Goal: Task Accomplishment & Management: Manage account settings

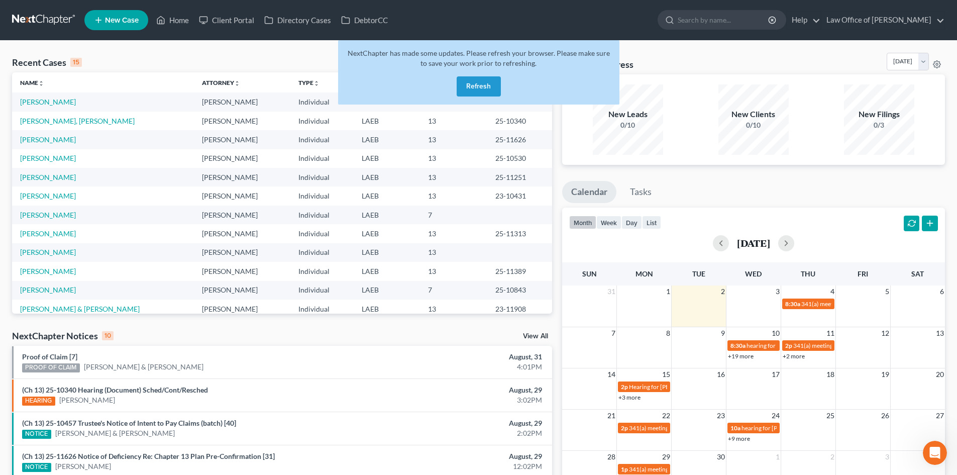
click at [481, 88] on button "Refresh" at bounding box center [479, 86] width 44 height 20
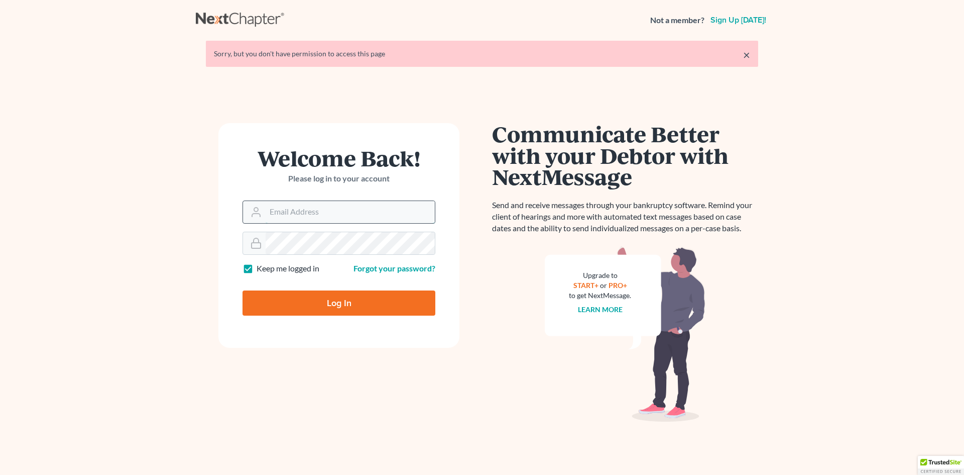
click at [283, 209] on input "Email Address" at bounding box center [350, 212] width 169 height 22
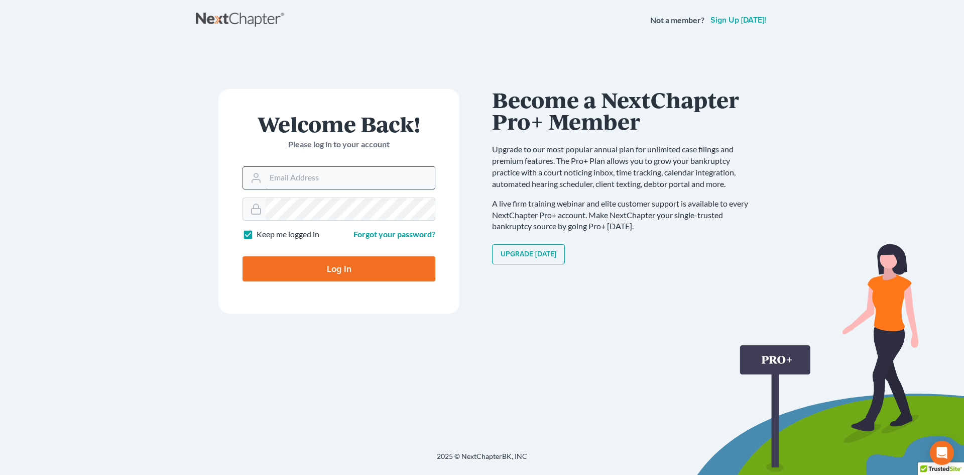
type input "[PERSON_NAME][EMAIL_ADDRESS][DOMAIN_NAME]"
click at [351, 270] on input "Log In" at bounding box center [339, 268] width 193 height 25
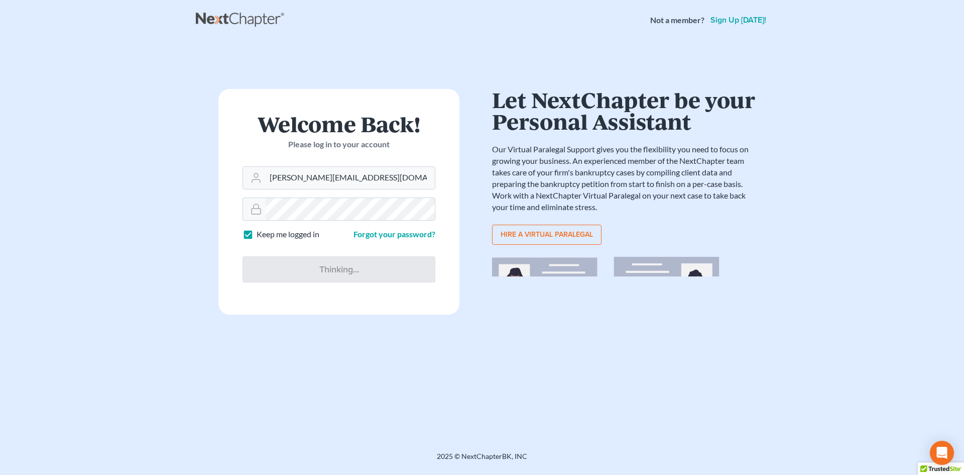
type input "Thinking..."
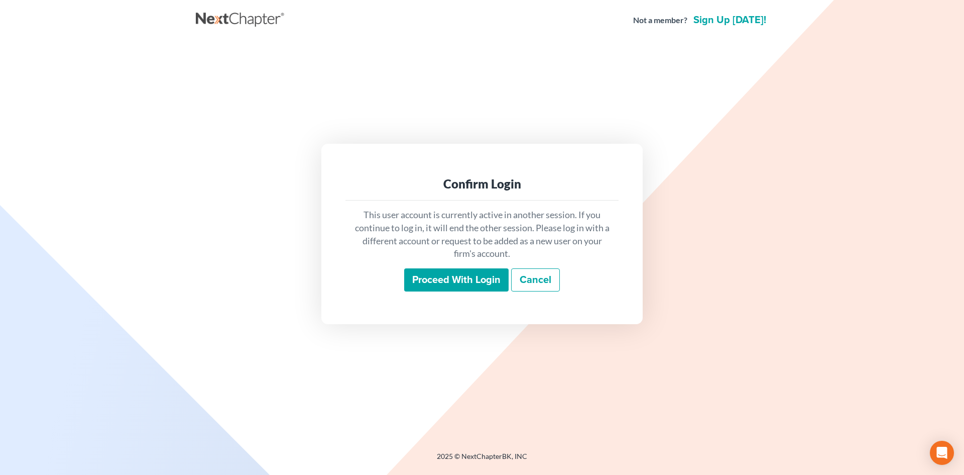
click at [461, 277] on input "Proceed with login" at bounding box center [456, 279] width 104 height 23
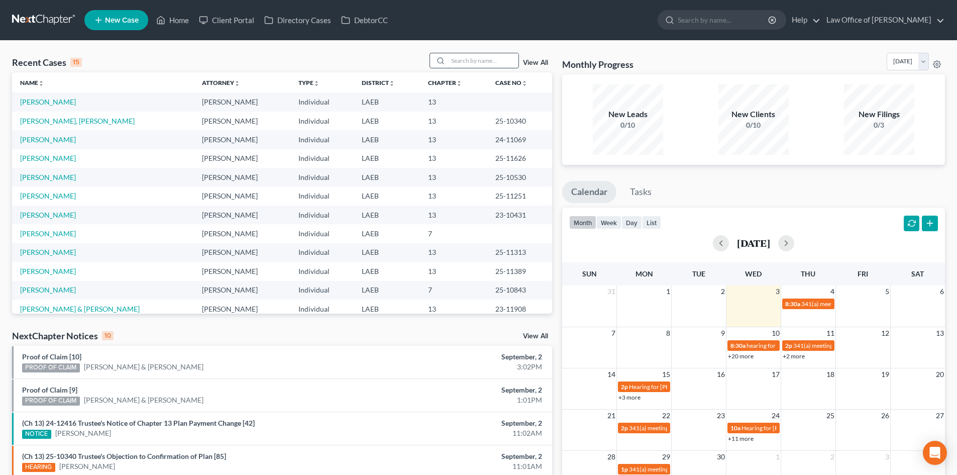
click at [465, 62] on input "search" at bounding box center [483, 60] width 70 height 15
click at [737, 358] on link "+20 more" at bounding box center [741, 356] width 26 height 8
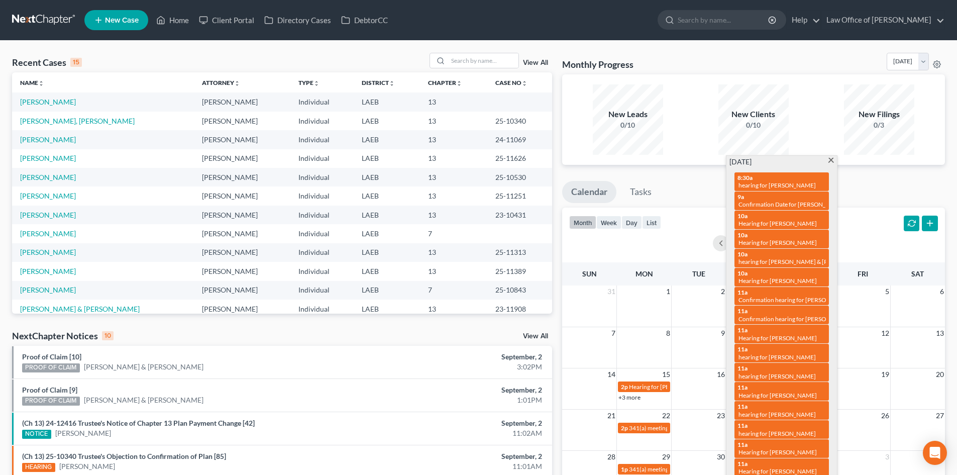
click at [873, 189] on ul "Calendar Tasks" at bounding box center [753, 194] width 383 height 27
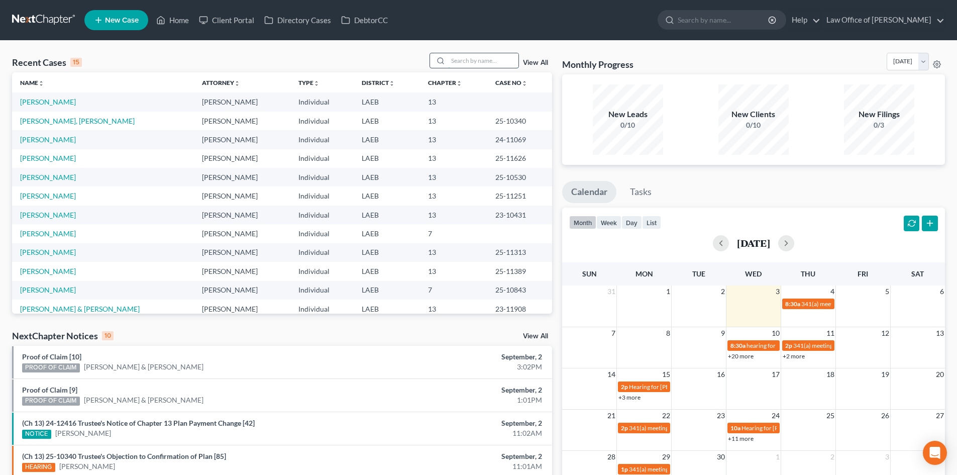
click at [471, 59] on input "search" at bounding box center [483, 60] width 70 height 15
type input "perkins"
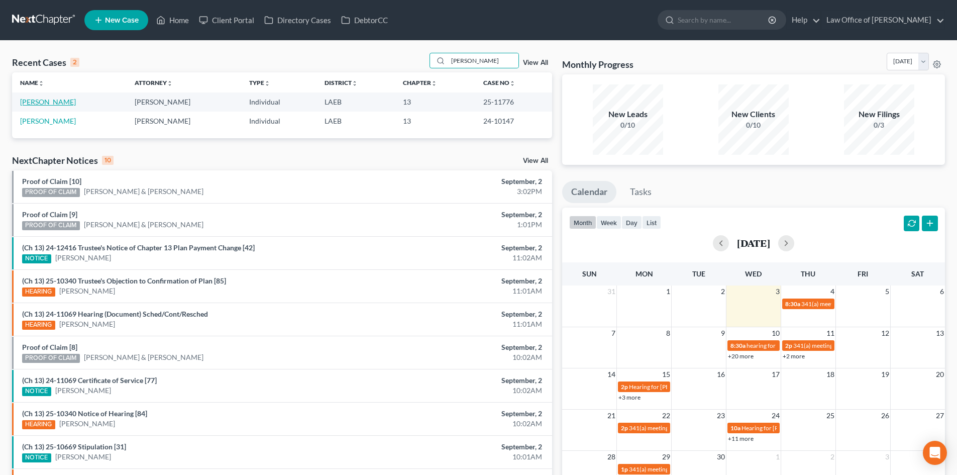
click at [37, 105] on link "Perkins, Arthur" at bounding box center [48, 101] width 56 height 9
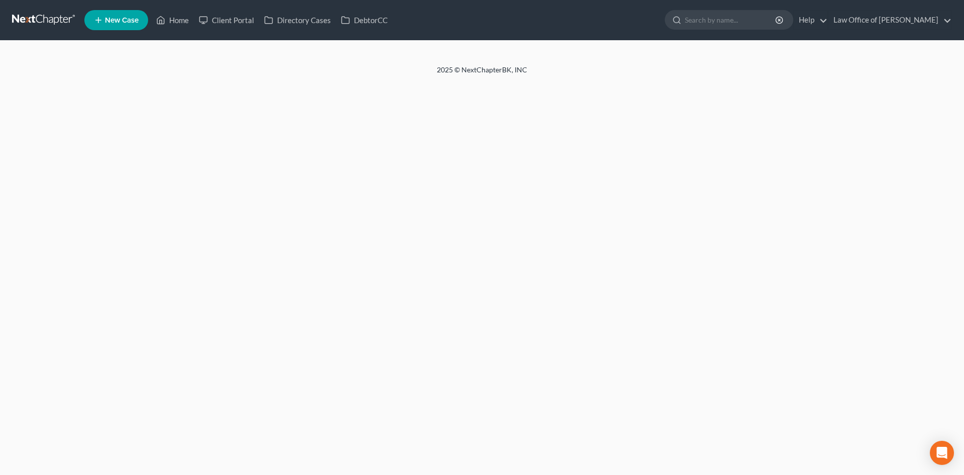
click at [30, 20] on link at bounding box center [44, 20] width 64 height 18
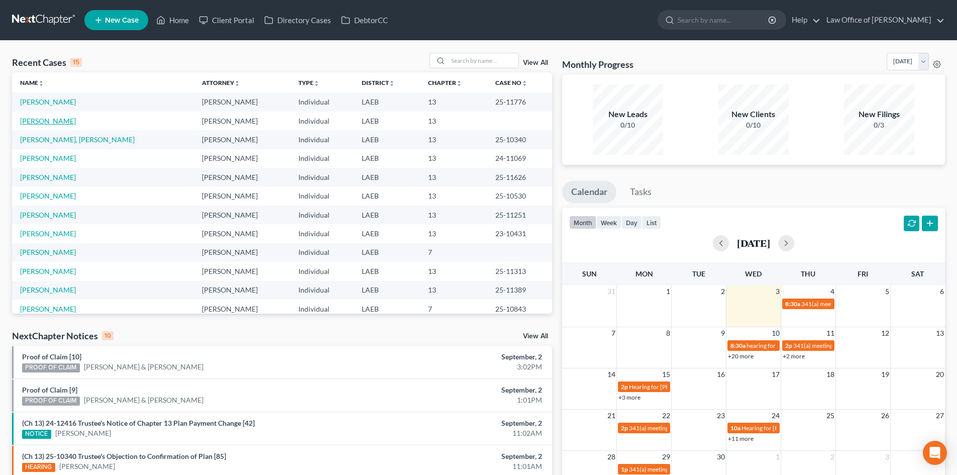
click at [40, 122] on link "[PERSON_NAME]" at bounding box center [48, 121] width 56 height 9
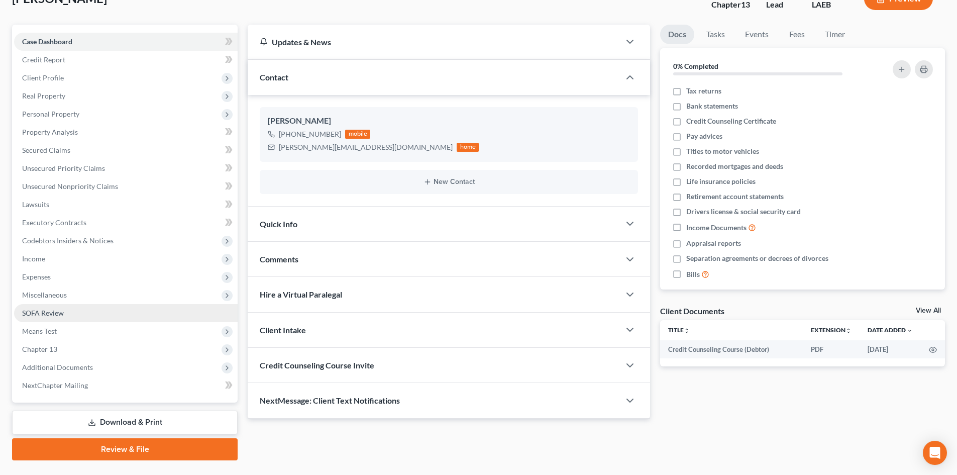
scroll to position [95, 0]
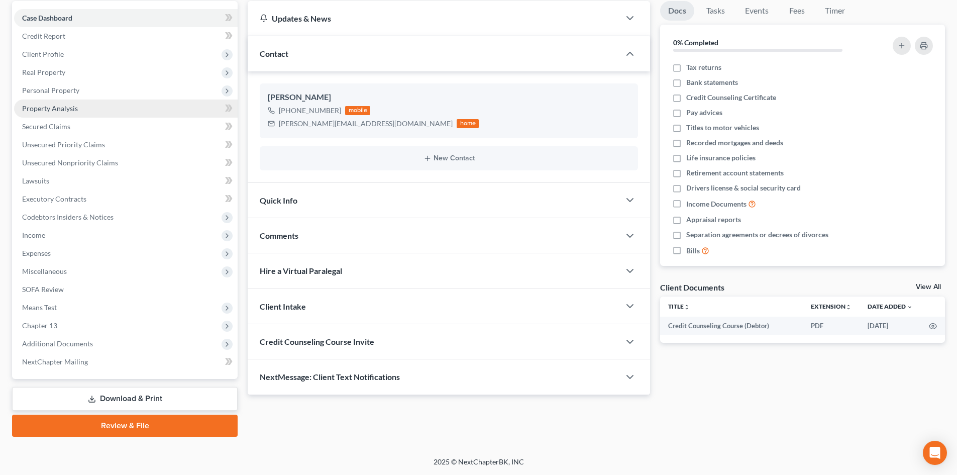
click at [68, 104] on span "Property Analysis" at bounding box center [50, 108] width 56 height 9
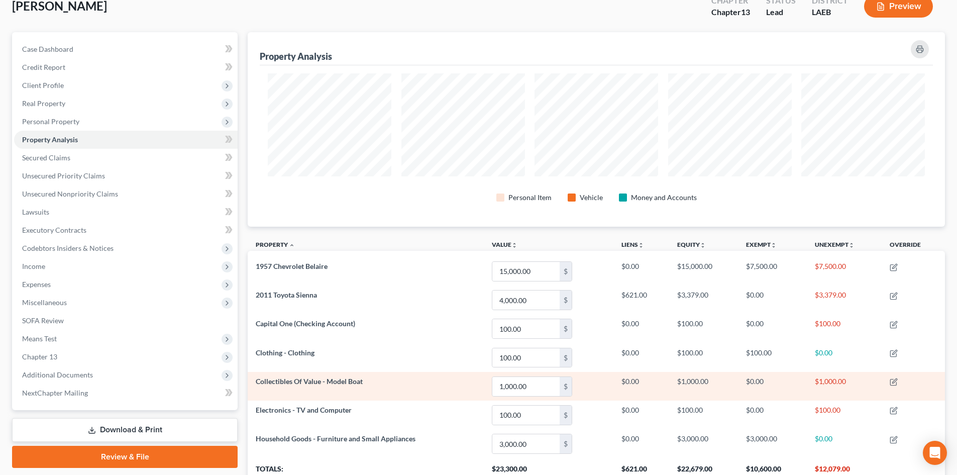
scroll to position [100, 0]
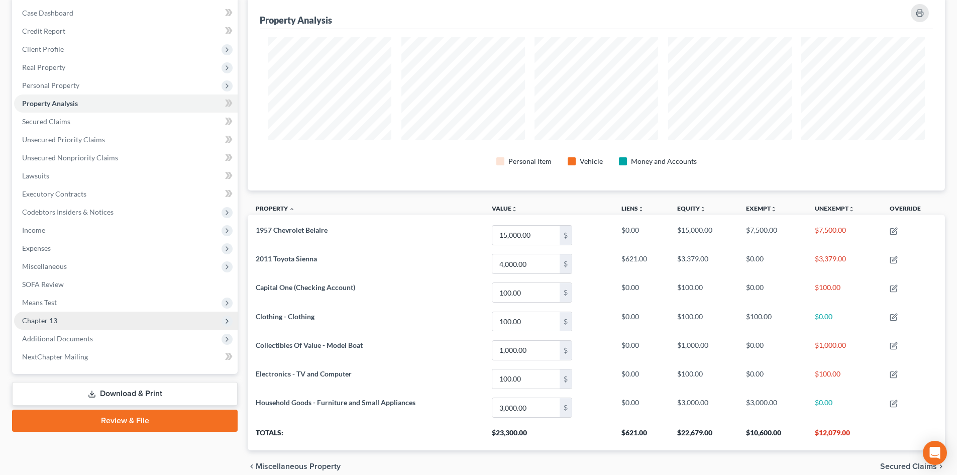
click at [45, 318] on span "Chapter 13" at bounding box center [39, 320] width 35 height 9
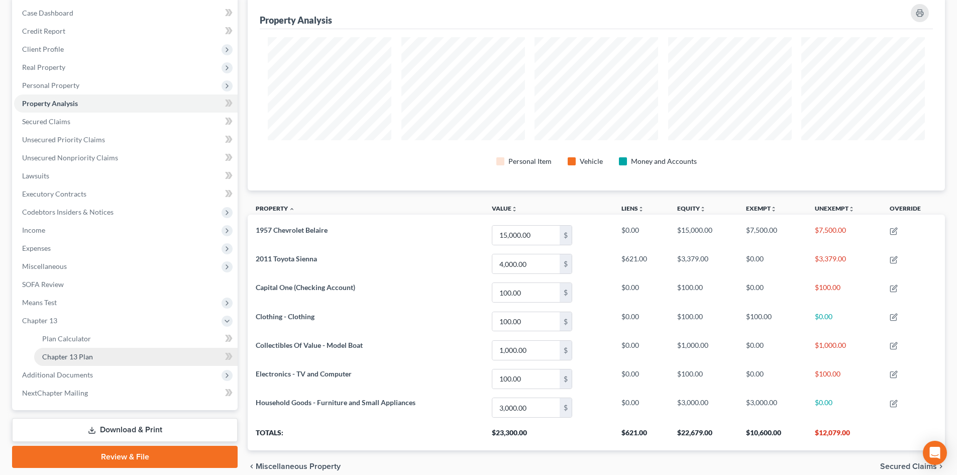
click at [76, 359] on span "Chapter 13 Plan" at bounding box center [67, 356] width 51 height 9
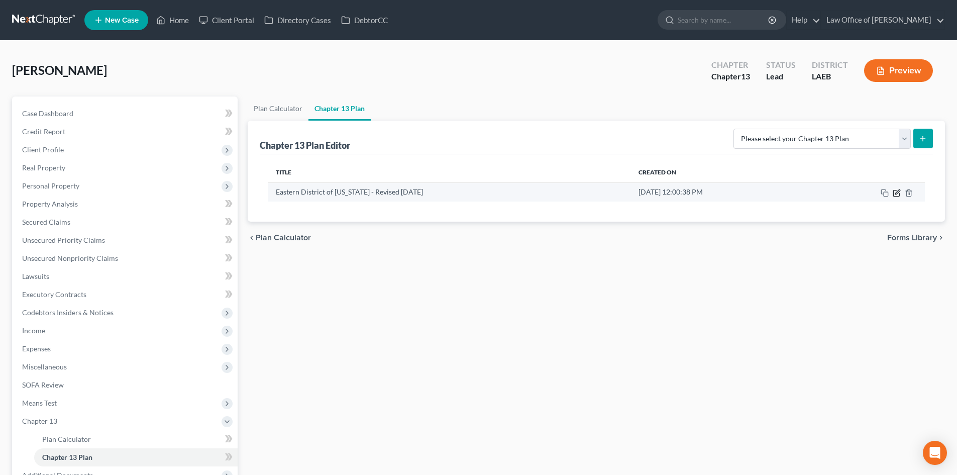
click at [898, 194] on icon "button" at bounding box center [896, 193] width 8 height 8
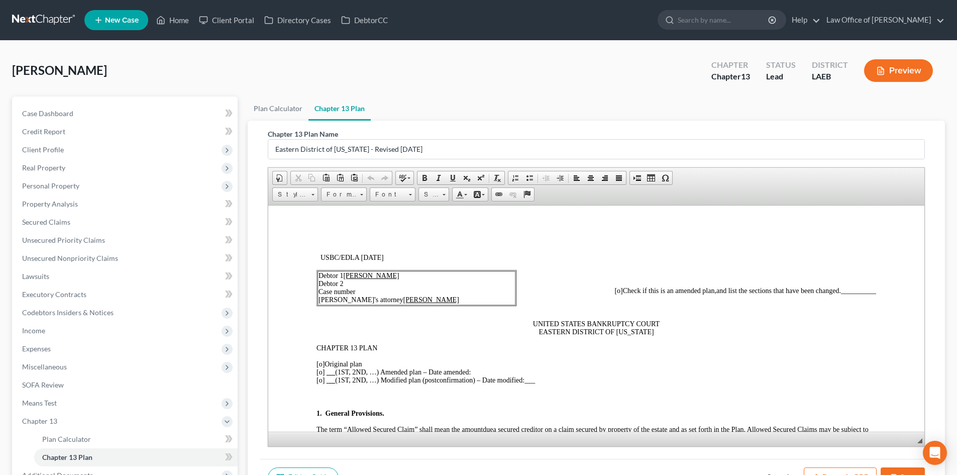
click at [318, 369] on span "[o]" at bounding box center [320, 372] width 8 height 8
drag, startPoint x: 320, startPoint y: 366, endPoint x: 328, endPoint y: 370, distance: 9.4
click at [320, 366] on span "[o]" at bounding box center [320, 364] width 8 height 8
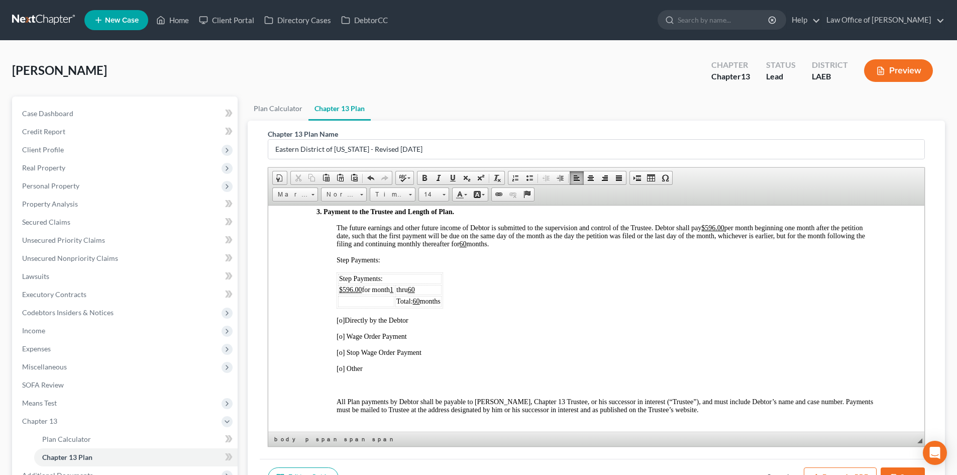
scroll to position [603, 0]
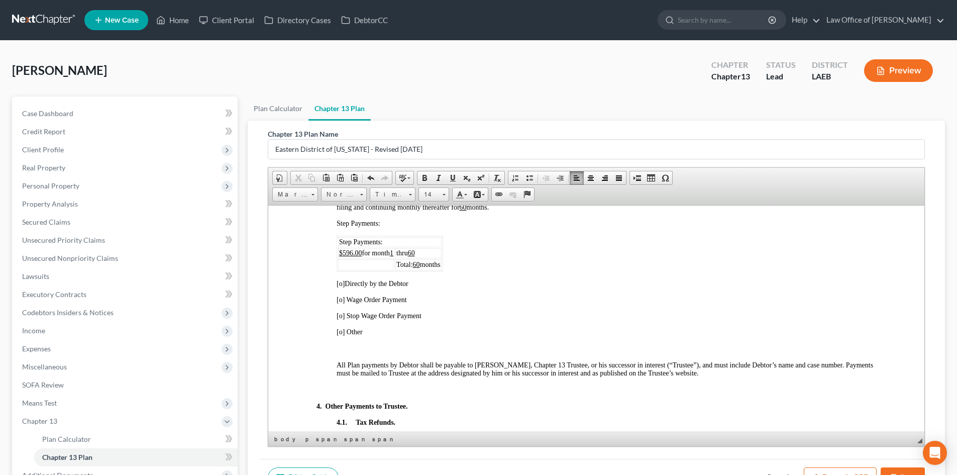
drag, startPoint x: 340, startPoint y: 280, endPoint x: 398, endPoint y: 312, distance: 66.1
click at [343, 283] on span "[o]" at bounding box center [340, 283] width 8 height 8
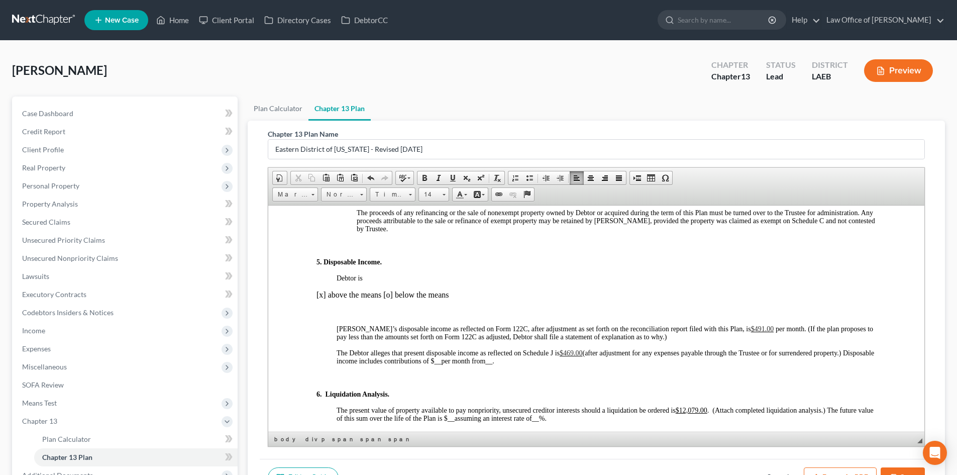
scroll to position [904, 0]
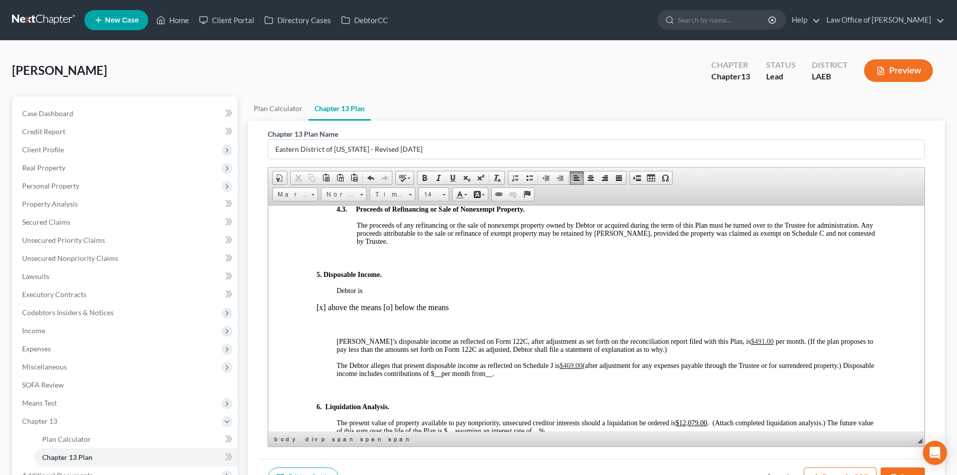
click at [570, 366] on span "$469.00" at bounding box center [570, 365] width 23 height 8
click at [578, 367] on span "$469.00" at bounding box center [570, 365] width 23 height 8
drag, startPoint x: 574, startPoint y: 365, endPoint x: 564, endPoint y: 364, distance: 9.7
click at [565, 366] on span "$469.00" at bounding box center [570, 365] width 23 height 8
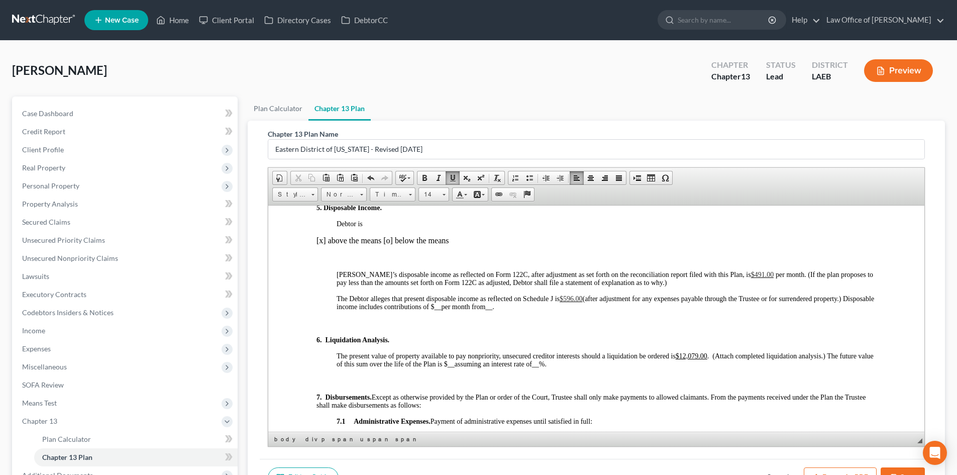
scroll to position [1004, 0]
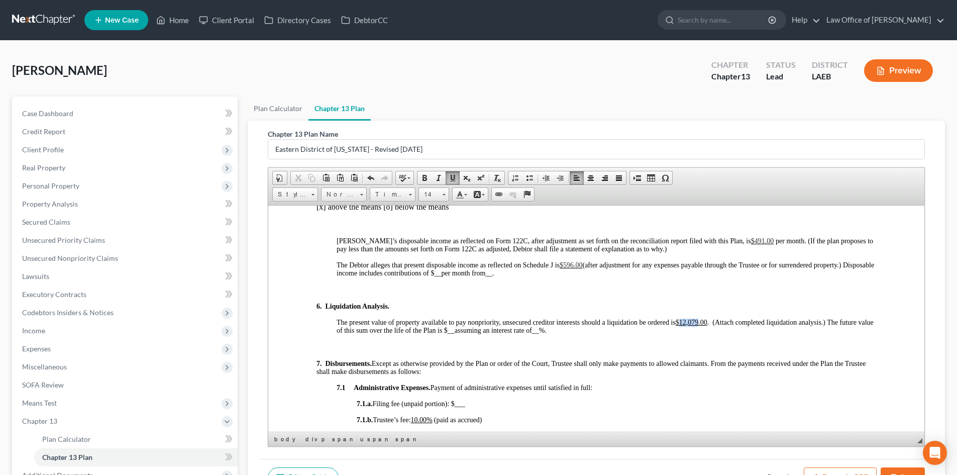
drag, startPoint x: 699, startPoint y: 324, endPoint x: 682, endPoint y: 324, distance: 17.1
click at [682, 324] on u "$12,079.00" at bounding box center [691, 322] width 32 height 8
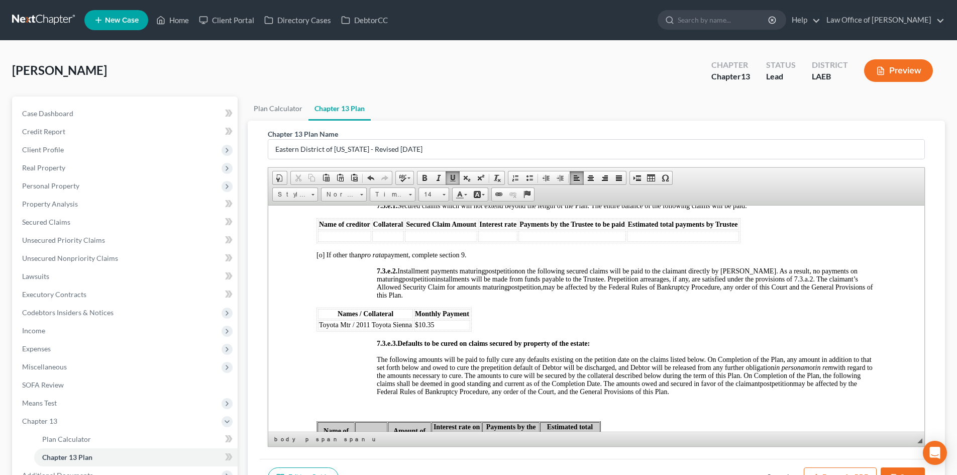
scroll to position [2611, 0]
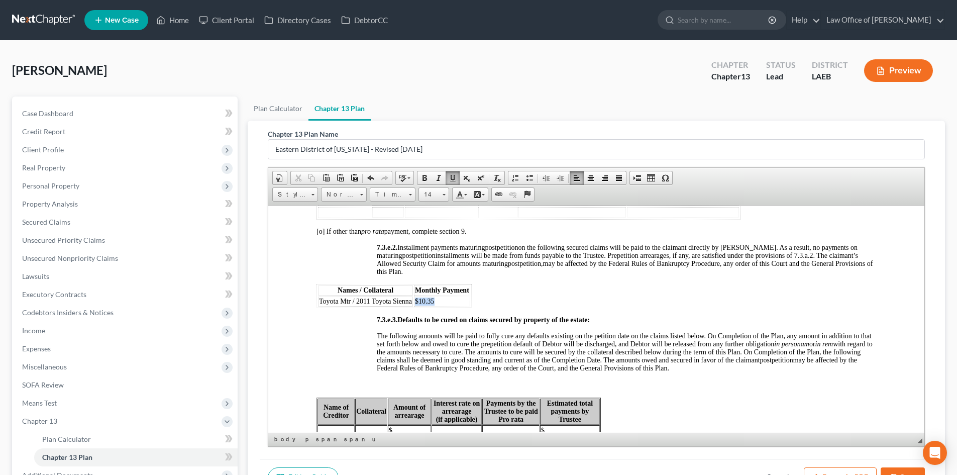
drag, startPoint x: 435, startPoint y: 307, endPoint x: 412, endPoint y: 306, distance: 23.2
click at [412, 306] on tr "Toyota Mtr / 2011 Toyota Sienna $10.35" at bounding box center [394, 301] width 152 height 10
click at [636, 324] on p "7.3.e.3. Defaults to be cured on claims secured by property of the estate:" at bounding box center [626, 320] width 499 height 8
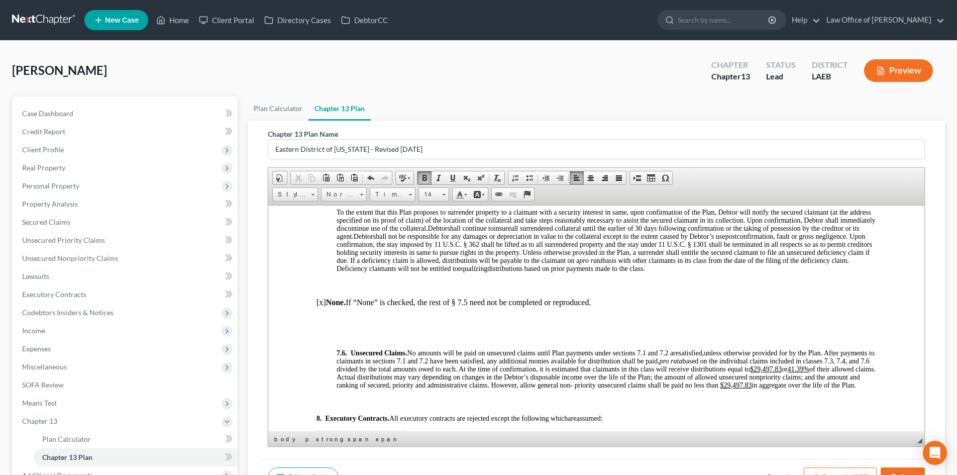
scroll to position [3013, 0]
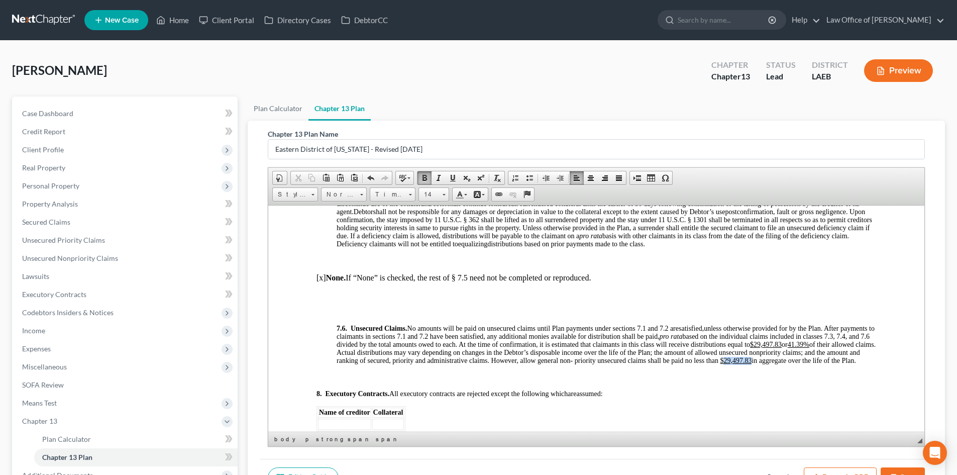
drag, startPoint x: 382, startPoint y: 376, endPoint x: 378, endPoint y: 383, distance: 8.5
click at [720, 364] on u "$29,497.83" at bounding box center [736, 360] width 32 height 8
click at [507, 364] on p "7.6. Unsecured Claims. No amounts will be paid on unsecured claims until Plan p…" at bounding box center [605, 344] width 539 height 40
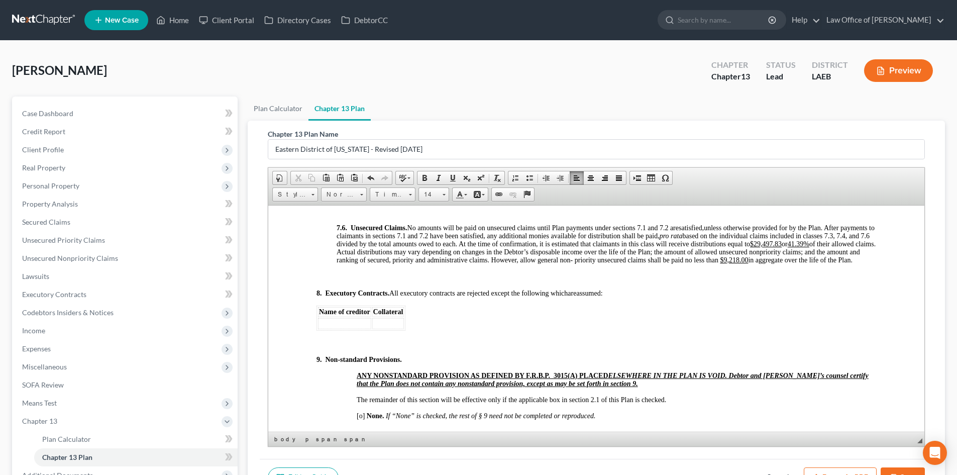
drag, startPoint x: 365, startPoint y: 257, endPoint x: 396, endPoint y: 278, distance: 37.2
click at [750, 247] on u "$29,497.83" at bounding box center [766, 244] width 32 height 8
click at [628, 297] on p "8. Executory Contracts. All executory contracts are rejected except the followi…" at bounding box center [595, 293] width 559 height 8
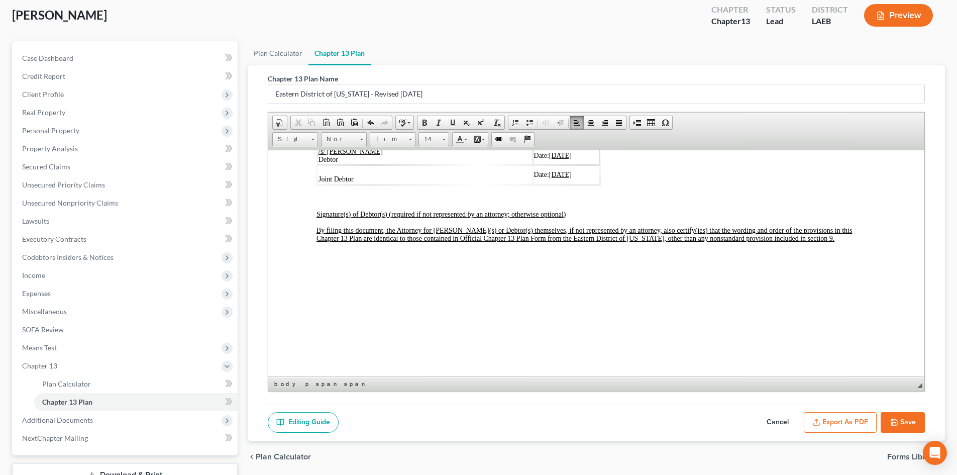
scroll to position [31, 0]
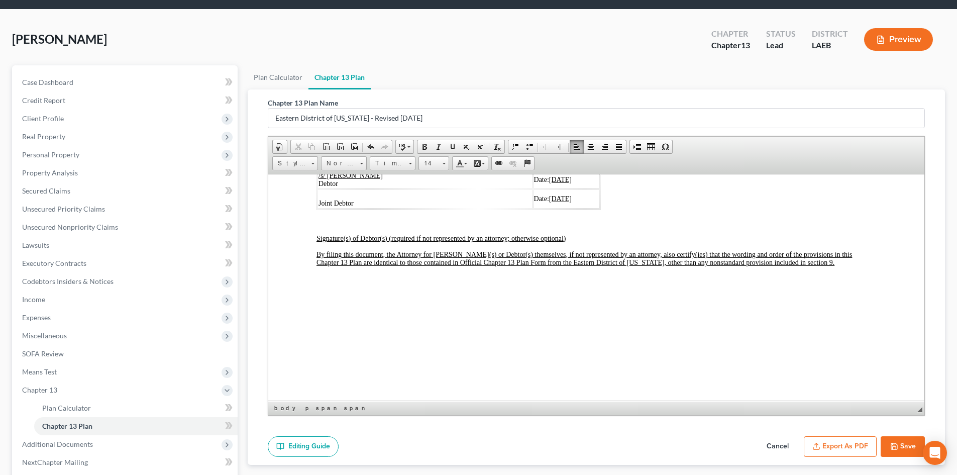
click at [900, 451] on button "Save" at bounding box center [902, 446] width 44 height 21
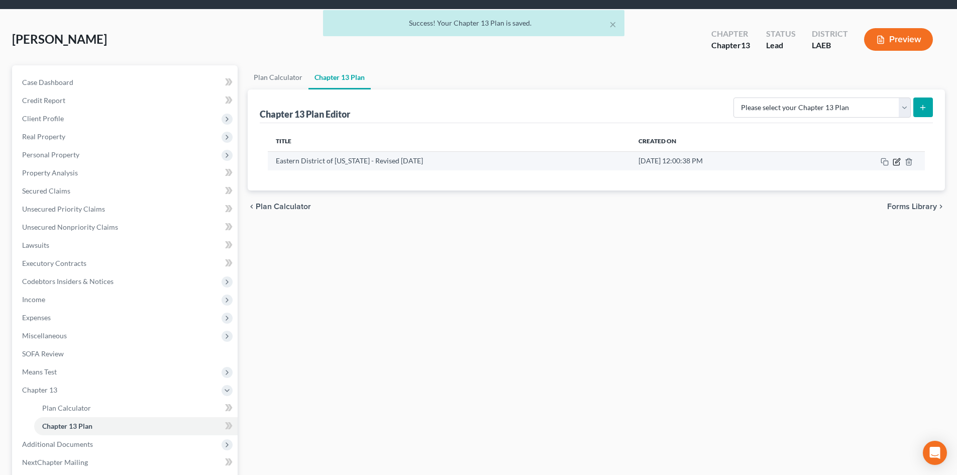
click at [894, 163] on icon "button" at bounding box center [896, 162] width 8 height 8
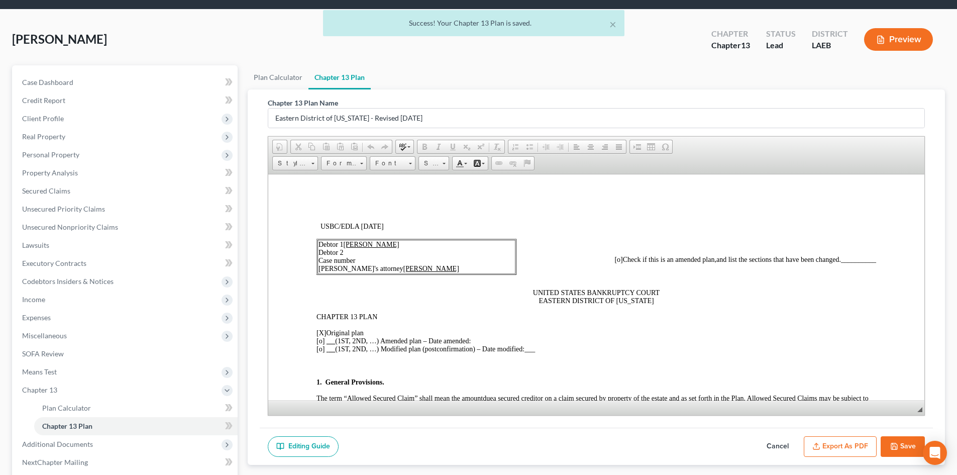
scroll to position [0, 0]
click at [830, 449] on button "Export as PDF" at bounding box center [840, 446] width 73 height 21
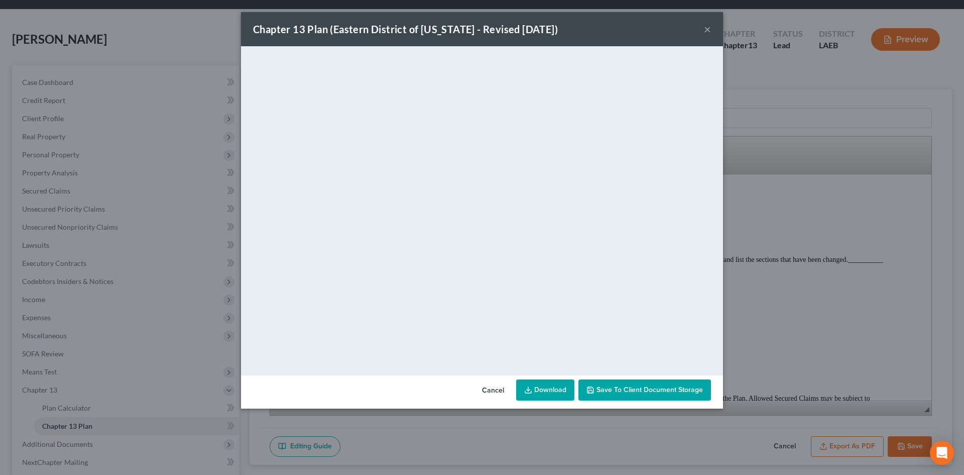
click at [535, 381] on link "Download" at bounding box center [545, 389] width 58 height 21
click at [708, 29] on button "×" at bounding box center [707, 29] width 7 height 12
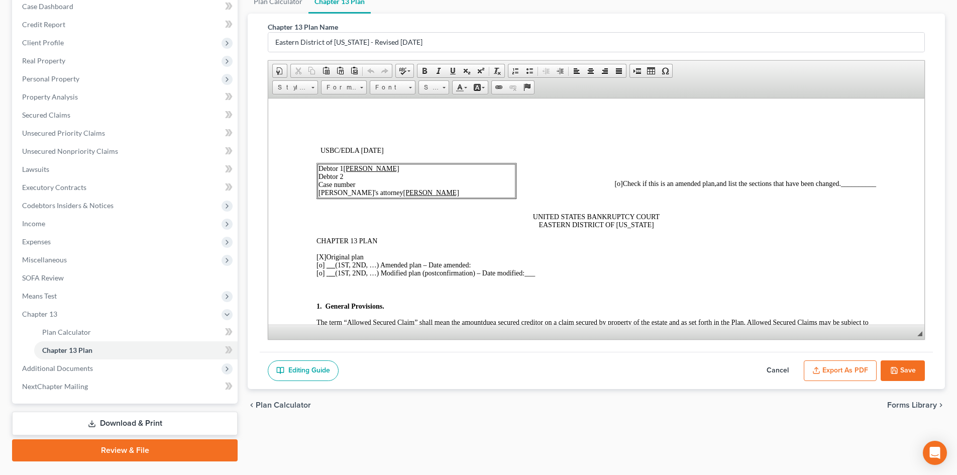
scroll to position [132, 0]
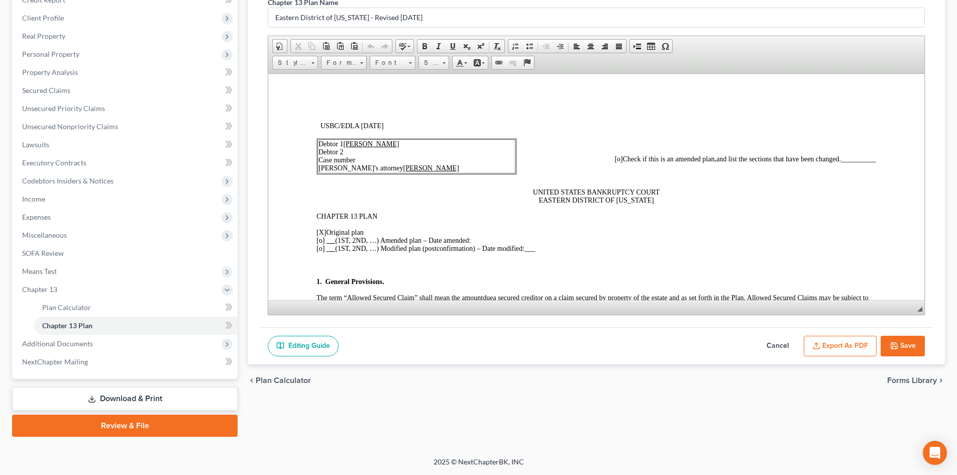
click at [81, 399] on link "Download & Print" at bounding box center [124, 399] width 225 height 24
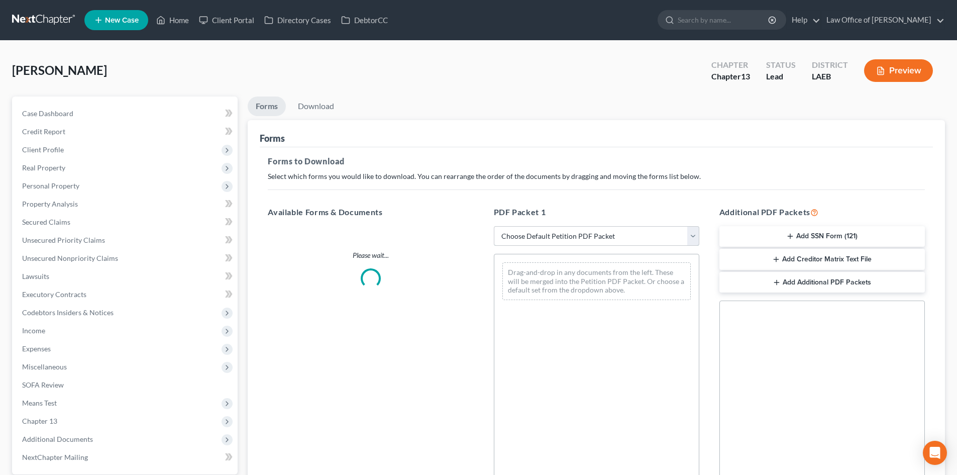
click at [553, 235] on select "Choose Default Petition PDF Packet Complete Bankruptcy Petition (all forms and …" at bounding box center [596, 236] width 205 height 20
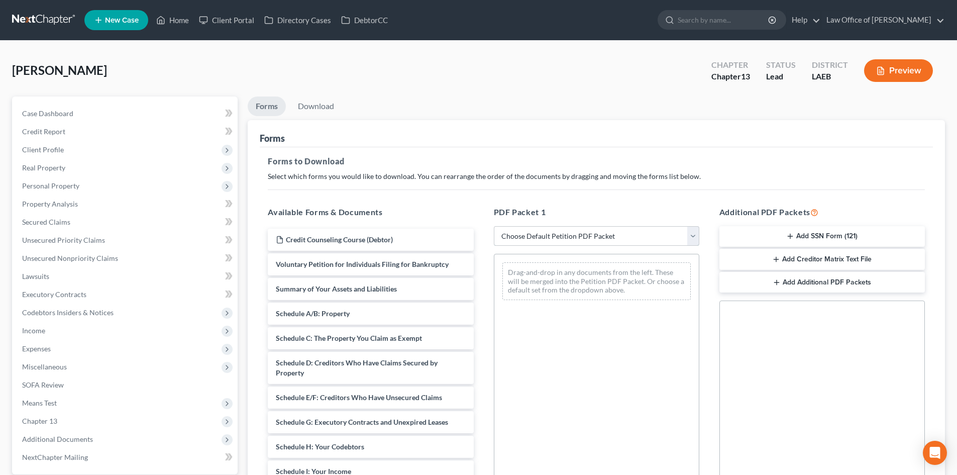
select select "0"
click at [494, 226] on select "Choose Default Petition PDF Packet Complete Bankruptcy Petition (all forms and …" at bounding box center [596, 236] width 205 height 20
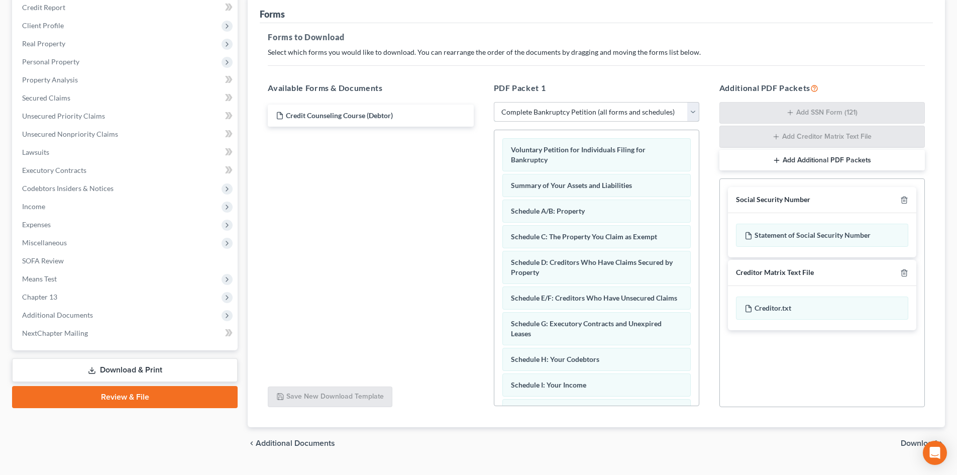
scroll to position [147, 0]
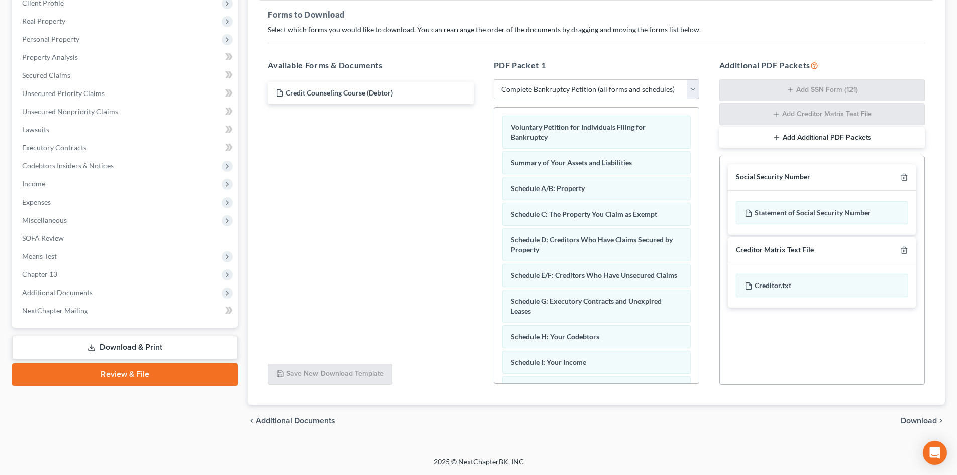
click at [922, 419] on span "Download" at bounding box center [918, 420] width 36 height 8
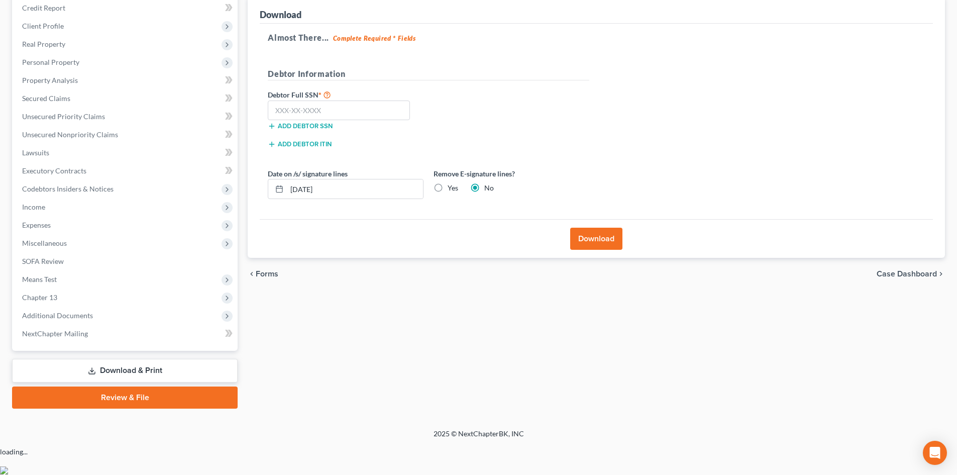
scroll to position [95, 0]
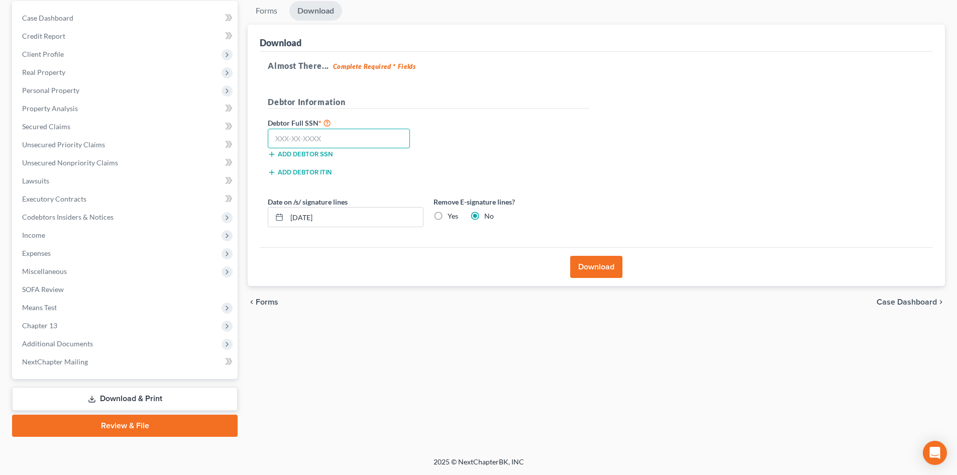
click at [326, 146] on input "text" at bounding box center [339, 139] width 142 height 20
click at [292, 132] on input "text" at bounding box center [339, 139] width 142 height 20
type input "569-39-3799"
click at [597, 271] on button "Download" at bounding box center [596, 267] width 52 height 22
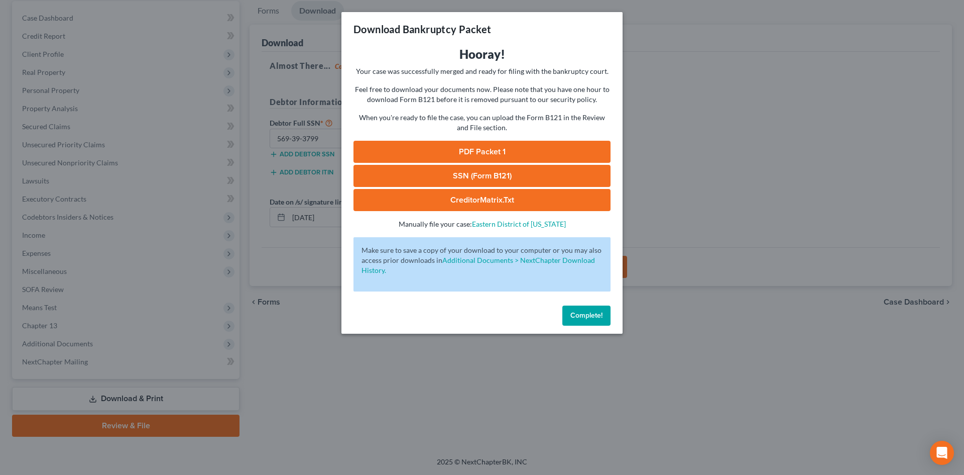
click at [465, 153] on link "PDF Packet 1" at bounding box center [482, 152] width 257 height 22
click at [489, 176] on link "SSN (Form B121)" at bounding box center [482, 176] width 257 height 22
click at [481, 201] on link "CreditorMatrix.txt" at bounding box center [482, 200] width 257 height 22
click at [580, 316] on span "Complete!" at bounding box center [587, 315] width 32 height 9
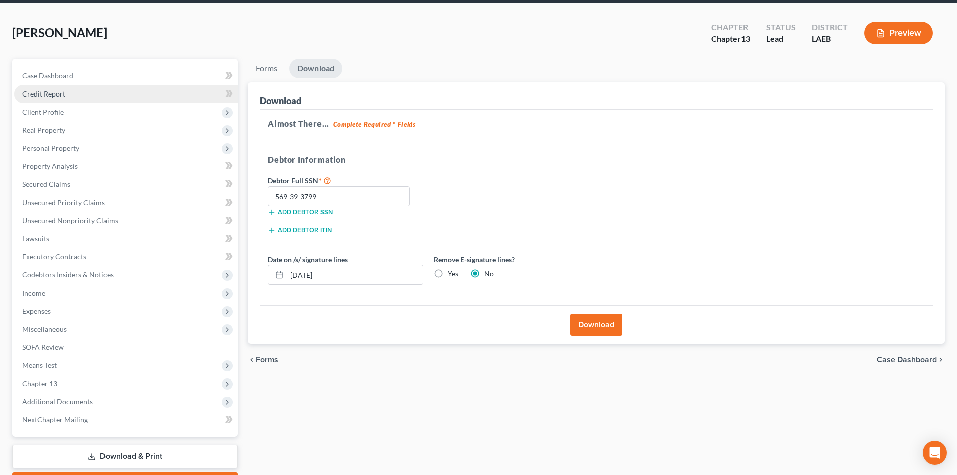
scroll to position [0, 0]
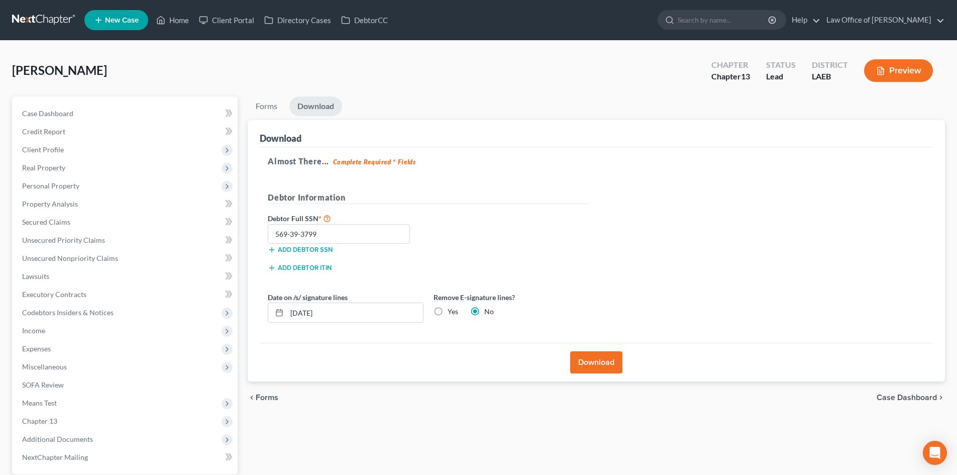
click at [38, 20] on link at bounding box center [44, 20] width 64 height 18
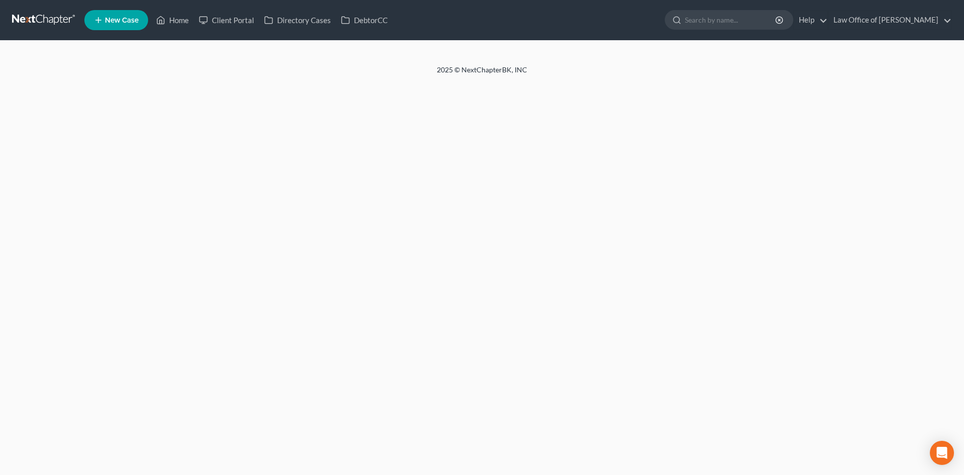
click at [50, 16] on link at bounding box center [44, 20] width 64 height 18
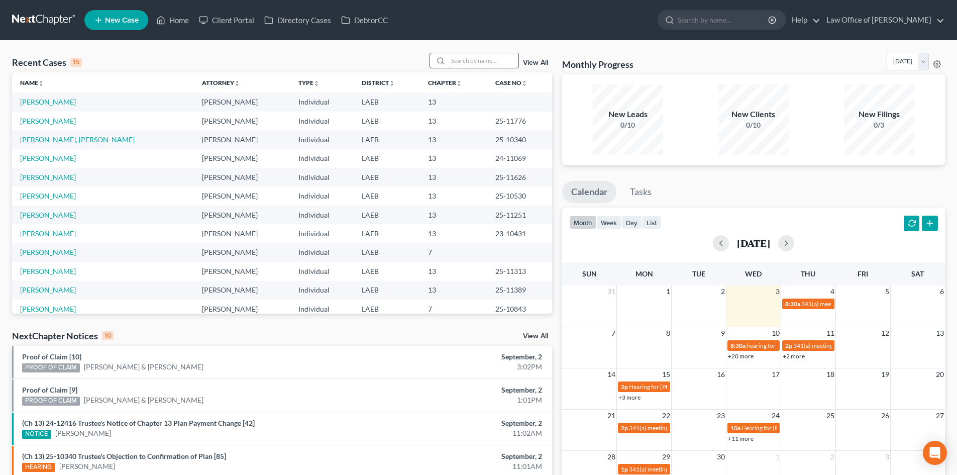
click at [483, 66] on input "search" at bounding box center [483, 60] width 70 height 15
type input "nobles"
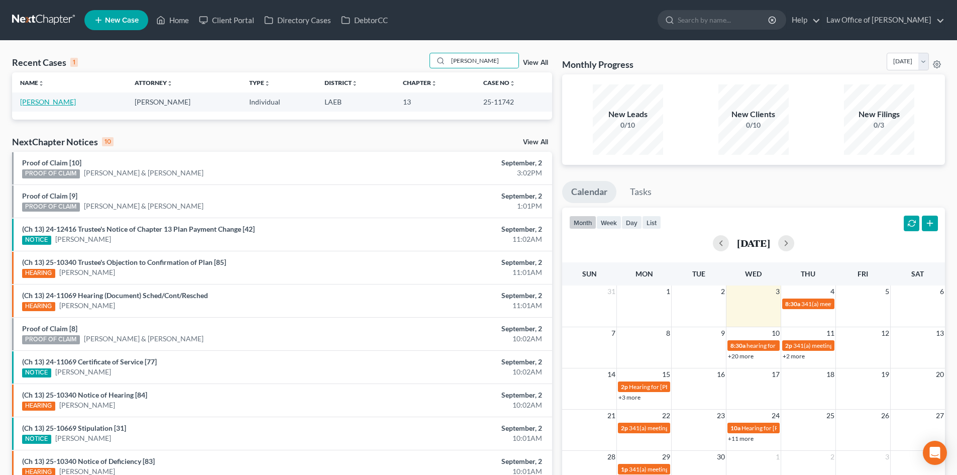
click at [26, 99] on link "Nobles, Reynard" at bounding box center [48, 101] width 56 height 9
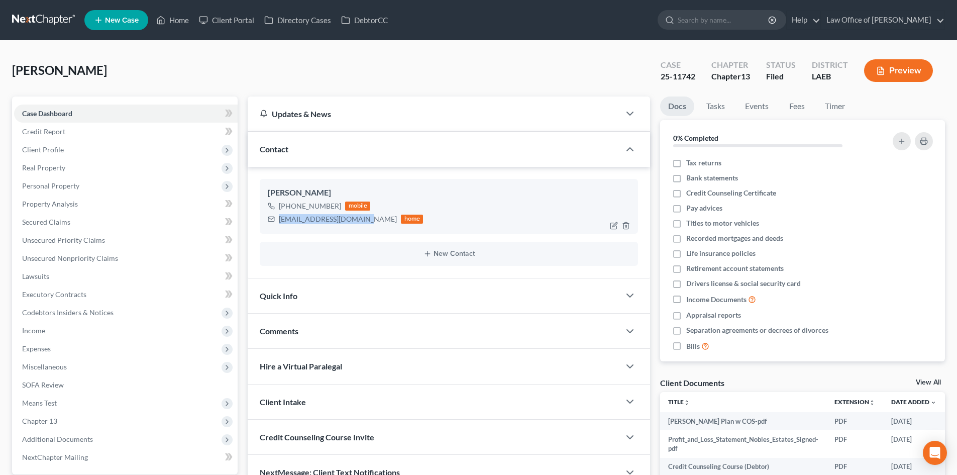
drag, startPoint x: 356, startPoint y: 219, endPoint x: 270, endPoint y: 217, distance: 85.4
click at [270, 217] on div "estatesnobles@gmail.com home" at bounding box center [345, 218] width 155 height 13
copy div "estatesnobles@gmail.com"
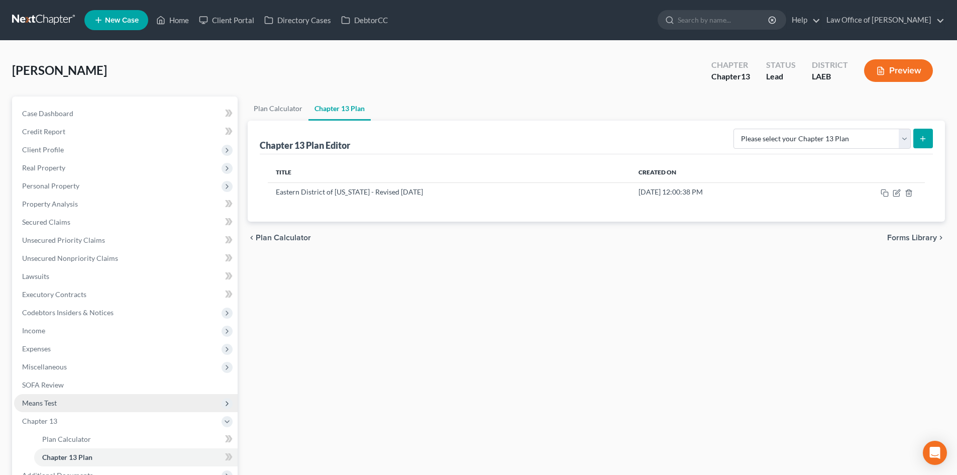
click at [43, 403] on span "Means Test" at bounding box center [39, 402] width 35 height 9
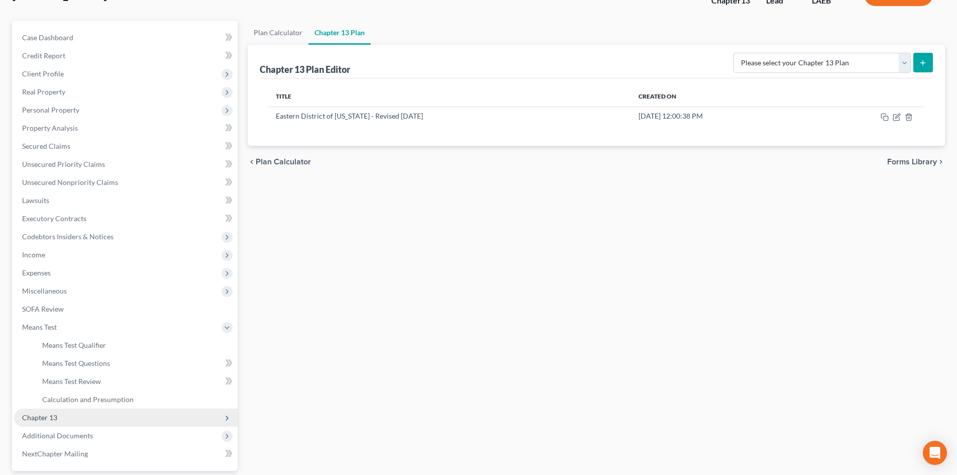
scroll to position [100, 0]
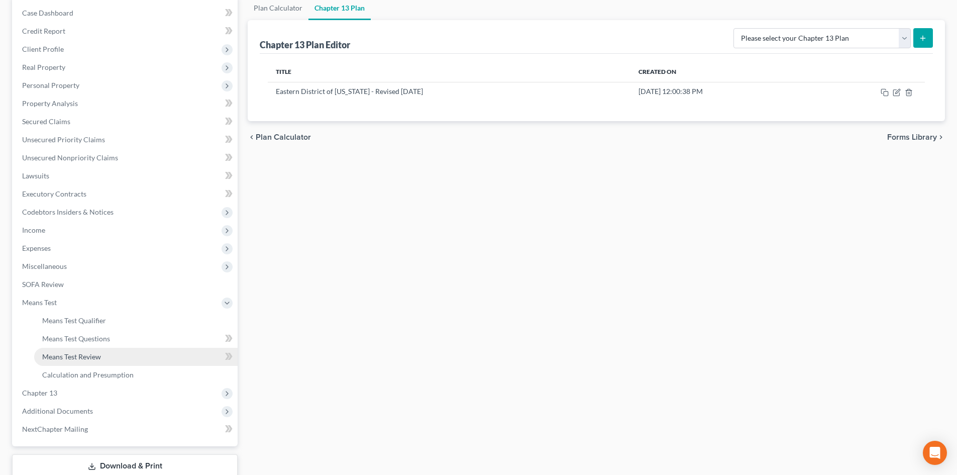
click at [98, 356] on span "Means Test Review" at bounding box center [71, 356] width 59 height 9
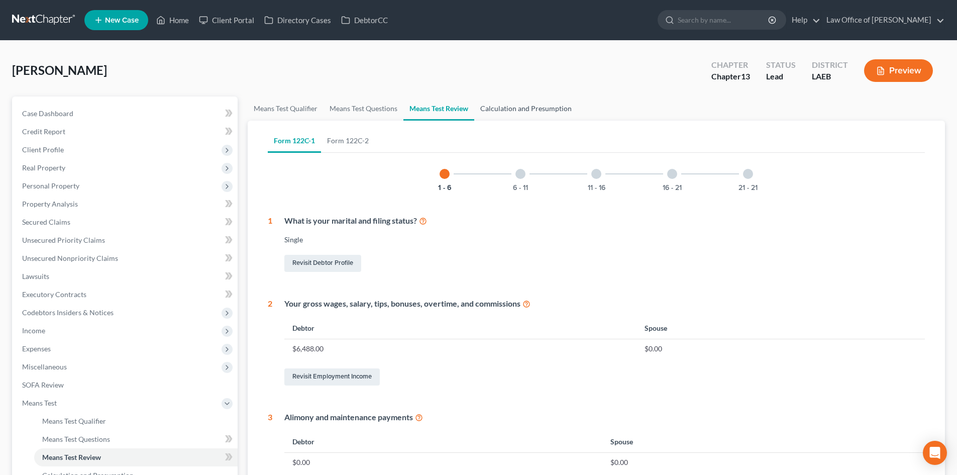
click at [509, 105] on link "Calculation and Presumption" at bounding box center [525, 108] width 103 height 24
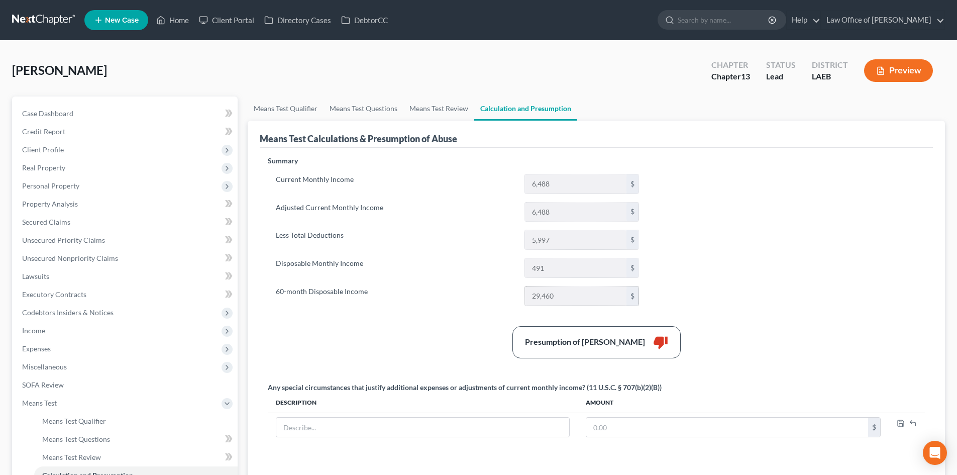
drag, startPoint x: 565, startPoint y: 300, endPoint x: 531, endPoint y: 302, distance: 33.7
click at [531, 302] on input "29,460" at bounding box center [575, 295] width 101 height 19
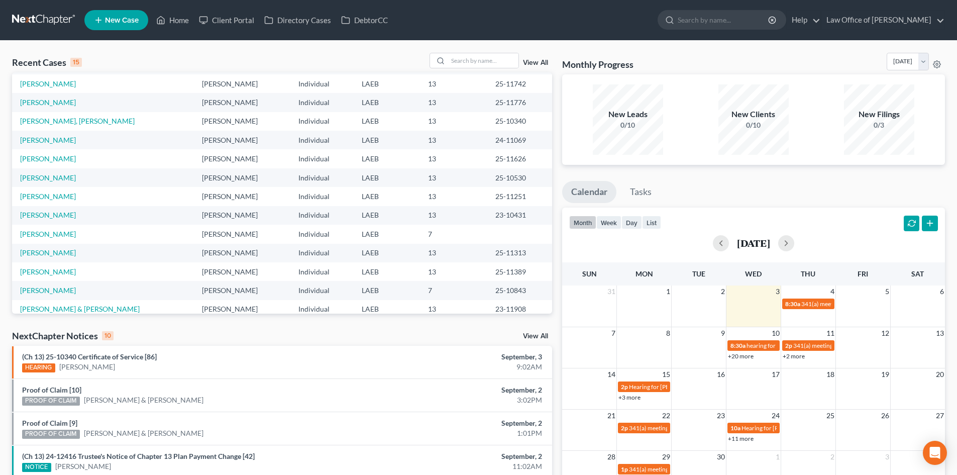
scroll to position [69, 0]
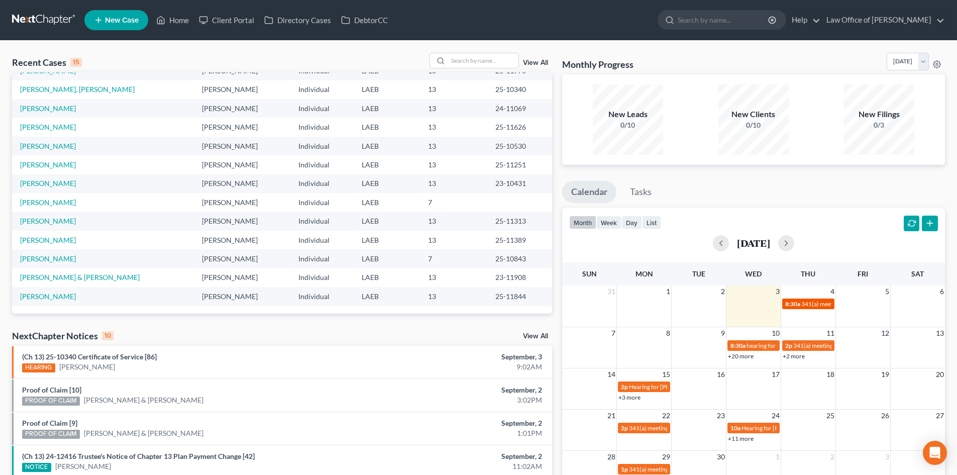
click at [812, 303] on span "341(a) meeting for [PERSON_NAME]" at bounding box center [849, 304] width 97 height 8
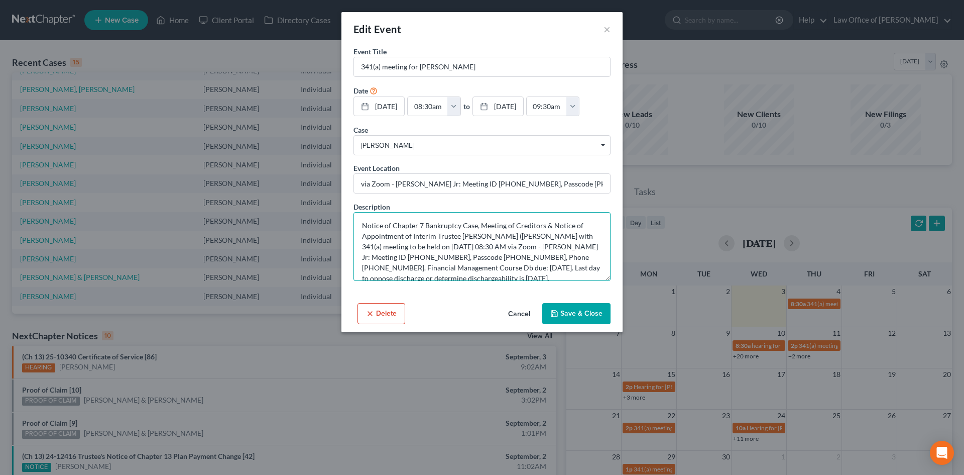
drag, startPoint x: 428, startPoint y: 247, endPoint x: 487, endPoint y: 260, distance: 60.3
click at [487, 260] on textarea "Notice of Chapter 7 Bankruptcy Case, Meeting of Creditors & Notice of Appointme…" at bounding box center [482, 246] width 257 height 69
click at [610, 28] on button "×" at bounding box center [607, 29] width 7 height 12
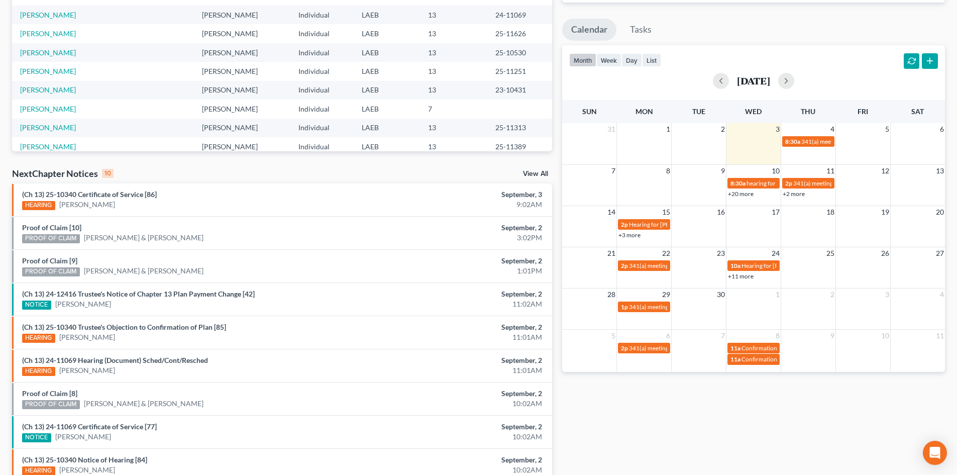
scroll to position [201, 0]
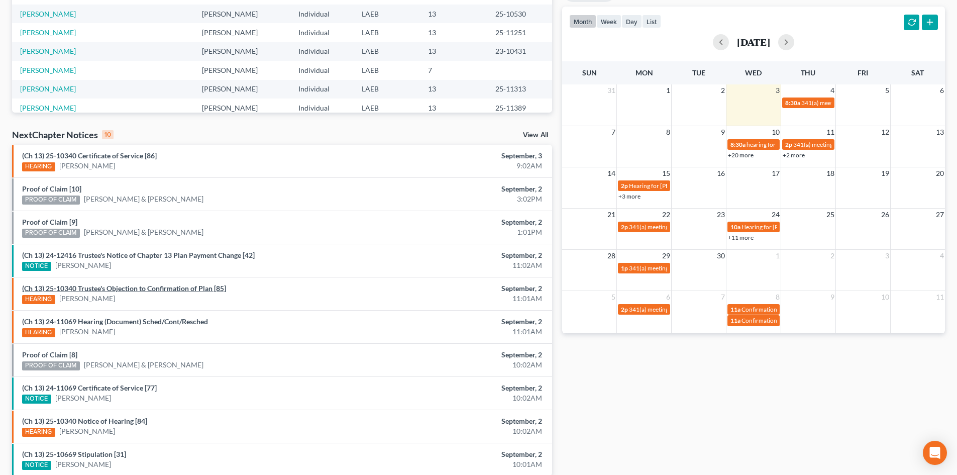
click at [166, 290] on link "(Ch 13) 25-10340 Trustee's Objection to Confirmation of Plan [85]" at bounding box center [124, 288] width 204 height 9
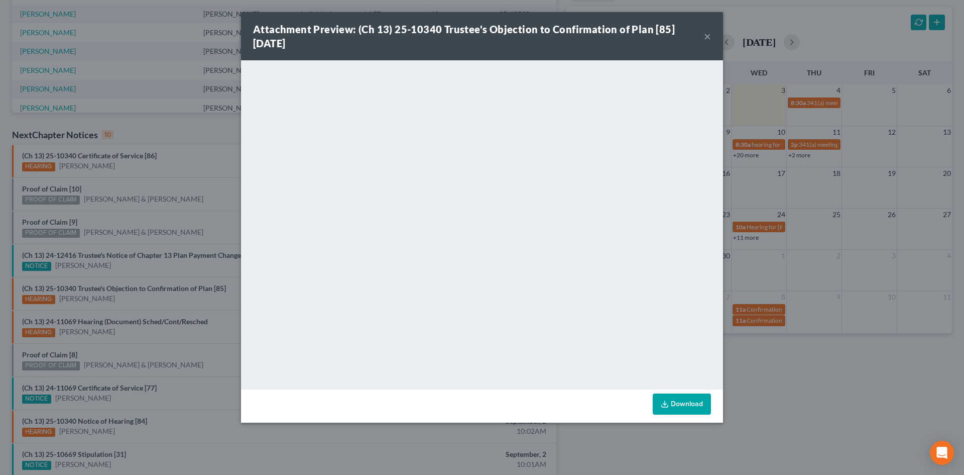
click at [689, 402] on link "Download" at bounding box center [682, 403] width 58 height 21
click at [707, 37] on button "×" at bounding box center [707, 36] width 7 height 12
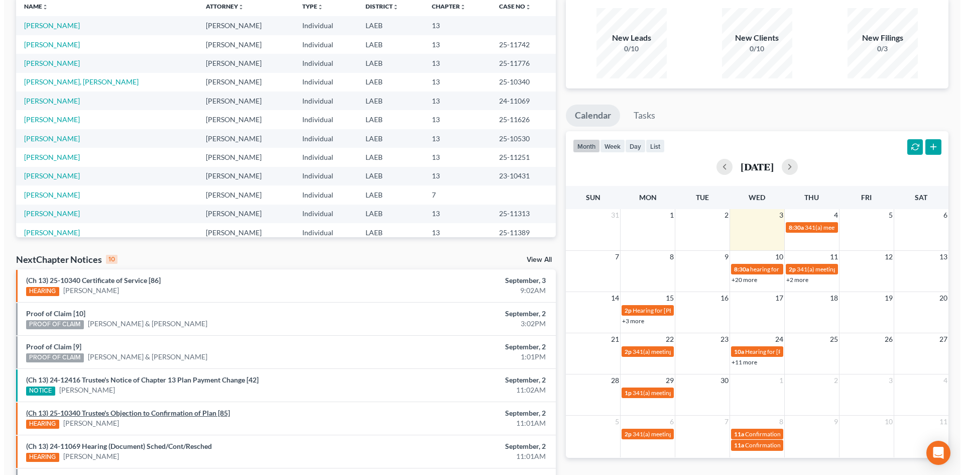
scroll to position [100, 0]
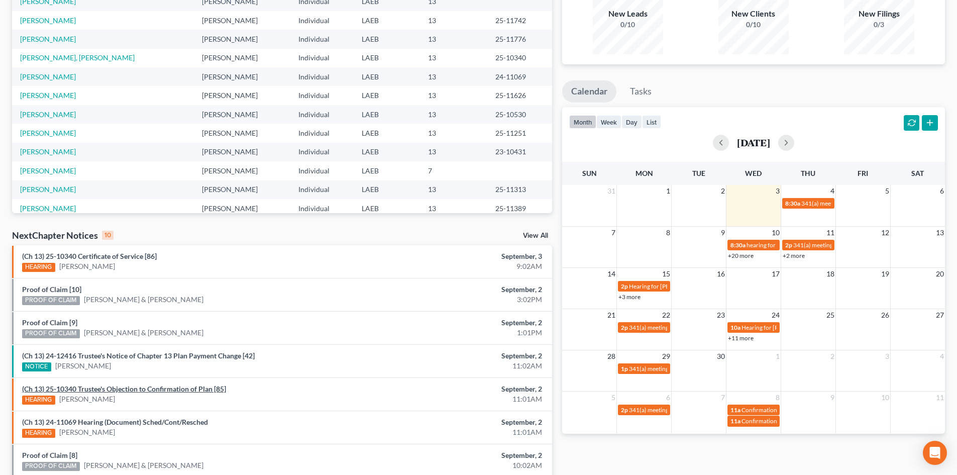
click at [167, 392] on link "(Ch 13) 25-10340 Trustee's Objection to Confirmation of Plan [85]" at bounding box center [124, 388] width 204 height 9
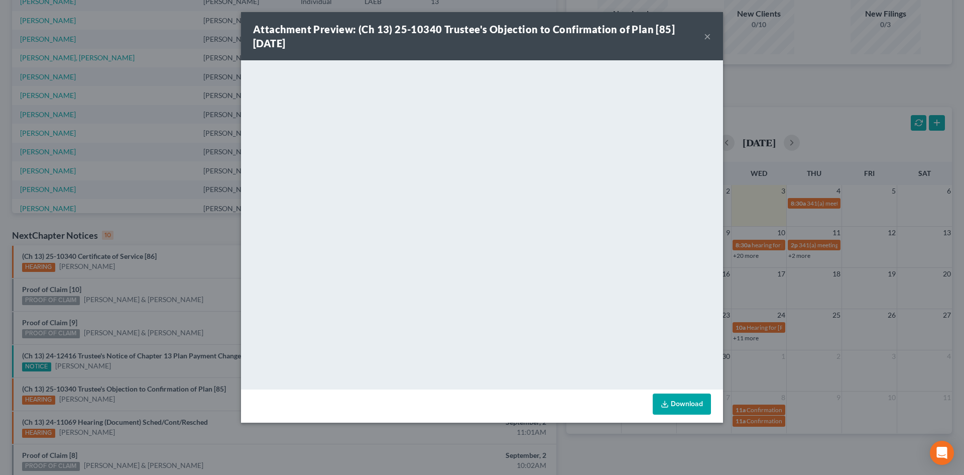
click at [664, 405] on icon at bounding box center [665, 404] width 8 height 8
click at [709, 35] on button "×" at bounding box center [707, 36] width 7 height 12
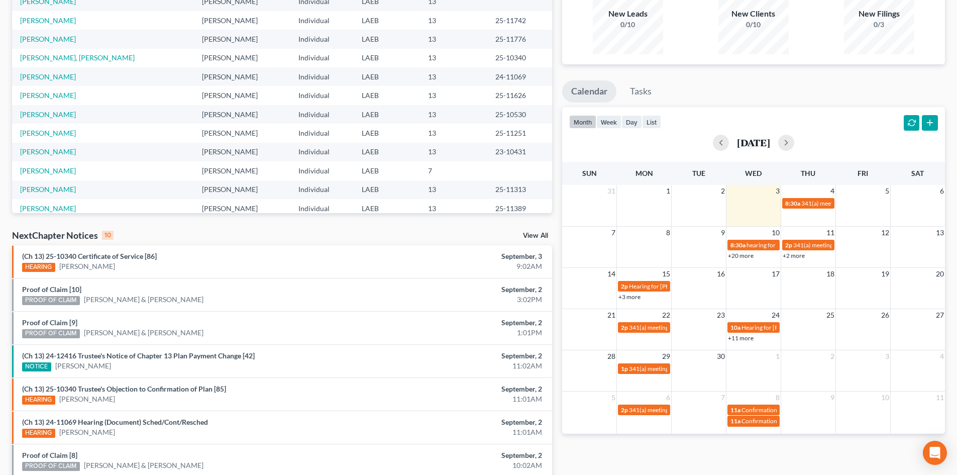
click at [740, 258] on link "+20 more" at bounding box center [741, 256] width 26 height 8
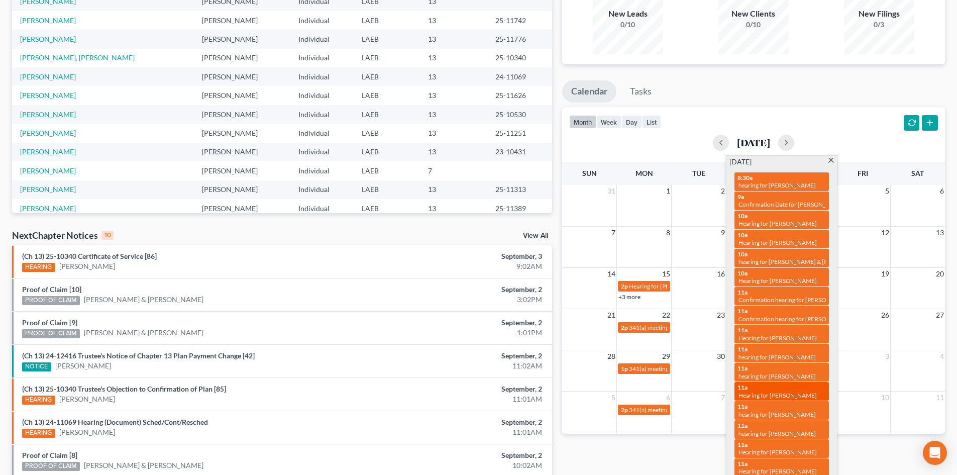
click at [792, 383] on div "11a Hearing for Renata Weatherspoon" at bounding box center [781, 391] width 88 height 16
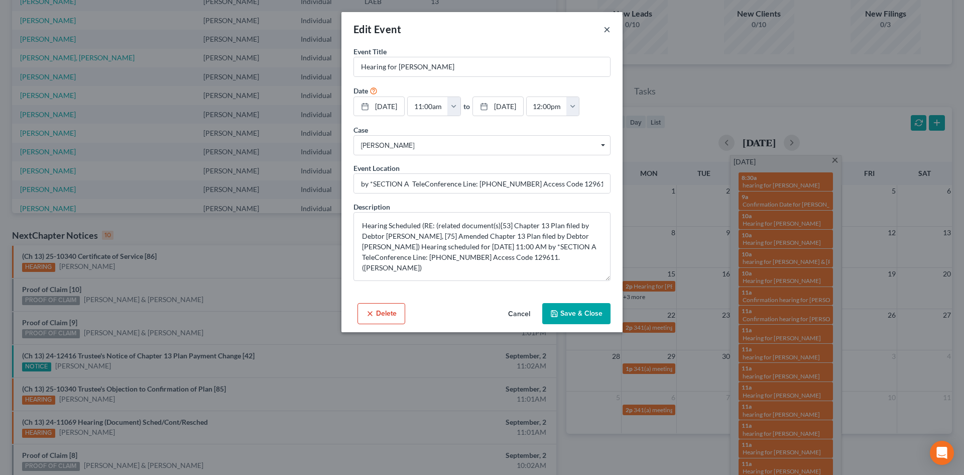
click at [607, 29] on button "×" at bounding box center [607, 29] width 7 height 12
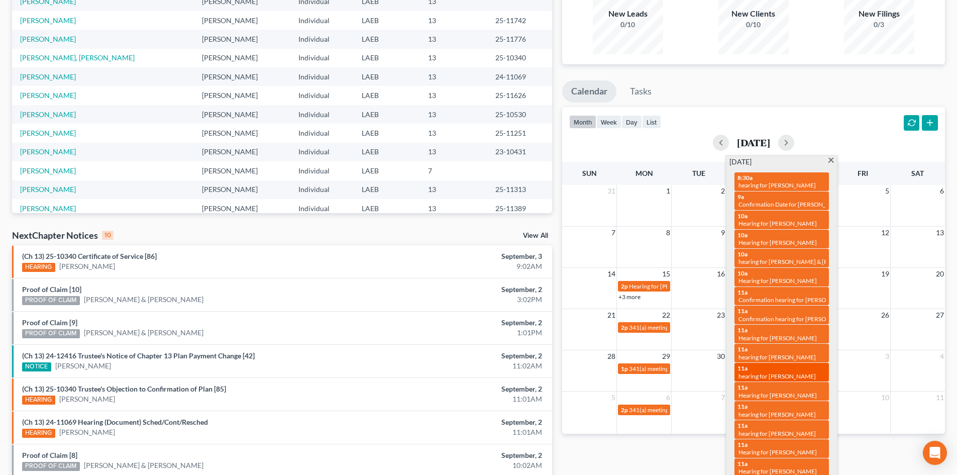
click at [783, 364] on div "11a hearing for Renata Weatherspoon" at bounding box center [781, 372] width 88 height 16
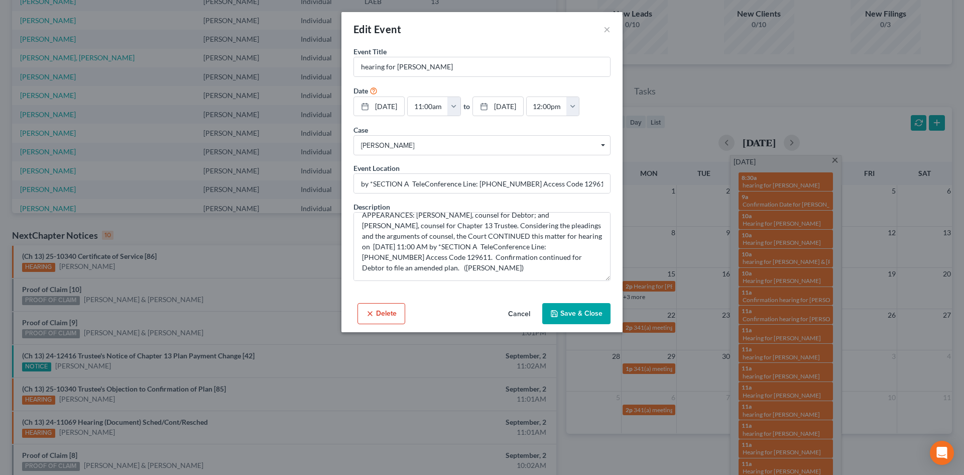
scroll to position [0, 0]
click at [607, 31] on button "×" at bounding box center [607, 29] width 7 height 12
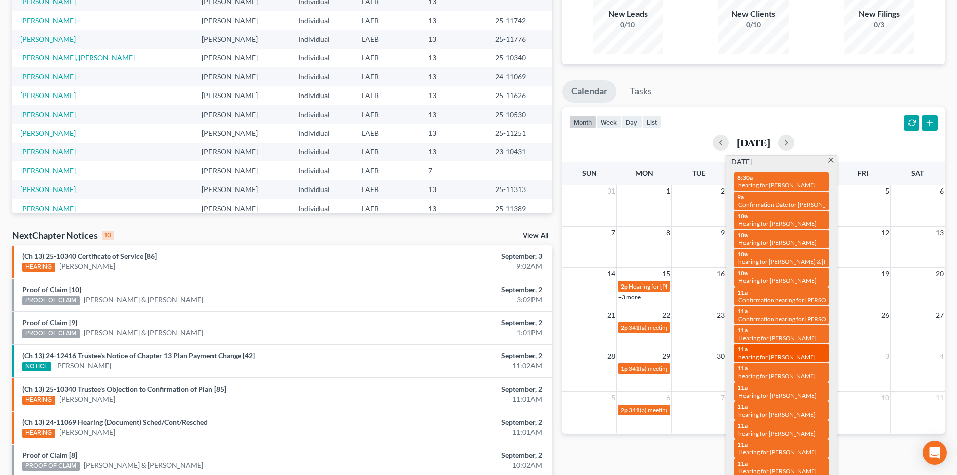
click at [781, 353] on span "hearing for [PERSON_NAME]" at bounding box center [776, 357] width 77 height 8
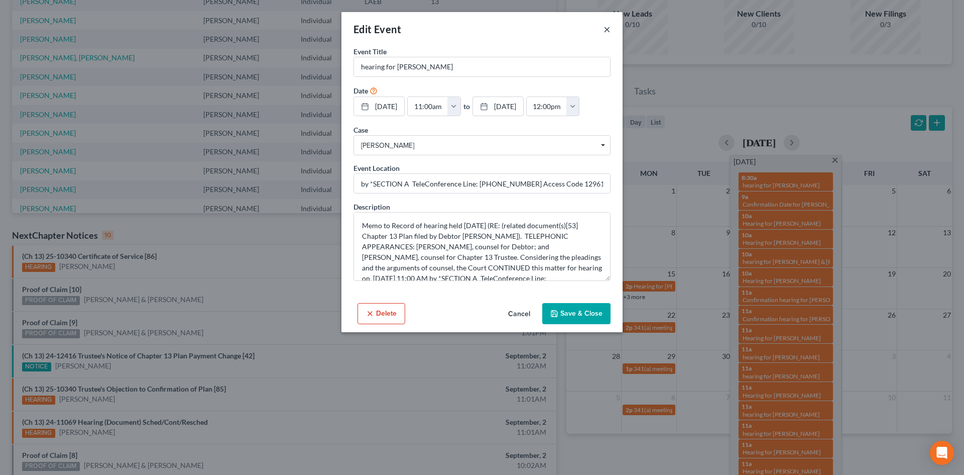
click at [604, 32] on button "×" at bounding box center [607, 29] width 7 height 12
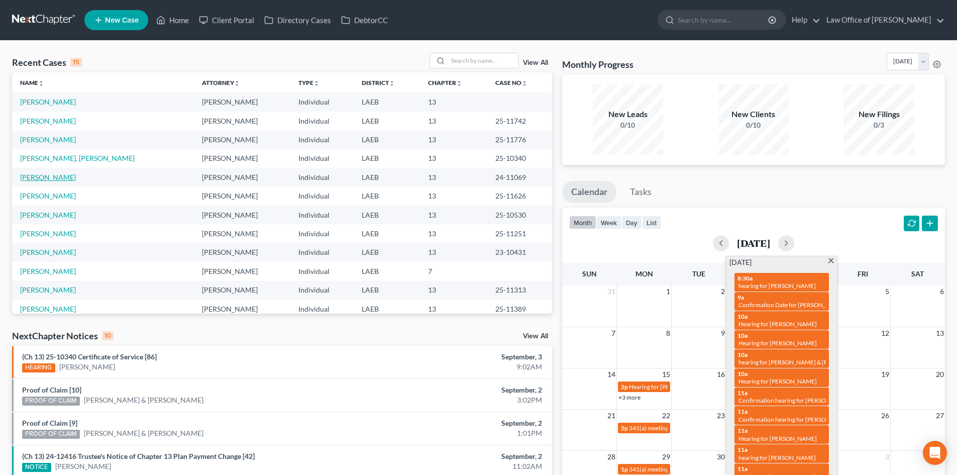
click at [44, 177] on link "[PERSON_NAME]" at bounding box center [48, 177] width 56 height 9
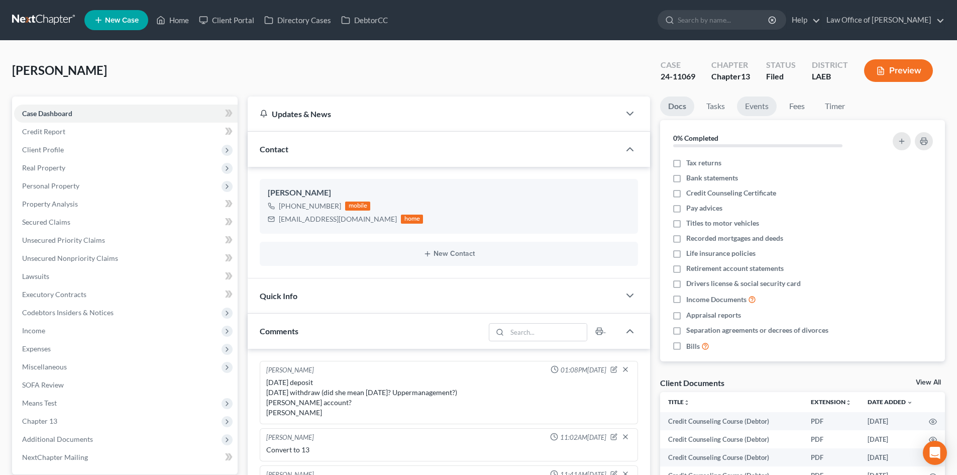
click at [763, 110] on link "Events" at bounding box center [757, 106] width 40 height 20
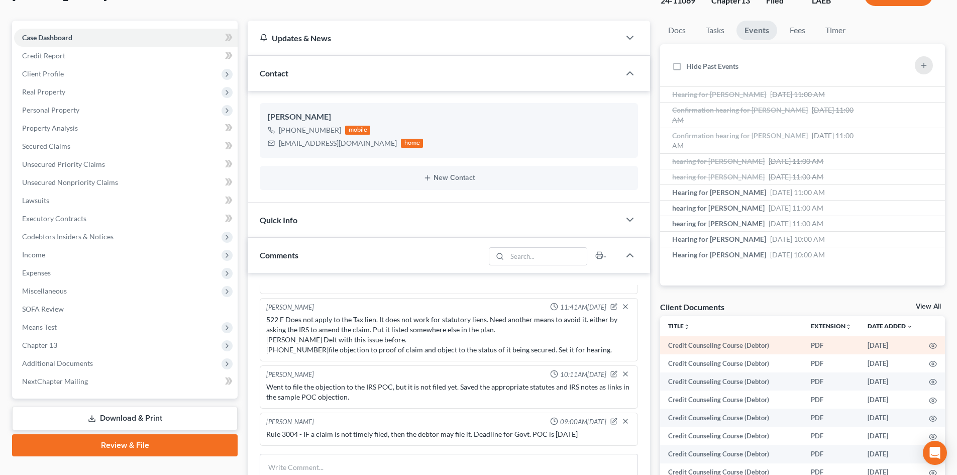
scroll to position [100, 0]
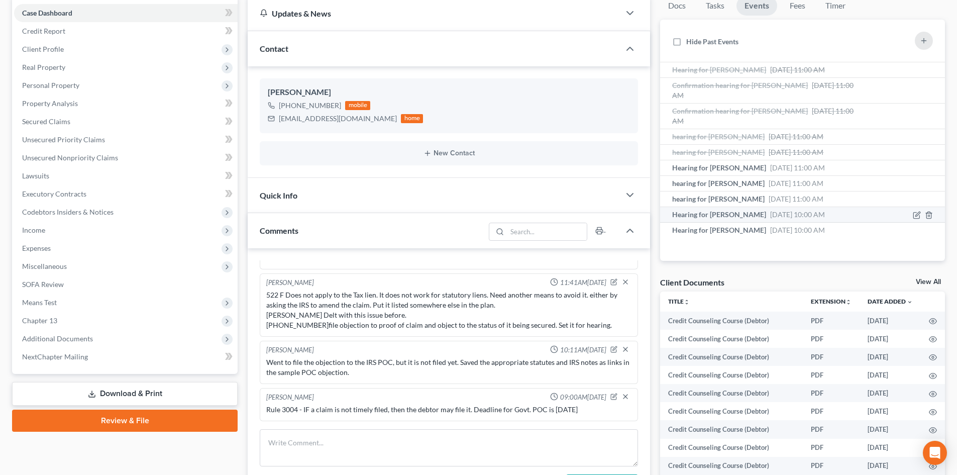
click at [731, 214] on span "Hearing for [PERSON_NAME]" at bounding box center [719, 214] width 94 height 9
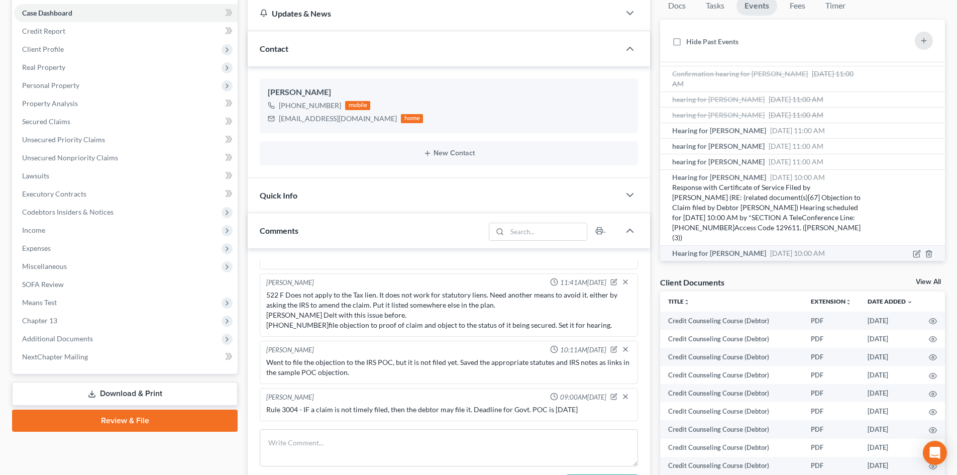
scroll to position [65, 0]
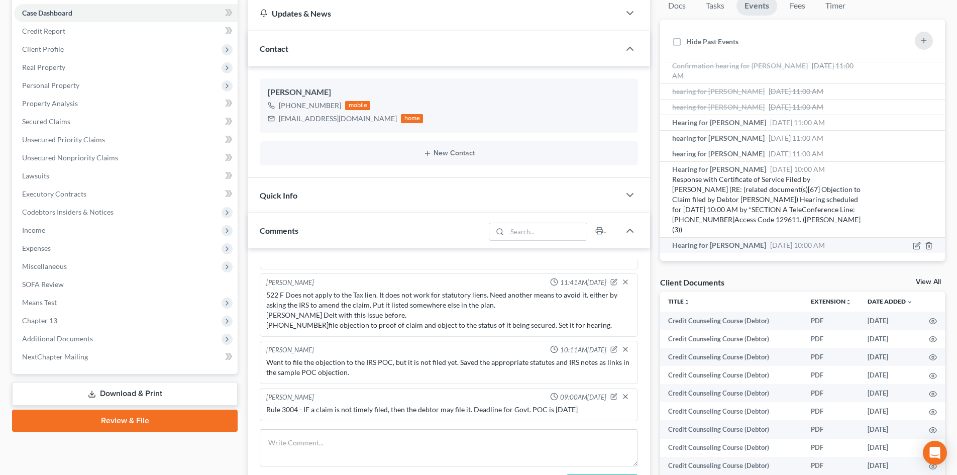
click at [752, 241] on span "Hearing for [PERSON_NAME]" at bounding box center [719, 245] width 94 height 9
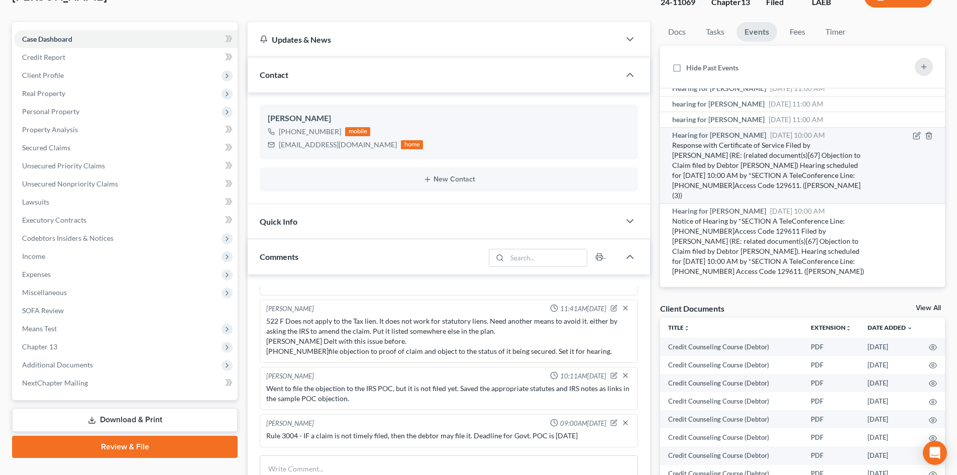
scroll to position [0, 0]
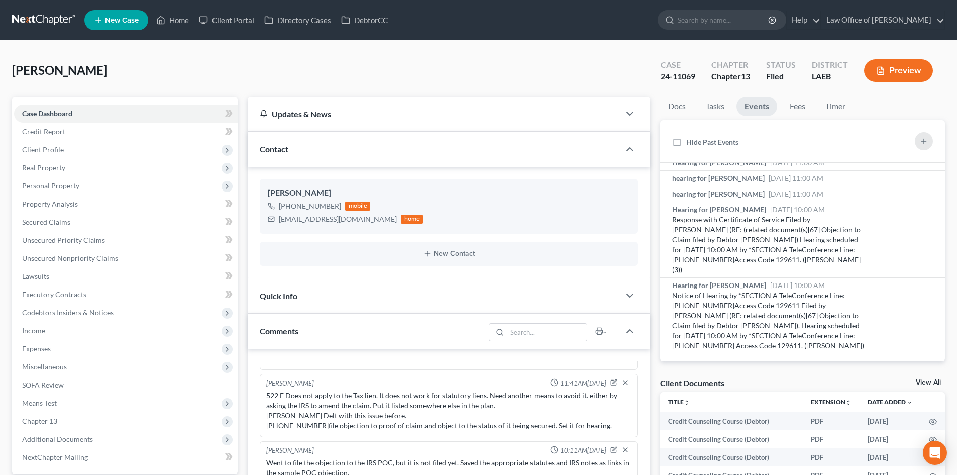
click at [21, 19] on link at bounding box center [44, 20] width 64 height 18
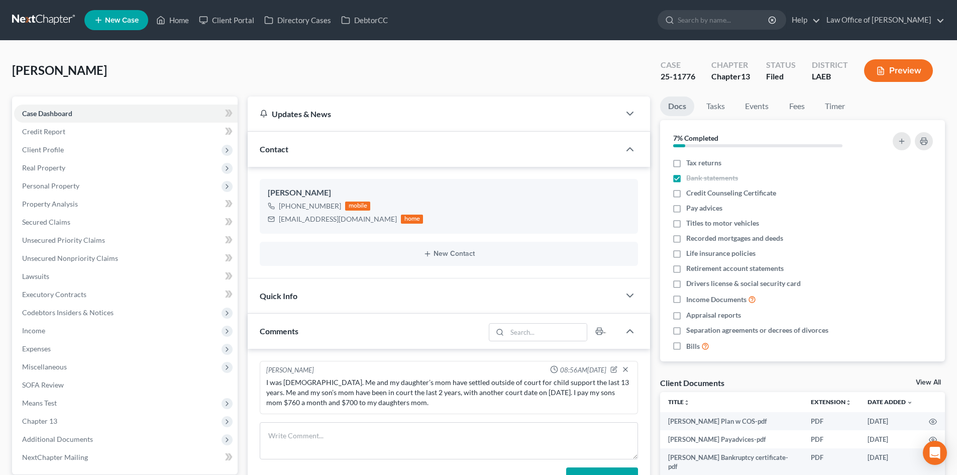
scroll to position [100, 0]
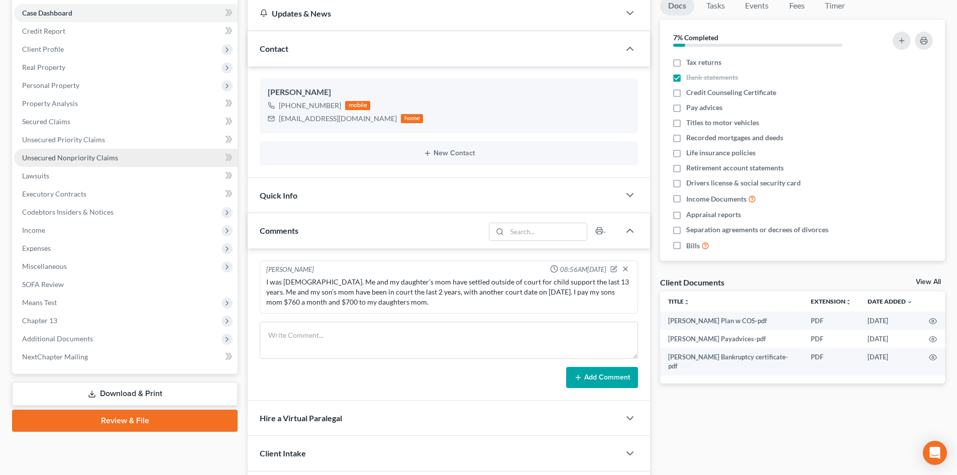
click at [42, 156] on span "Unsecured Nonpriority Claims" at bounding box center [70, 157] width 96 height 9
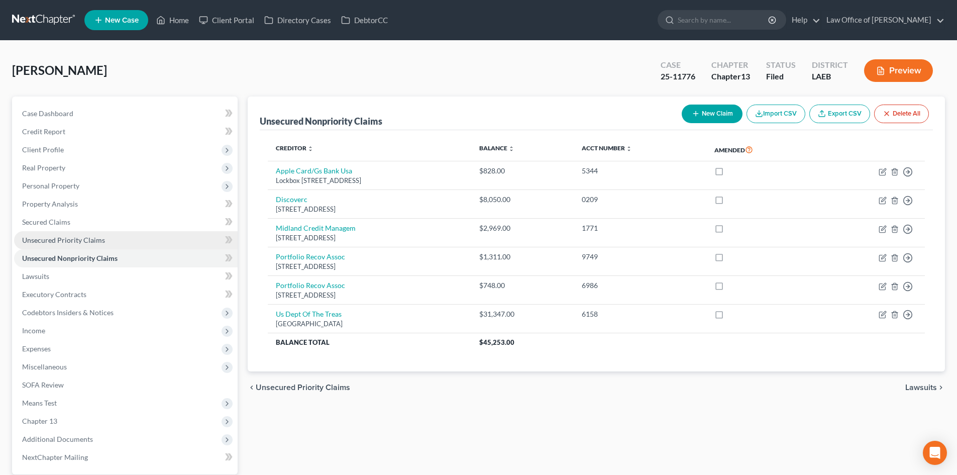
click at [56, 243] on span "Unsecured Priority Claims" at bounding box center [63, 240] width 83 height 9
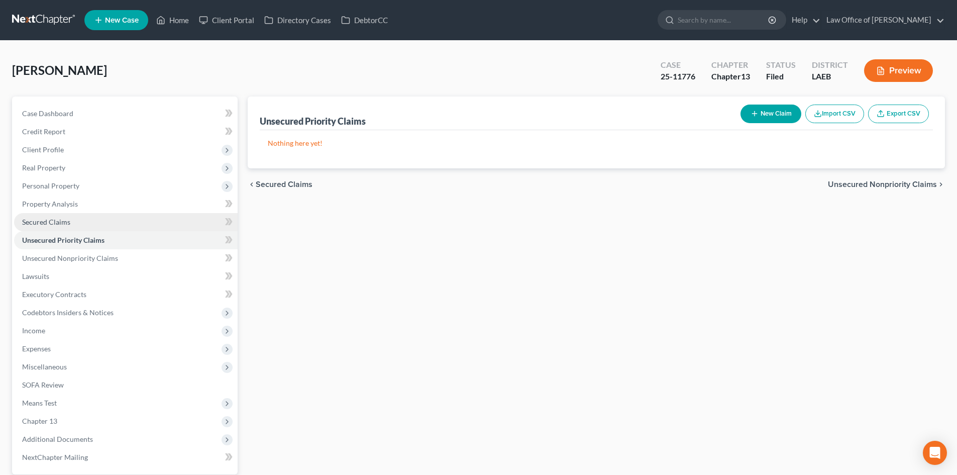
click at [57, 220] on span "Secured Claims" at bounding box center [46, 221] width 48 height 9
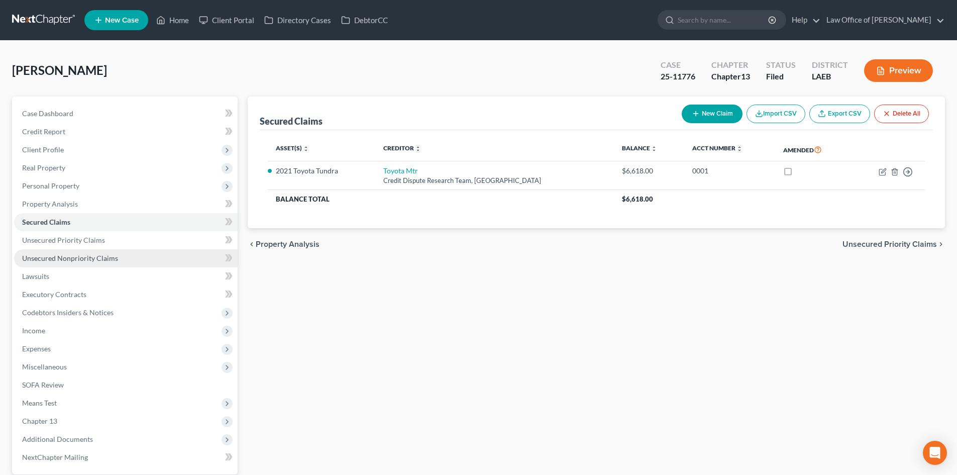
click at [58, 258] on span "Unsecured Nonpriority Claims" at bounding box center [70, 258] width 96 height 9
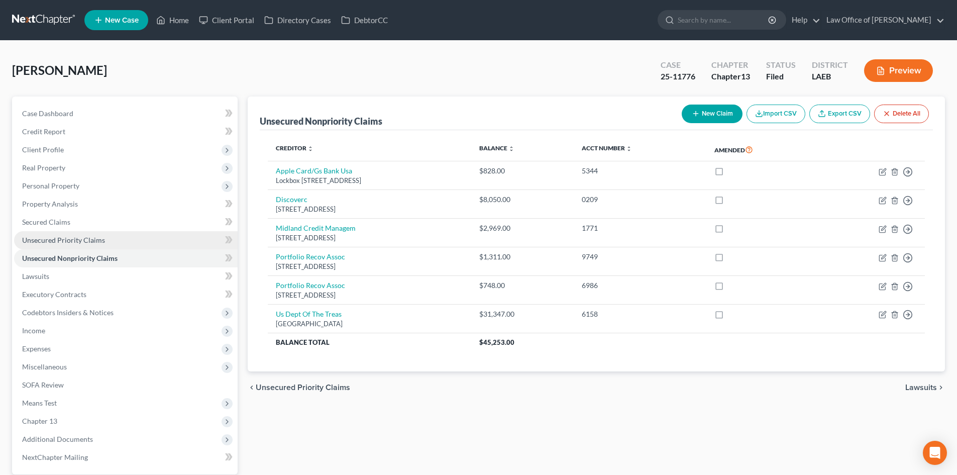
click at [59, 240] on span "Unsecured Priority Claims" at bounding box center [63, 240] width 83 height 9
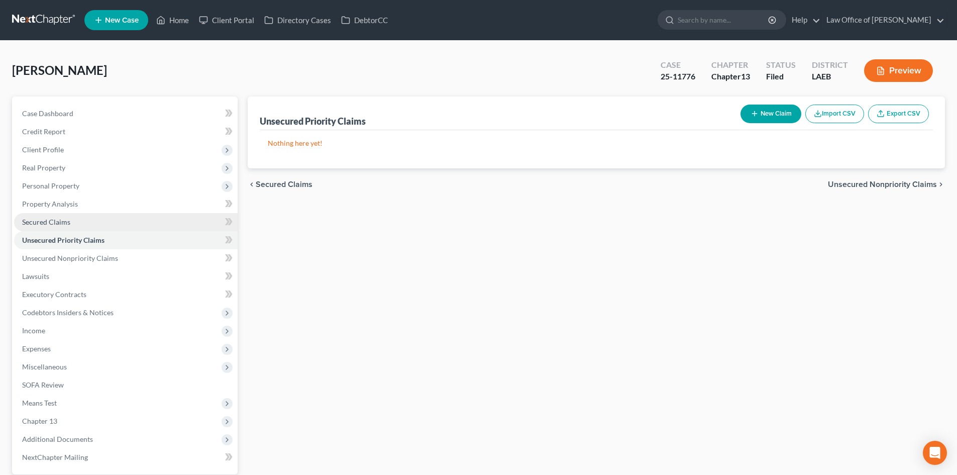
click at [52, 221] on span "Secured Claims" at bounding box center [46, 221] width 48 height 9
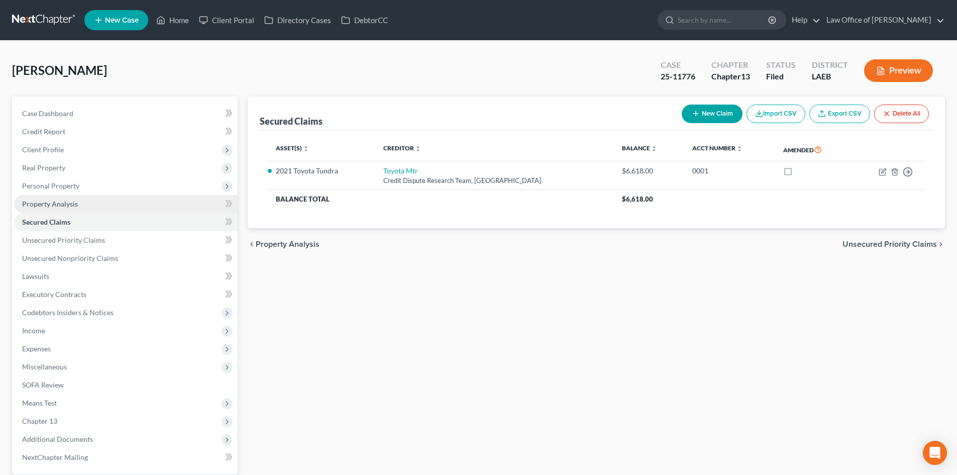
click at [51, 211] on link "Property Analysis" at bounding box center [125, 204] width 223 height 18
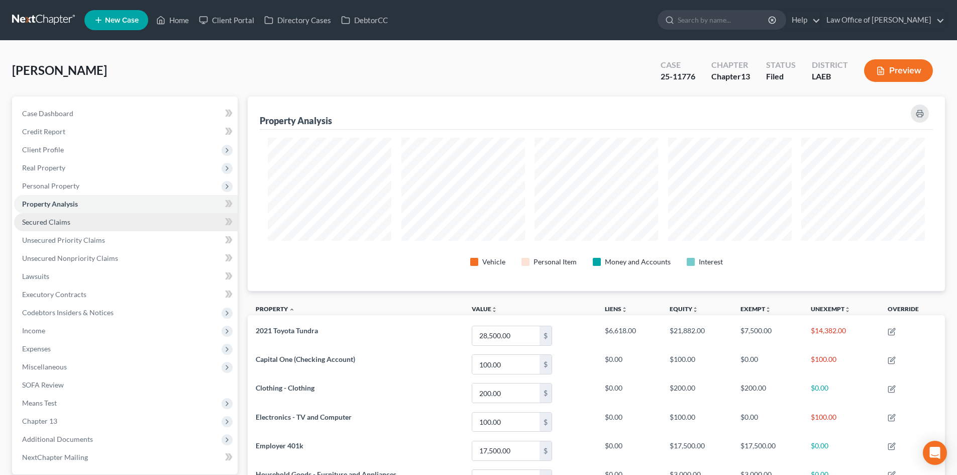
scroll to position [194, 697]
click at [49, 223] on span "Secured Claims" at bounding box center [46, 221] width 48 height 9
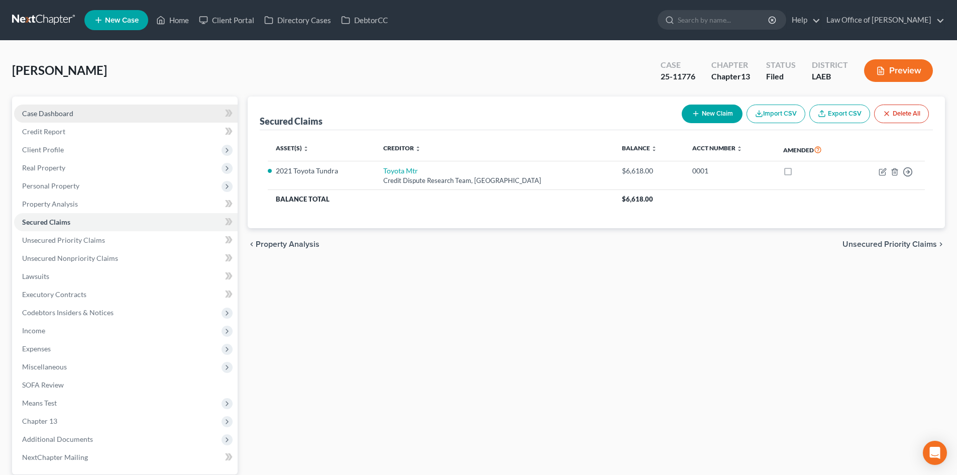
click at [56, 118] on link "Case Dashboard" at bounding box center [125, 113] width 223 height 18
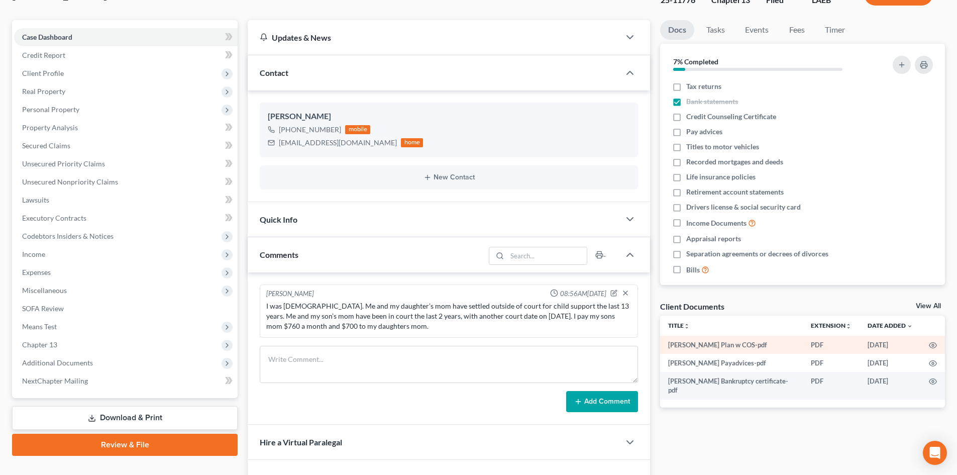
scroll to position [100, 0]
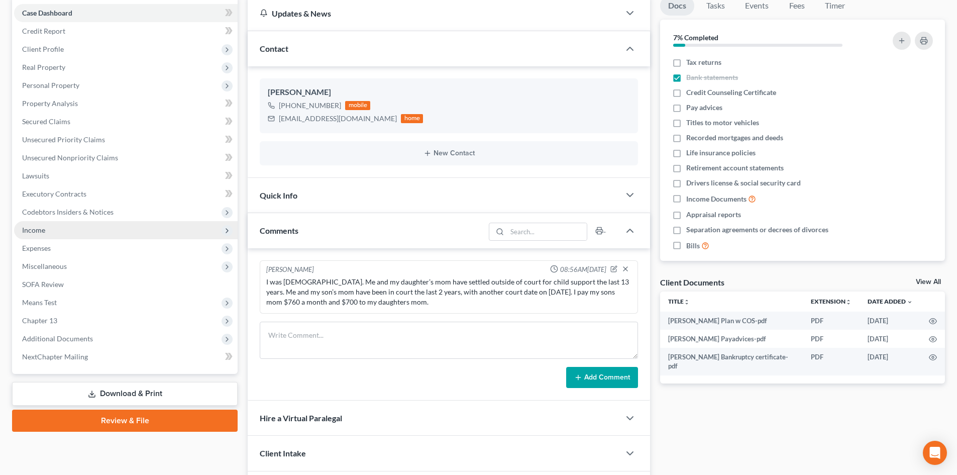
click at [44, 229] on span "Income" at bounding box center [33, 229] width 23 height 9
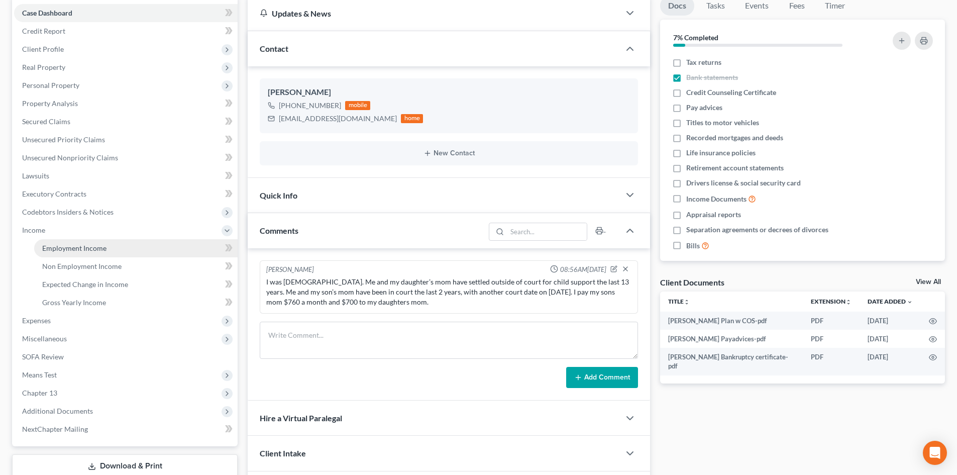
click at [65, 252] on span "Employment Income" at bounding box center [74, 248] width 64 height 9
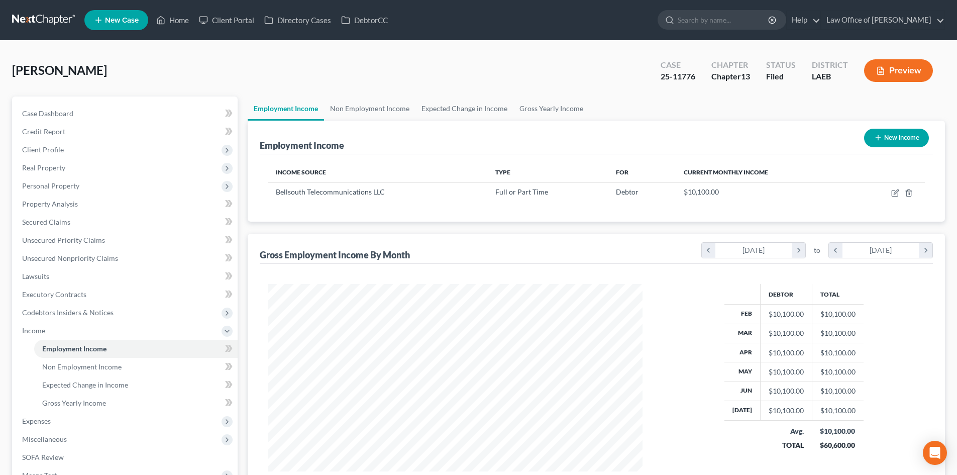
scroll to position [187, 395]
click at [50, 113] on span "Case Dashboard" at bounding box center [47, 113] width 51 height 9
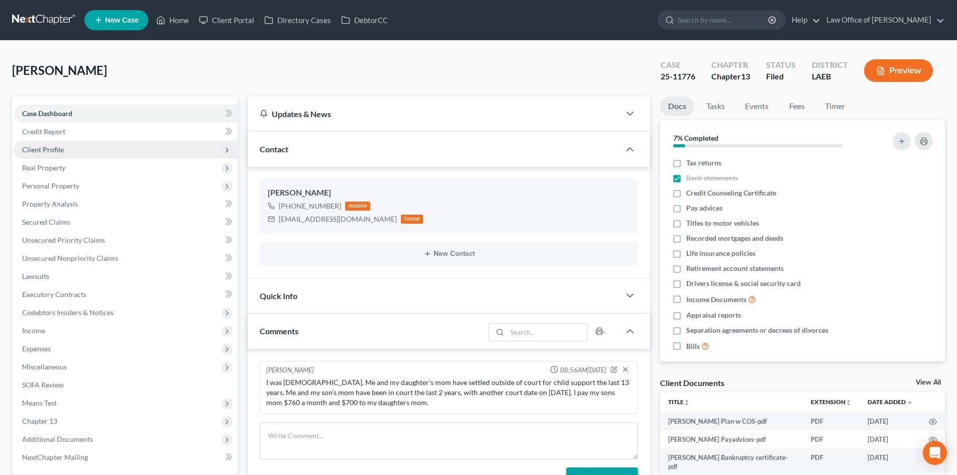
click at [73, 150] on span "Client Profile" at bounding box center [125, 150] width 223 height 18
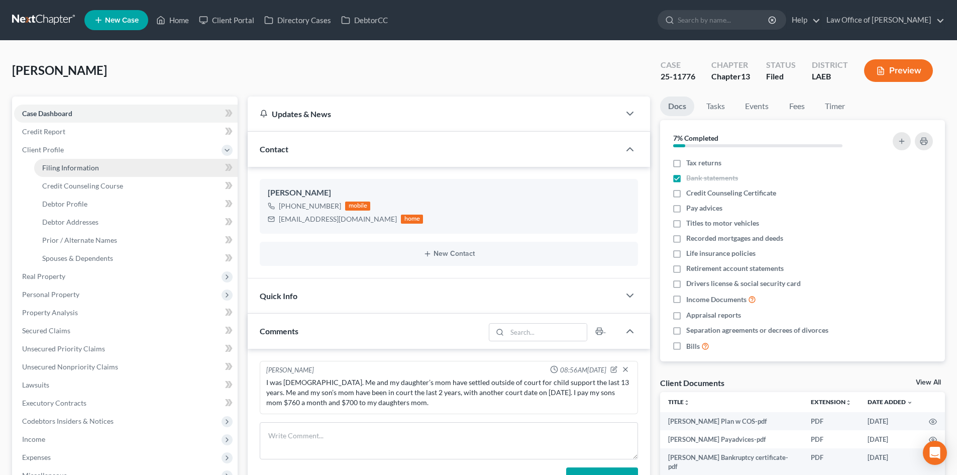
click at [64, 167] on span "Filing Information" at bounding box center [70, 167] width 57 height 9
select select "1"
select select "0"
select select "3"
select select "19"
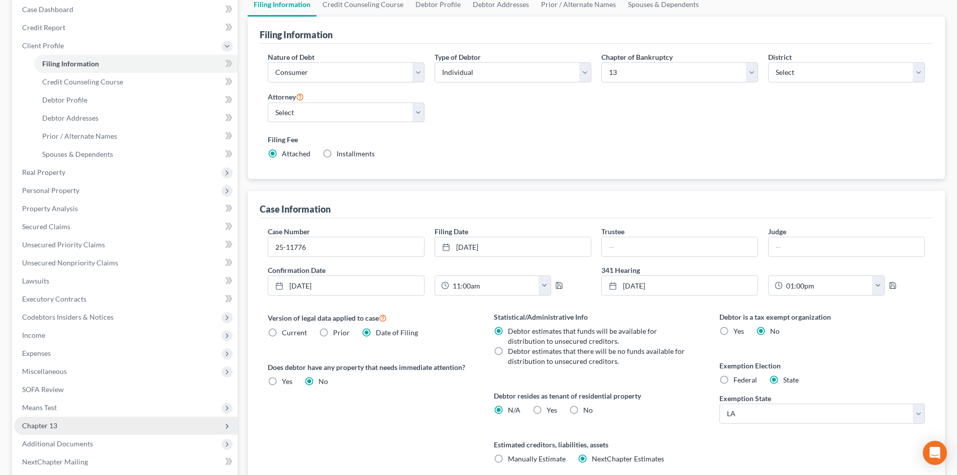
scroll to position [204, 0]
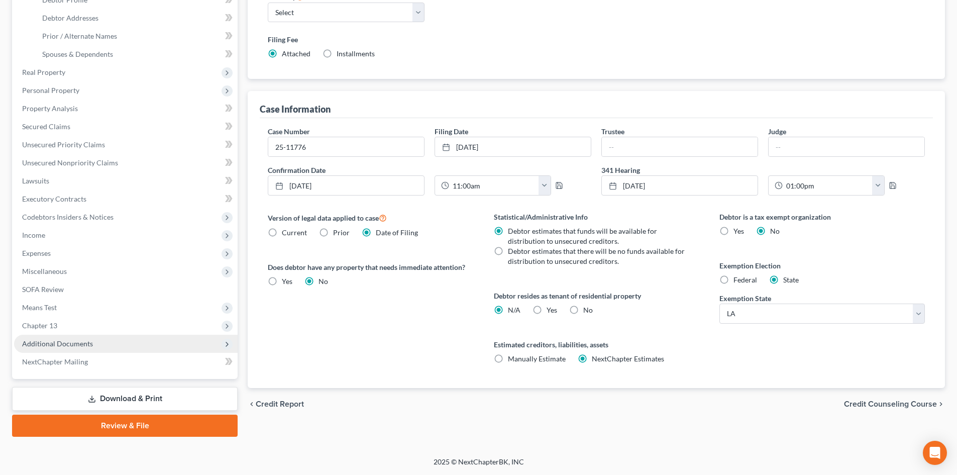
click at [70, 344] on span "Additional Documents" at bounding box center [57, 343] width 71 height 9
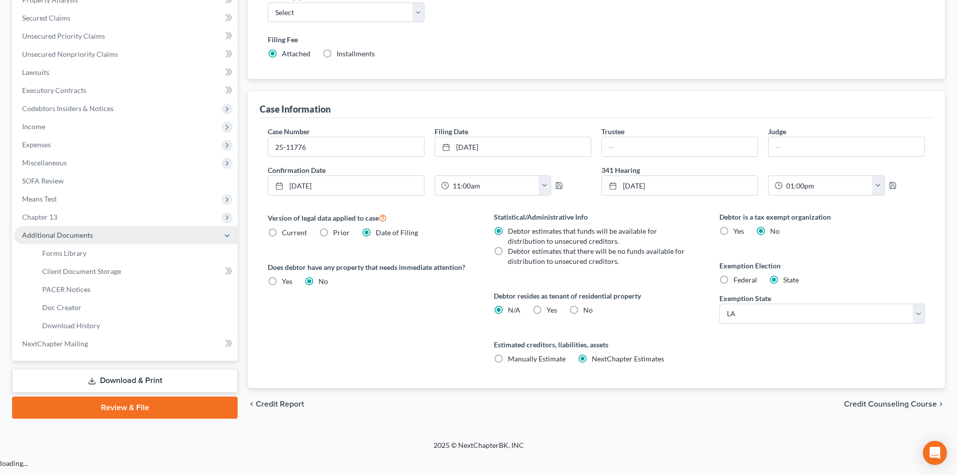
scroll to position [186, 0]
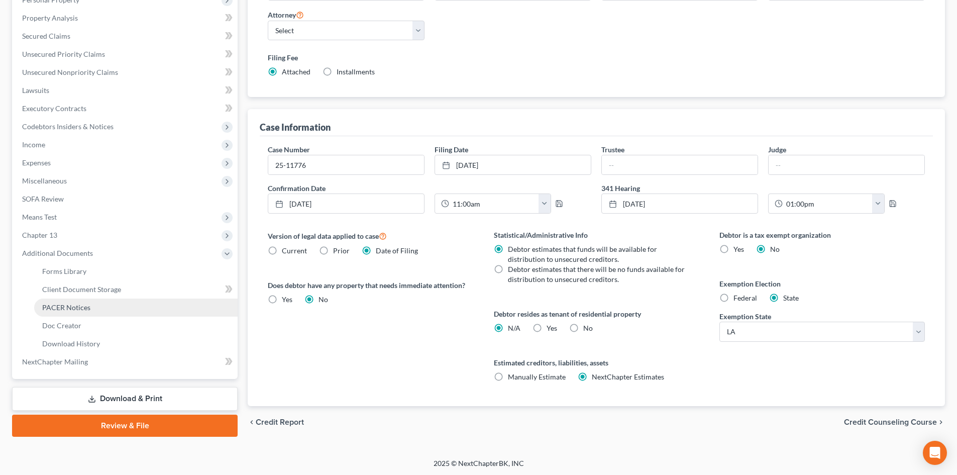
click at [102, 307] on link "PACER Notices" at bounding box center [135, 307] width 203 height 18
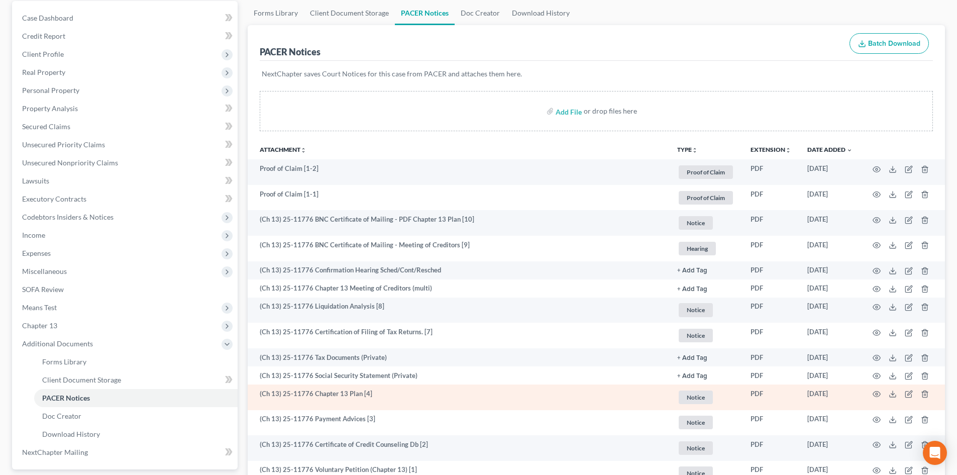
scroll to position [186, 0]
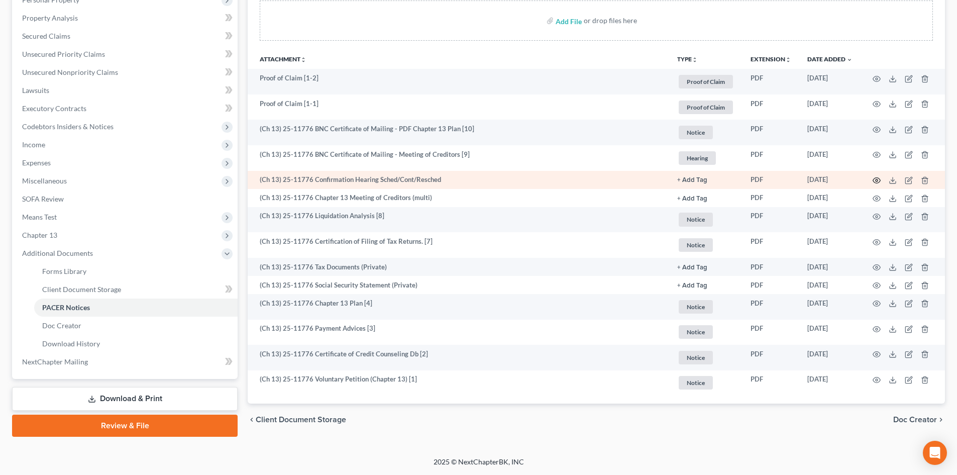
click at [875, 180] on circle "button" at bounding box center [876, 180] width 2 height 2
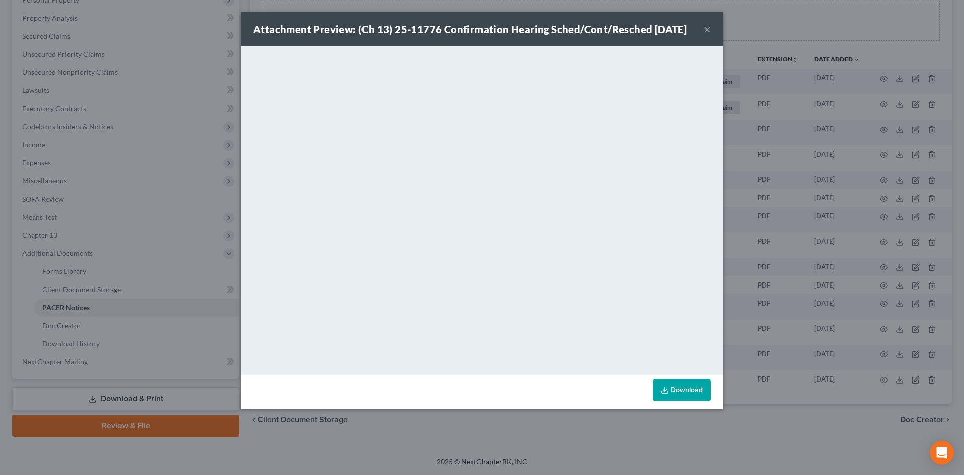
click at [707, 35] on button "×" at bounding box center [707, 29] width 7 height 12
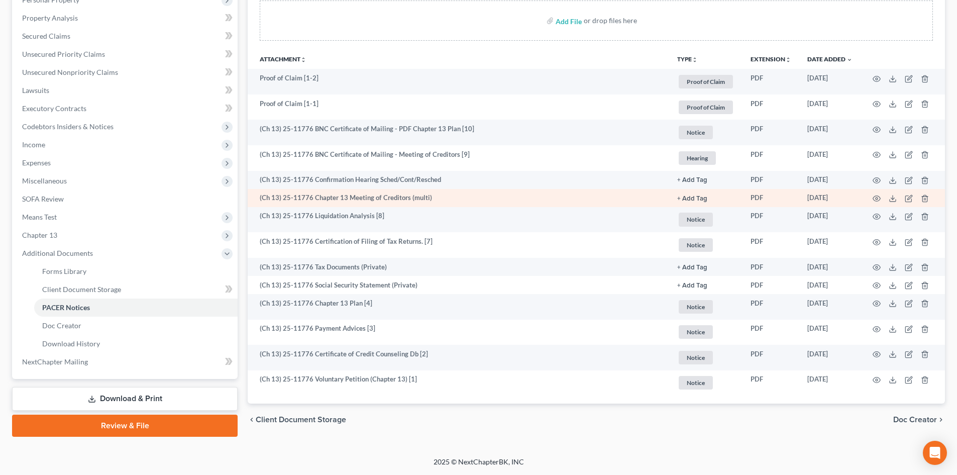
click at [870, 197] on td at bounding box center [902, 198] width 84 height 18
click at [875, 197] on icon "button" at bounding box center [876, 198] width 8 height 8
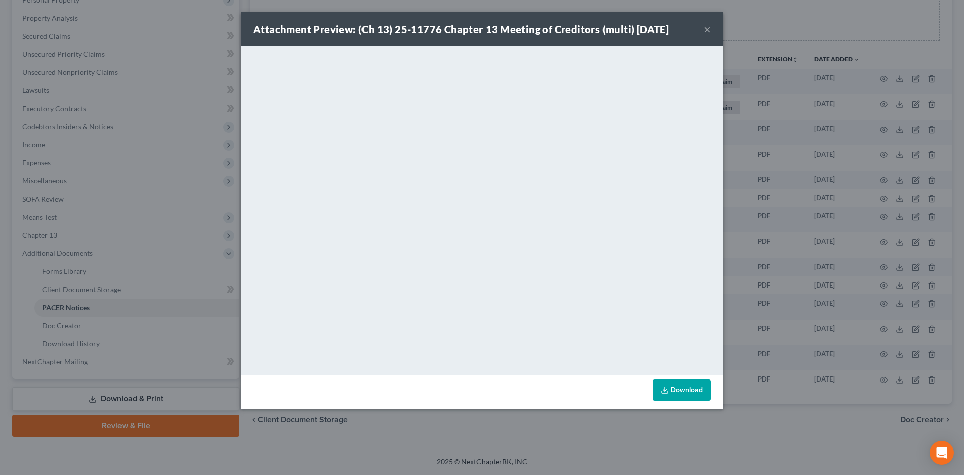
click at [705, 30] on button "×" at bounding box center [707, 29] width 7 height 12
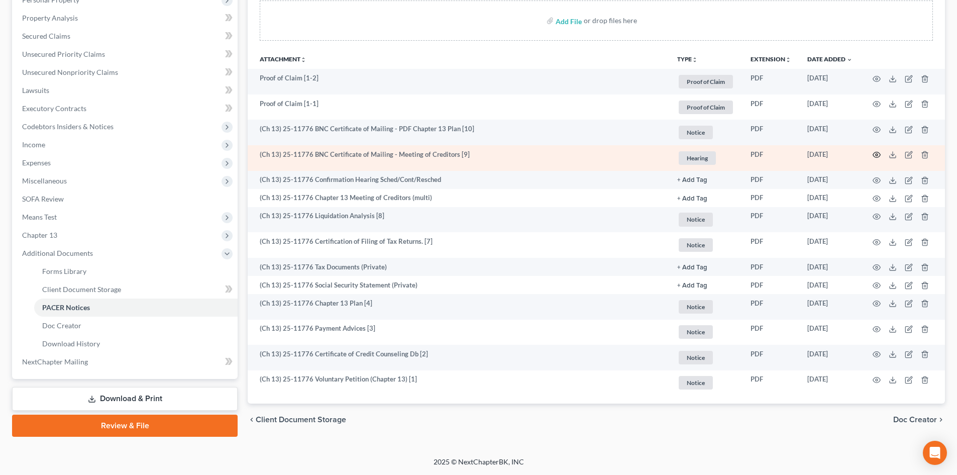
click at [877, 155] on icon "button" at bounding box center [876, 155] width 8 height 8
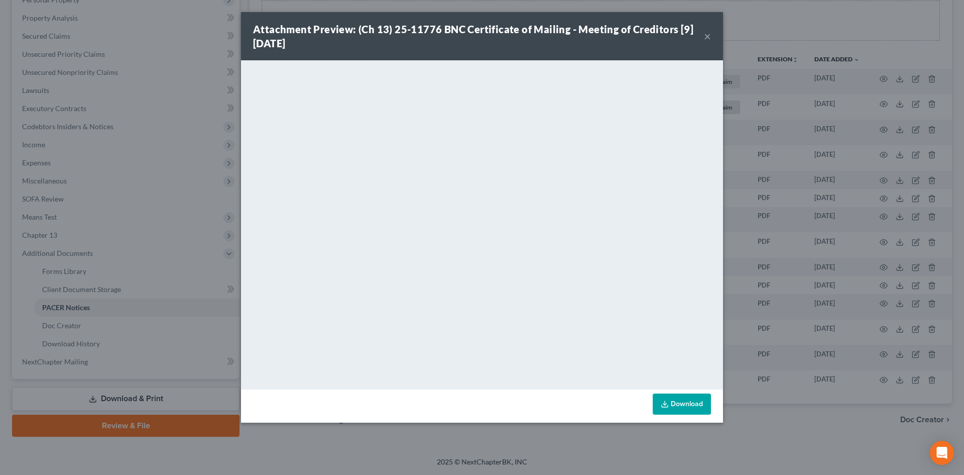
click at [670, 400] on link "Download" at bounding box center [682, 403] width 58 height 21
click at [705, 38] on button "×" at bounding box center [707, 36] width 7 height 12
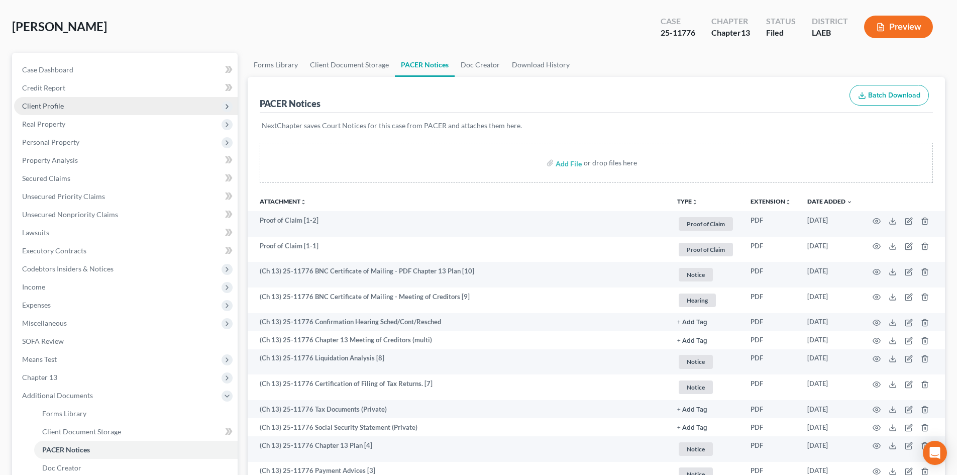
scroll to position [0, 0]
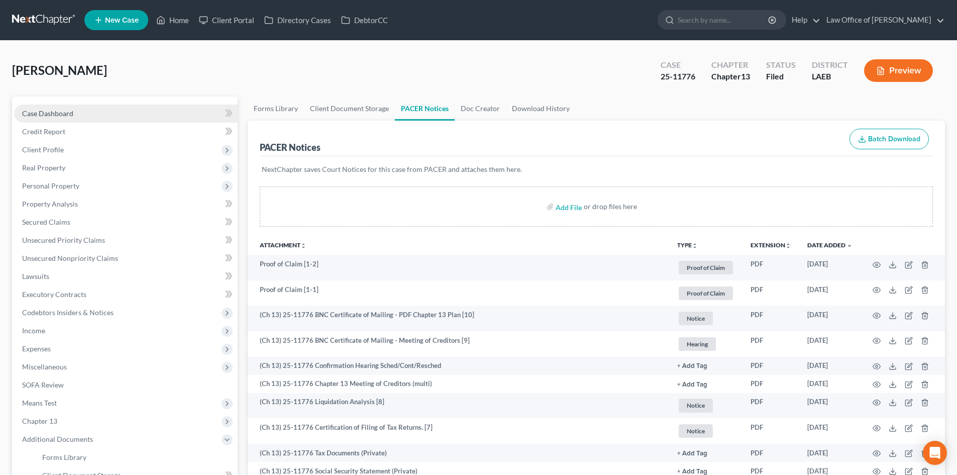
click at [48, 111] on span "Case Dashboard" at bounding box center [47, 113] width 51 height 9
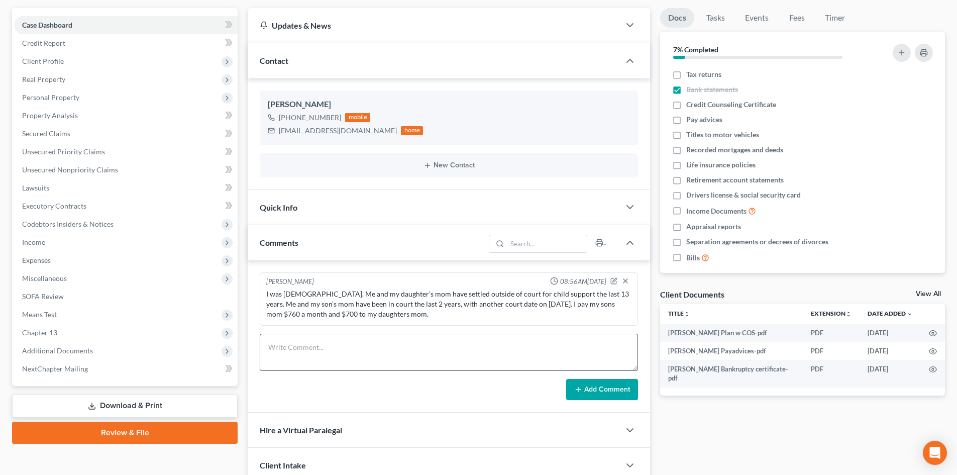
scroll to position [100, 0]
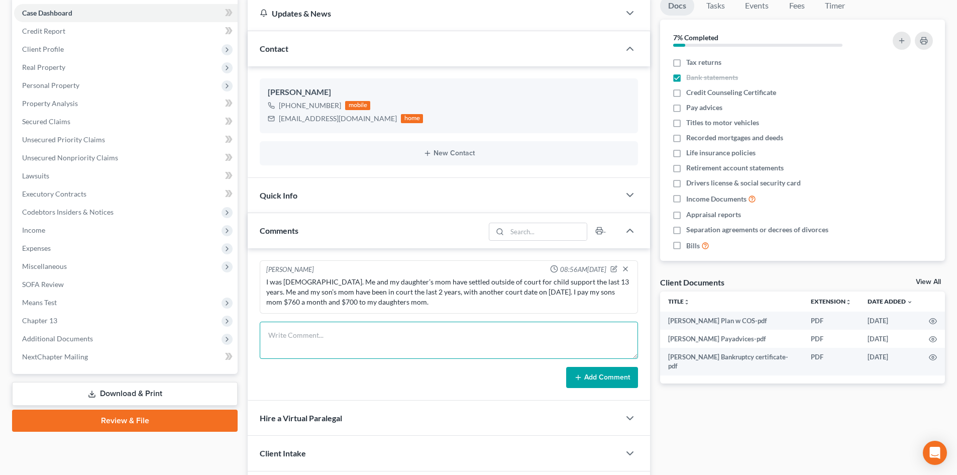
click at [280, 337] on textarea at bounding box center [449, 339] width 378 height 37
paste textarea "C-10704390874 - ADP ticket number - for correcting SS number and correcting the…"
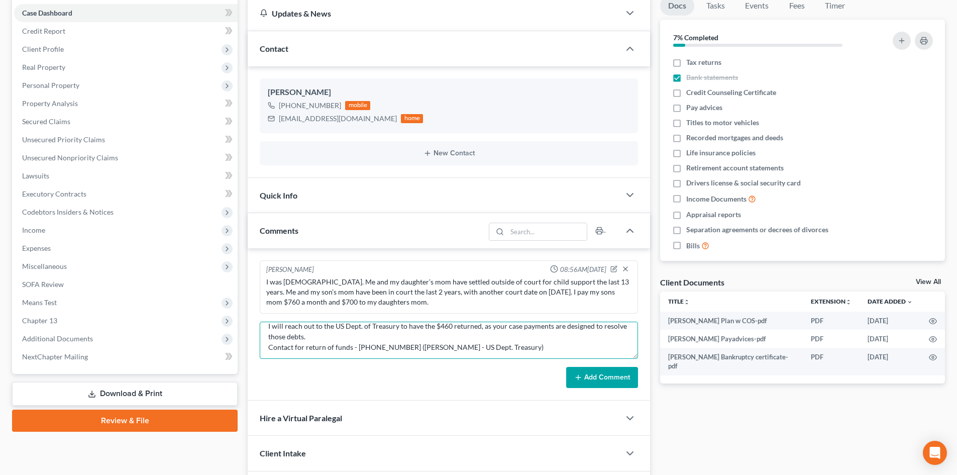
scroll to position [42, 0]
type textarea "C-10704390874 - ADP ticket number - for correcting SS number and correcting the…"
click at [603, 379] on button "Add Comment" at bounding box center [602, 377] width 72 height 21
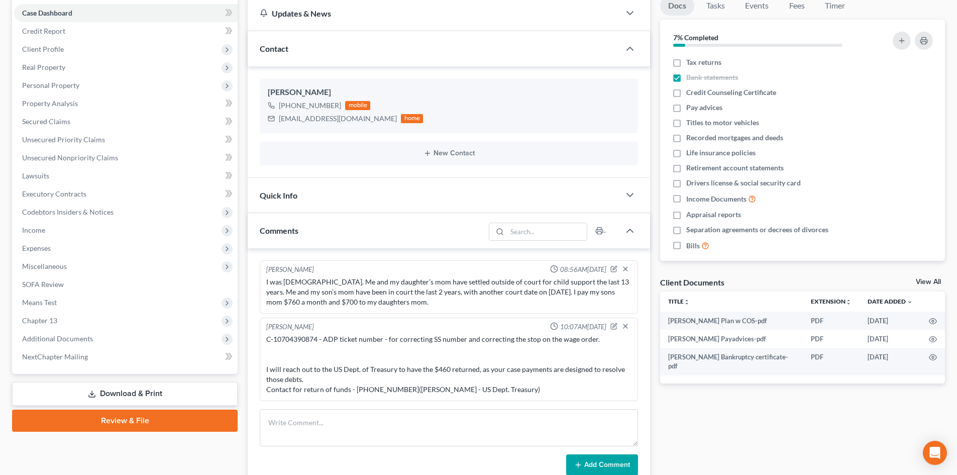
scroll to position [0, 0]
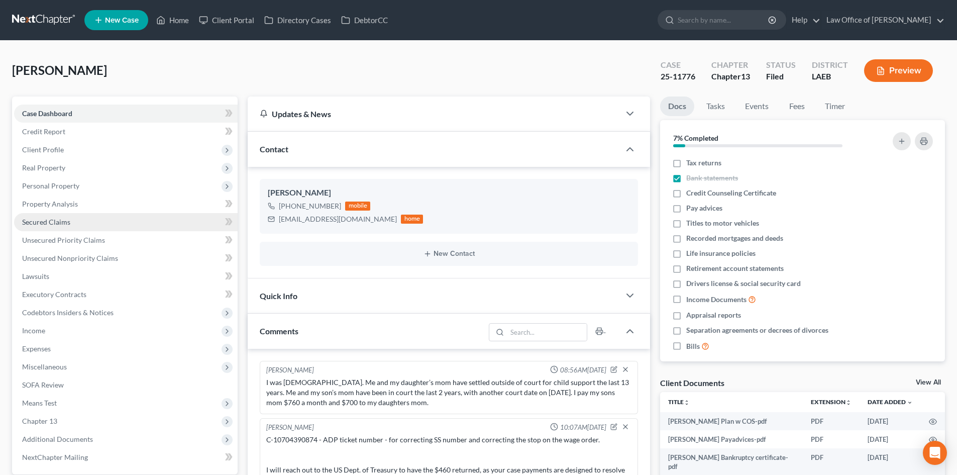
click at [55, 221] on span "Secured Claims" at bounding box center [46, 221] width 48 height 9
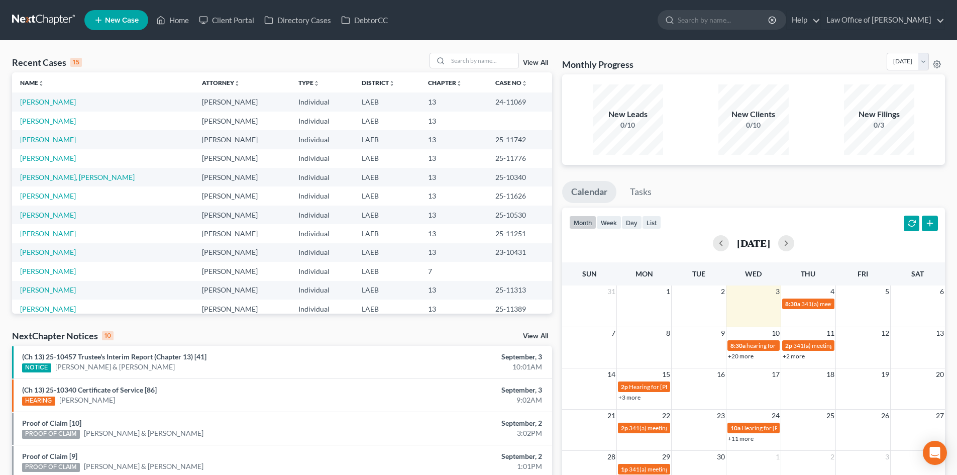
click at [23, 236] on link "[PERSON_NAME]" at bounding box center [48, 233] width 56 height 9
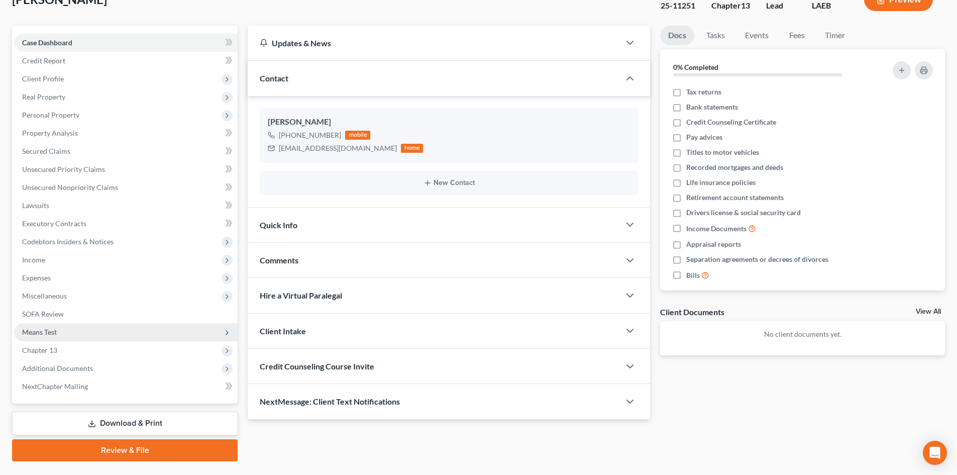
scroll to position [95, 0]
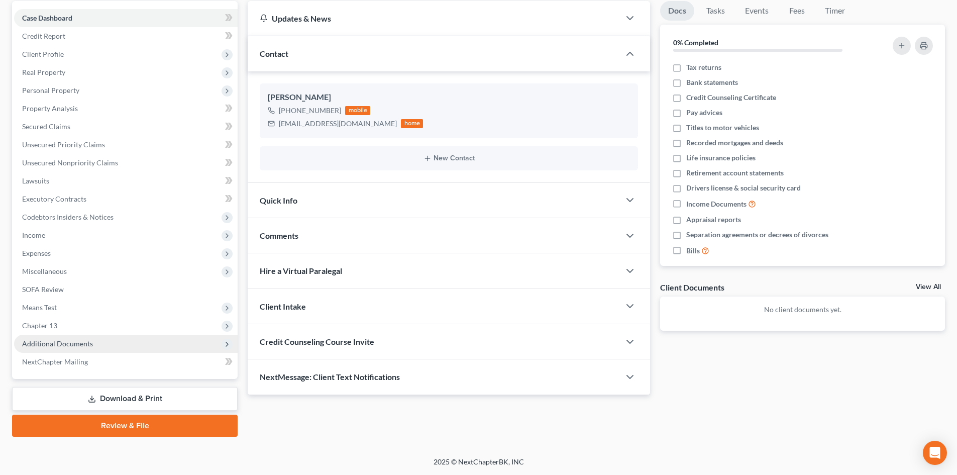
click at [48, 342] on span "Additional Documents" at bounding box center [57, 343] width 71 height 9
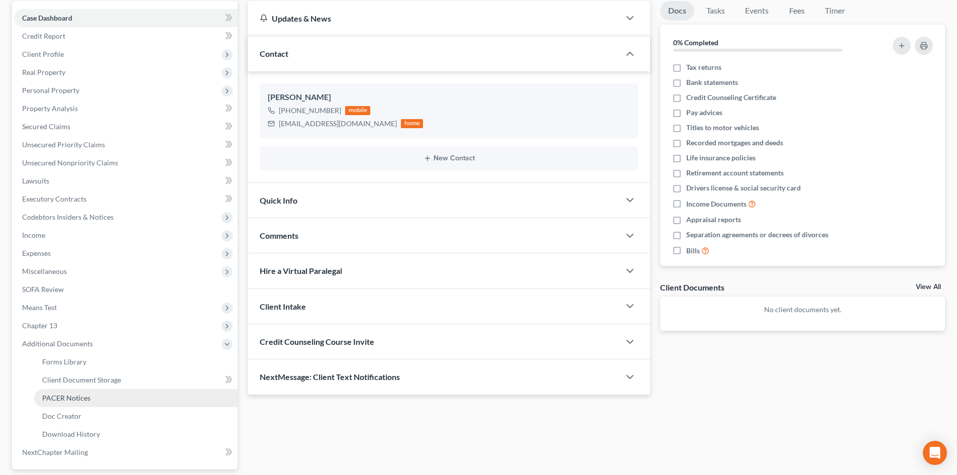
click at [73, 398] on span "PACER Notices" at bounding box center [66, 397] width 48 height 9
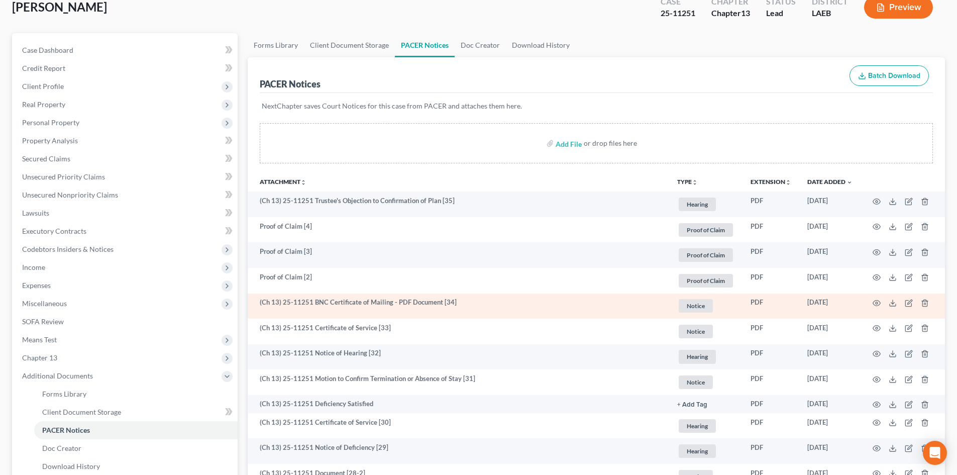
scroll to position [100, 0]
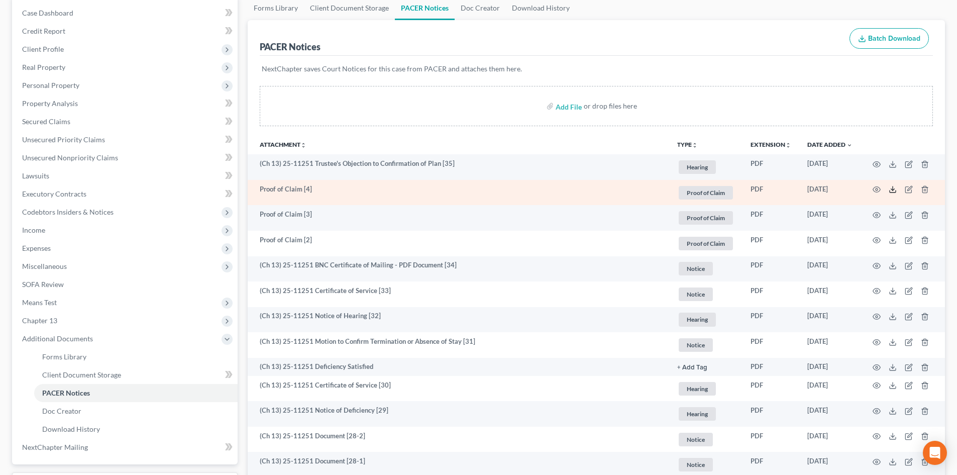
click at [892, 191] on icon at bounding box center [892, 189] width 8 height 8
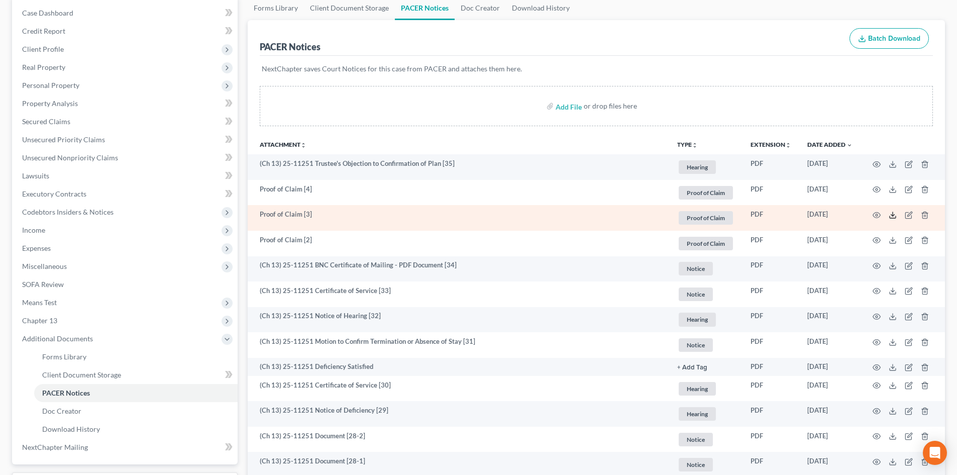
click at [891, 215] on icon at bounding box center [892, 215] width 8 height 8
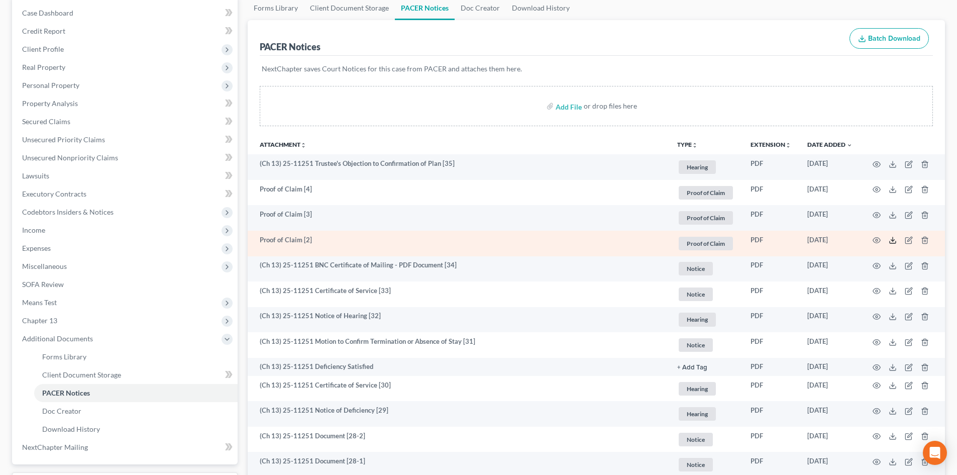
click at [893, 243] on icon at bounding box center [892, 242] width 6 height 2
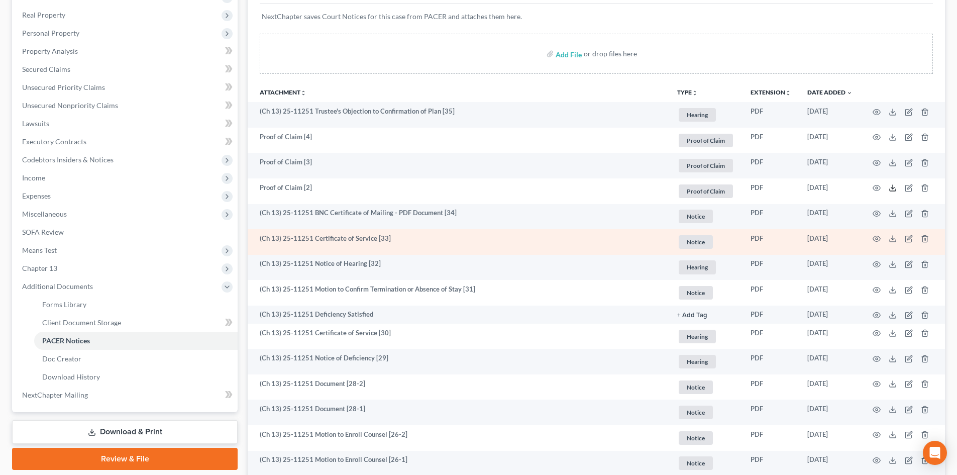
scroll to position [82, 0]
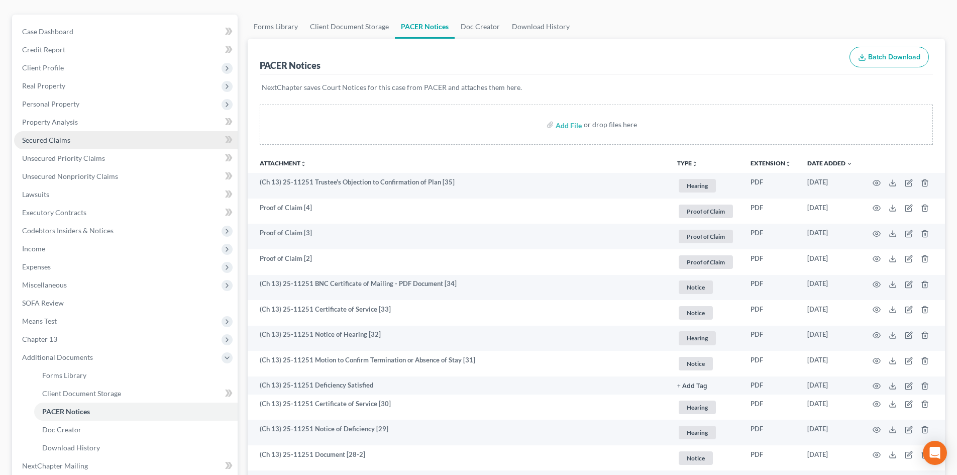
click at [40, 141] on span "Secured Claims" at bounding box center [46, 140] width 48 height 9
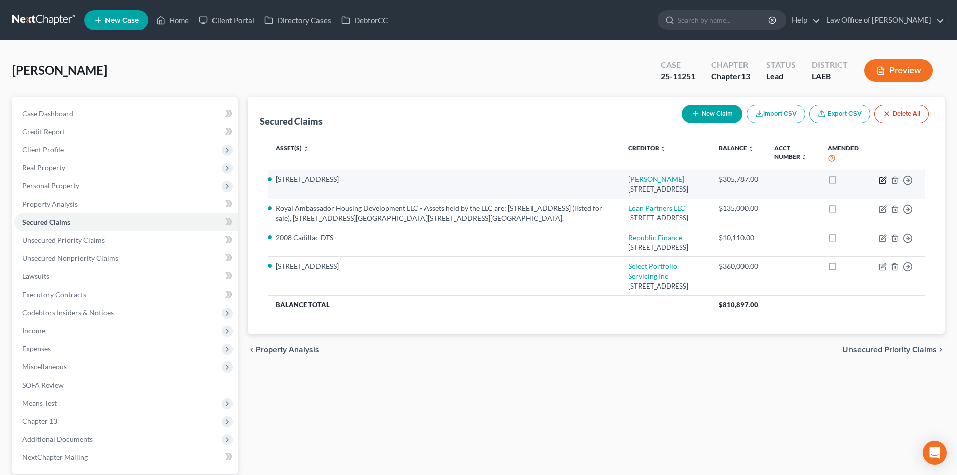
click at [879, 181] on icon "button" at bounding box center [882, 180] width 6 height 6
select select "19"
select select "4"
select select "0"
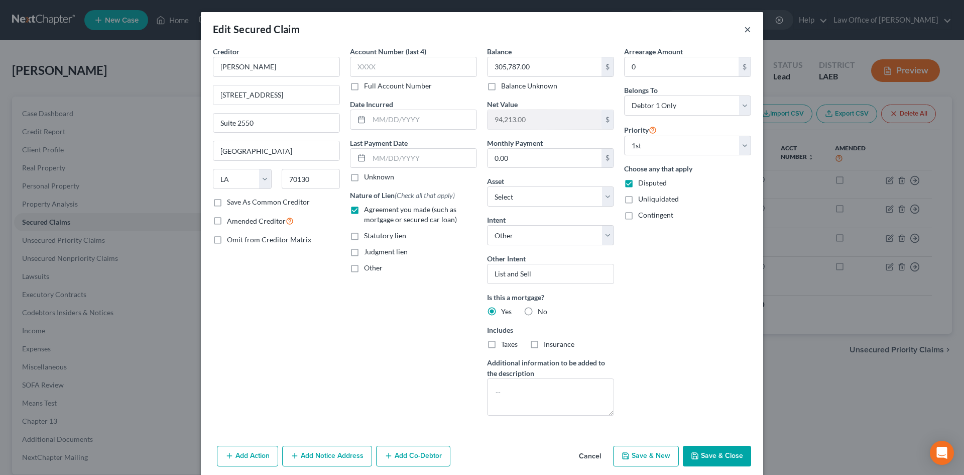
click at [744, 33] on button "×" at bounding box center [747, 29] width 7 height 12
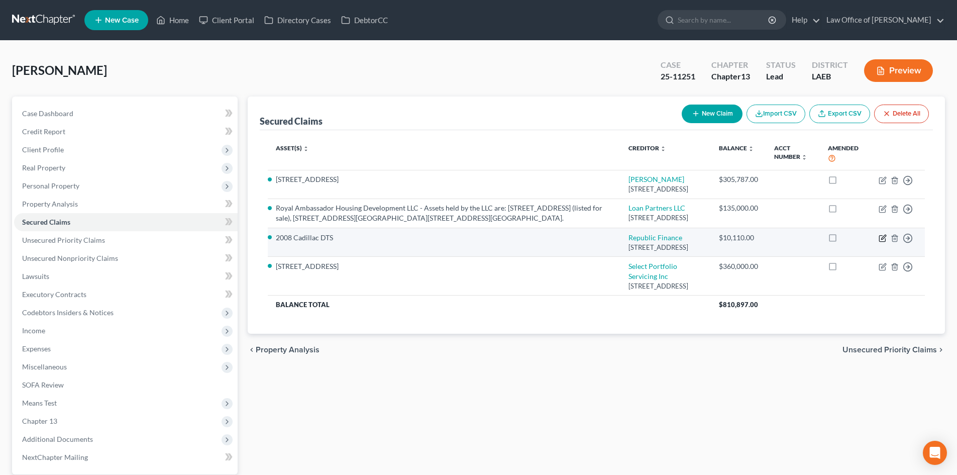
click at [880, 242] on icon "button" at bounding box center [882, 238] width 8 height 8
select select "19"
select select "3"
select select "0"
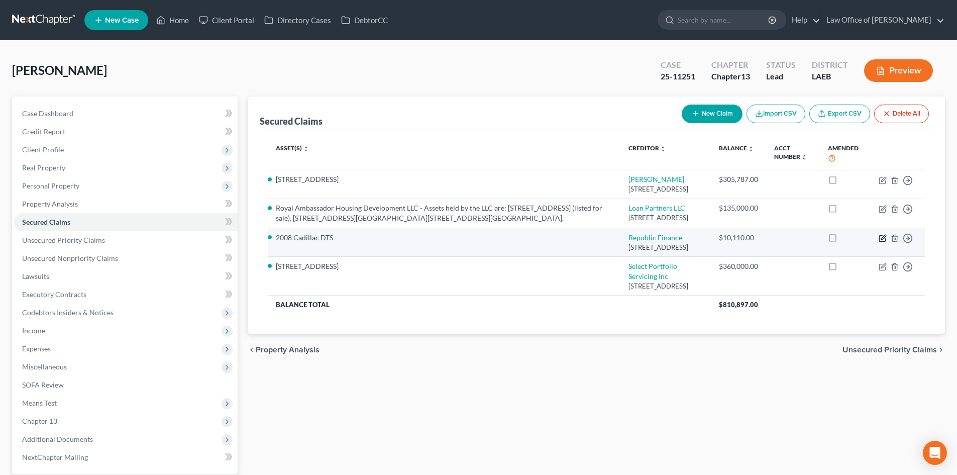
select select "0"
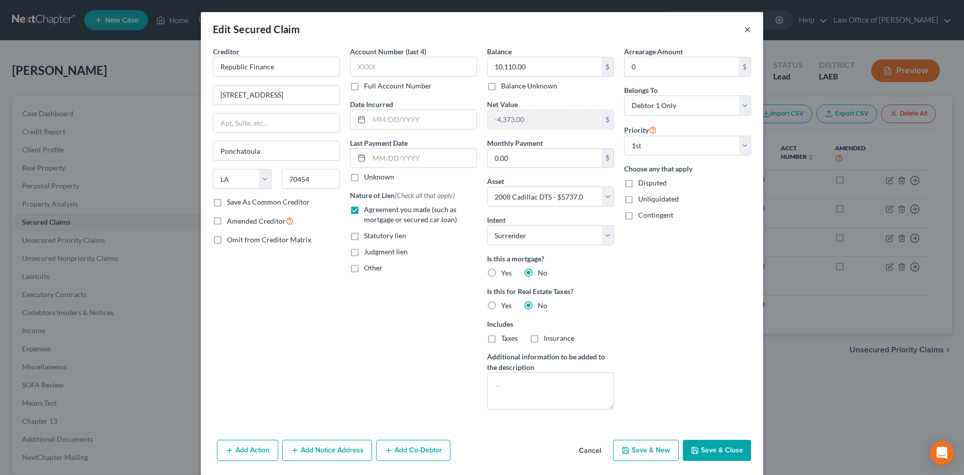
click at [744, 29] on button "×" at bounding box center [747, 29] width 7 height 12
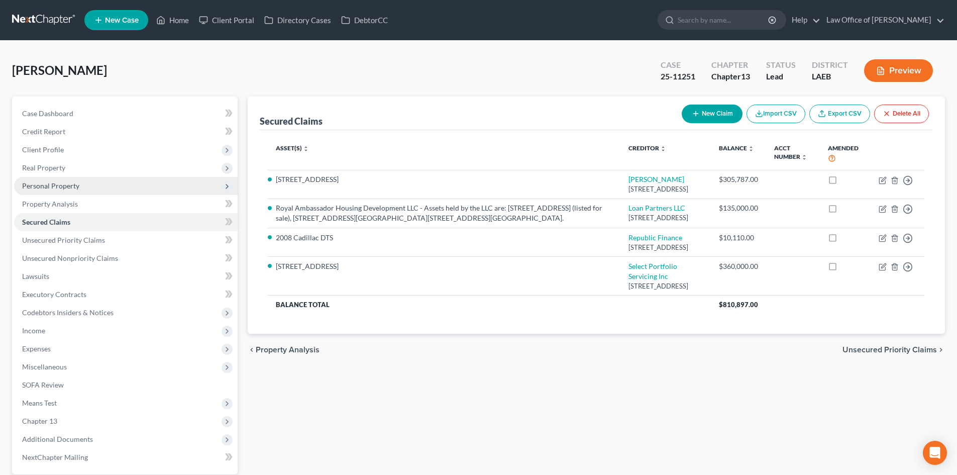
click at [47, 189] on span "Personal Property" at bounding box center [50, 185] width 57 height 9
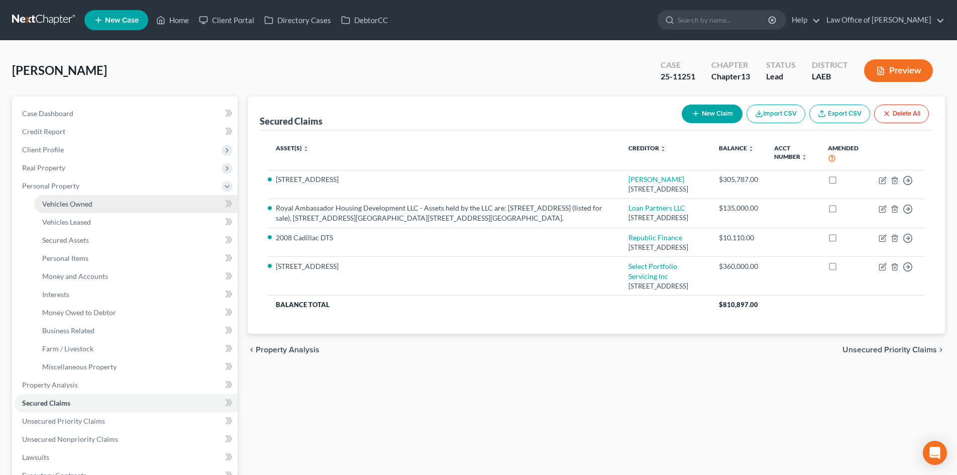
click at [53, 205] on span "Vehicles Owned" at bounding box center [67, 203] width 50 height 9
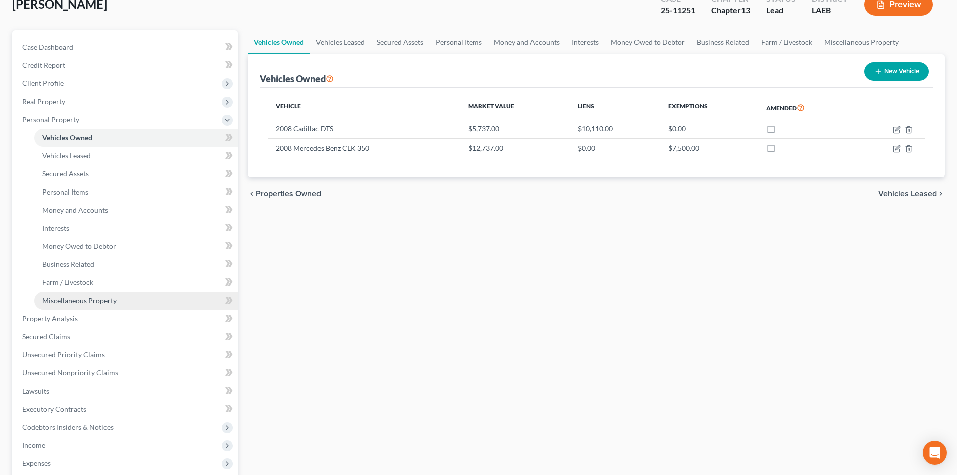
scroll to position [100, 0]
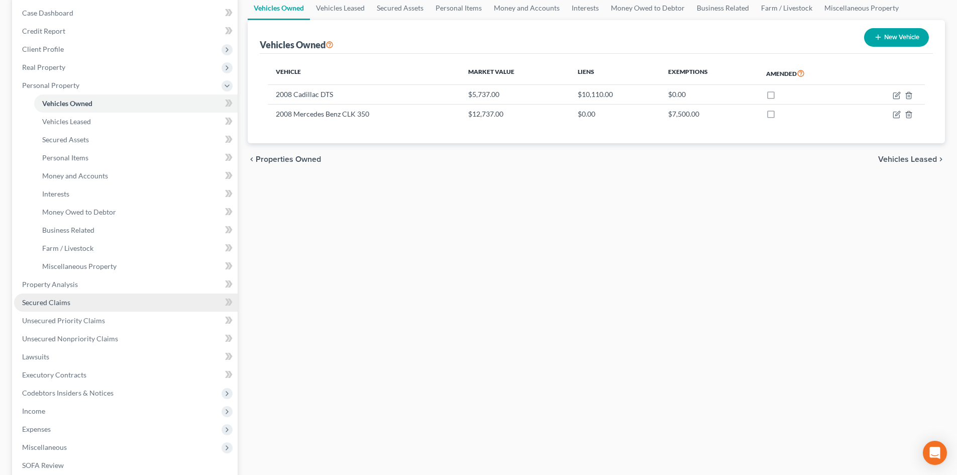
click at [93, 300] on link "Secured Claims" at bounding box center [125, 302] width 223 height 18
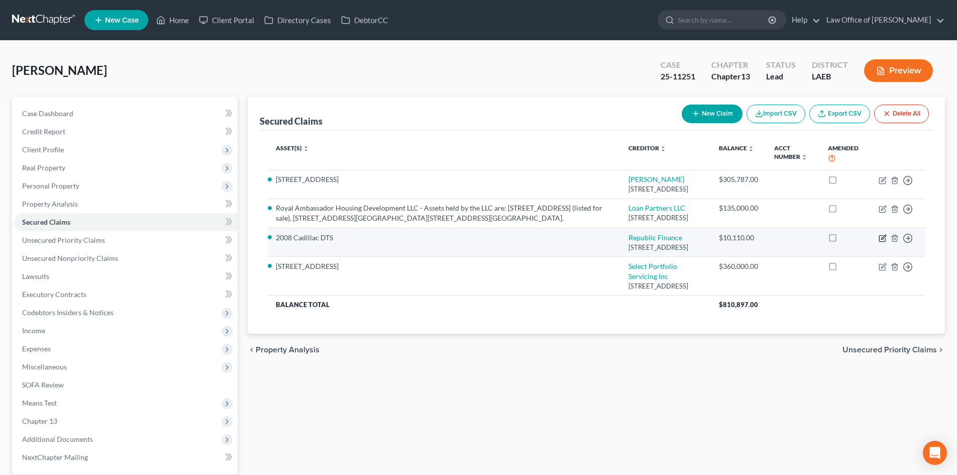
click at [883, 239] on icon "button" at bounding box center [883, 237] width 5 height 5
select select "19"
select select "3"
select select "0"
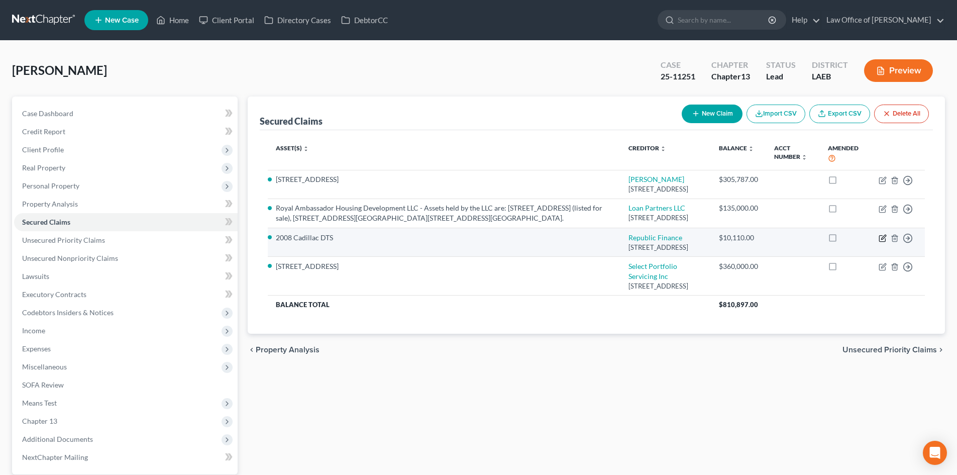
select select "0"
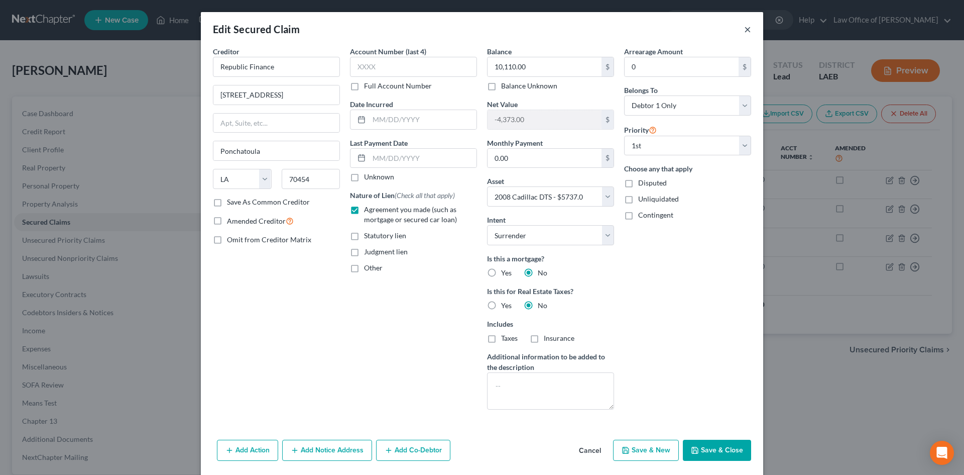
click at [744, 30] on button "×" at bounding box center [747, 29] width 7 height 12
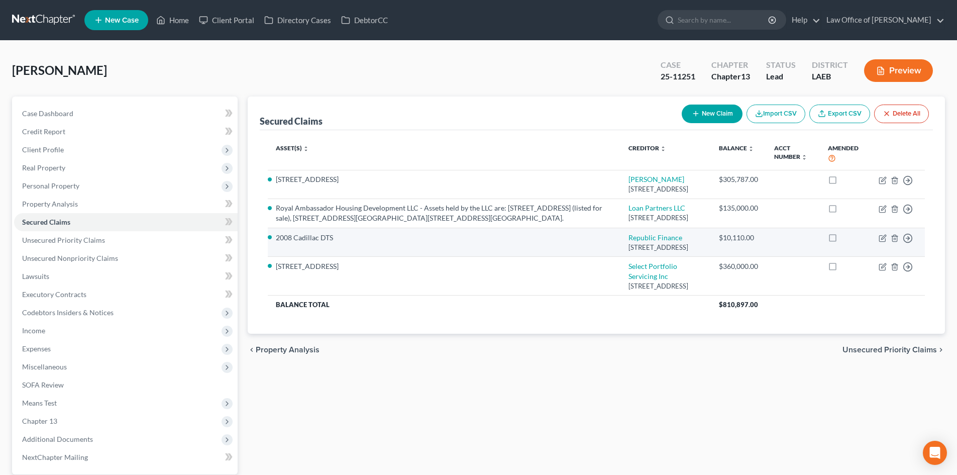
scroll to position [95, 0]
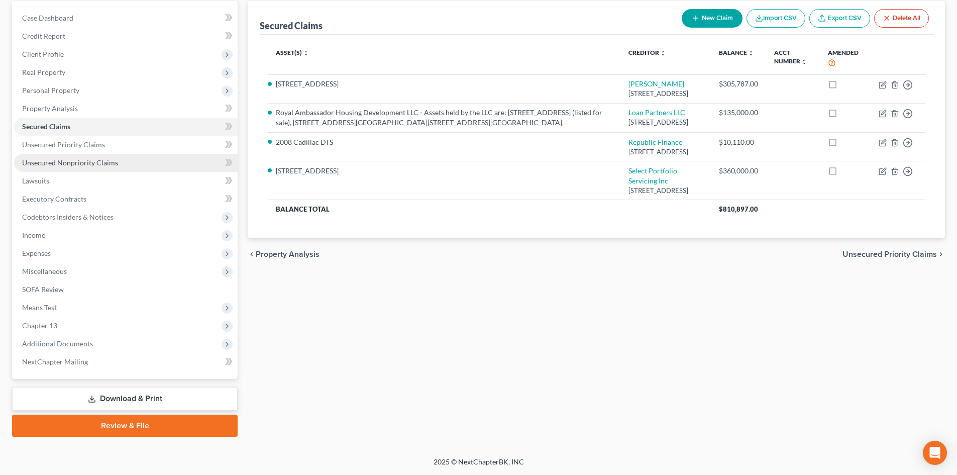
click at [38, 163] on span "Unsecured Nonpriority Claims" at bounding box center [70, 162] width 96 height 9
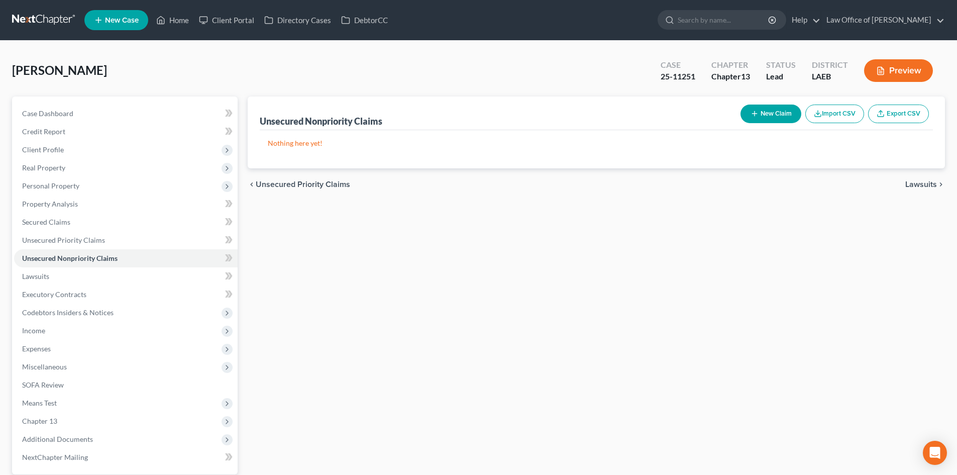
click at [760, 114] on button "New Claim" at bounding box center [770, 113] width 61 height 19
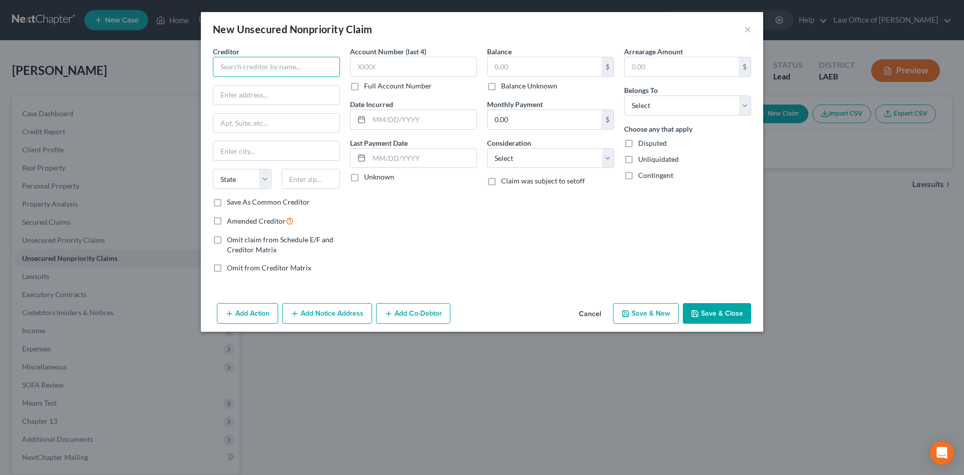
click at [273, 63] on input "text" at bounding box center [276, 67] width 127 height 20
click at [250, 71] on input "text" at bounding box center [276, 67] width 127 height 20
type input "Loan Partners LLC"
type input "7835 Maple Street"
type input "70118"
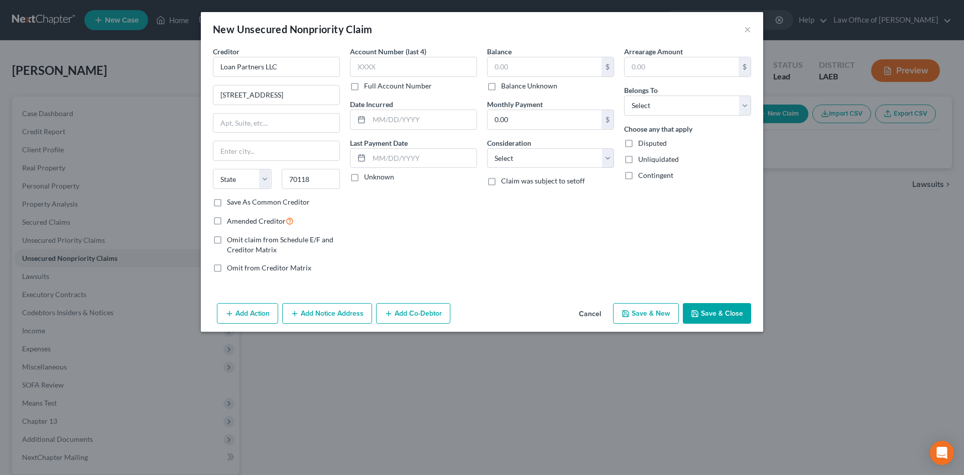
type input "[GEOGRAPHIC_DATA]"
select select "19"
click at [512, 254] on div "Balance $ Balance Unknown Balance Undetermined $ Balance Unknown Monthly Paymen…" at bounding box center [550, 163] width 137 height 235
click at [374, 70] on input "text" at bounding box center [413, 67] width 127 height 20
type input "1621"
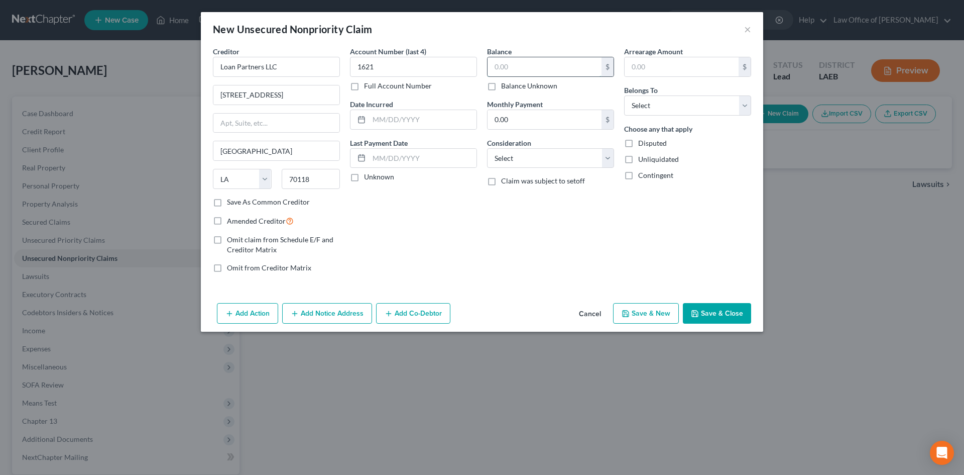
click at [539, 65] on input "text" at bounding box center [545, 66] width 114 height 19
type input "45,230.44"
click at [531, 230] on div "Balance 45,230.44 $ Balance Unknown Balance Undetermined 45,230.44 $ Balance Un…" at bounding box center [550, 163] width 137 height 235
click at [531, 158] on select "Select Cable / Satellite Services Collection Agency Credit Card Debt Debt Couns…" at bounding box center [550, 158] width 127 height 20
select select "4"
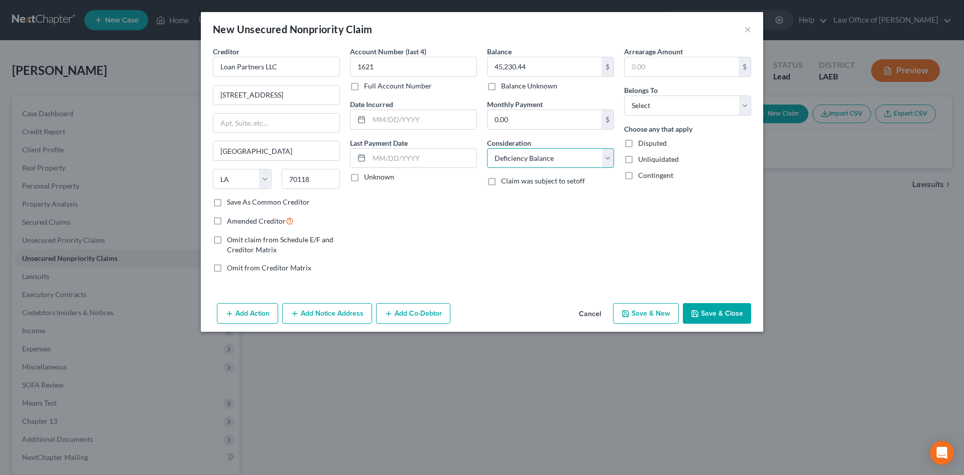
click at [487, 148] on select "Select Cable / Satellite Services Collection Agency Credit Card Debt Debt Couns…" at bounding box center [550, 158] width 127 height 20
click at [445, 217] on div "Account Number (last 4) 1621 Full Account Number Date Incurred Last Payment Dat…" at bounding box center [413, 163] width 137 height 235
click at [661, 98] on select "Select Debtor 1 Only Debtor 2 Only Debtor 1 And Debtor 2 Only At Least One Of T…" at bounding box center [687, 105] width 127 height 20
select select "3"
click at [624, 95] on select "Select Debtor 1 Only Debtor 2 Only Debtor 1 And Debtor 2 Only At Least One Of T…" at bounding box center [687, 105] width 127 height 20
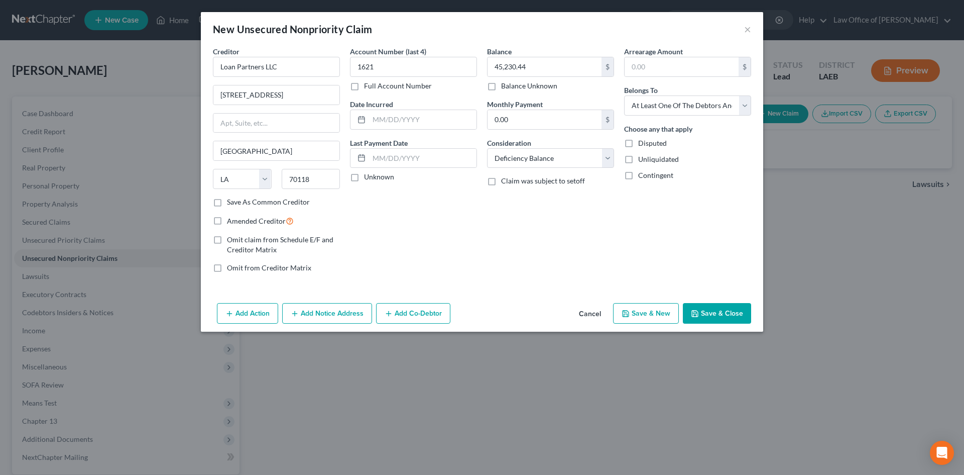
click at [562, 245] on div "Balance 45,230.44 $ Balance Unknown Balance Undetermined 45,230.44 $ Balance Un…" at bounding box center [550, 163] width 137 height 235
click at [732, 310] on button "Save & Close" at bounding box center [717, 313] width 68 height 21
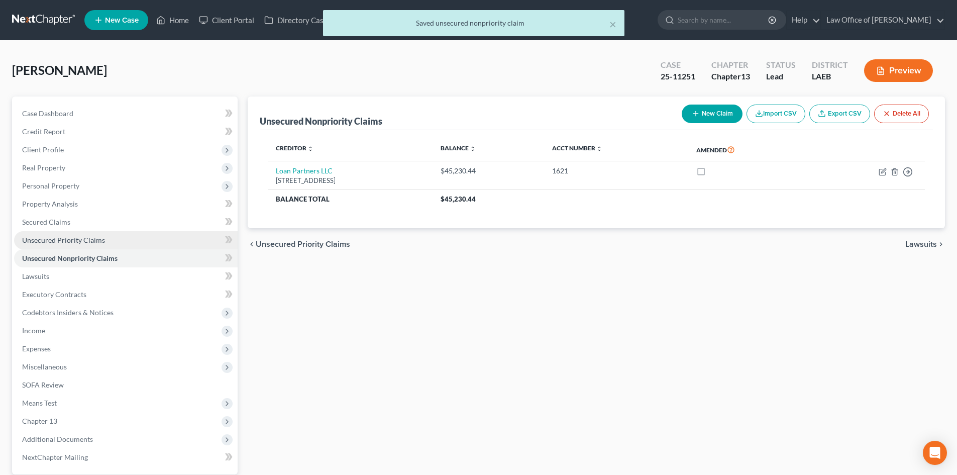
click at [41, 244] on link "Unsecured Priority Claims" at bounding box center [125, 240] width 223 height 18
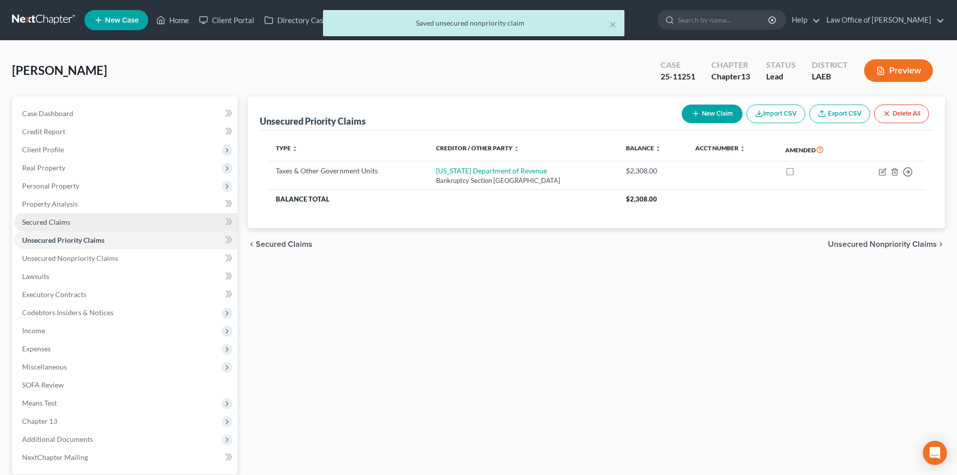
click at [50, 223] on span "Secured Claims" at bounding box center [46, 221] width 48 height 9
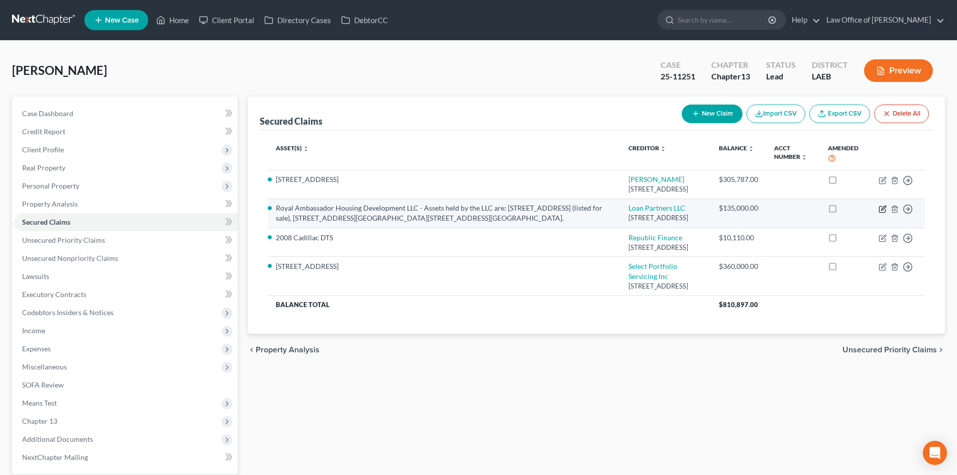
click at [882, 213] on icon "button" at bounding box center [882, 209] width 8 height 8
select select "19"
select select "11"
select select "4"
select select "3"
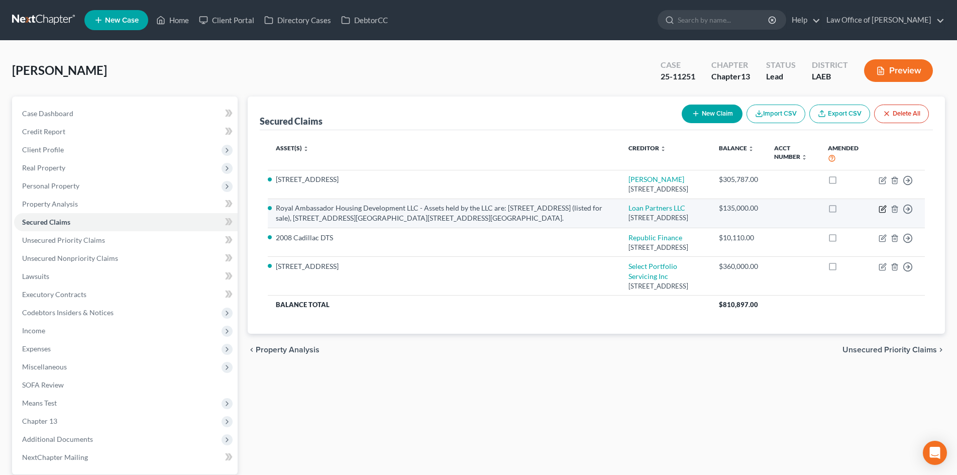
select select "0"
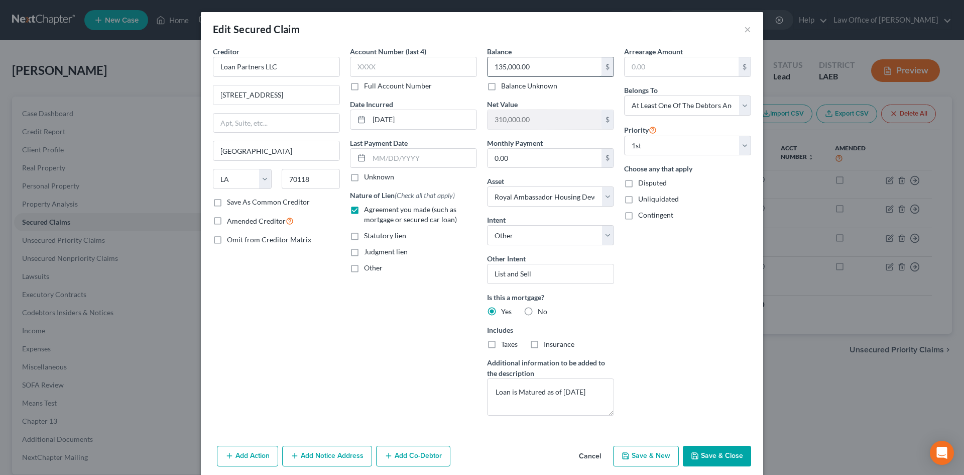
click at [527, 70] on input "135,000.00" at bounding box center [545, 66] width 114 height 19
click at [527, 73] on input "135,000.00" at bounding box center [545, 66] width 114 height 19
click at [551, 72] on input "135,000.00" at bounding box center [545, 66] width 114 height 19
type input "155,693.93"
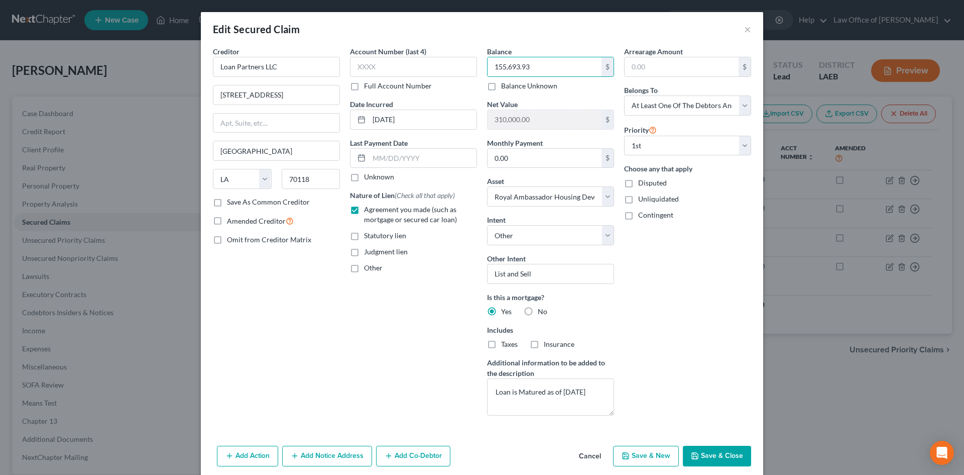
click at [662, 317] on div "Arrearage Amount $ Belongs To * Select Debtor 1 Only Debtor 2 Only Debtor 1 And…" at bounding box center [687, 234] width 137 height 377
click at [725, 464] on button "Save & Close" at bounding box center [717, 455] width 68 height 21
select select
type input "289,306.07"
select select "11"
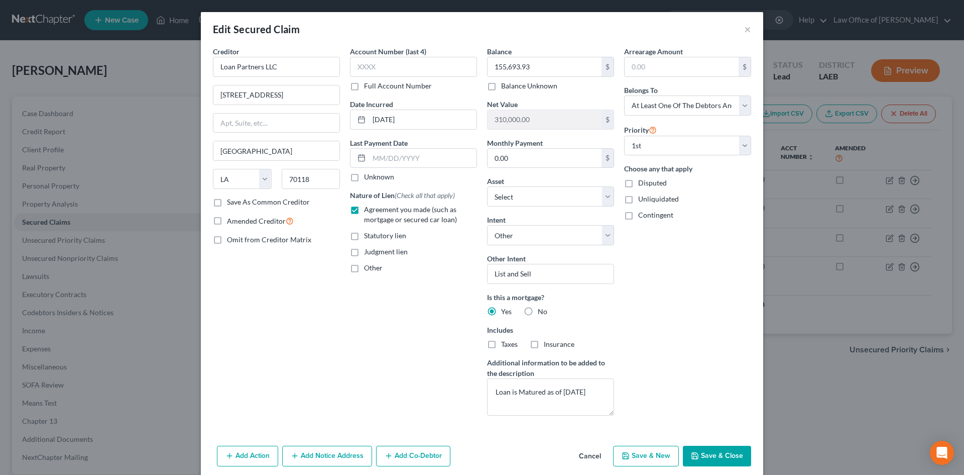
type input "0"
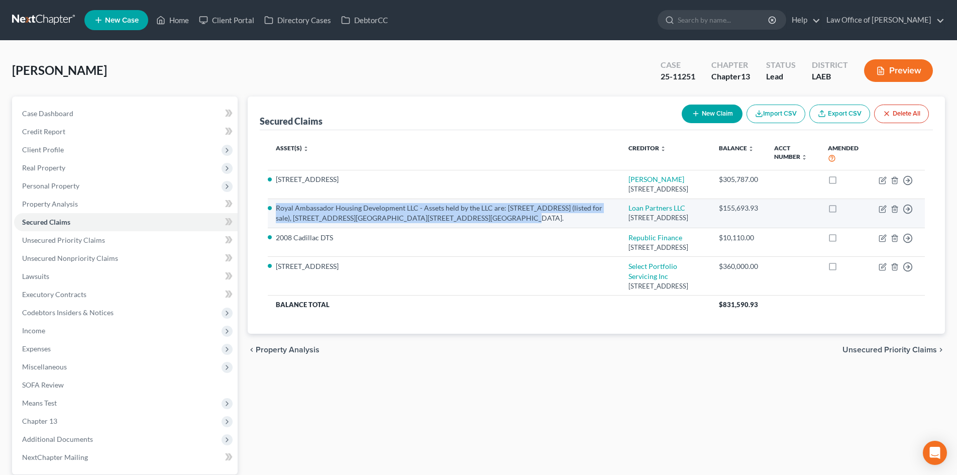
drag, startPoint x: 499, startPoint y: 227, endPoint x: 269, endPoint y: 219, distance: 230.1
click at [276, 219] on li "Royal Ambassador Housing Development LLC - Assets held by the LLC are: 1627 Mag…" at bounding box center [444, 213] width 336 height 20
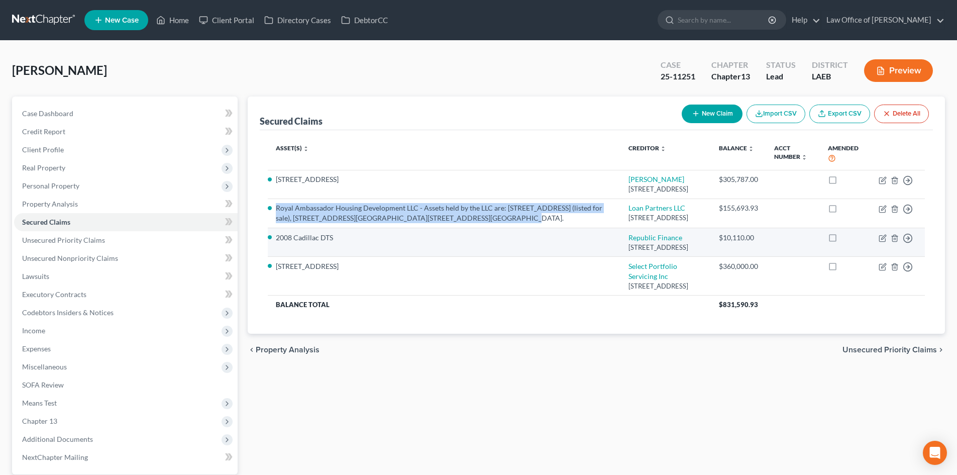
copy li "Royal Ambassador Housing Development LLC - Assets held by the LLC are: 1627 Mag…"
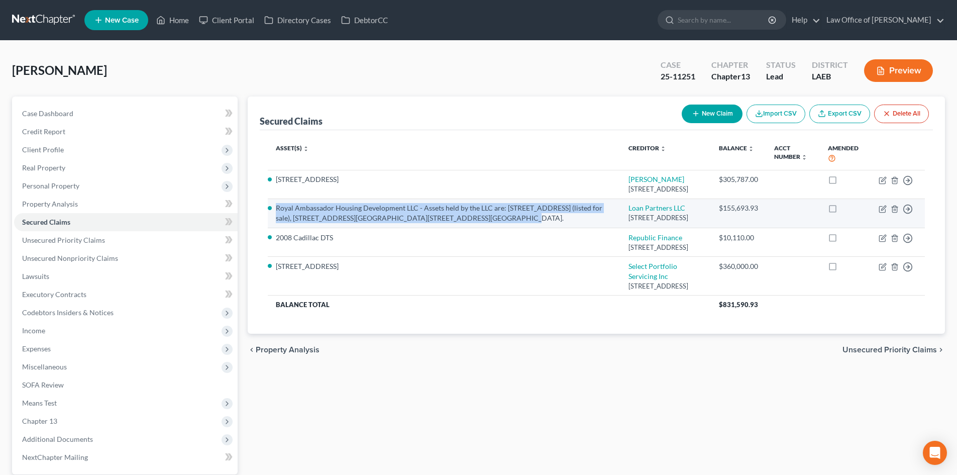
click at [520, 228] on td "Royal Ambassador Housing Development LLC - Assets held by the LLC are: 1627 Mag…" at bounding box center [444, 212] width 353 height 29
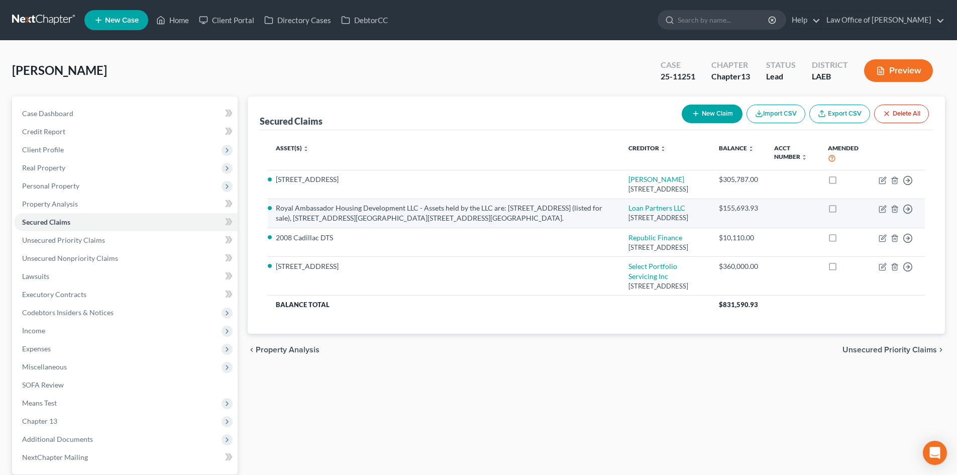
click at [521, 220] on li "Royal Ambassador Housing Development LLC - Assets held by the LLC are: 1627 Mag…" at bounding box center [444, 213] width 336 height 20
click at [882, 210] on icon "button" at bounding box center [883, 207] width 5 height 5
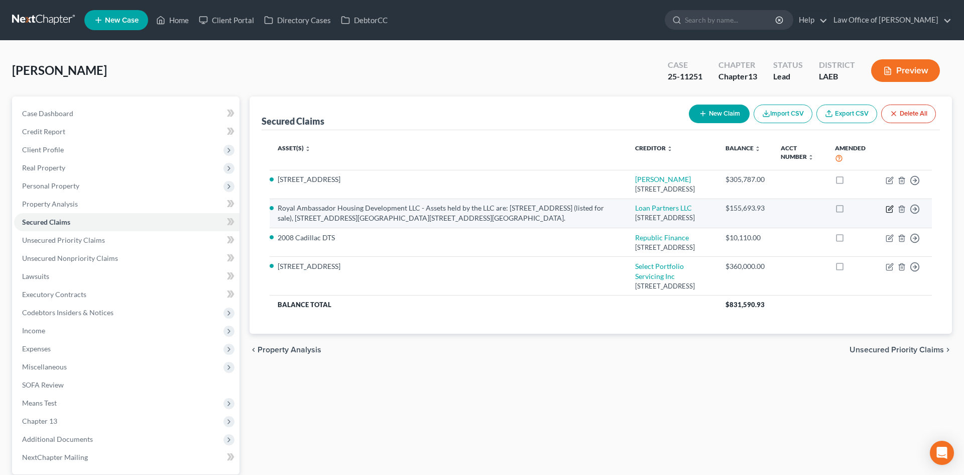
select select "19"
select select "4"
select select "3"
select select "0"
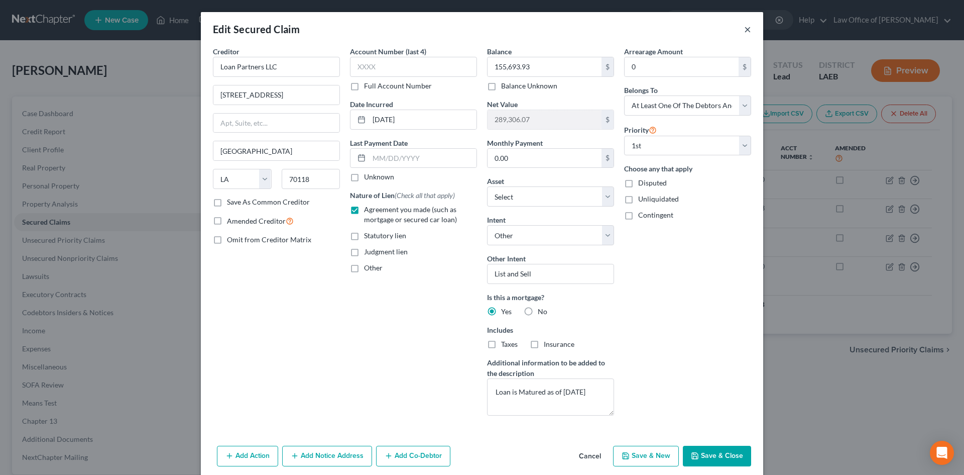
click at [746, 33] on button "×" at bounding box center [747, 29] width 7 height 12
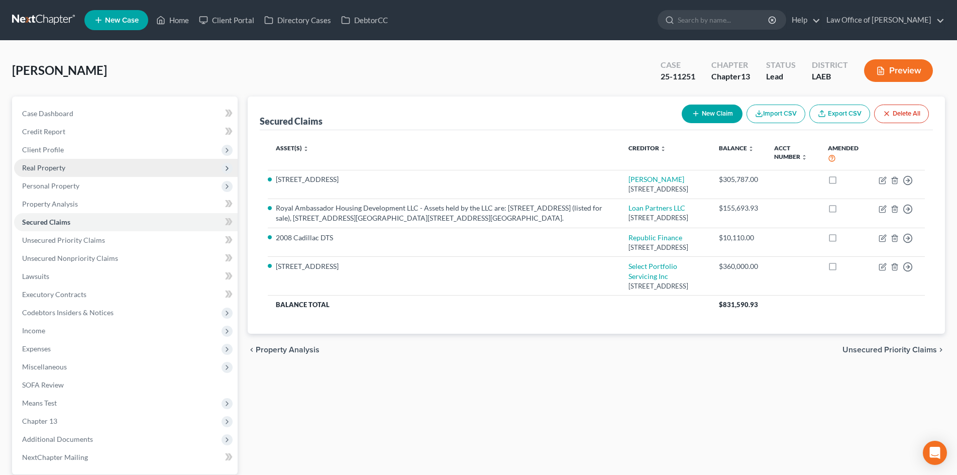
click at [45, 173] on span "Real Property" at bounding box center [125, 168] width 223 height 18
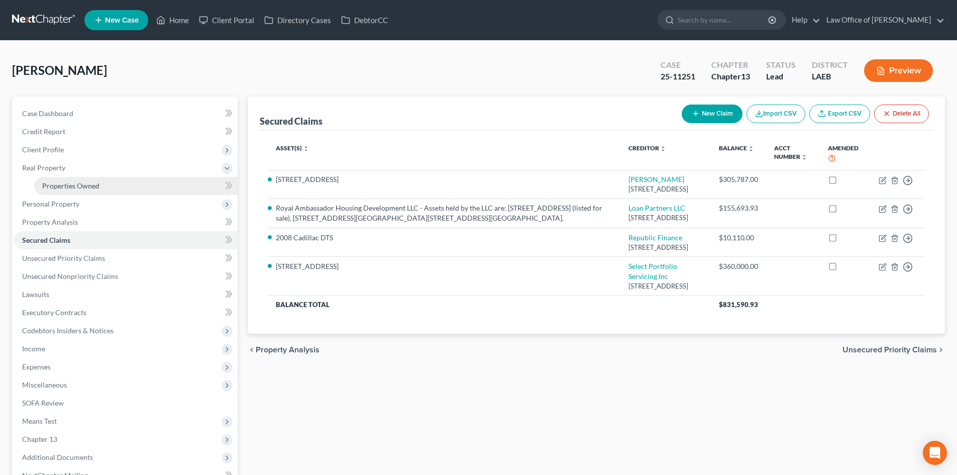
click at [47, 184] on span "Properties Owned" at bounding box center [70, 185] width 57 height 9
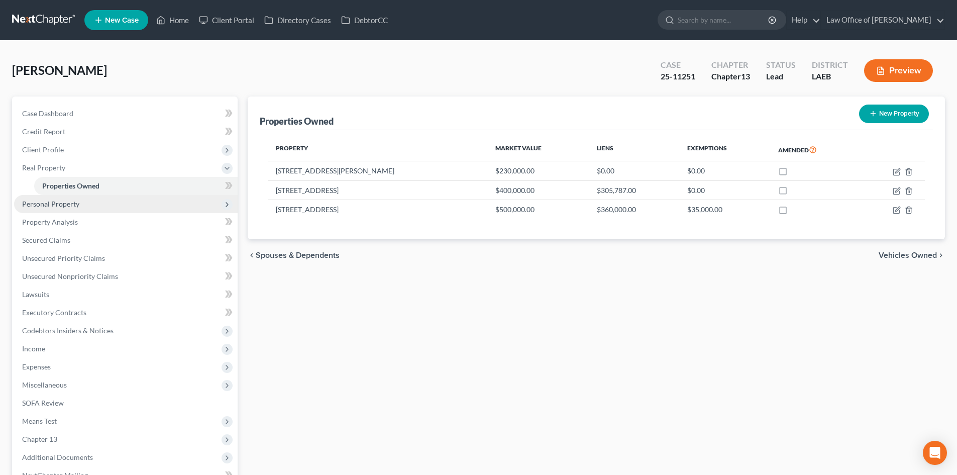
click at [60, 202] on span "Personal Property" at bounding box center [50, 203] width 57 height 9
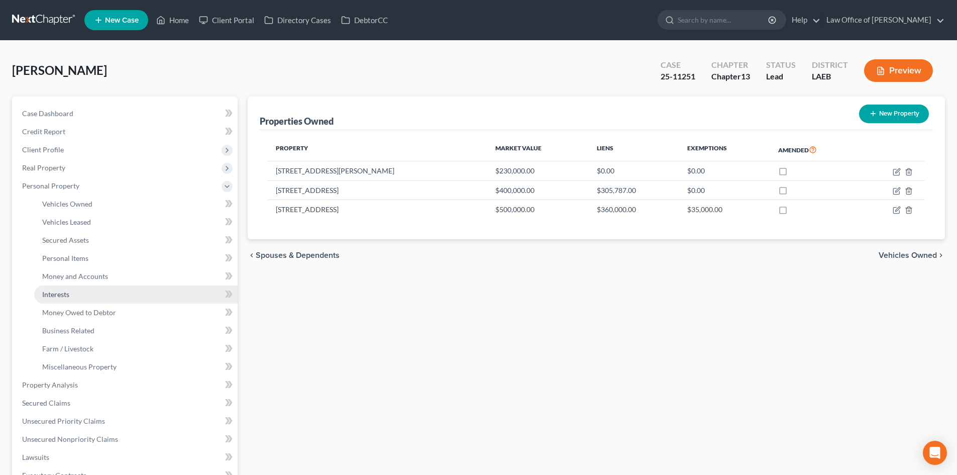
click at [65, 292] on span "Interests" at bounding box center [55, 294] width 27 height 9
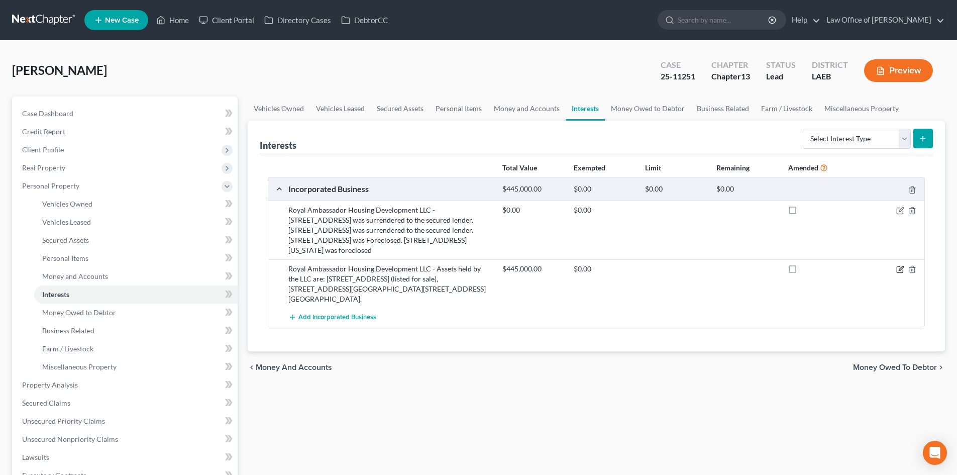
click at [900, 266] on icon "button" at bounding box center [900, 268] width 5 height 5
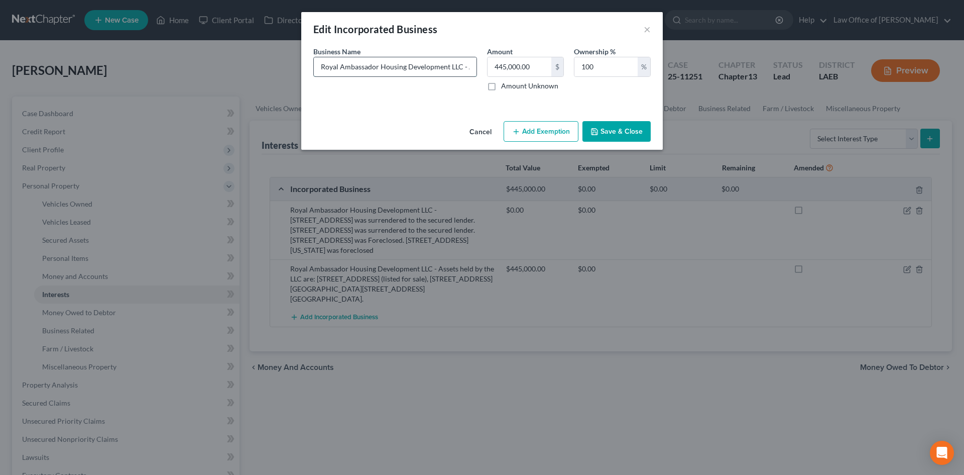
click at [453, 61] on input "Royal Ambassador Housing Development LLC - Assets held by the LLC are: 1627 Mag…" at bounding box center [395, 66] width 163 height 19
click at [463, 62] on input "Royal Ambassador Housing Development LLC - Assets held by the LLC are: 1623-27 …" at bounding box center [395, 66] width 163 height 19
type input "Royal Ambassador Housing Development LLC - Assets held by the LLC are: 1623-27 …"
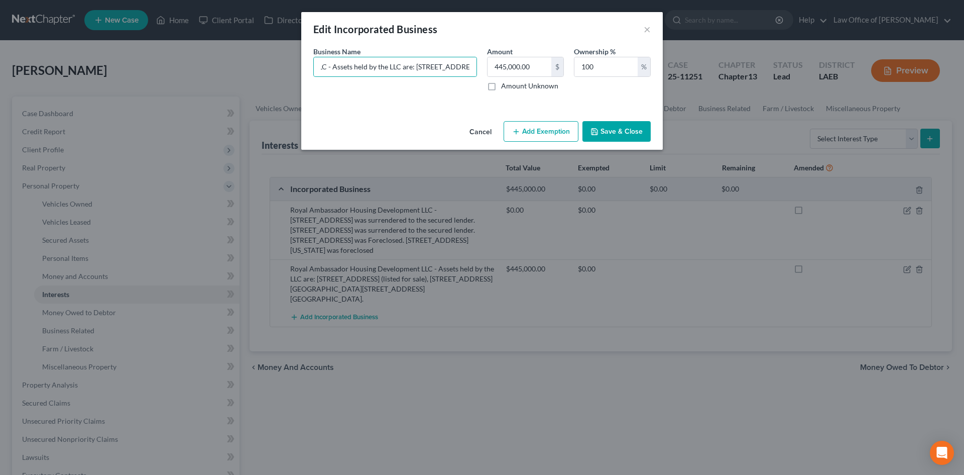
click at [394, 105] on div "An exemption set must first be selected from the Filing Information section. Bu…" at bounding box center [482, 81] width 362 height 71
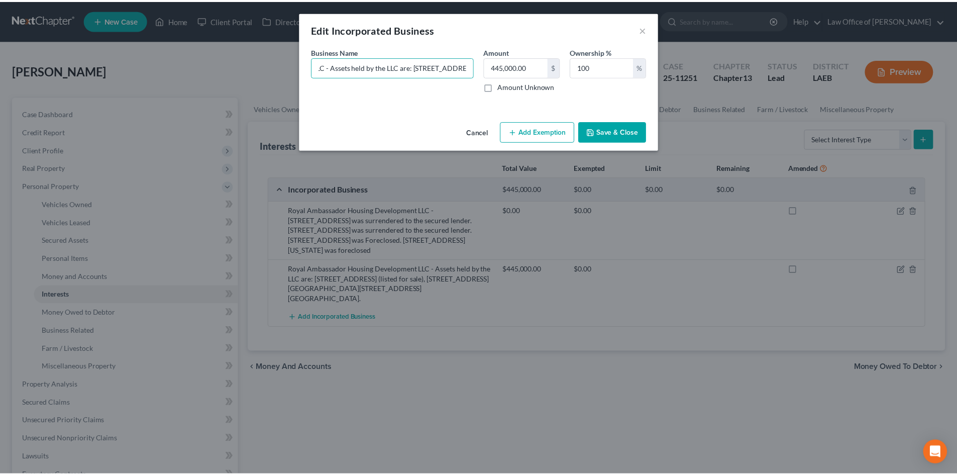
scroll to position [0, 0]
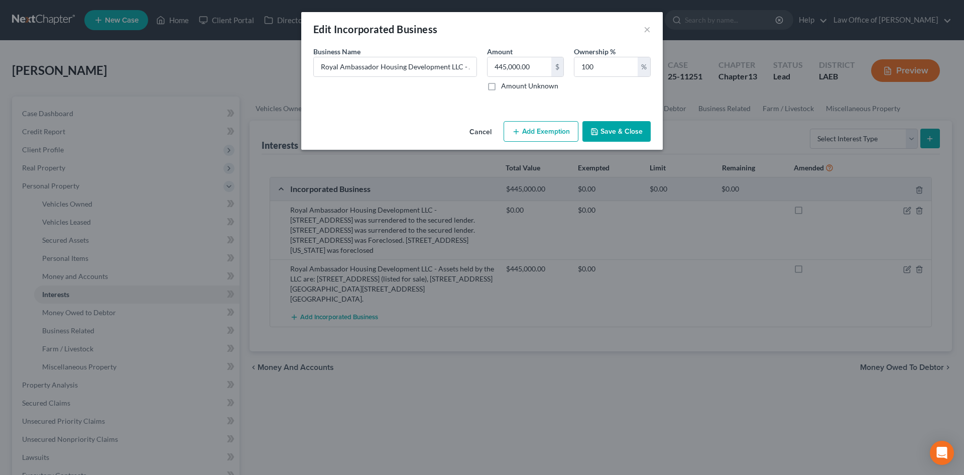
click at [610, 131] on button "Save & Close" at bounding box center [617, 131] width 68 height 21
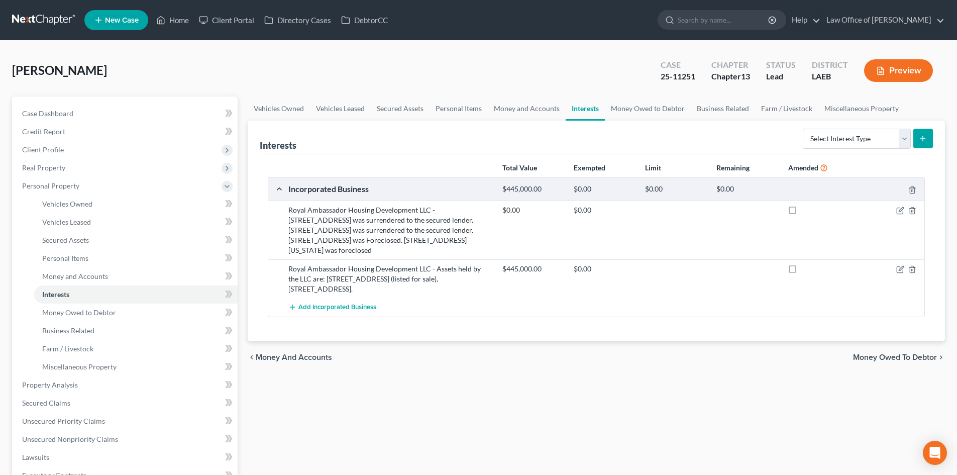
click at [432, 273] on div "Royal Ambassador Housing Development LLC - Assets held by the LLC are: 1623-27 …" at bounding box center [390, 279] width 214 height 30
click at [411, 283] on div "Royal Ambassador Housing Development LLC - Assets held by the LLC are: 1623-27 …" at bounding box center [390, 279] width 214 height 30
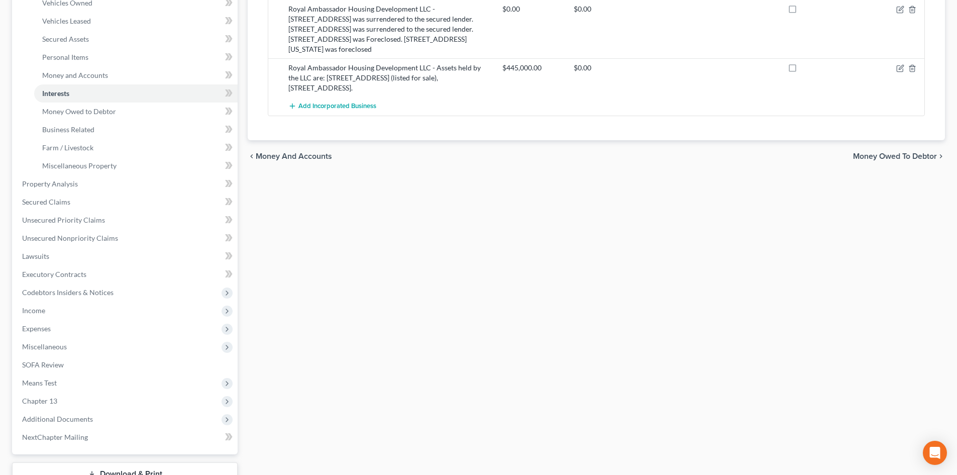
scroll to position [276, 0]
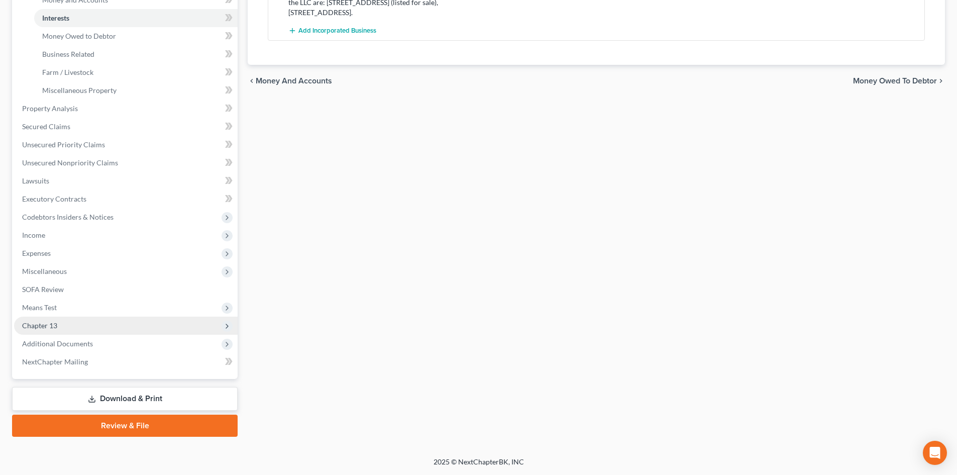
click at [50, 327] on span "Chapter 13" at bounding box center [39, 325] width 35 height 9
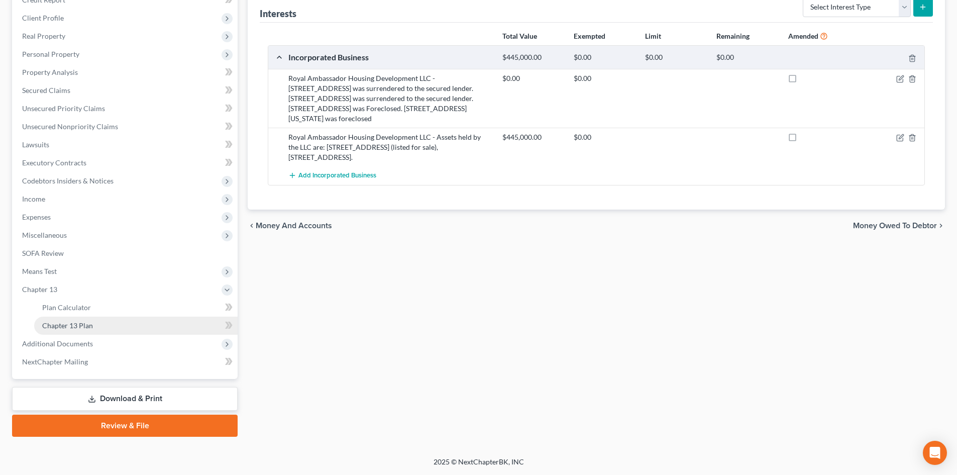
click at [103, 329] on link "Chapter 13 Plan" at bounding box center [135, 325] width 203 height 18
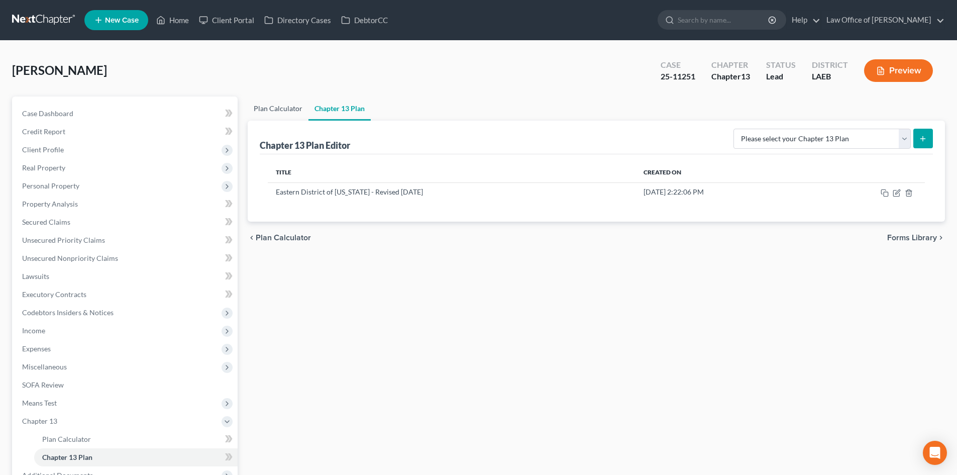
click at [271, 109] on link "Plan Calculator" at bounding box center [278, 108] width 61 height 24
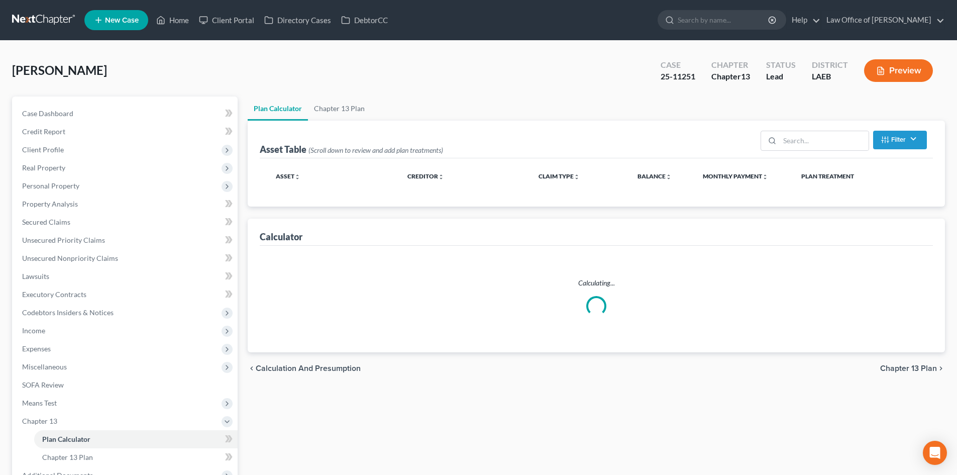
select select "59"
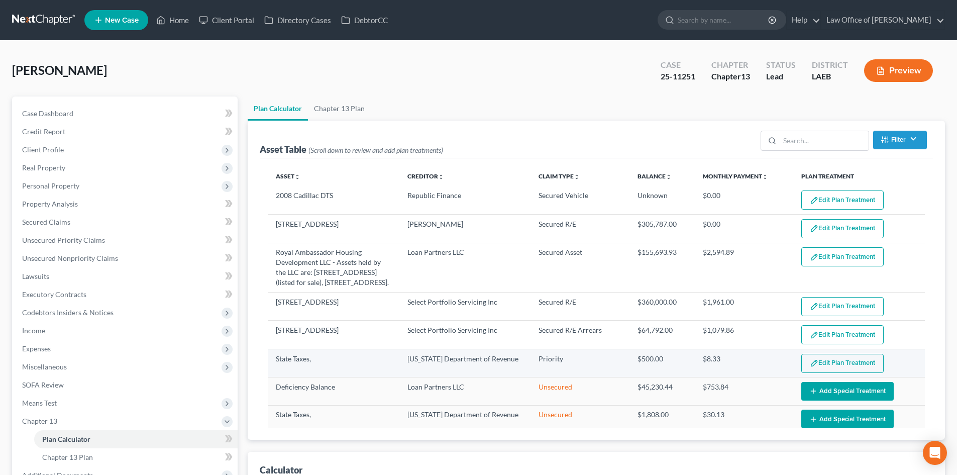
select select "59"
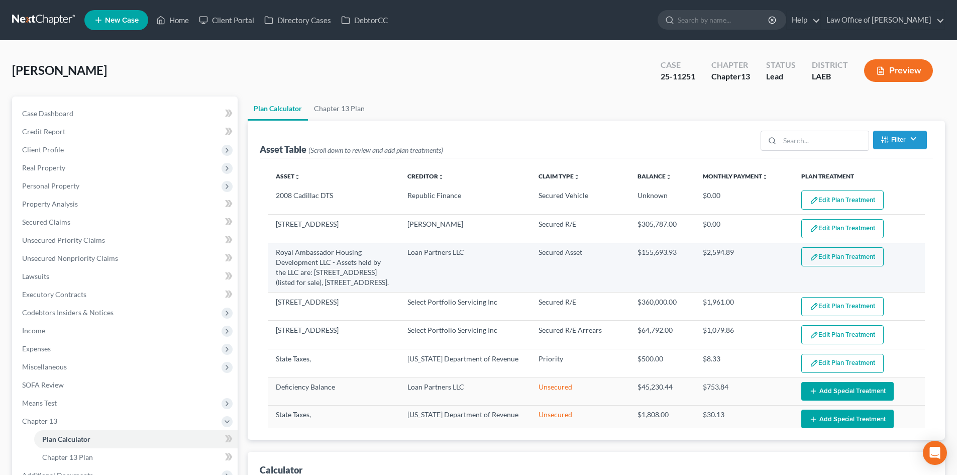
click at [828, 261] on button "Edit Plan Treatment" at bounding box center [842, 256] width 82 height 19
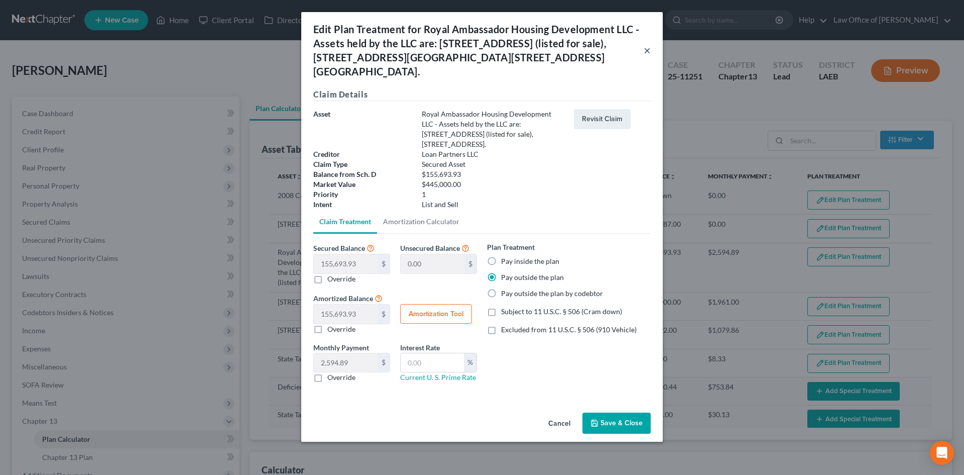
click at [645, 46] on button "×" at bounding box center [647, 50] width 7 height 12
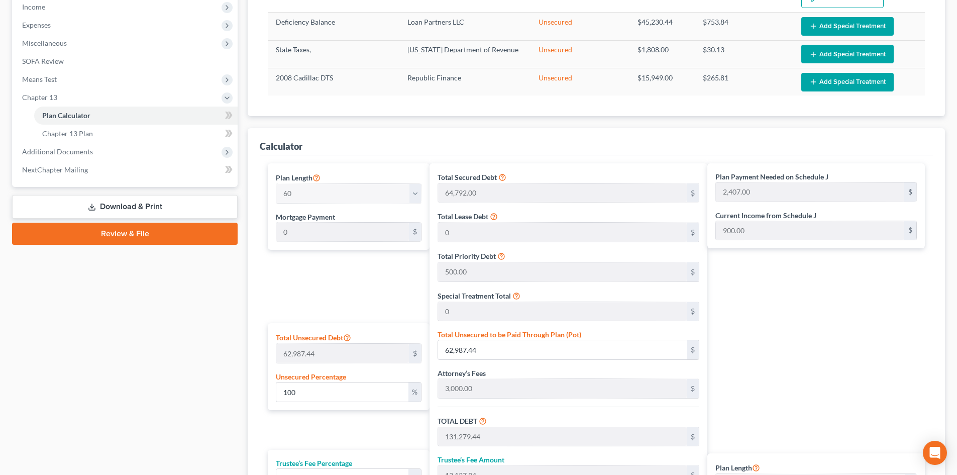
scroll to position [502, 0]
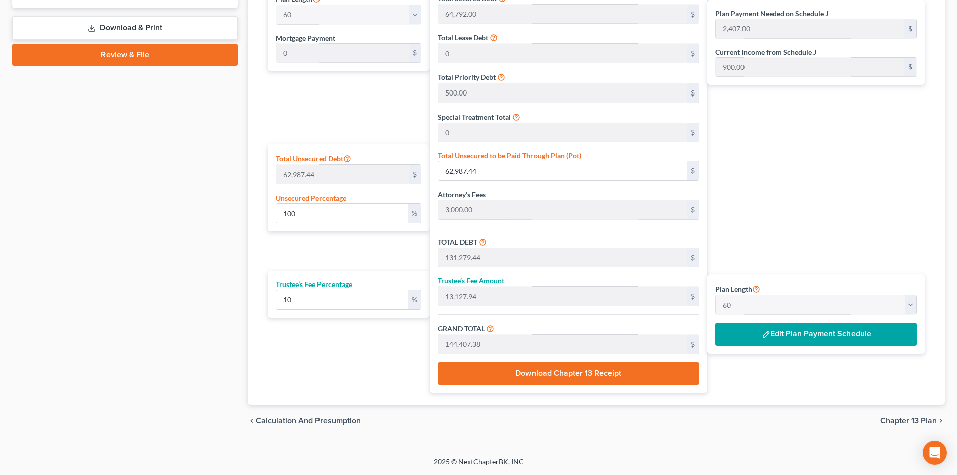
click at [901, 421] on span "Chapter 13 Plan" at bounding box center [908, 420] width 57 height 8
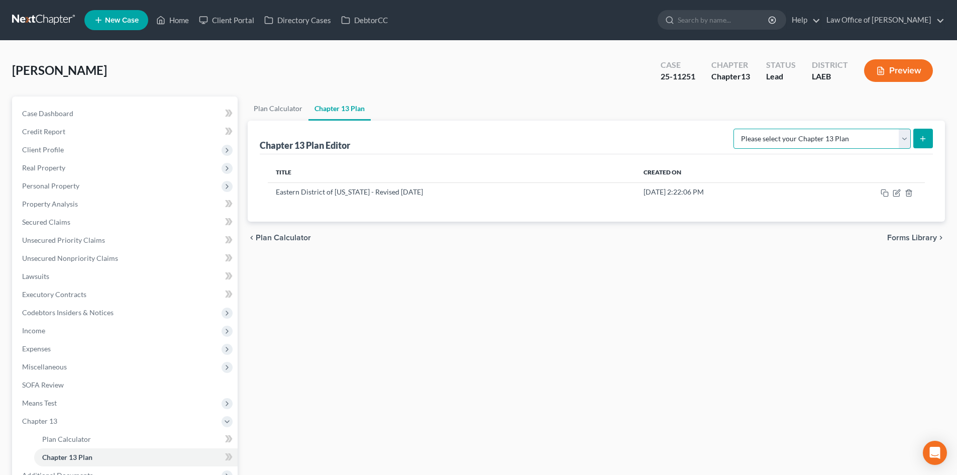
click at [895, 135] on select "Please select your Chapter 13 Plan Eastern District of Louisiana Eastern Distri…" at bounding box center [821, 139] width 177 height 20
select select "2"
click at [733, 129] on select "Please select your Chapter 13 Plan Eastern District of Louisiana Eastern Distri…" at bounding box center [821, 139] width 177 height 20
click at [927, 136] on button "submit" at bounding box center [923, 139] width 20 height 20
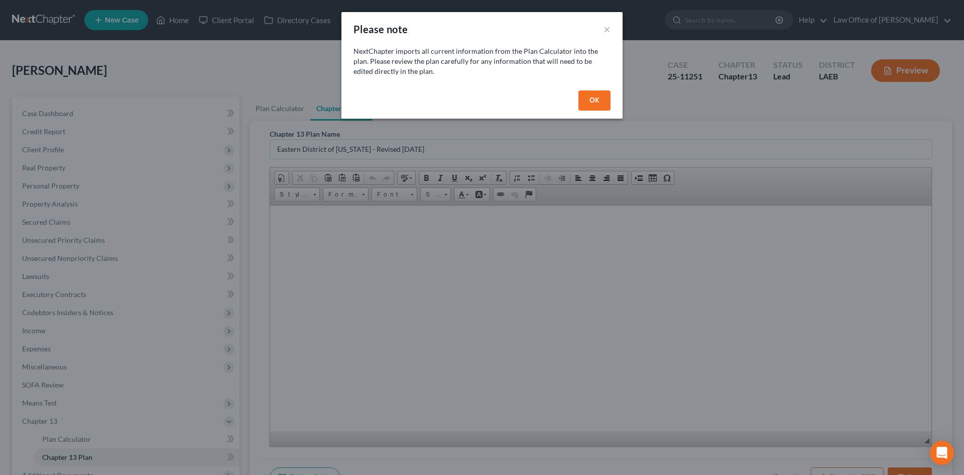
click at [595, 96] on button "OK" at bounding box center [595, 100] width 32 height 20
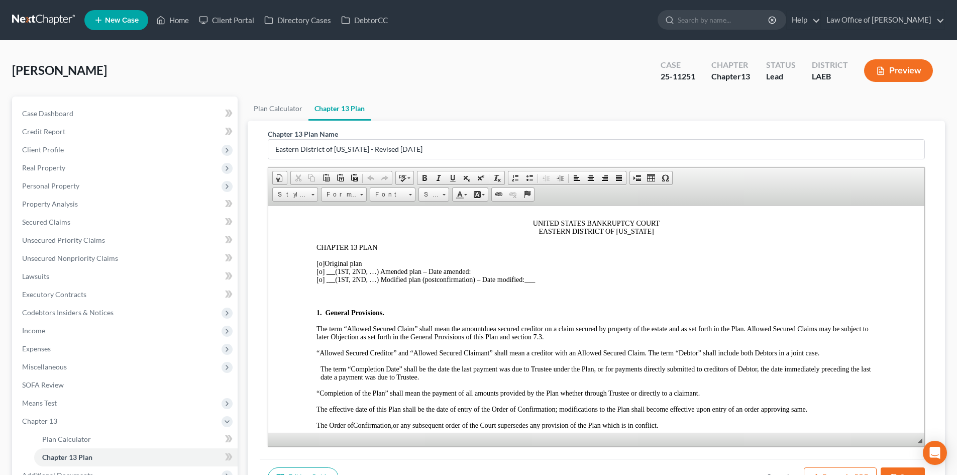
scroll to position [100, 0]
click at [321, 262] on span "[o]" at bounding box center [320, 263] width 8 height 8
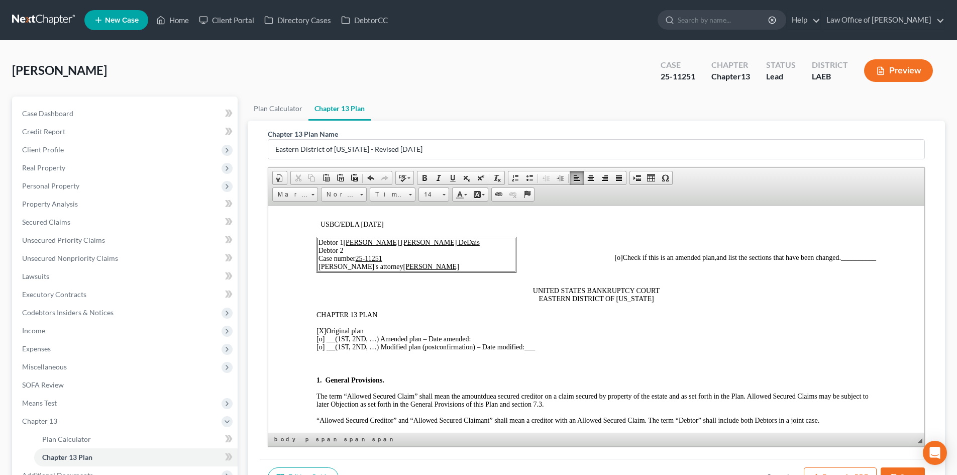
scroll to position [0, 0]
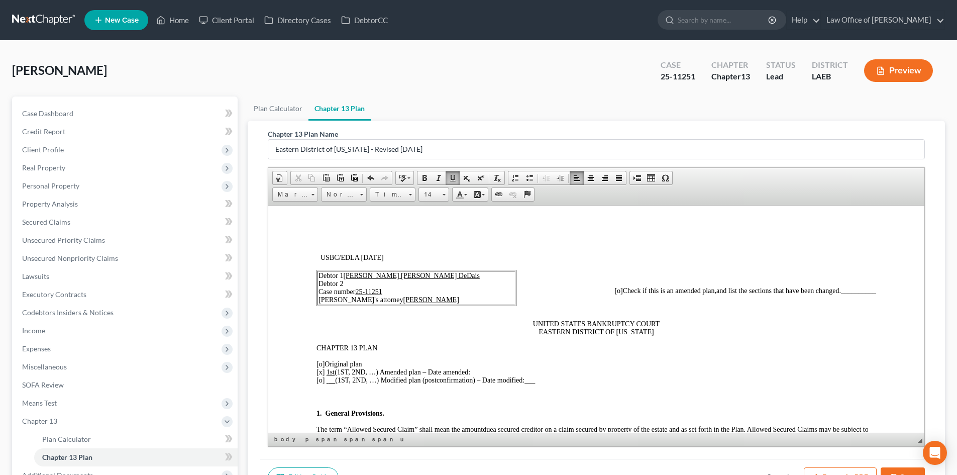
click at [513, 373] on p "[o ] Original plan [x ] 1st (1ST, 2ND, …) Amended plan – Date amended: [o] (1ST…" at bounding box center [595, 372] width 559 height 24
click at [614, 290] on span "[o]" at bounding box center [618, 290] width 8 height 8
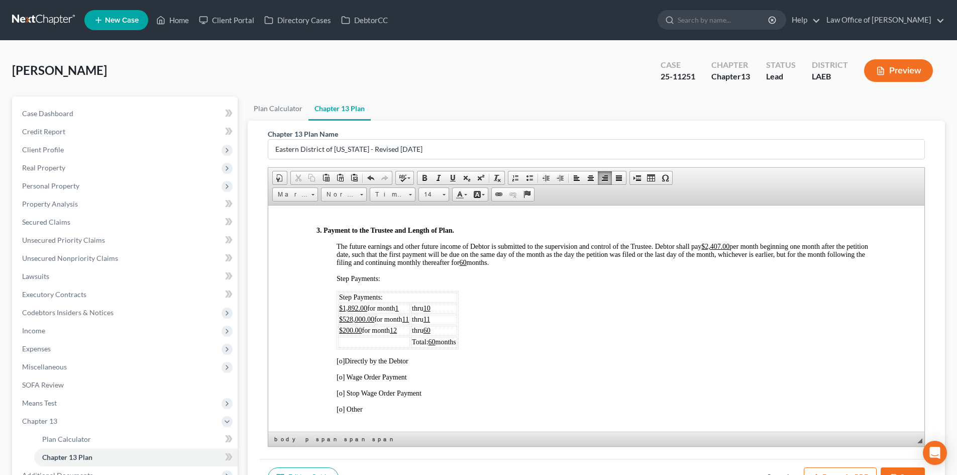
scroll to position [603, 0]
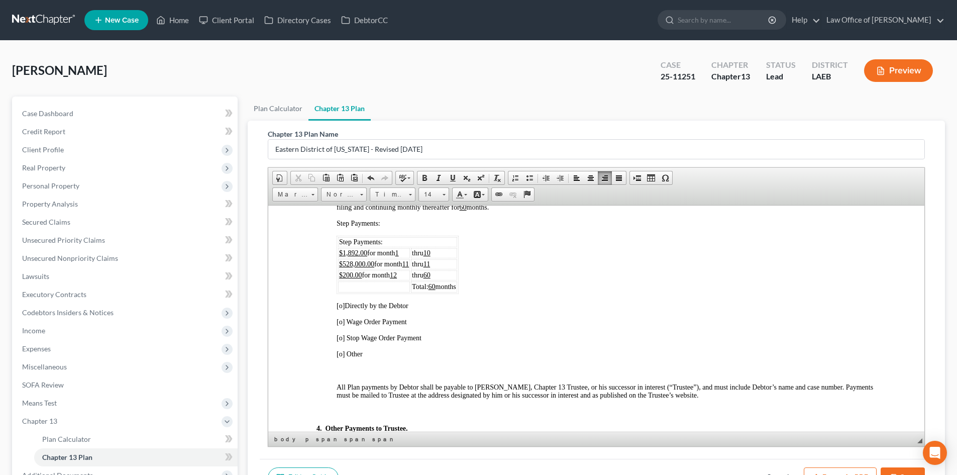
click at [367, 266] on u "$528,000.00" at bounding box center [356, 264] width 35 height 8
click at [353, 266] on u "$528,000.00" at bounding box center [356, 264] width 35 height 8
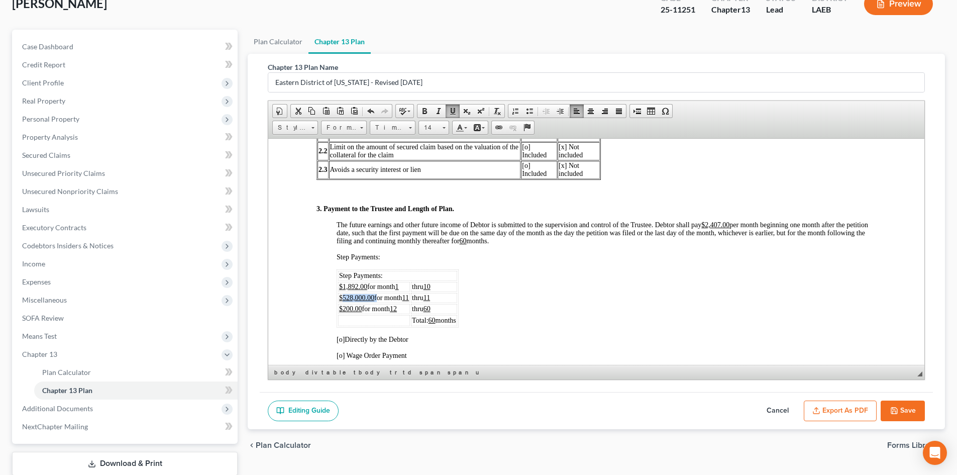
scroll to position [100, 0]
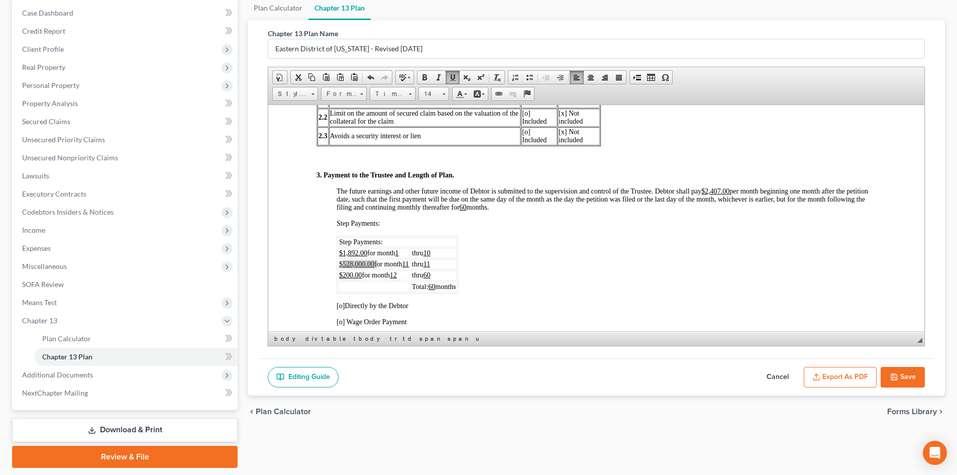
click at [774, 372] on button "Cancel" at bounding box center [777, 377] width 44 height 21
select select "2"
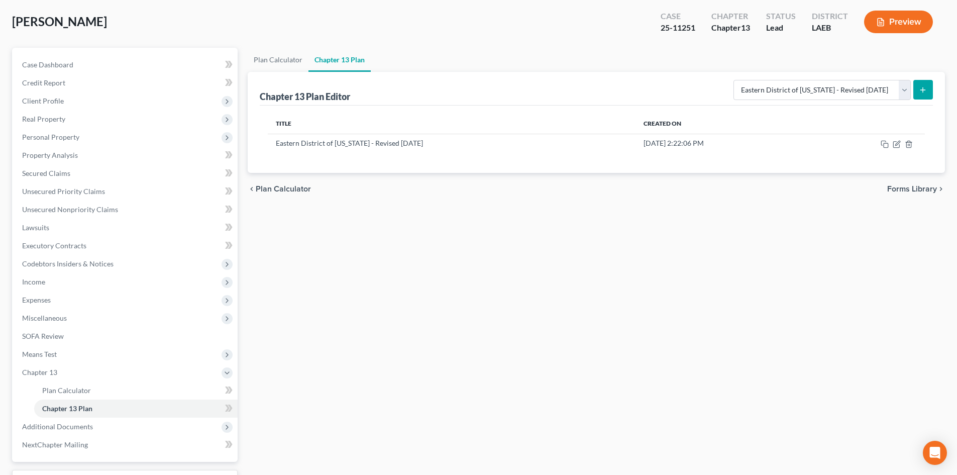
scroll to position [0, 0]
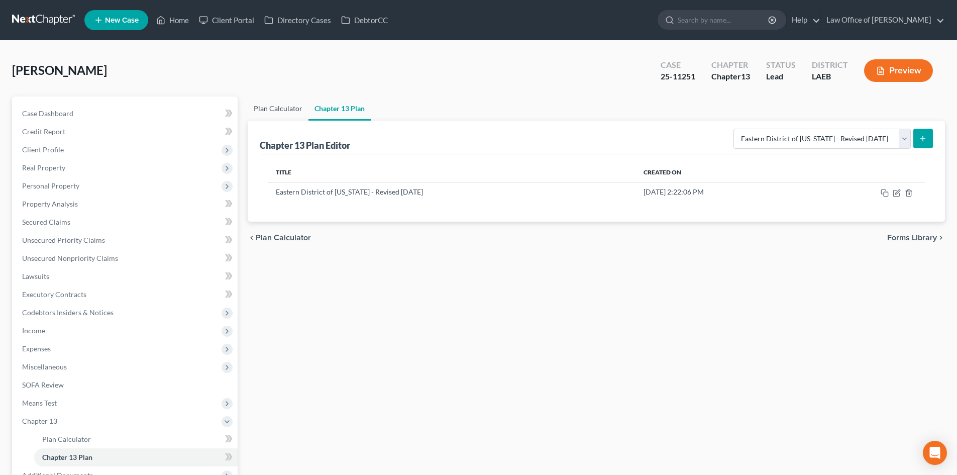
click at [265, 115] on link "Plan Calculator" at bounding box center [278, 108] width 61 height 24
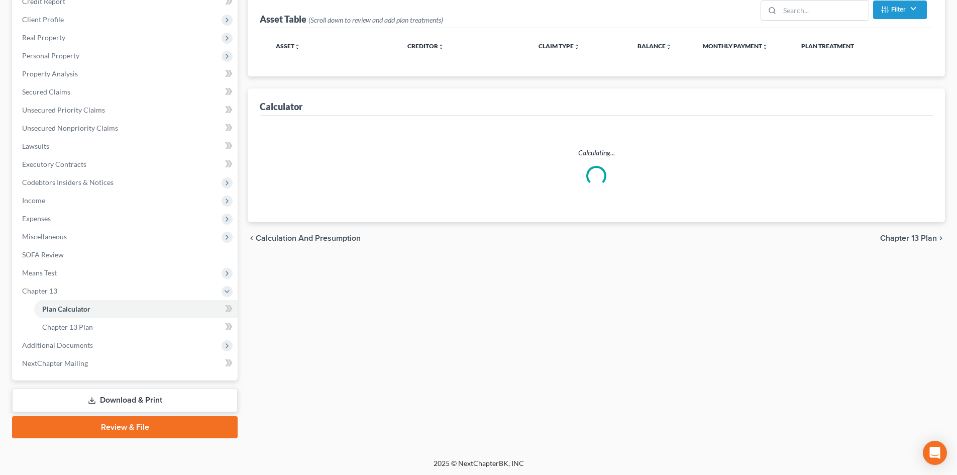
select select "59"
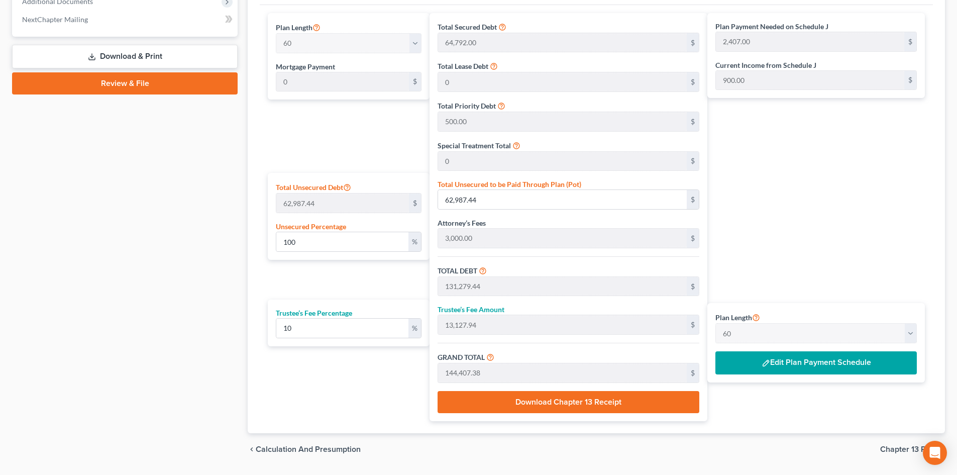
scroll to position [502, 0]
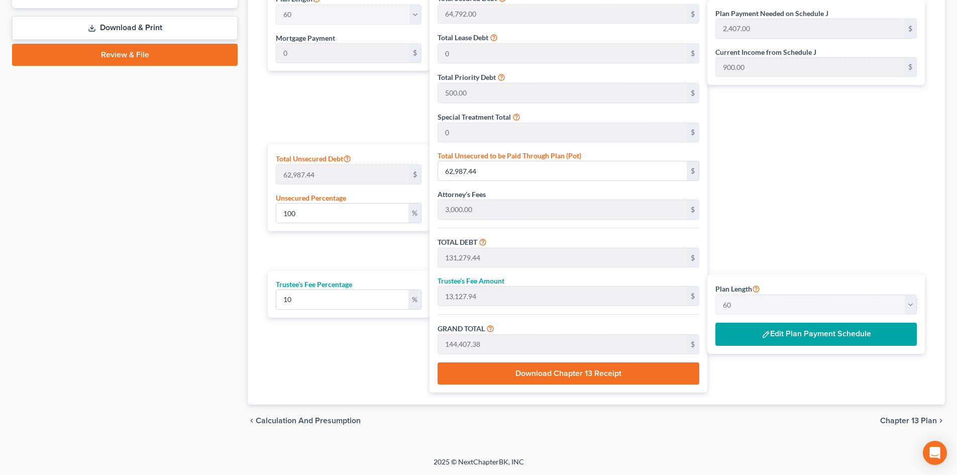
click at [808, 333] on button "Edit Plan Payment Schedule" at bounding box center [815, 333] width 201 height 23
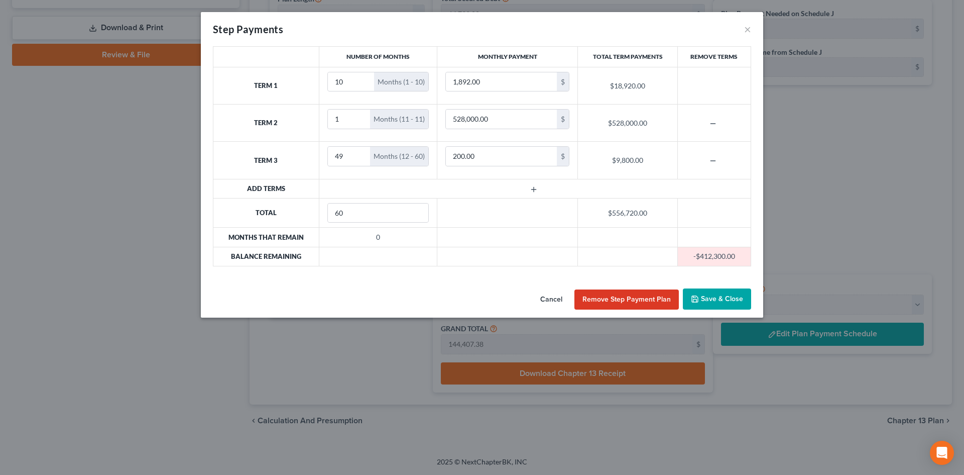
click at [630, 299] on button "Remove Step Payment Plan" at bounding box center [627, 299] width 104 height 20
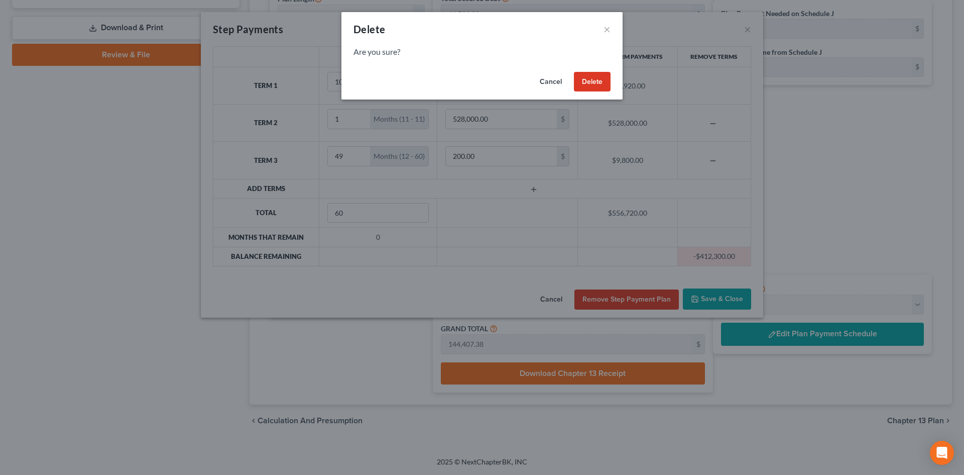
click at [591, 84] on button "Delete" at bounding box center [592, 82] width 37 height 20
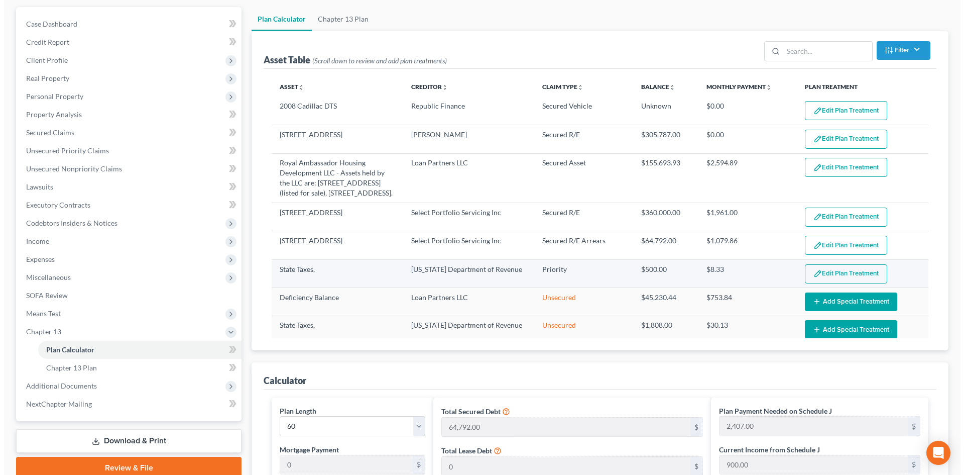
scroll to position [0, 0]
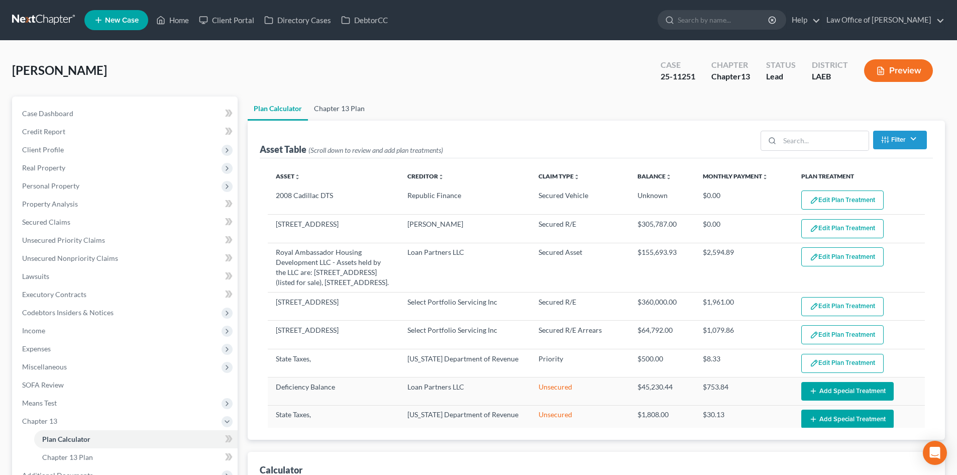
click at [336, 105] on link "Chapter 13 Plan" at bounding box center [339, 108] width 63 height 24
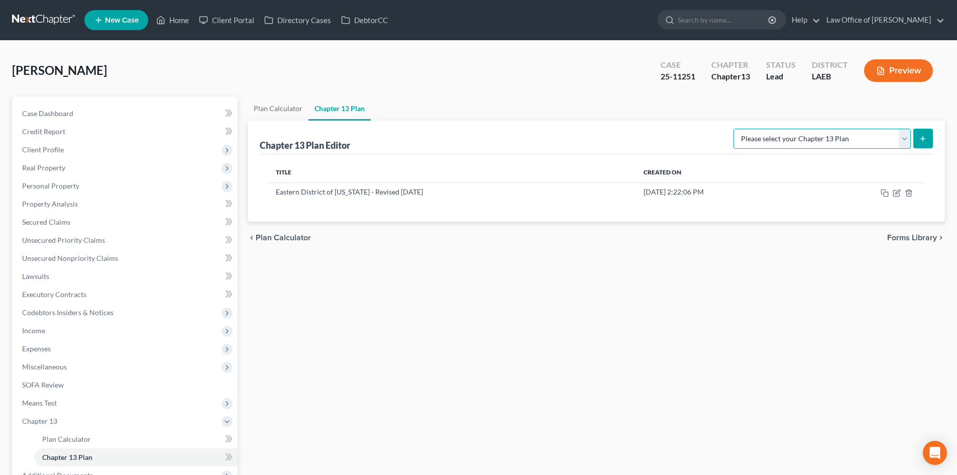
click at [902, 140] on select "Please select your Chapter 13 Plan Eastern District of Louisiana Eastern Distri…" at bounding box center [821, 139] width 177 height 20
select select "2"
click at [733, 129] on select "Please select your Chapter 13 Plan Eastern District of Louisiana Eastern Distri…" at bounding box center [821, 139] width 177 height 20
click at [927, 137] on icon "submit" at bounding box center [923, 139] width 8 height 8
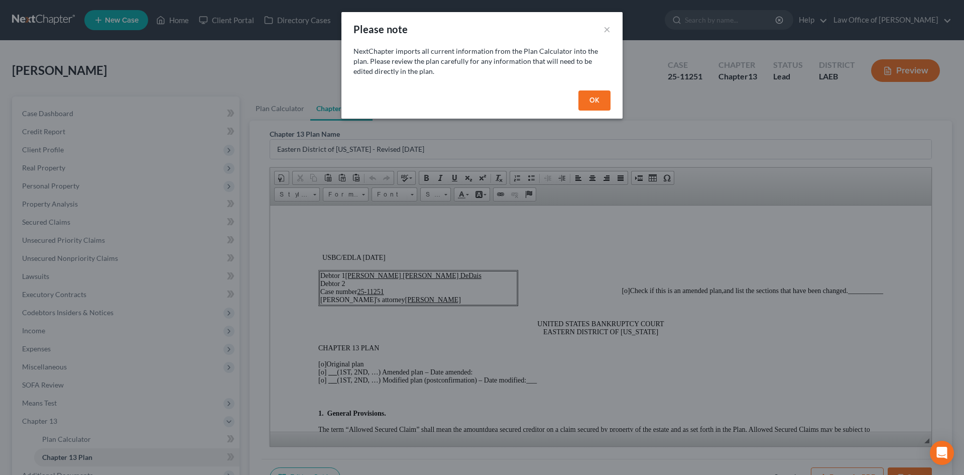
click at [588, 101] on button "OK" at bounding box center [595, 100] width 32 height 20
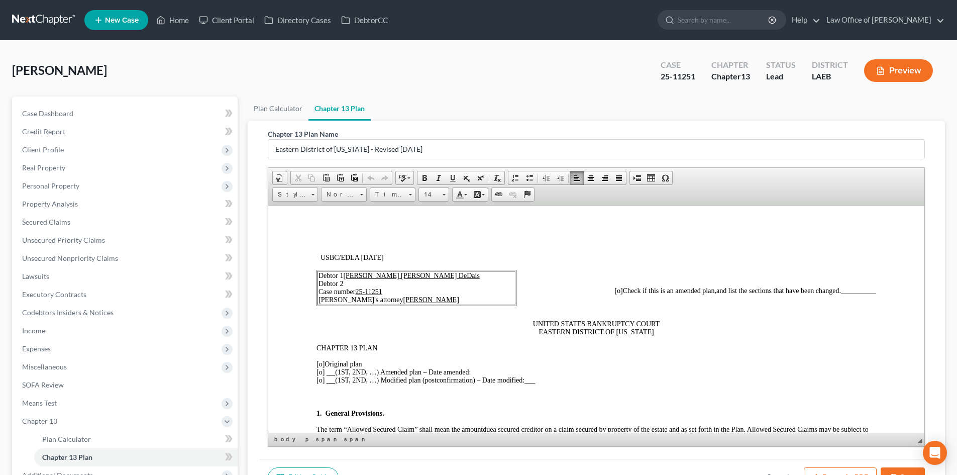
click at [317, 371] on span "[o]" at bounding box center [320, 372] width 8 height 8
click at [521, 372] on p "[o] Original plan [X ] 1st (1ST, 2ND, …) Amended plan – Date amended: [o] (1ST,…" at bounding box center [595, 372] width 559 height 24
drag, startPoint x: 607, startPoint y: 292, endPoint x: 612, endPoint y: 294, distance: 5.4
click at [614, 292] on span "[o]" at bounding box center [618, 290] width 8 height 8
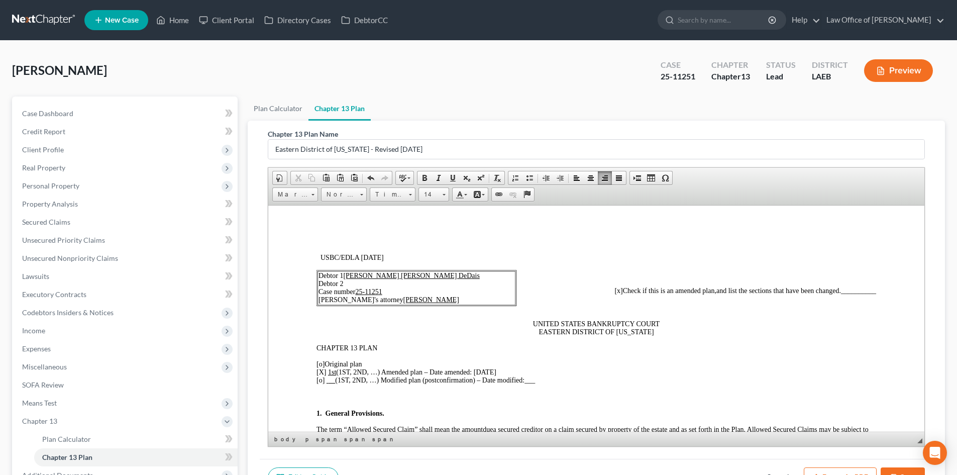
click at [846, 290] on span "__________" at bounding box center [858, 290] width 35 height 8
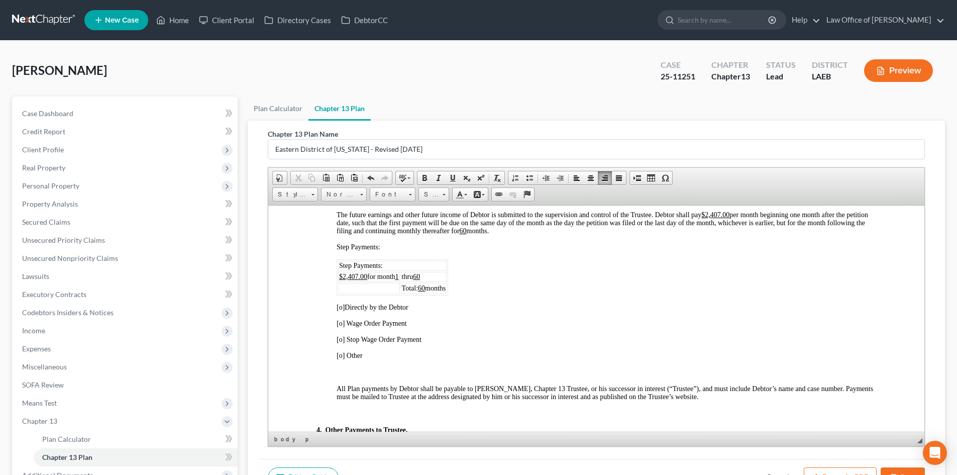
scroll to position [603, 0]
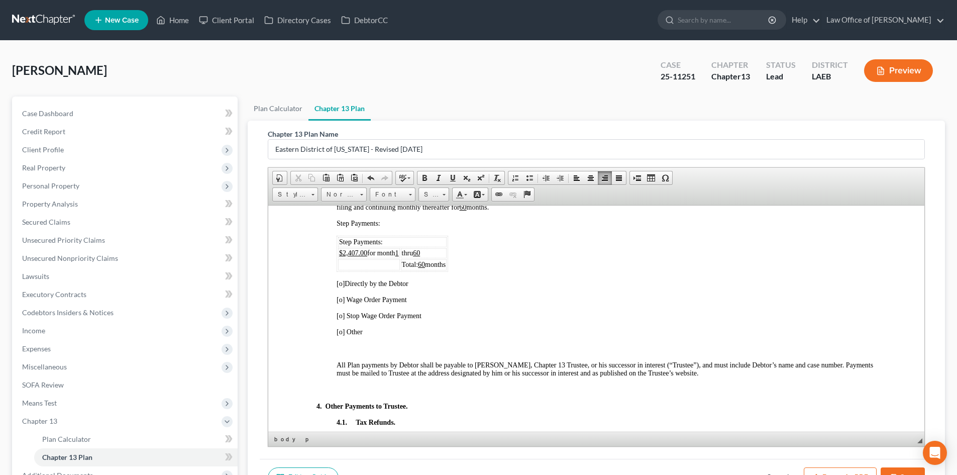
click at [338, 285] on span "[o]" at bounding box center [340, 283] width 8 height 8
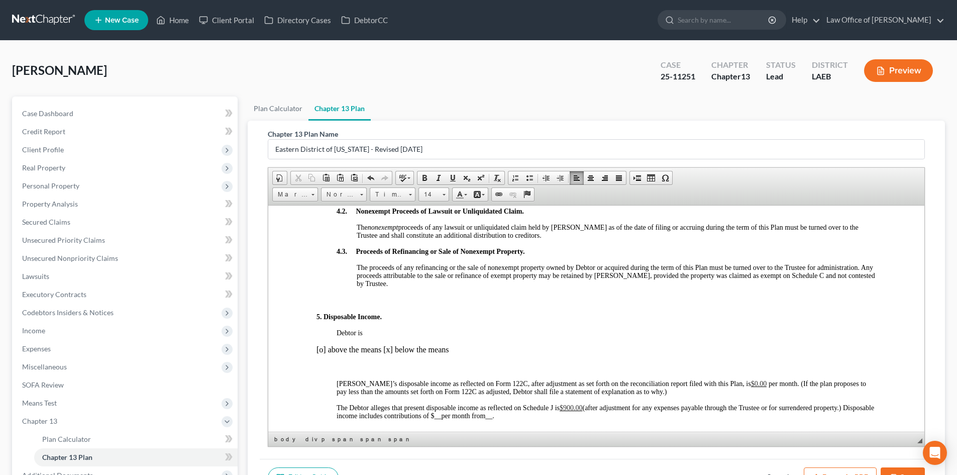
scroll to position [904, 0]
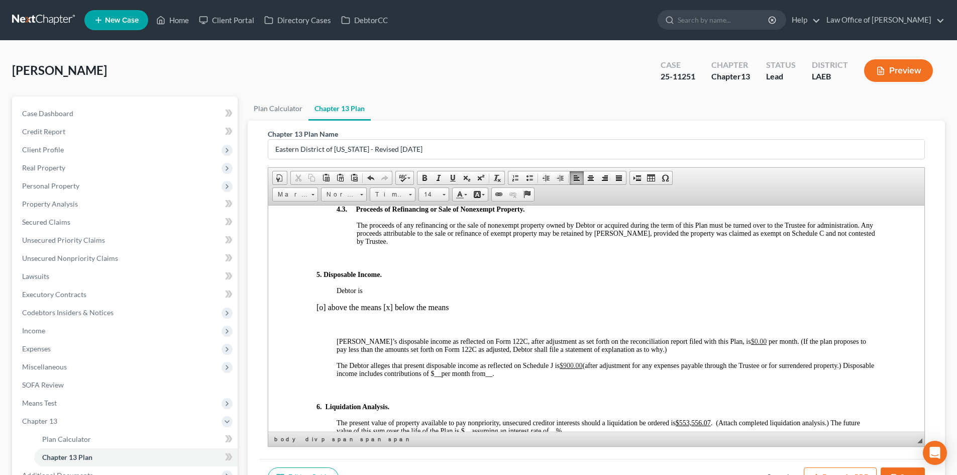
click at [565, 367] on span "$900.00" at bounding box center [570, 365] width 23 height 8
click at [747, 356] on div "3. Payment to the Trustee and Length of Plan. The future earnings and other fut…" at bounding box center [595, 123] width 559 height 508
click at [738, 361] on span "(after adjustment for any expenses payable through the Trustee or for surrender…" at bounding box center [591, 369] width 510 height 16
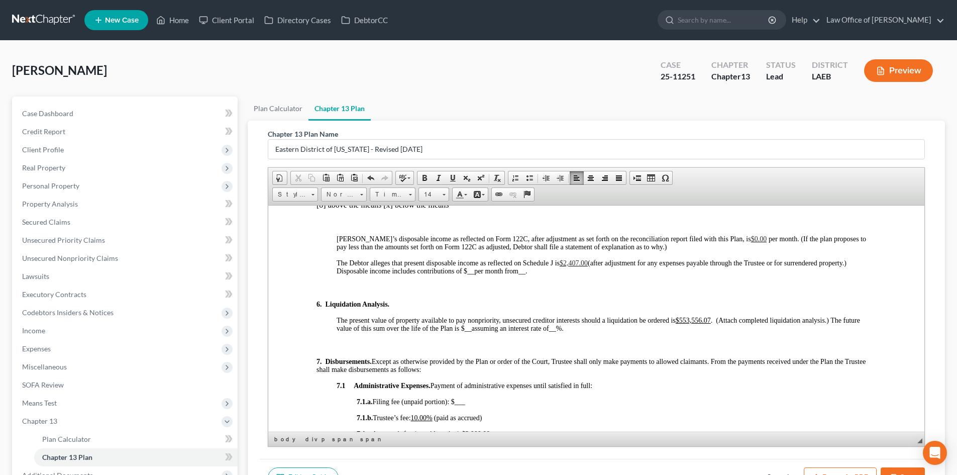
scroll to position [1105, 0]
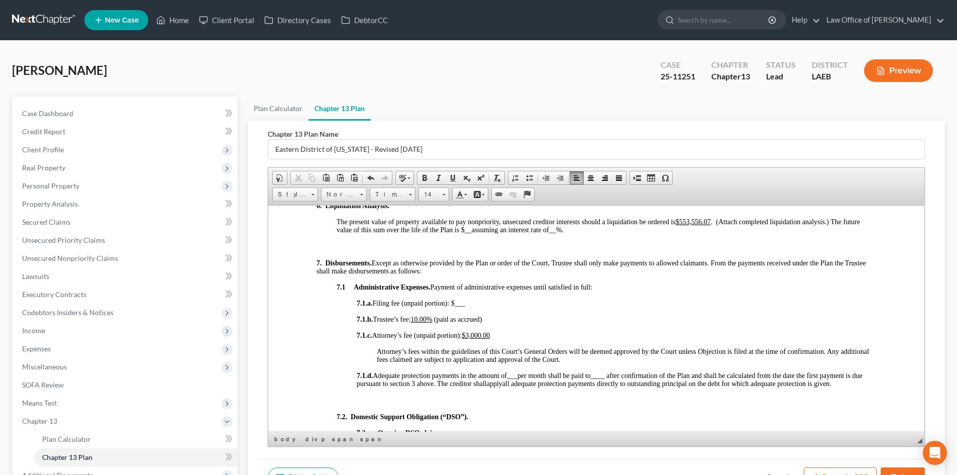
click at [474, 337] on u "$3,000.00" at bounding box center [476, 335] width 28 height 8
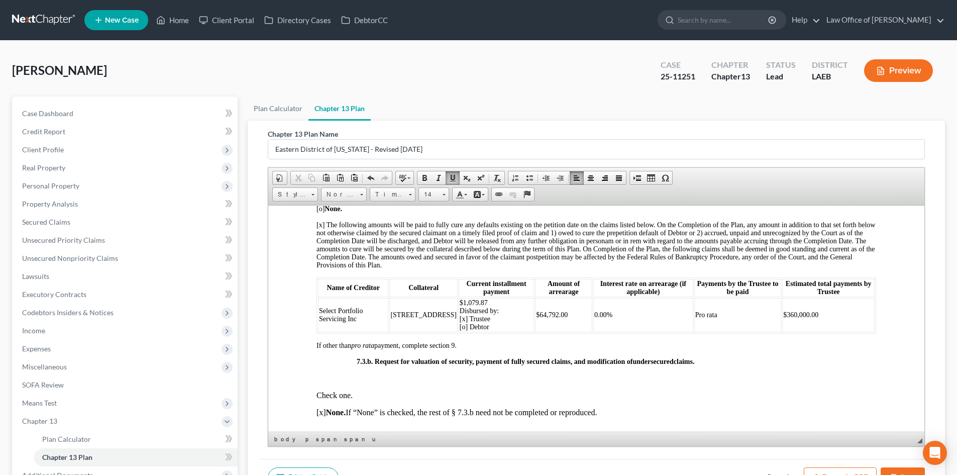
scroll to position [2210, 0]
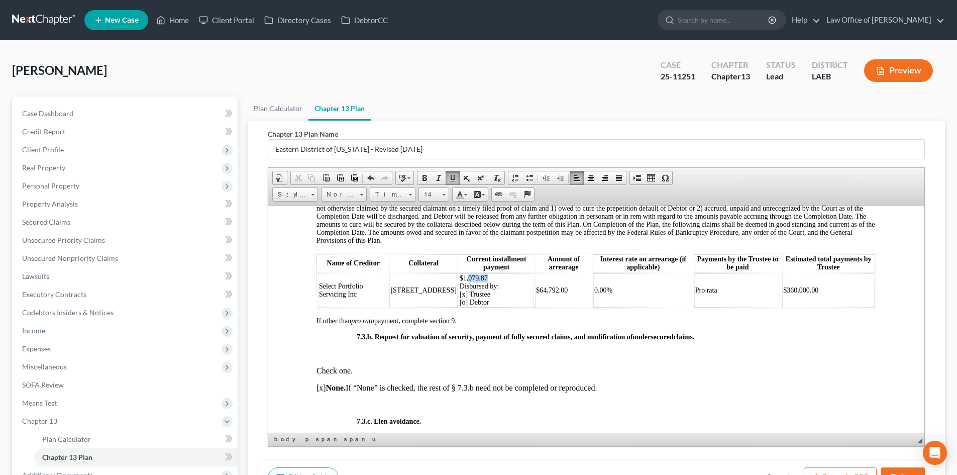
drag, startPoint x: 474, startPoint y: 285, endPoint x: 455, endPoint y: 283, distance: 18.8
click at [460, 283] on span "$1,079.87 Disbursed by: [x] Trustee [o] Debtor" at bounding box center [479, 290] width 39 height 32
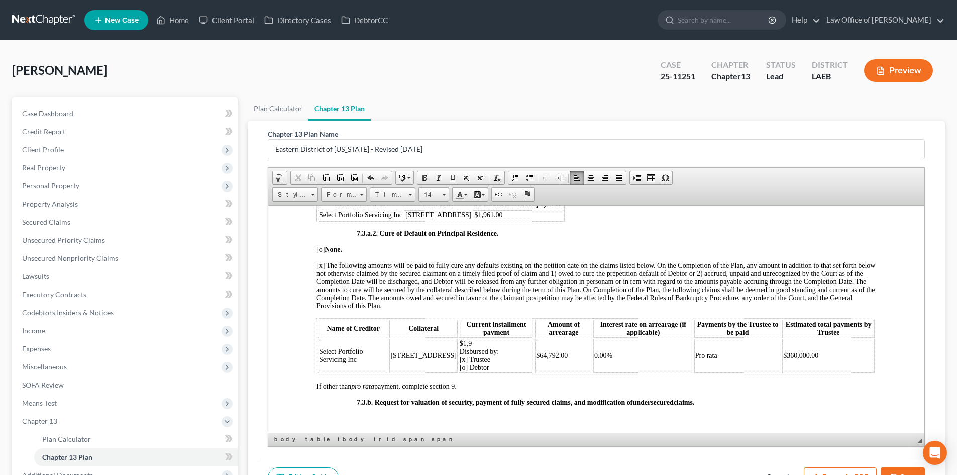
scroll to position [2109, 0]
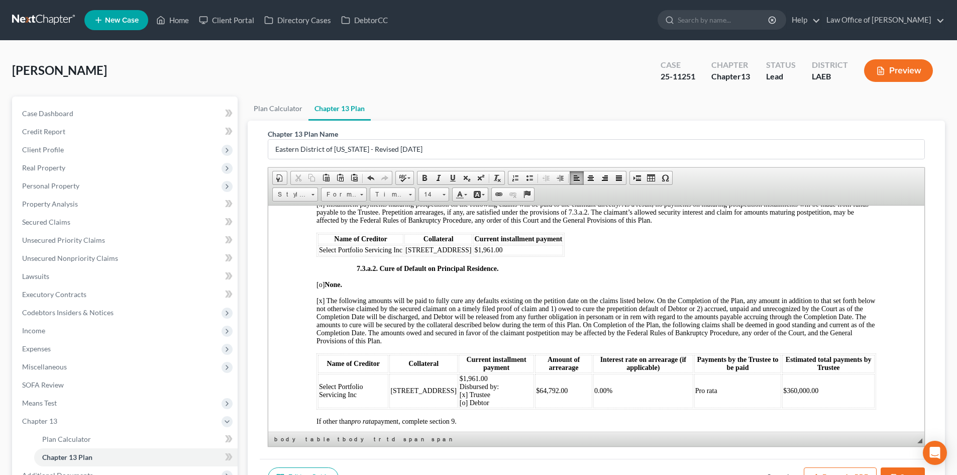
drag, startPoint x: 452, startPoint y: 399, endPoint x: 480, endPoint y: 417, distance: 32.6
click at [461, 404] on span "$1,961.00 Disbursed by: [x] Trustee [o] Debtor" at bounding box center [479, 390] width 39 height 32
drag, startPoint x: 812, startPoint y: 394, endPoint x: 777, endPoint y: 399, distance: 35.1
click at [782, 399] on td "$360,000.00" at bounding box center [828, 390] width 92 height 34
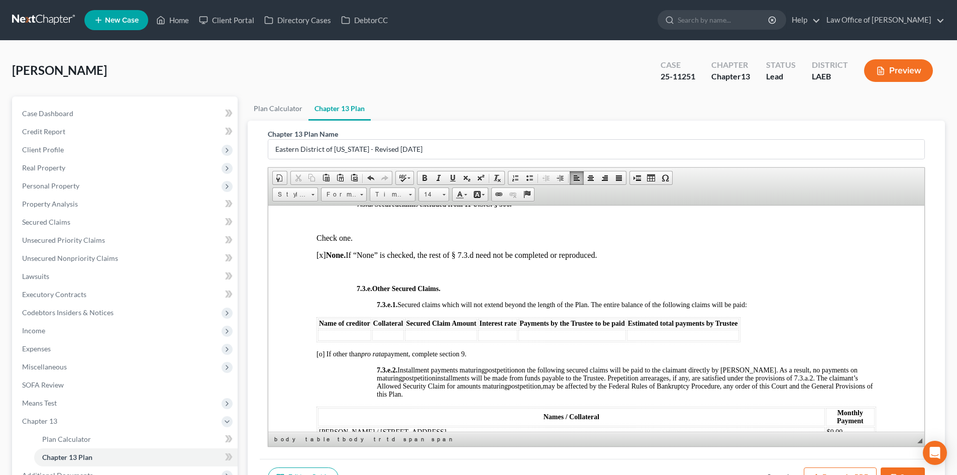
scroll to position [2611, 0]
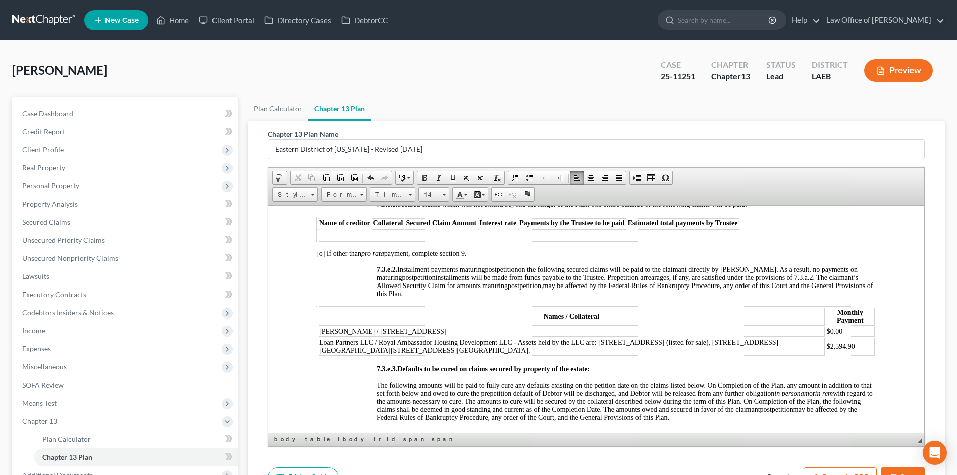
click at [842, 336] on td "$0.00" at bounding box center [850, 331] width 49 height 10
drag, startPoint x: 846, startPoint y: 354, endPoint x: 820, endPoint y: 356, distance: 26.2
click at [826, 355] on td "$2,594.90" at bounding box center [850, 346] width 49 height 18
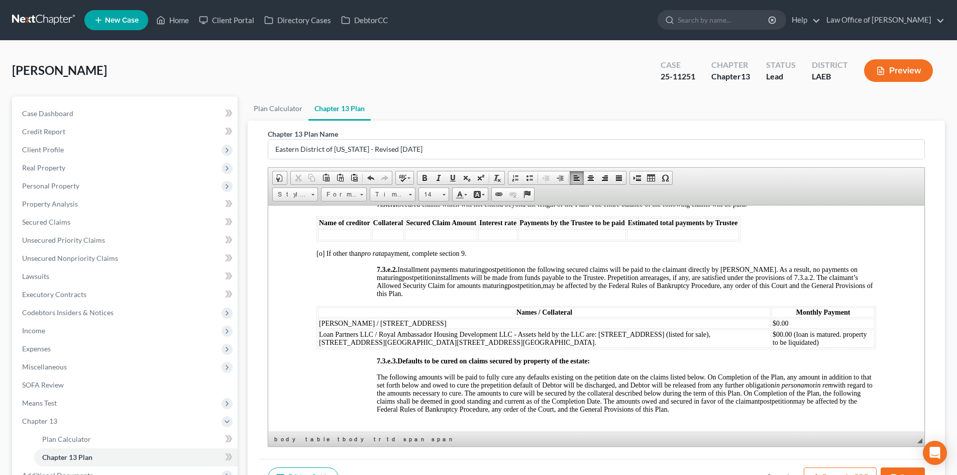
click at [786, 336] on td "$00.00 (loan is matured. property to be liquidated)" at bounding box center [822, 338] width 103 height 18
click at [771, 328] on td "$0.00" at bounding box center [822, 323] width 103 height 10
click at [798, 339] on span "$00.00 (loan is matured. property to be liquidated)" at bounding box center [819, 338] width 94 height 16
click at [796, 328] on td "$0.00" at bounding box center [822, 323] width 103 height 10
click at [789, 328] on td "$0.00" at bounding box center [822, 323] width 103 height 10
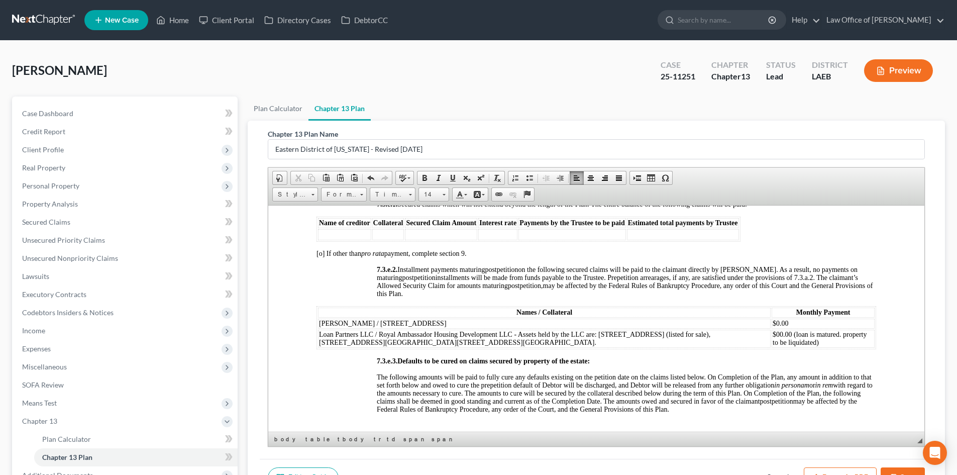
click at [454, 328] on td "Jack Alltmont / 1114 Cadiz Street" at bounding box center [544, 323] width 452 height 10
click at [791, 328] on td "$0.00" at bounding box center [822, 323] width 103 height 10
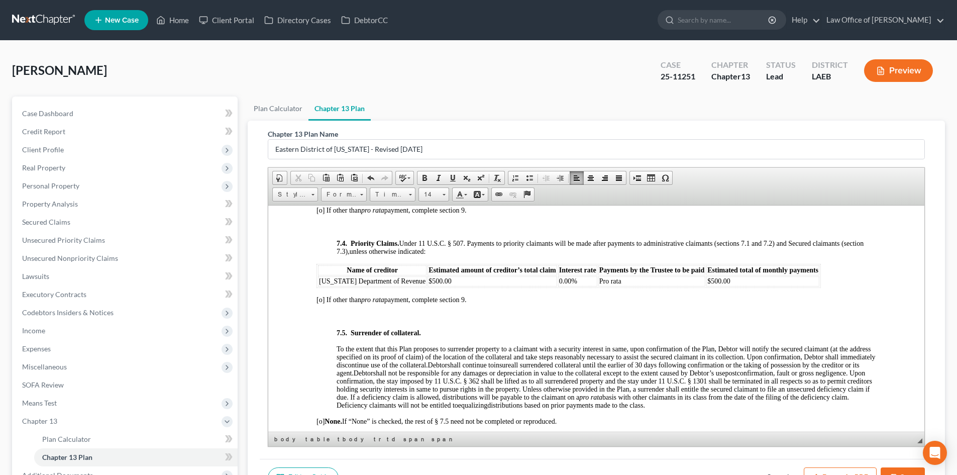
scroll to position [2913, 0]
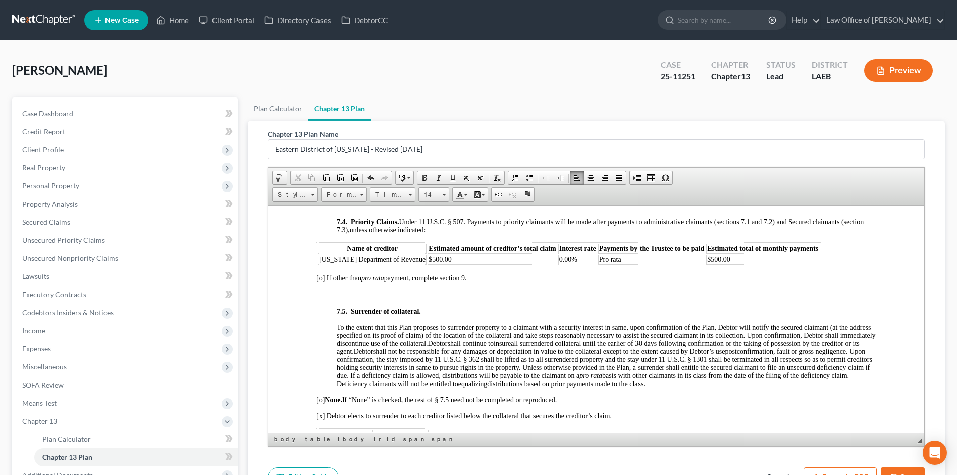
click at [464, 264] on td "$500.00" at bounding box center [491, 259] width 129 height 10
click at [579, 340] on span "To the extent that this Plan proposes to surrender property to a claimant with …" at bounding box center [605, 335] width 539 height 24
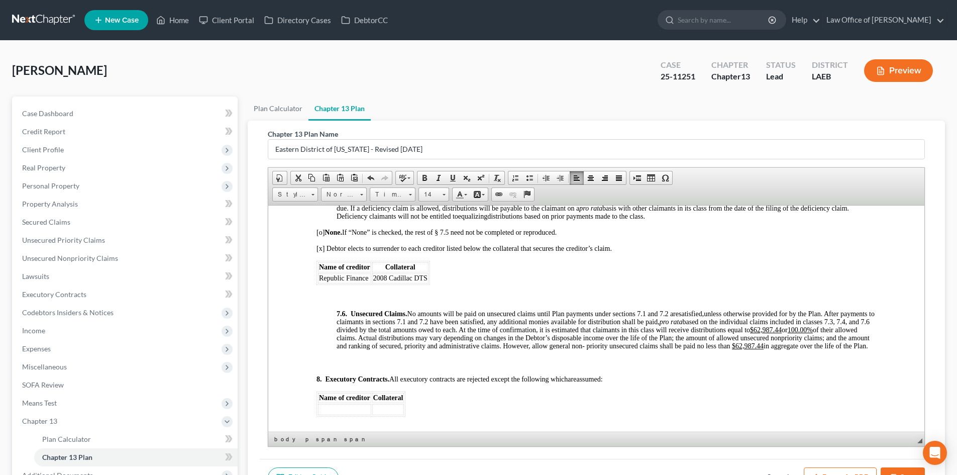
scroll to position [3114, 0]
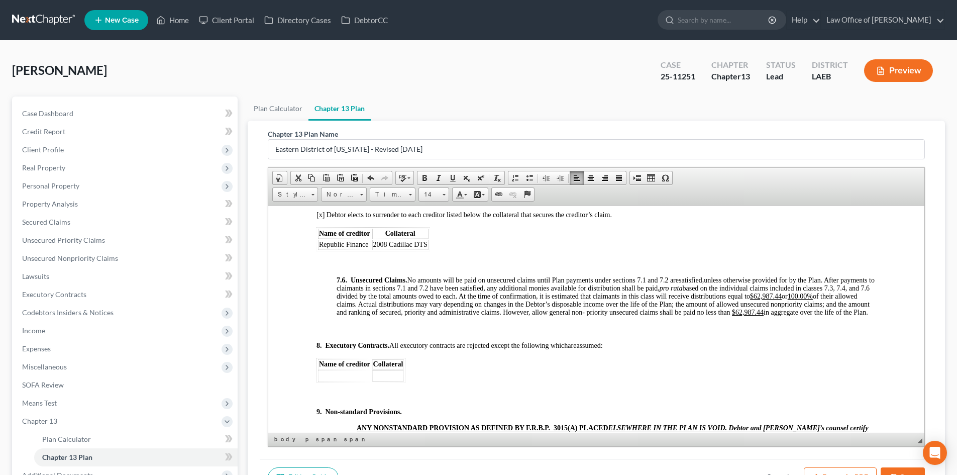
click at [426, 248] on span "2008 Cadillac DTS" at bounding box center [400, 244] width 54 height 8
click at [628, 268] on p at bounding box center [595, 263] width 559 height 9
click at [594, 316] on p "7.6. Unsecured Claims. No amounts will be paid on unsecured claims until Plan p…" at bounding box center [605, 296] width 539 height 40
click at [555, 316] on p "7.6. Unsecured Claims. No amounts will be paid on unsecured claims until Plan p…" at bounding box center [605, 296] width 539 height 40
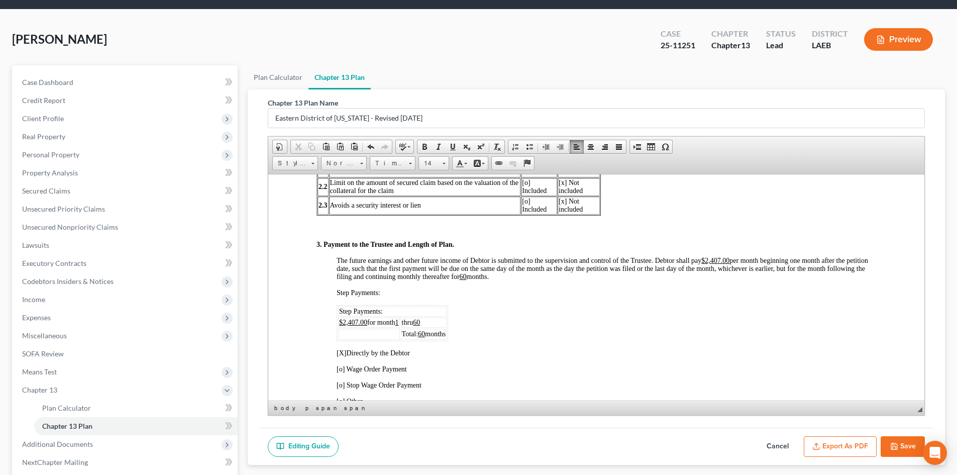
scroll to position [603, 0]
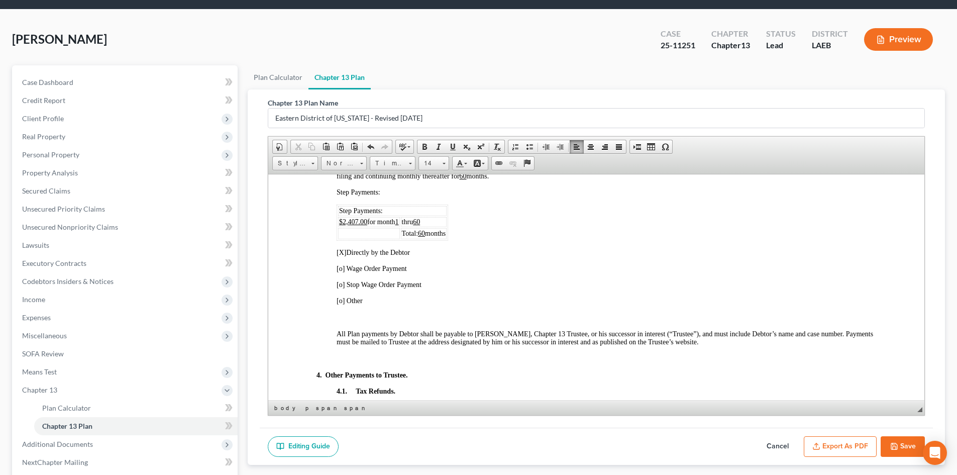
click at [909, 448] on button "Save" at bounding box center [902, 446] width 44 height 21
select select "2"
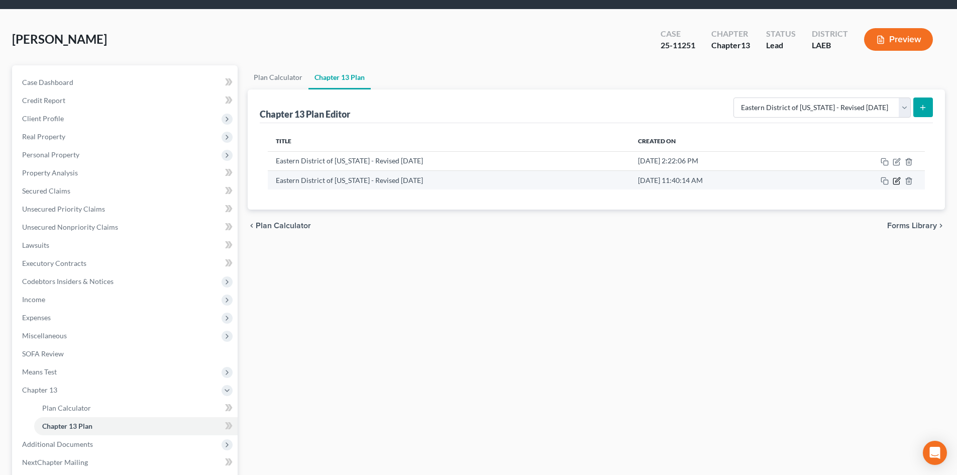
click at [894, 181] on icon "button" at bounding box center [896, 181] width 8 height 8
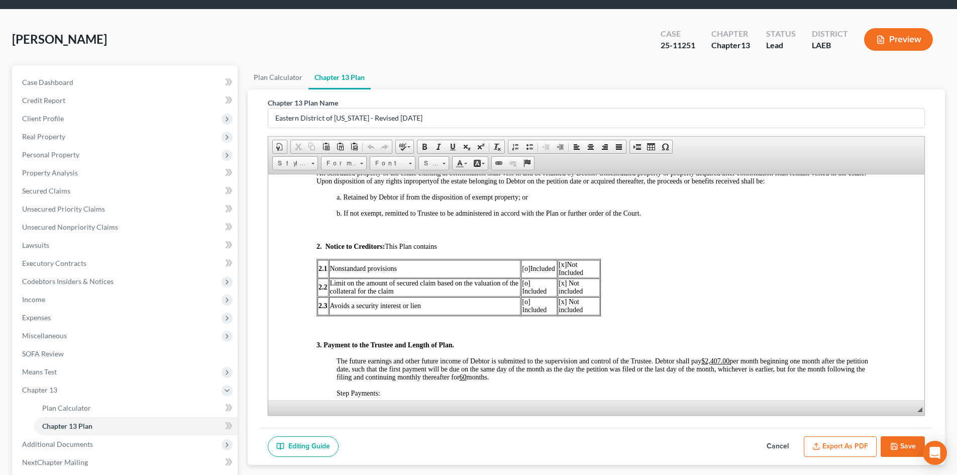
scroll to position [502, 0]
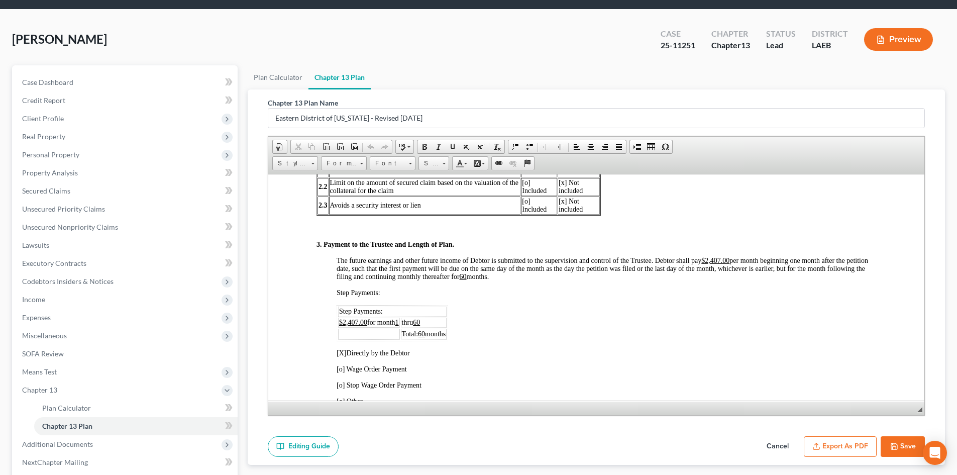
click at [786, 448] on button "Cancel" at bounding box center [777, 446] width 44 height 21
select select "2"
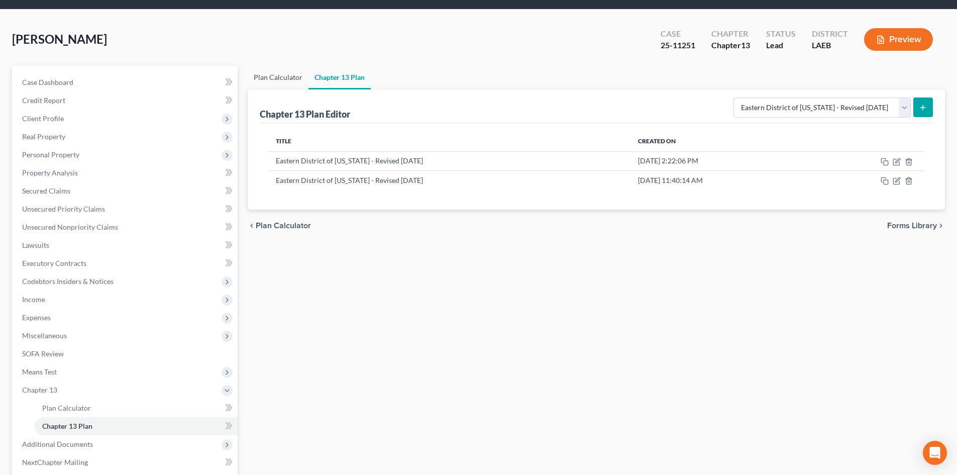
click at [269, 76] on link "Plan Calculator" at bounding box center [278, 77] width 61 height 24
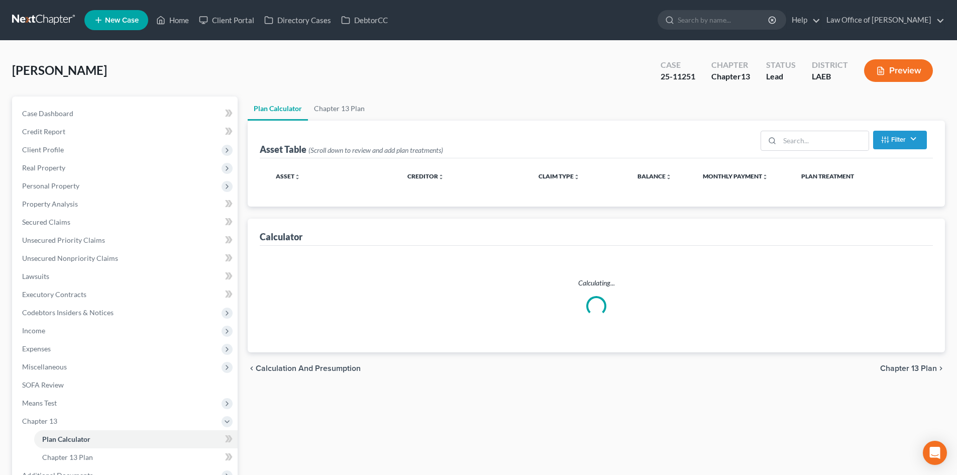
select select "59"
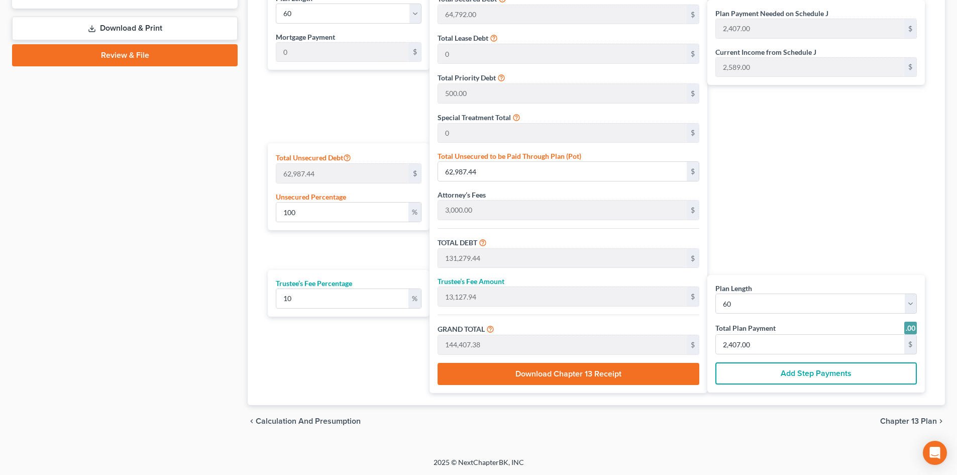
scroll to position [502, 0]
click at [503, 172] on input "62,987.44" at bounding box center [562, 170] width 249 height 19
type input "0.009525708617464053"
type input "6"
type input "68,298.00"
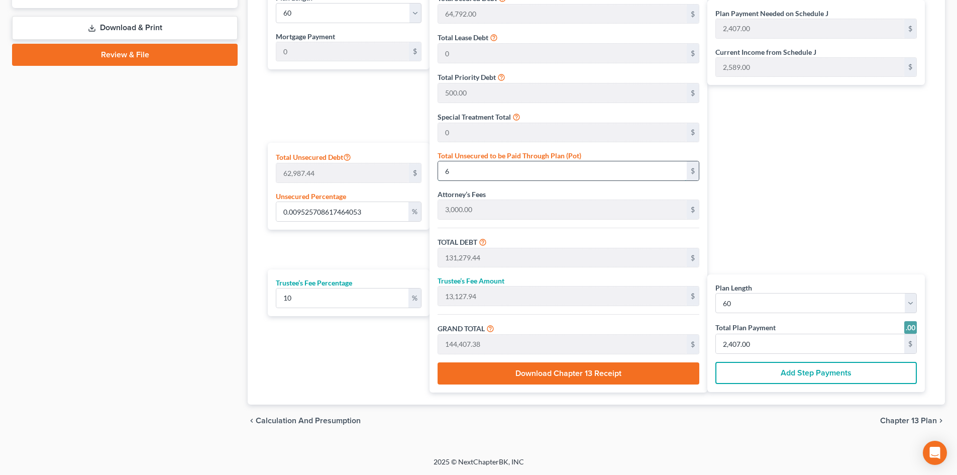
type input "6,829.80"
type input "75,127.80"
type input "1,252.00"
type input "0.10160755858628324"
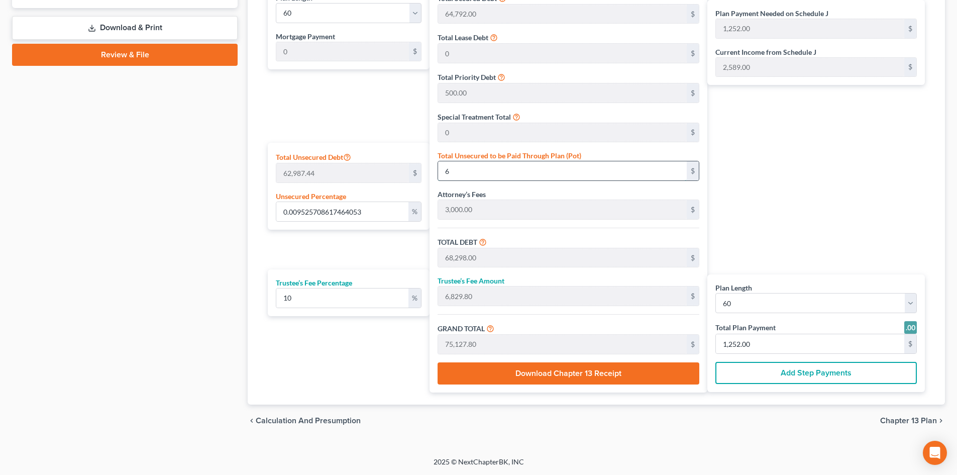
type input "64"
type input "68,356.00"
type input "6,835.60"
type input "75,191.60"
type input "1,253.00"
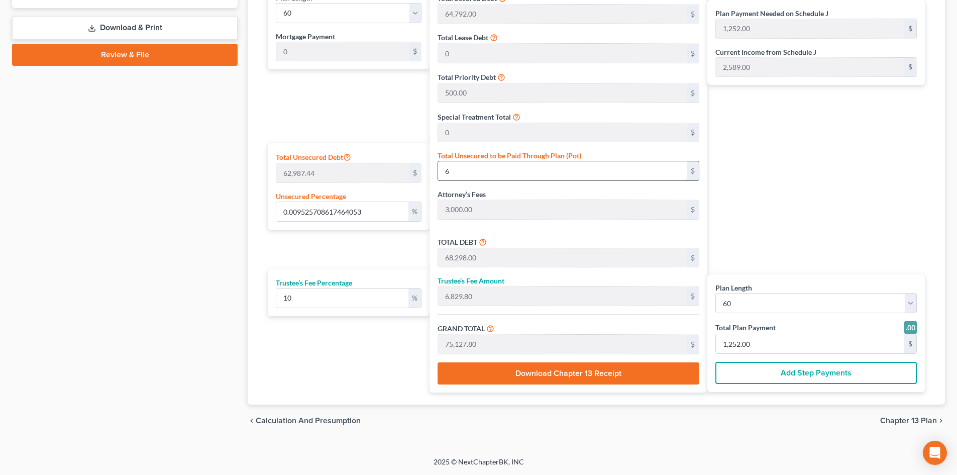
type input "1,253.00"
type input "1.0160755858628323"
type input "640"
type input "68,932.00"
type input "6,893.20"
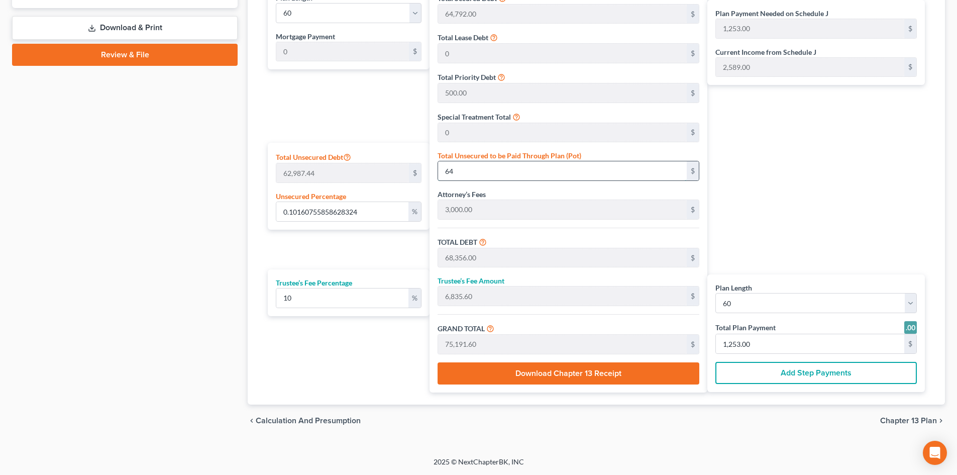
type input "75,825.20"
type input "1,264.00"
type input "10.160755858628324"
type input "6400"
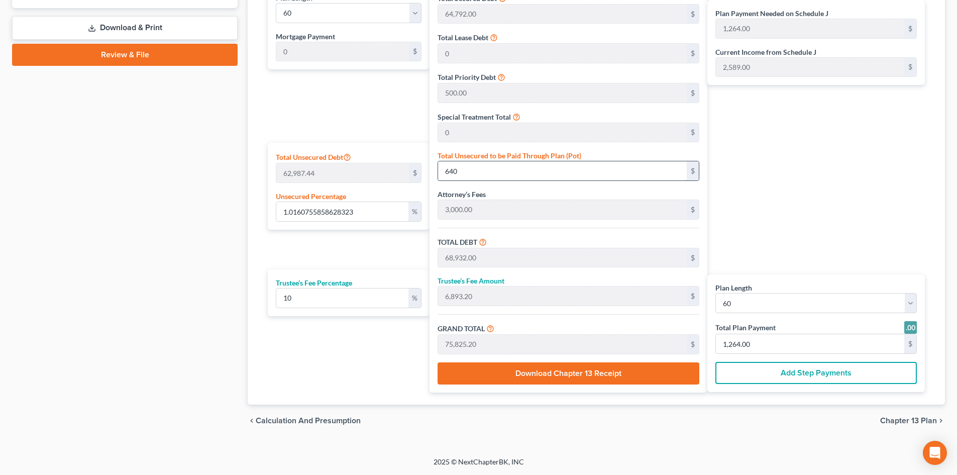
type input "74,692.00"
type input "7,469.20"
type input "82,161.20"
type input "1,369.00"
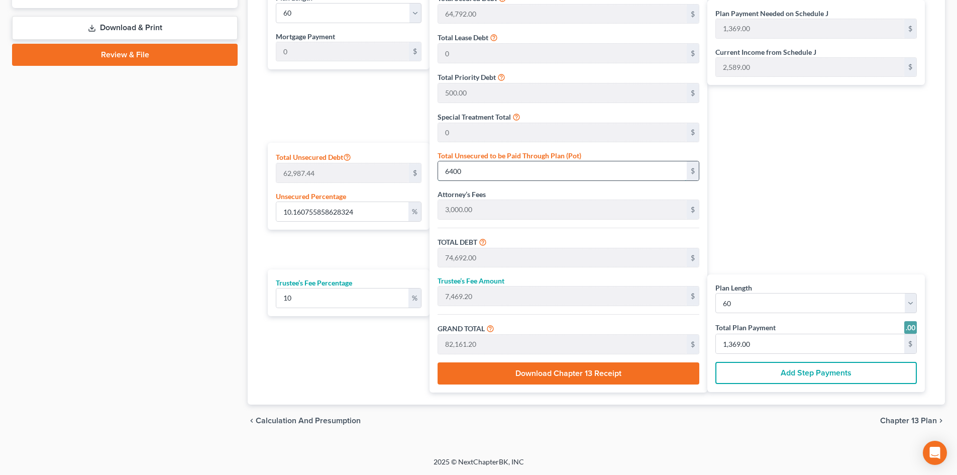
type input "6,400"
type input "101.60755858628323"
type input "6,4000"
type input "132,292.00"
type input "13,229.20"
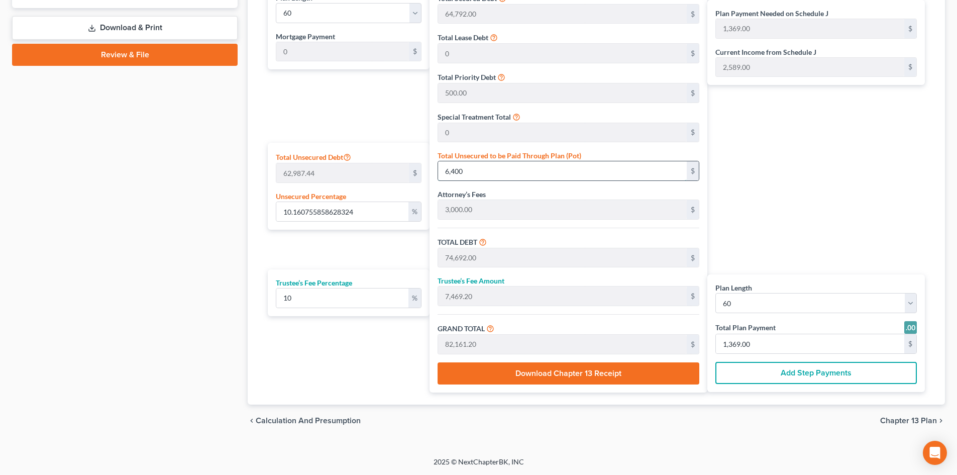
type input "145,521.20"
type input "2,425.00"
type input "64,000"
click at [789, 153] on div "Plan Payment Needed on Schedule J 2,425.00 $ Current Income from Schedule J 2,5…" at bounding box center [818, 188] width 222 height 408
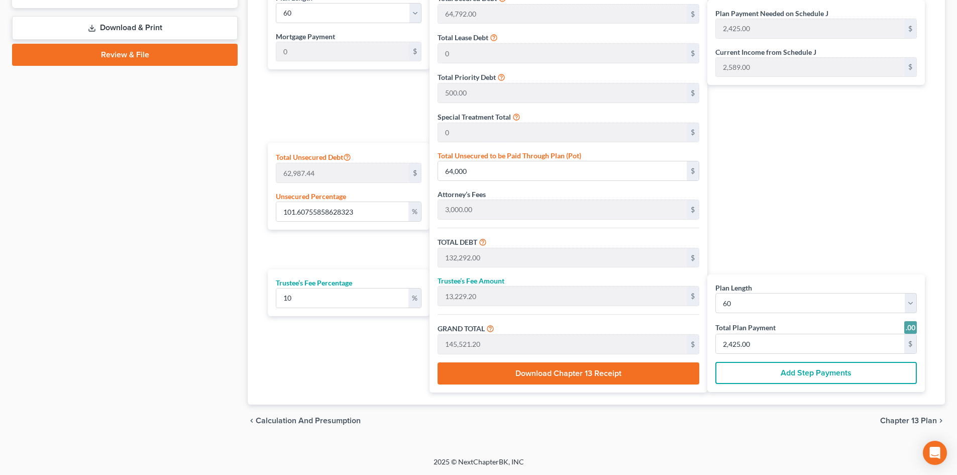
click at [902, 416] on span "Chapter 13 Plan" at bounding box center [908, 420] width 57 height 8
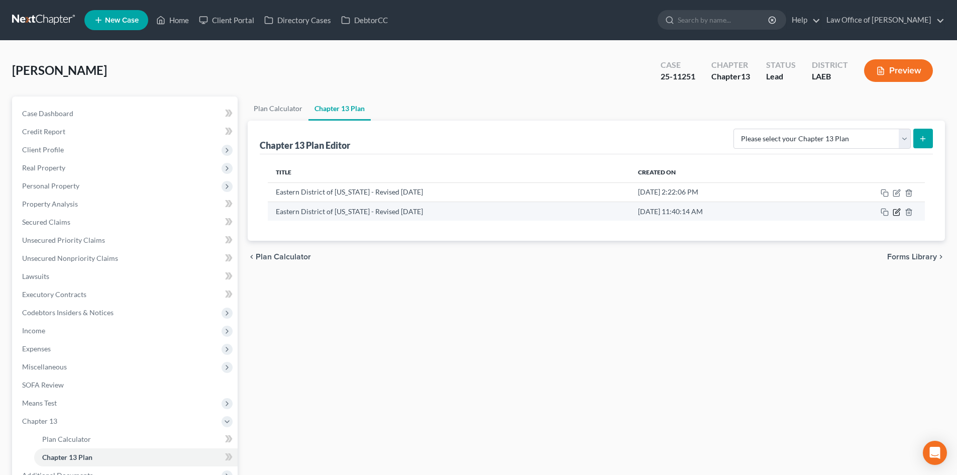
click at [894, 213] on icon "button" at bounding box center [896, 212] width 8 height 8
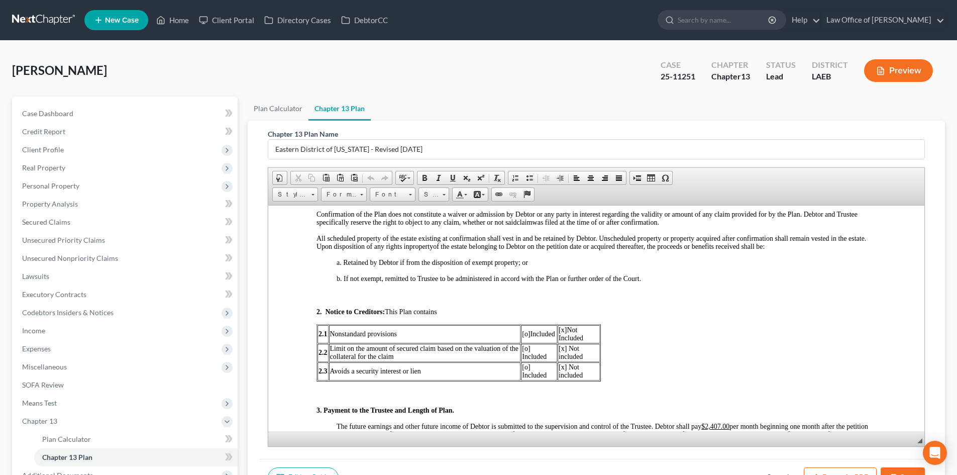
scroll to position [402, 0]
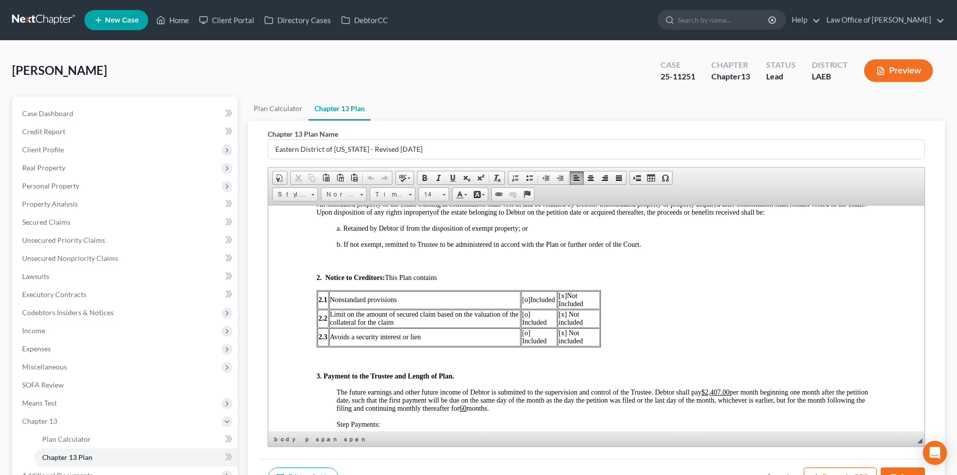
click at [718, 395] on span "The future earnings and other future income of Debtor is submitted to the super…" at bounding box center [601, 400] width 531 height 24
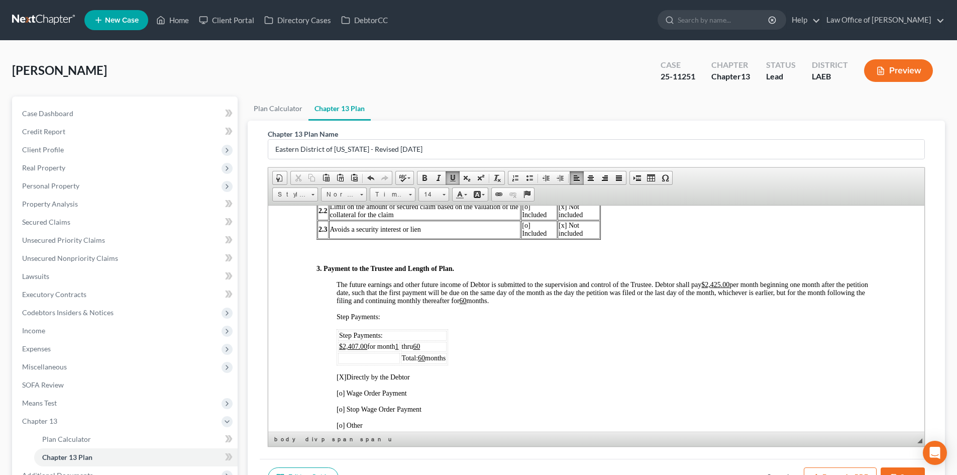
scroll to position [603, 0]
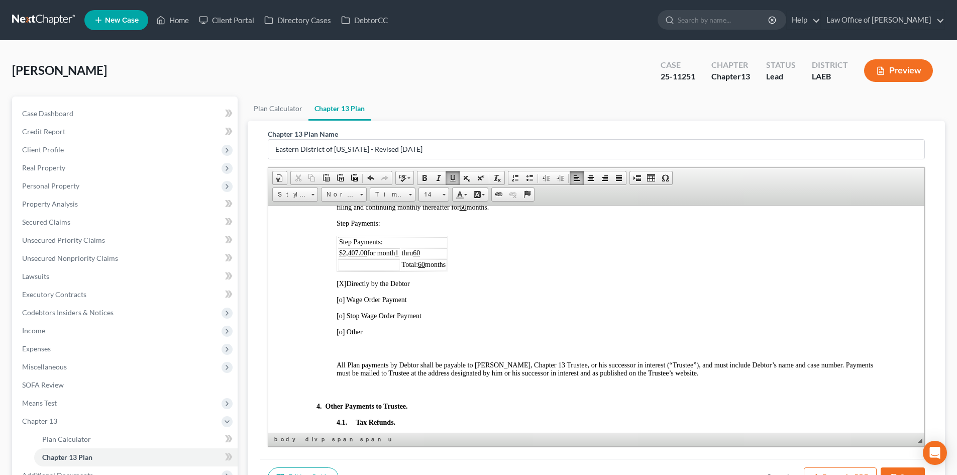
click at [354, 255] on u "$2,407.00" at bounding box center [353, 253] width 28 height 8
click at [583, 310] on div "3. Payment to the Trustee and Length of Plan. The future earnings and other fut…" at bounding box center [595, 425] width 559 height 508
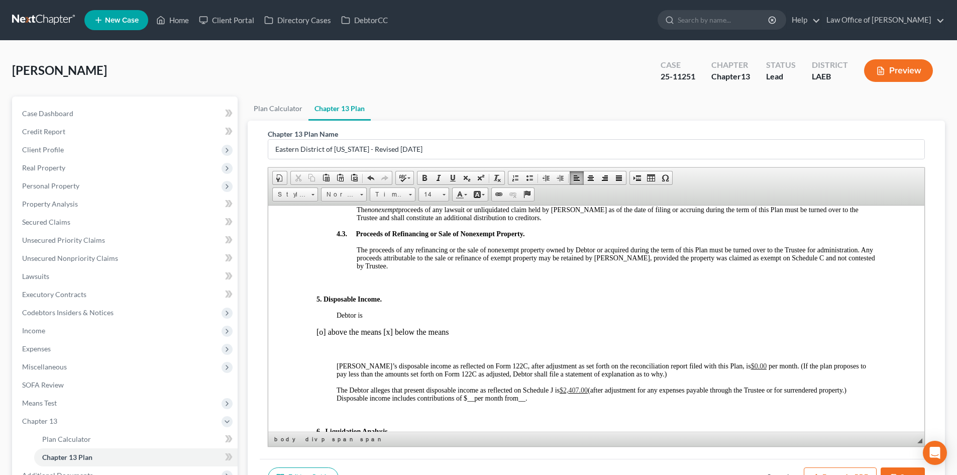
scroll to position [904, 0]
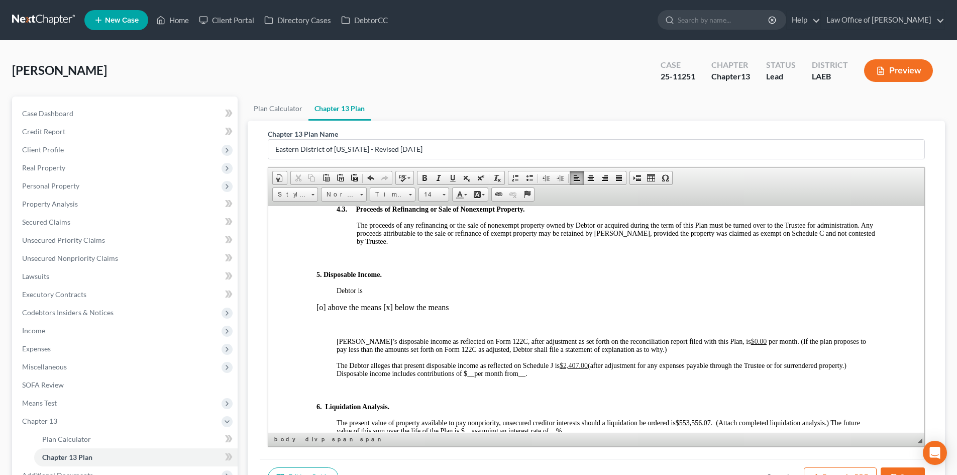
click at [575, 361] on span "$2,407.00" at bounding box center [573, 365] width 28 height 8
click at [728, 390] on p at bounding box center [595, 389] width 559 height 9
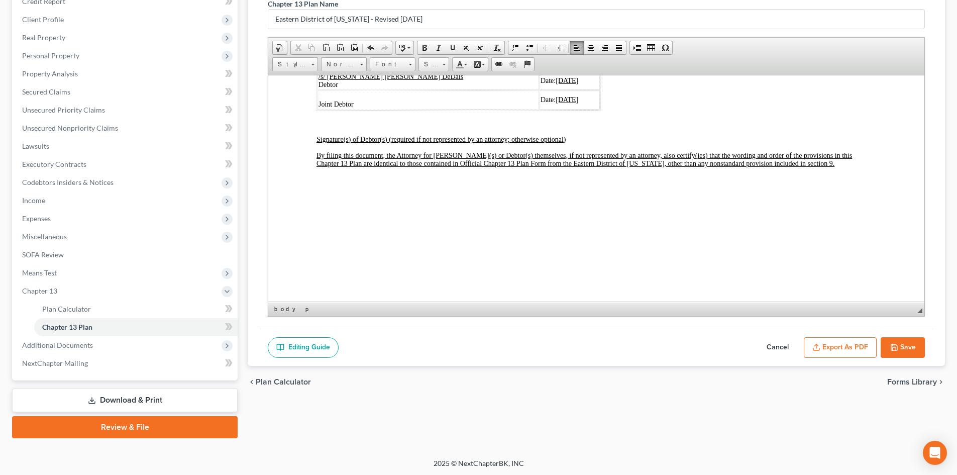
scroll to position [132, 0]
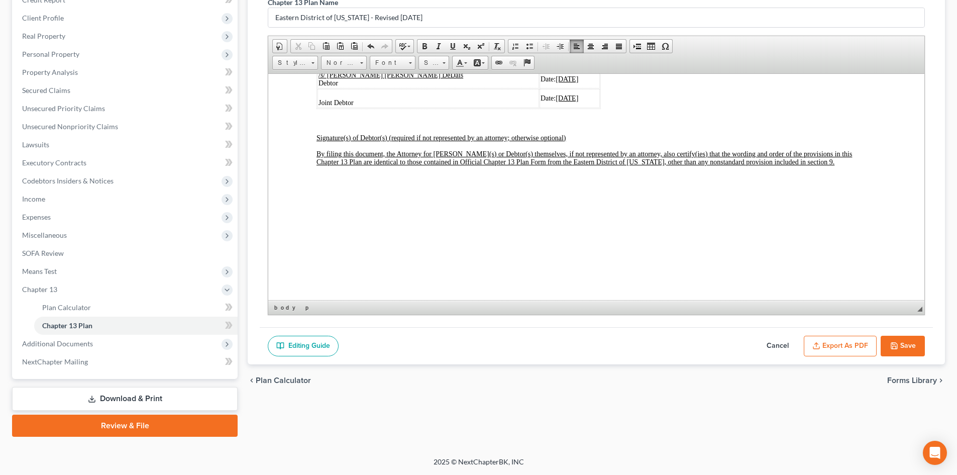
click at [892, 343] on polyline "button" at bounding box center [893, 344] width 3 height 2
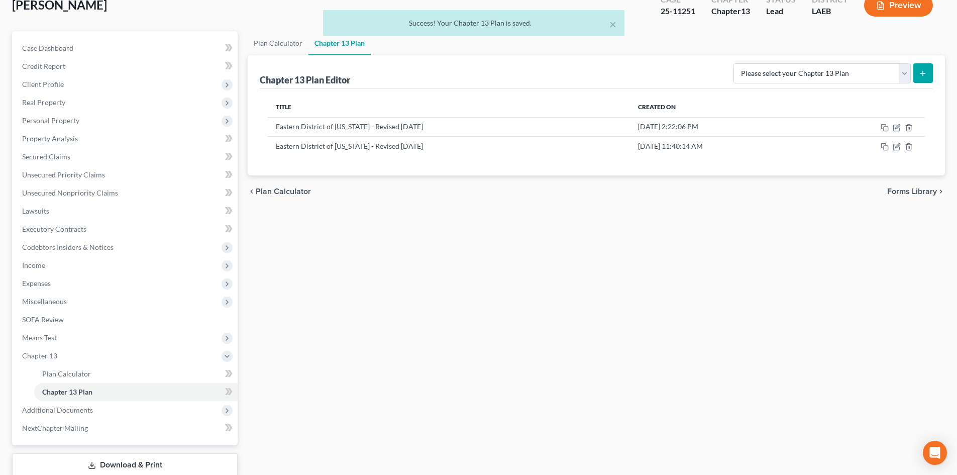
scroll to position [31, 0]
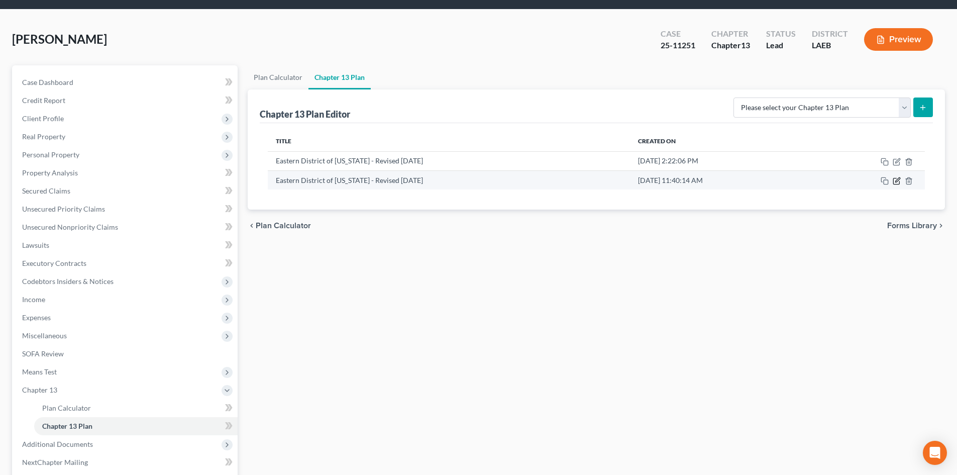
click at [896, 181] on icon "button" at bounding box center [896, 181] width 8 height 8
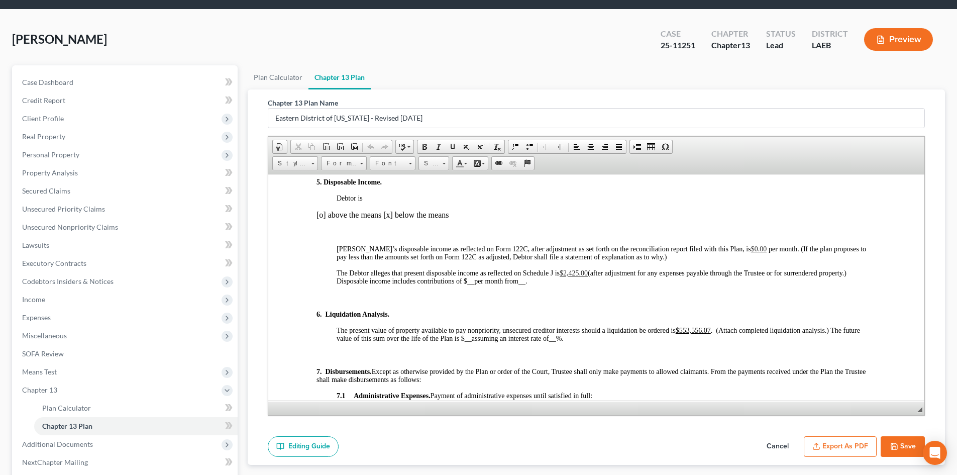
scroll to position [1004, 0]
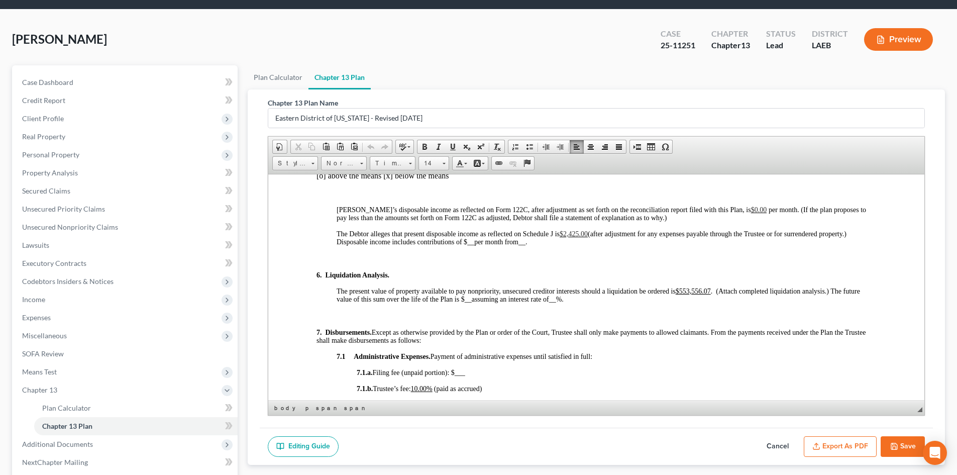
drag, startPoint x: 710, startPoint y: 292, endPoint x: 688, endPoint y: 292, distance: 22.1
click at [688, 292] on u "$553,556.07" at bounding box center [692, 291] width 35 height 8
drag, startPoint x: 709, startPoint y: 290, endPoint x: 700, endPoint y: 289, distance: 9.6
click at [704, 289] on u "$553,556.07" at bounding box center [692, 291] width 35 height 8
drag, startPoint x: 711, startPoint y: 289, endPoint x: 682, endPoint y: 293, distance: 29.8
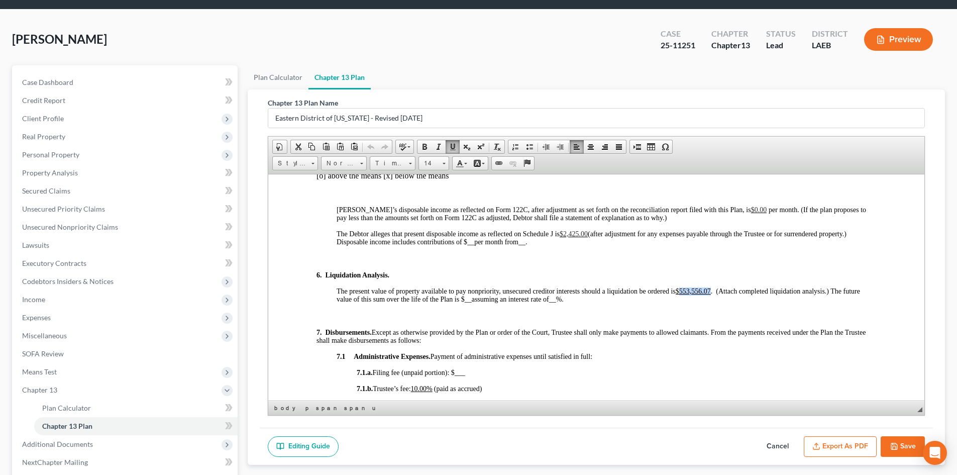
click at [682, 293] on u "$553,556.07" at bounding box center [692, 291] width 35 height 8
click at [686, 293] on u "$382647.00" at bounding box center [692, 291] width 34 height 8
click at [691, 293] on u "$382647.00" at bounding box center [692, 291] width 34 height 8
drag, startPoint x: 711, startPoint y: 290, endPoint x: 678, endPoint y: 291, distance: 32.6
click at [678, 291] on u "$382,647.00" at bounding box center [692, 291] width 35 height 8
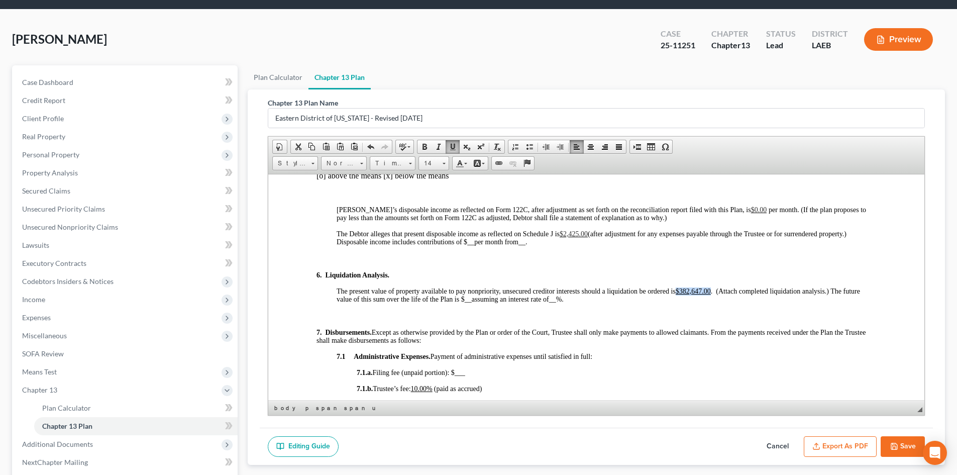
copy u "$382,647.00"
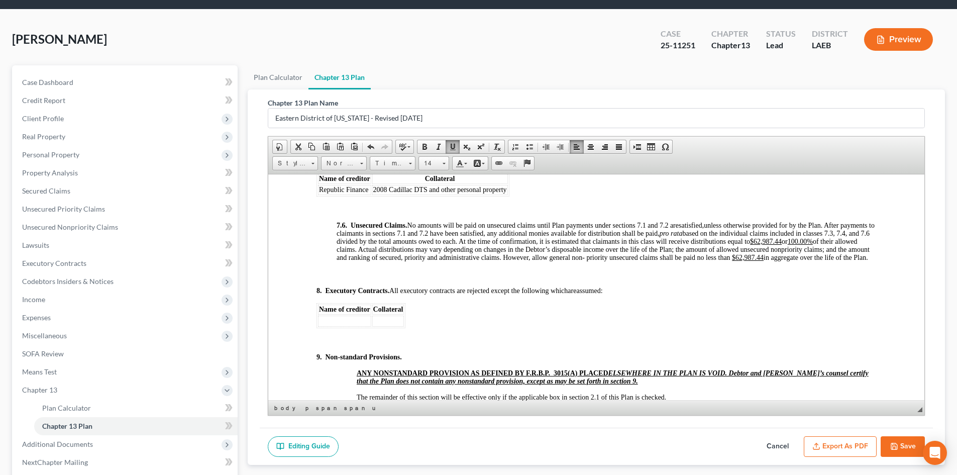
scroll to position [3114, 0]
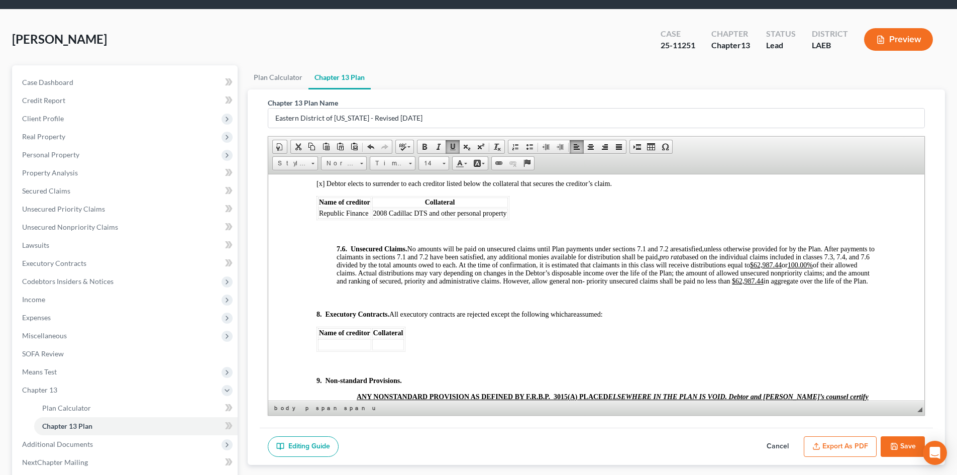
drag, startPoint x: 384, startPoint y: 297, endPoint x: 362, endPoint y: 297, distance: 22.1
click at [362, 285] on p "7.6. Unsecured Claims. No amounts will be paid on unsecured claims until Plan p…" at bounding box center [605, 265] width 539 height 40
drag, startPoint x: 384, startPoint y: 296, endPoint x: 361, endPoint y: 295, distance: 23.2
click at [361, 285] on p "7.6. Unsecured Claims. No amounts will be paid on unsecured claims until Plan p…" at bounding box center [605, 265] width 539 height 40
click at [732, 284] on u "$62,987.44" at bounding box center [748, 281] width 32 height 8
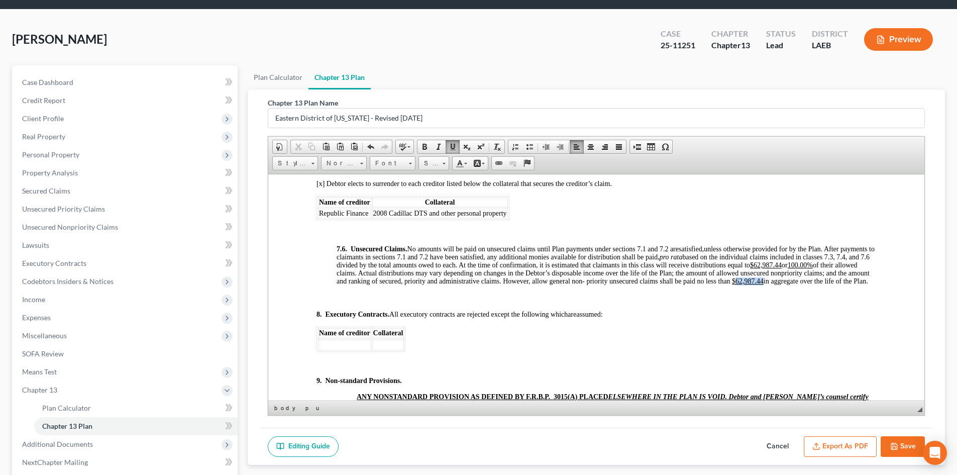
drag, startPoint x: 356, startPoint y: 297, endPoint x: 382, endPoint y: 299, distance: 26.2
click at [732, 284] on u "$62,987.44" at bounding box center [748, 281] width 32 height 8
click at [732, 284] on u "$ $382,647.00" at bounding box center [751, 281] width 39 height 8
click at [567, 285] on p "7.6. Unsecured Claims. No amounts will be paid on unsecured claims until Plan p…" at bounding box center [605, 265] width 539 height 40
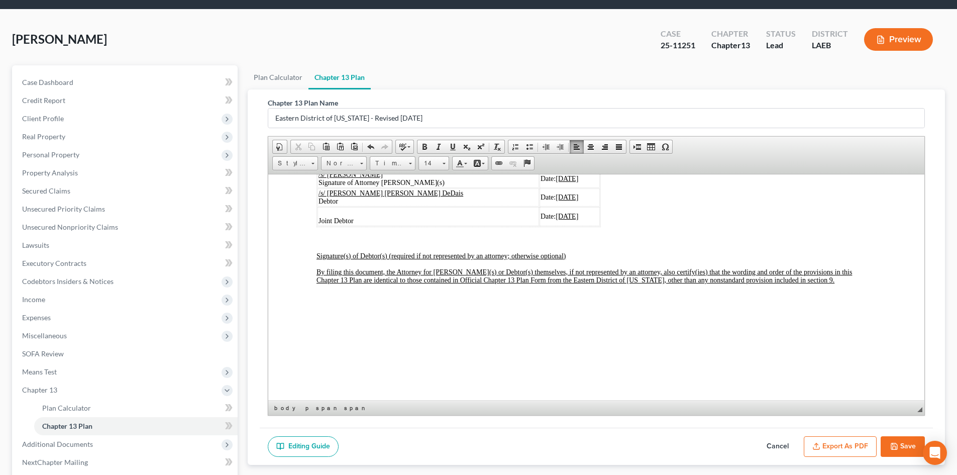
scroll to position [3529, 0]
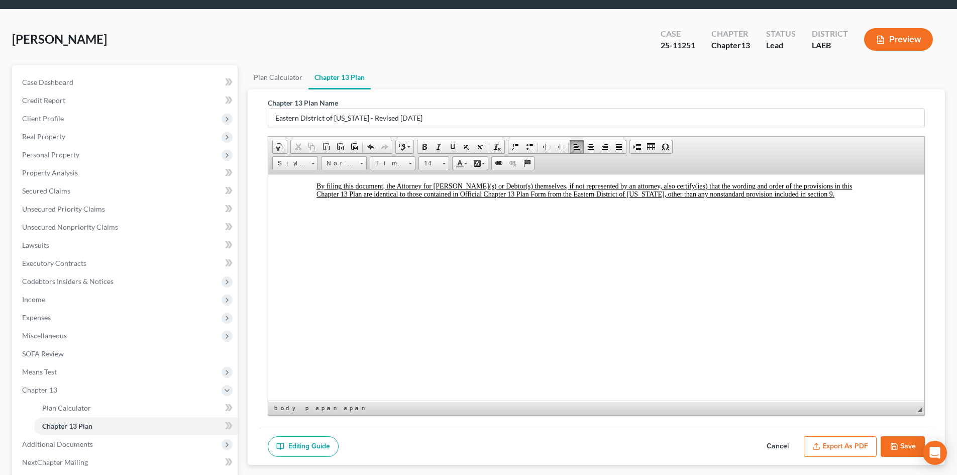
click at [906, 447] on button "Save" at bounding box center [902, 446] width 44 height 21
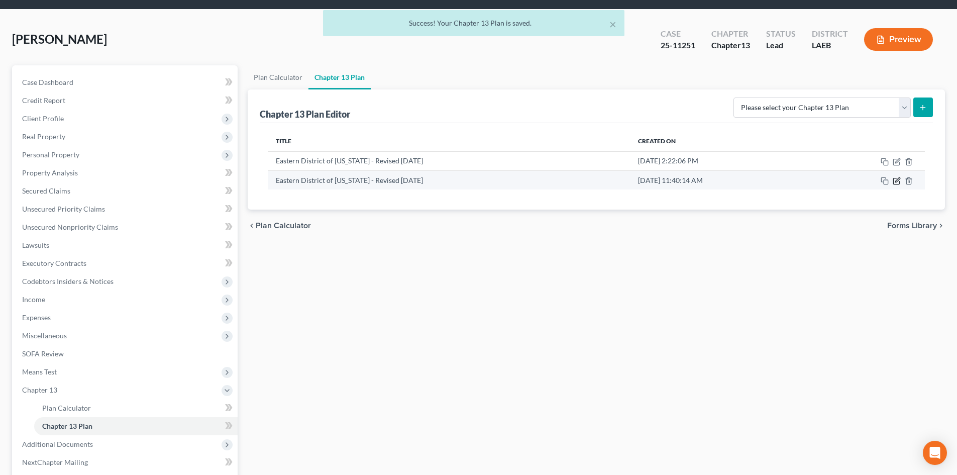
click at [896, 181] on icon "button" at bounding box center [897, 179] width 5 height 5
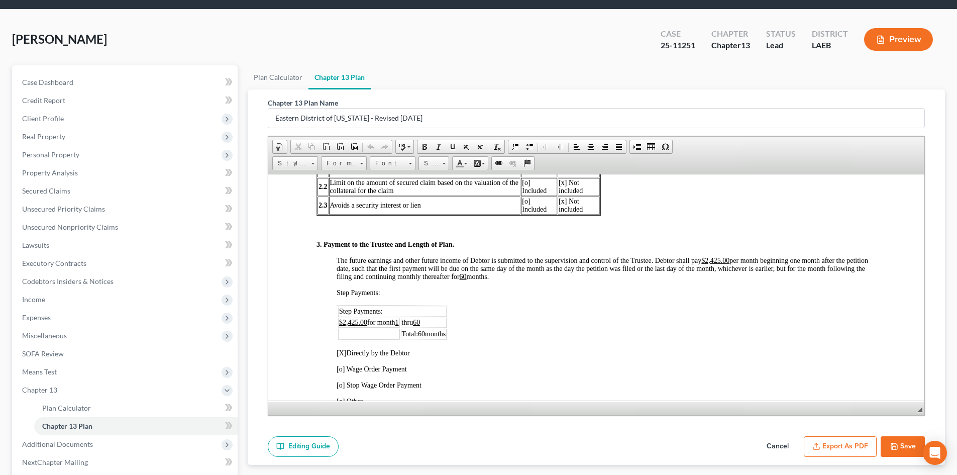
scroll to position [603, 0]
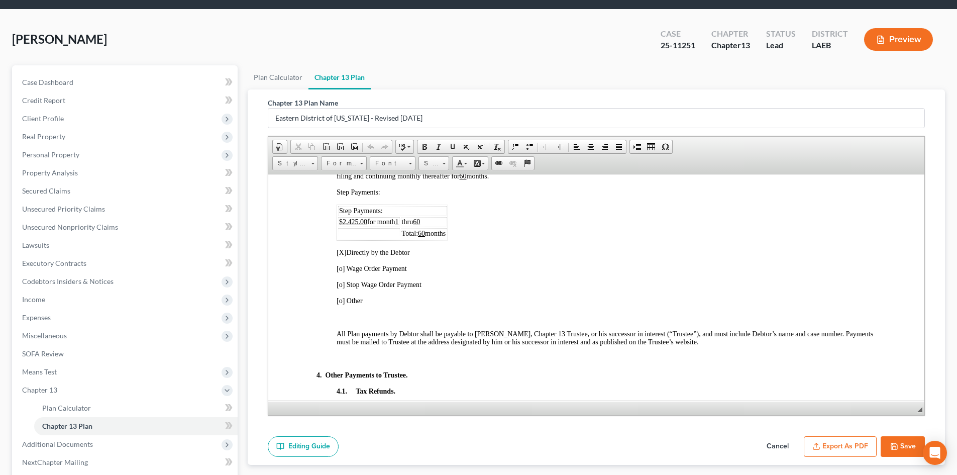
click at [840, 448] on button "Export as PDF" at bounding box center [840, 446] width 73 height 21
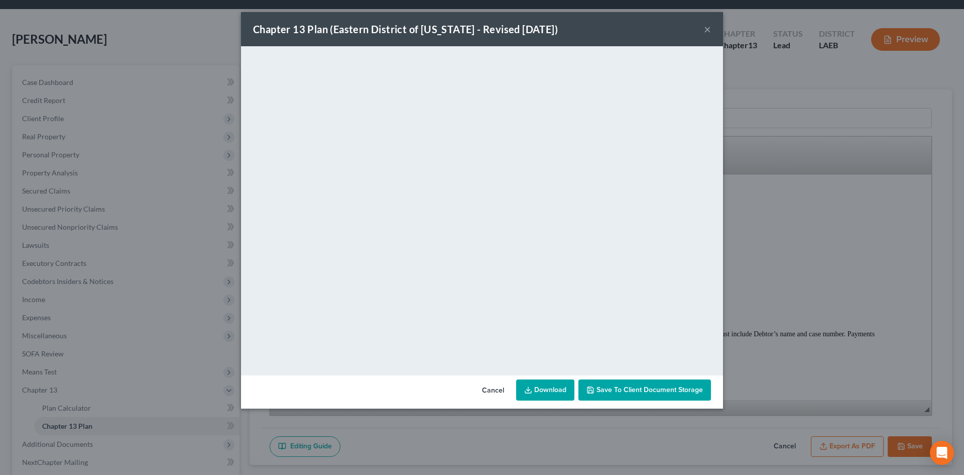
click at [542, 391] on link "Download" at bounding box center [545, 389] width 58 height 21
click at [707, 34] on button "×" at bounding box center [707, 29] width 7 height 12
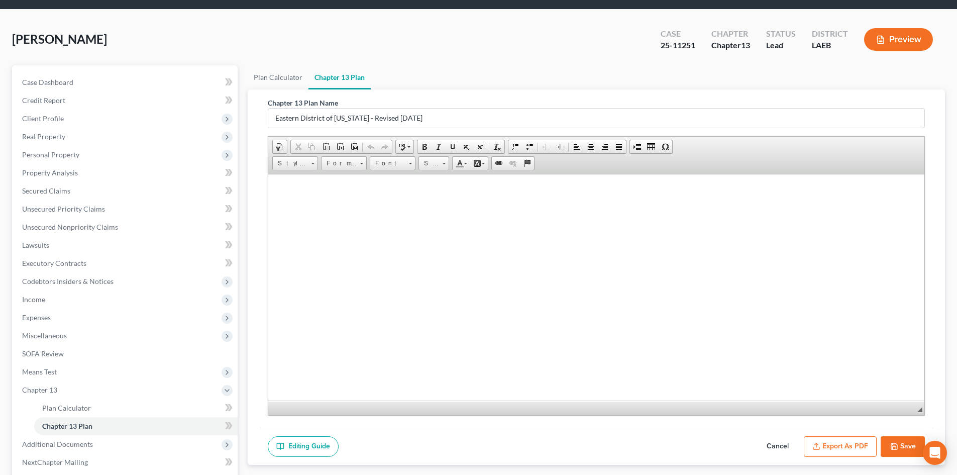
scroll to position [3666, 0]
click at [908, 438] on button "Save" at bounding box center [902, 446] width 44 height 21
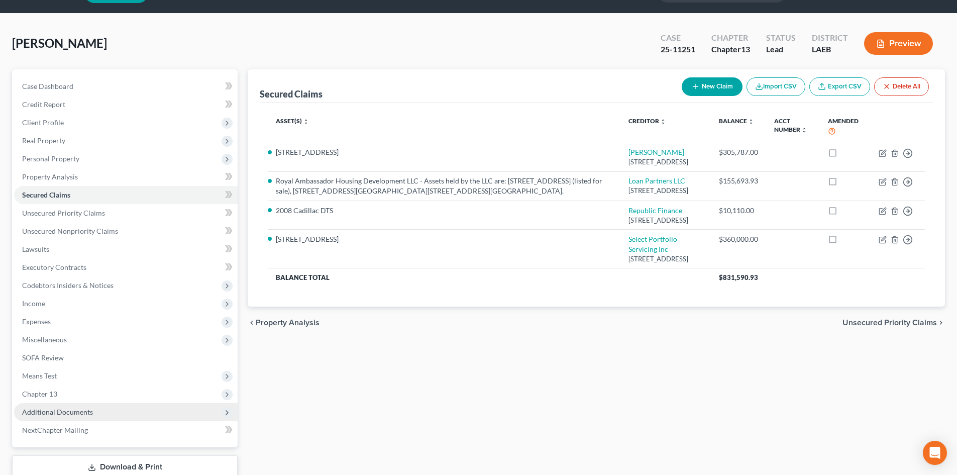
scroll to position [95, 0]
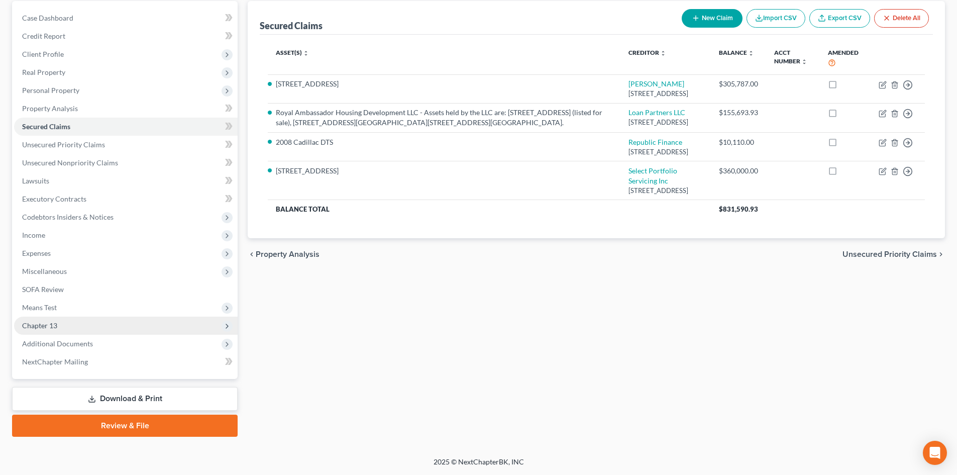
click at [45, 327] on span "Chapter 13" at bounding box center [39, 325] width 35 height 9
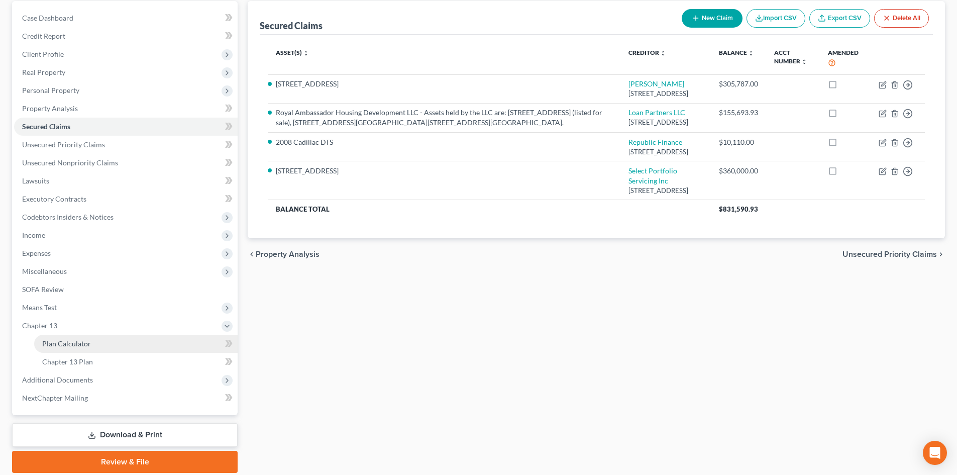
click at [81, 342] on span "Plan Calculator" at bounding box center [66, 343] width 49 height 9
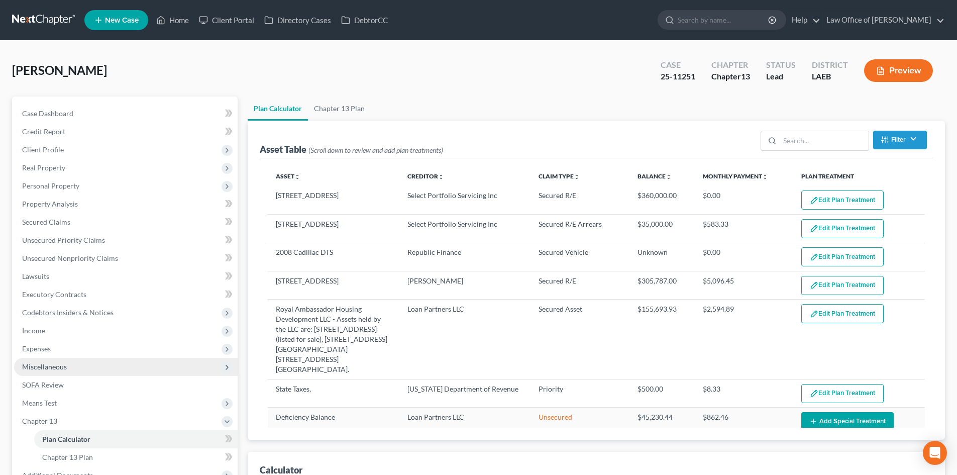
select select "59"
click at [36, 221] on span "Secured Claims" at bounding box center [46, 221] width 48 height 9
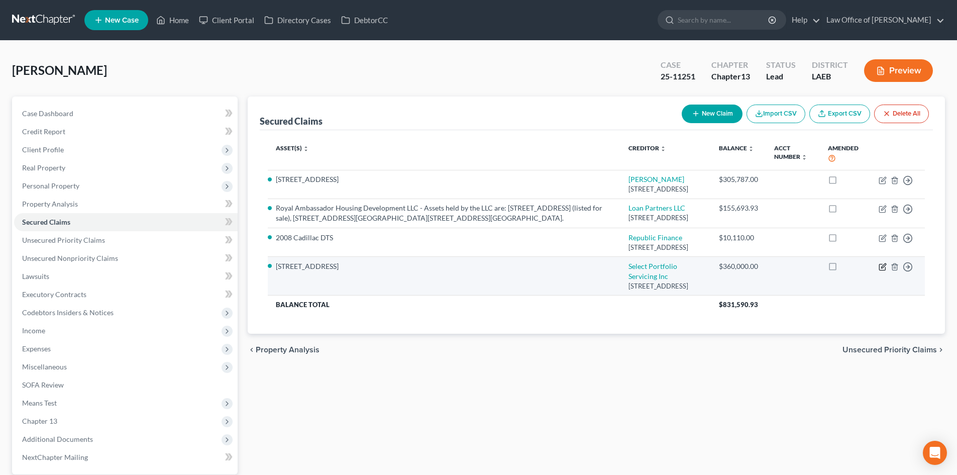
click at [881, 271] on icon "button" at bounding box center [882, 267] width 8 height 8
select select "46"
select select "2"
select select "0"
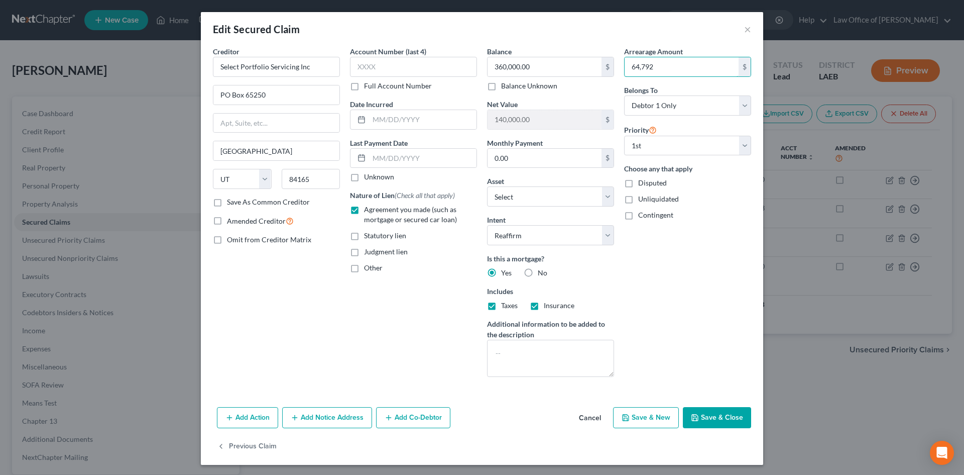
type input "64,792"
click at [708, 310] on div "Arrearage Amount 64,792 $ Belongs To * Select Debtor 1 Only Debtor 2 Only Debto…" at bounding box center [687, 215] width 137 height 338
click at [715, 422] on button "Save & Close" at bounding box center [717, 417] width 68 height 21
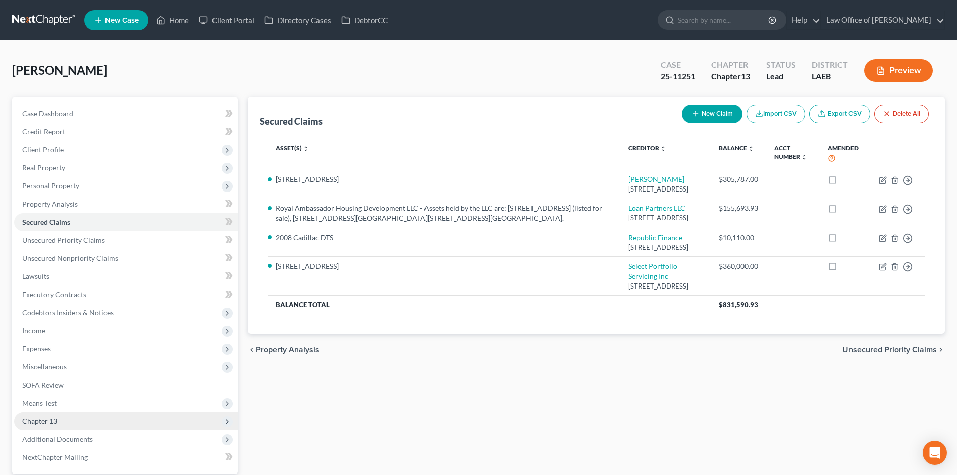
click at [34, 426] on span "Chapter 13" at bounding box center [125, 421] width 223 height 18
click at [73, 440] on span "Plan Calculator" at bounding box center [66, 438] width 49 height 9
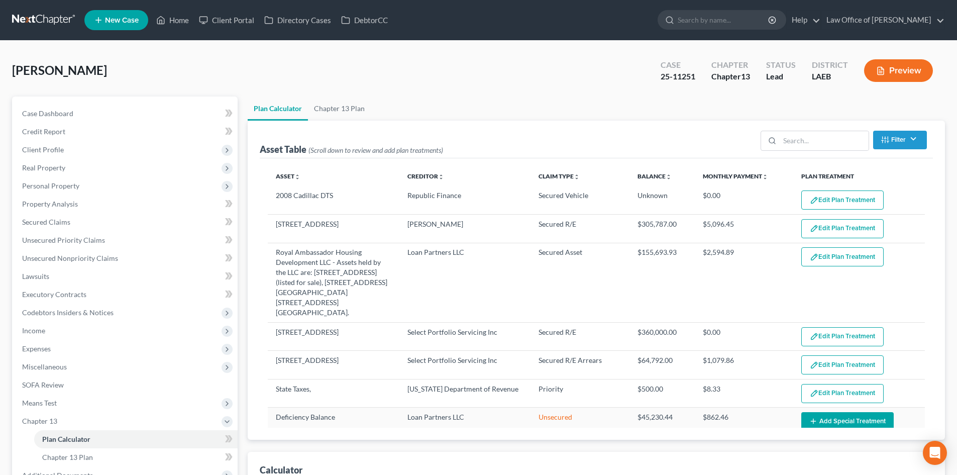
select select "59"
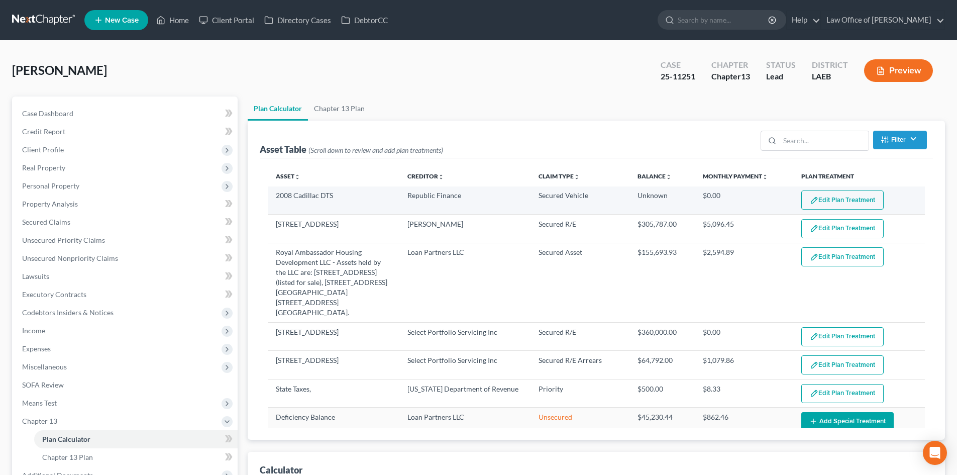
click at [836, 197] on button "Edit Plan Treatment" at bounding box center [842, 199] width 82 height 19
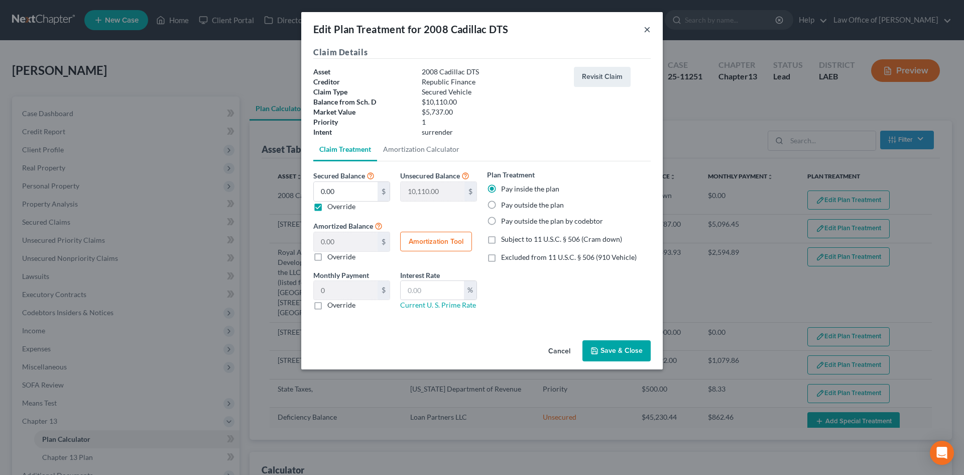
click at [648, 30] on button "×" at bounding box center [647, 29] width 7 height 12
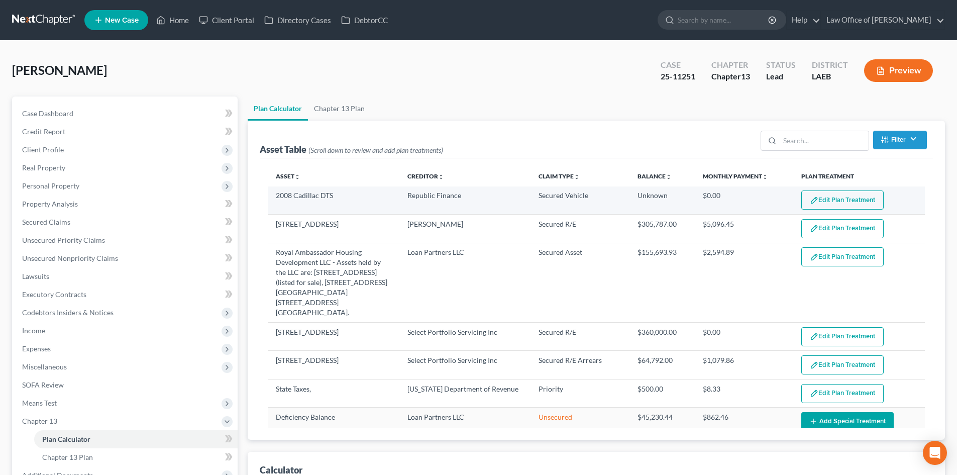
click at [822, 200] on button "Edit Plan Treatment" at bounding box center [842, 199] width 82 height 19
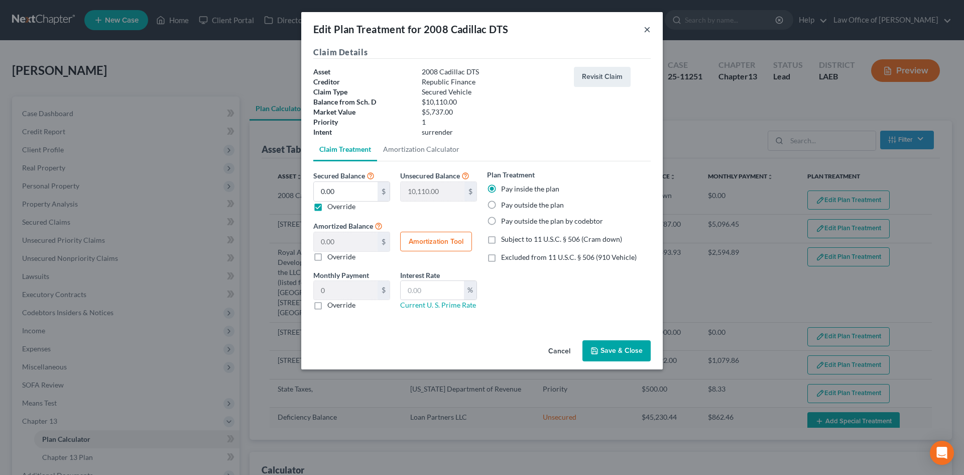
click at [646, 29] on button "×" at bounding box center [647, 29] width 7 height 12
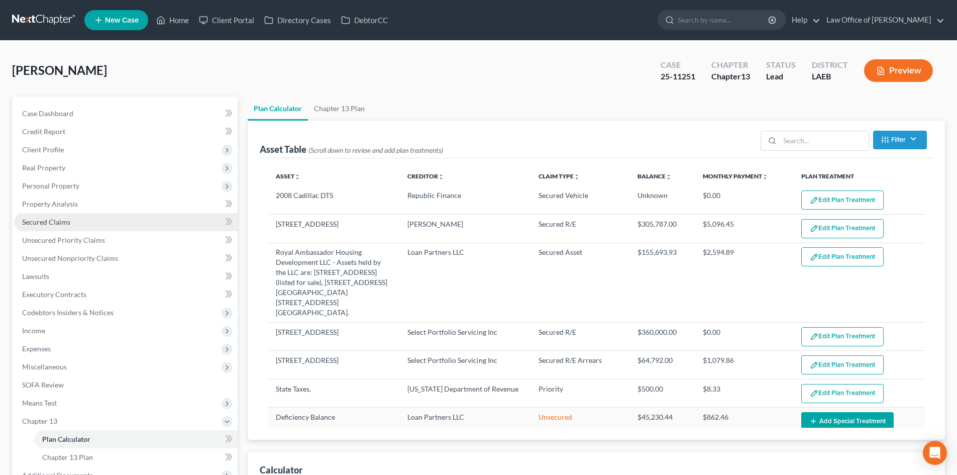
click at [55, 216] on link "Secured Claims" at bounding box center [125, 222] width 223 height 18
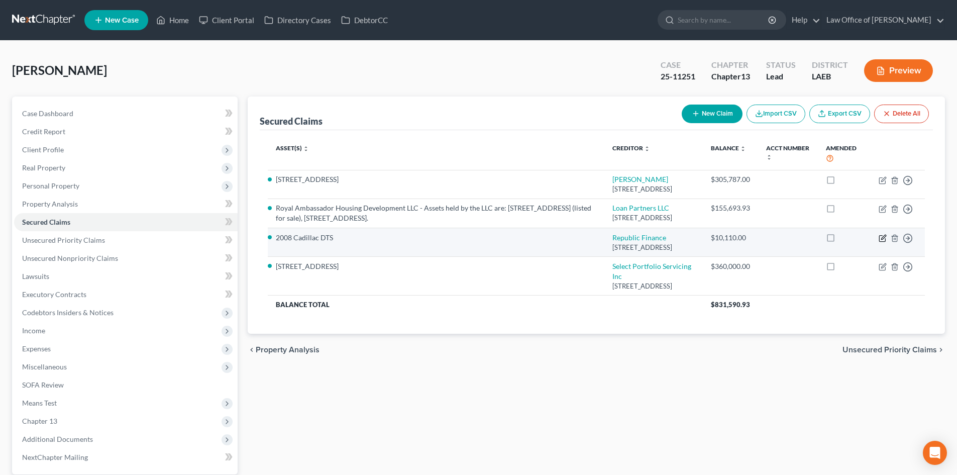
click at [882, 239] on icon "button" at bounding box center [883, 237] width 5 height 5
select select "19"
select select "0"
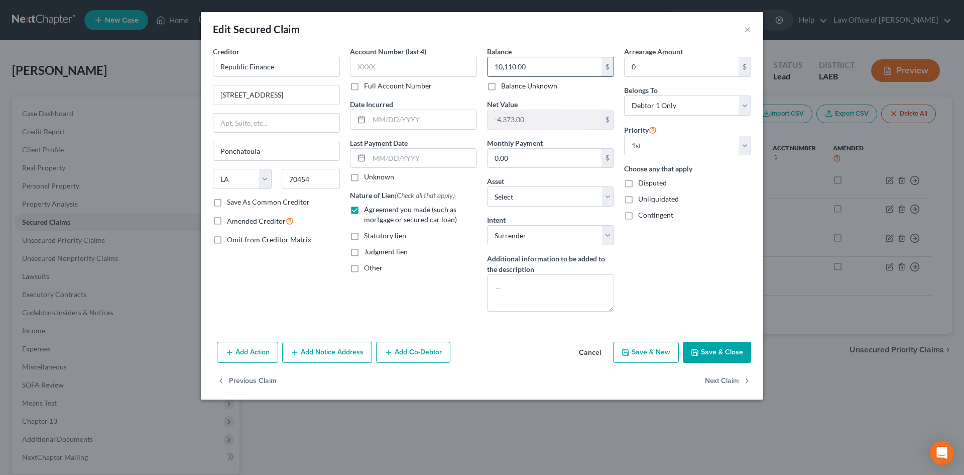
click at [535, 67] on input "10,110.00" at bounding box center [545, 66] width 114 height 19
type input "15,949"
click at [710, 347] on button "Save & Close" at bounding box center [717, 352] width 68 height 21
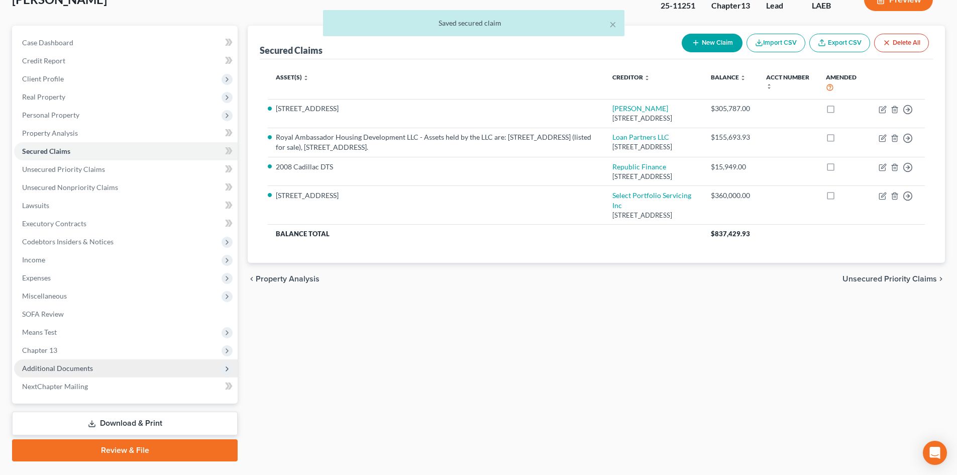
scroll to position [95, 0]
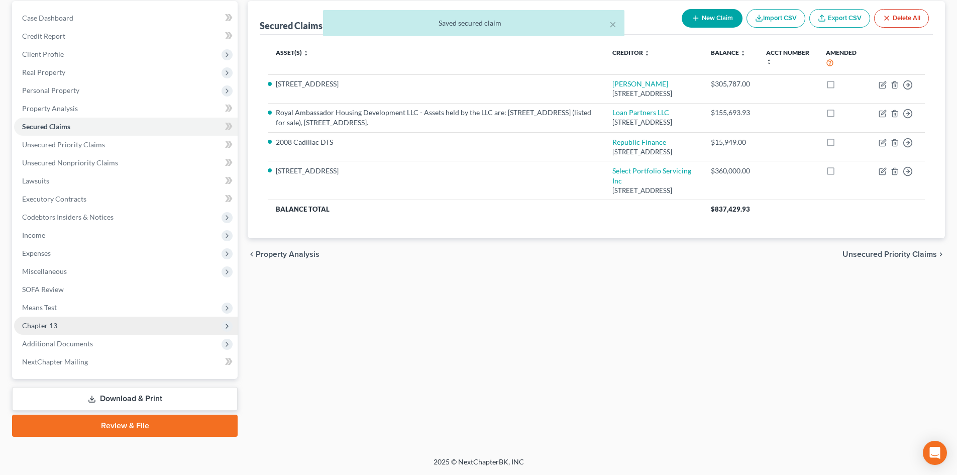
click at [39, 324] on span "Chapter 13" at bounding box center [39, 325] width 35 height 9
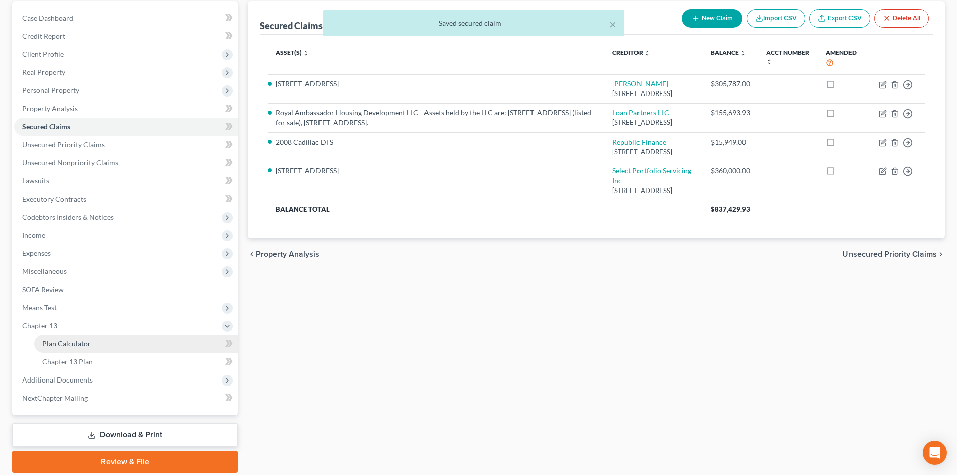
click at [67, 347] on span "Plan Calculator" at bounding box center [66, 343] width 49 height 9
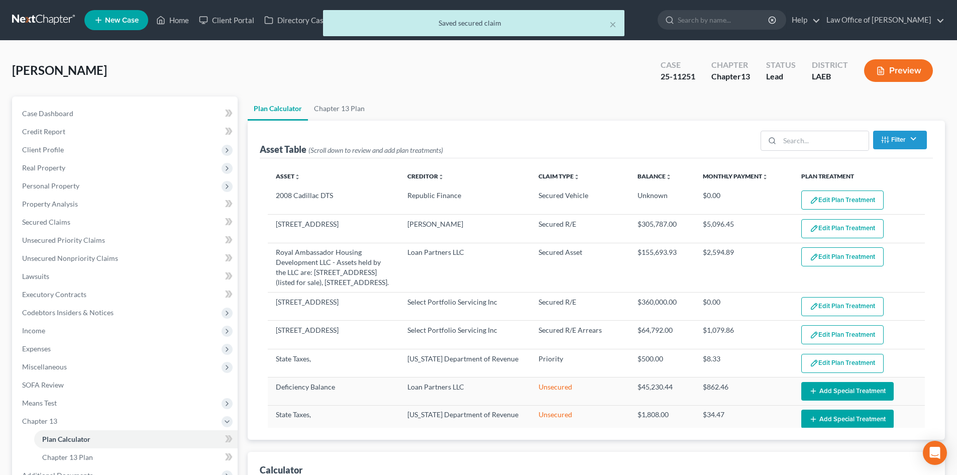
select select "59"
click at [830, 206] on button "Edit Plan Treatment" at bounding box center [842, 199] width 82 height 19
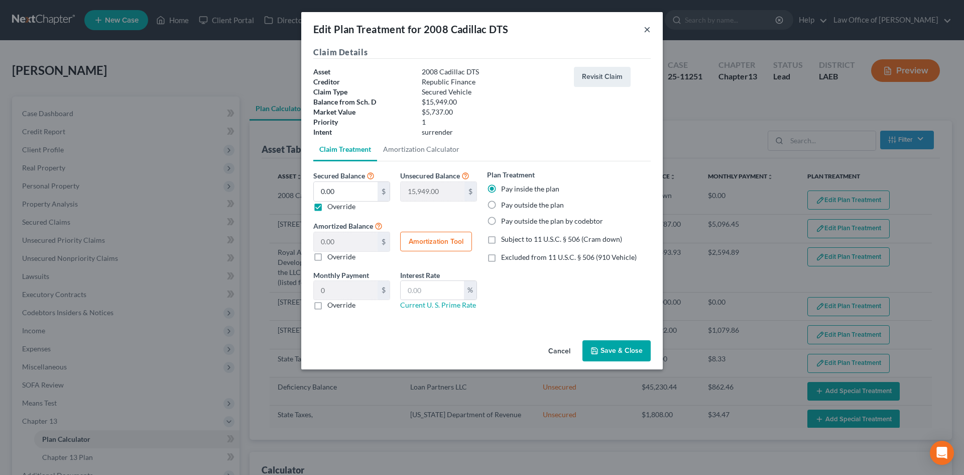
click at [648, 27] on button "×" at bounding box center [647, 29] width 7 height 12
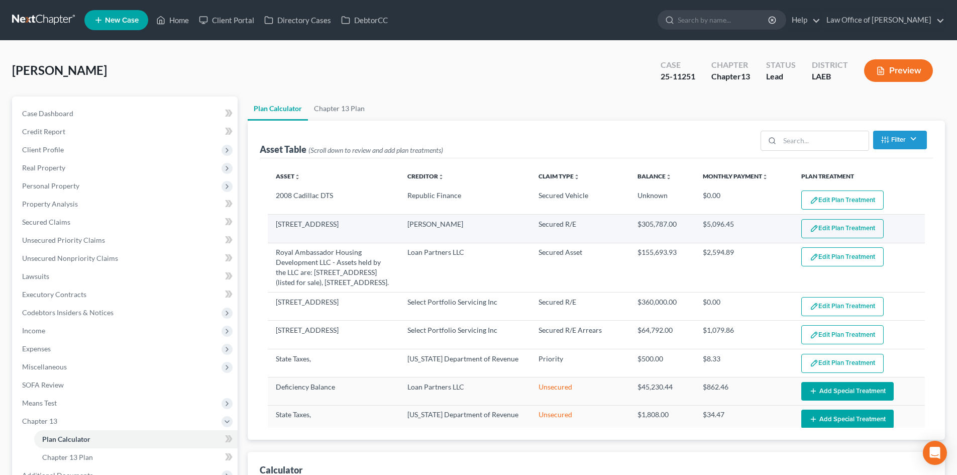
click at [829, 232] on button "Edit Plan Treatment" at bounding box center [842, 228] width 82 height 19
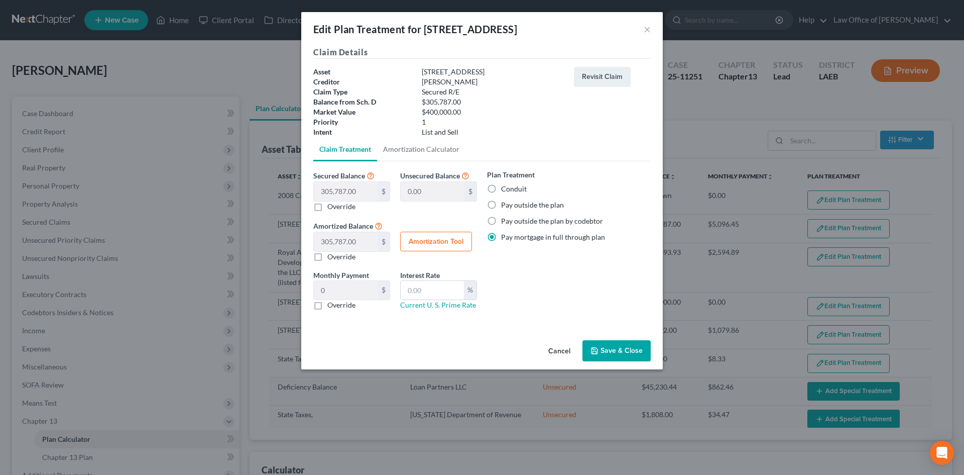
click at [513, 204] on label "Pay outside the plan" at bounding box center [532, 205] width 63 height 10
click at [512, 204] on input "Pay outside the plan" at bounding box center [508, 203] width 7 height 7
radio input "true"
click at [621, 352] on button "Save & Close" at bounding box center [617, 350] width 68 height 21
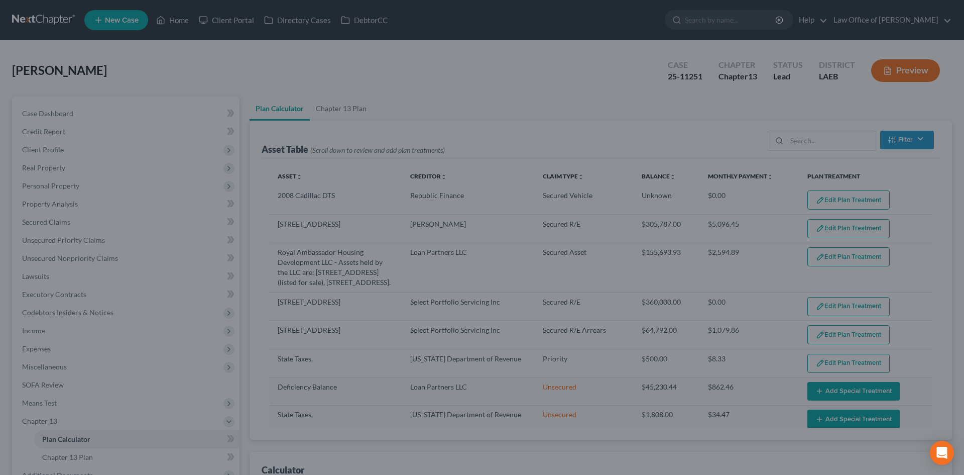
select select "59"
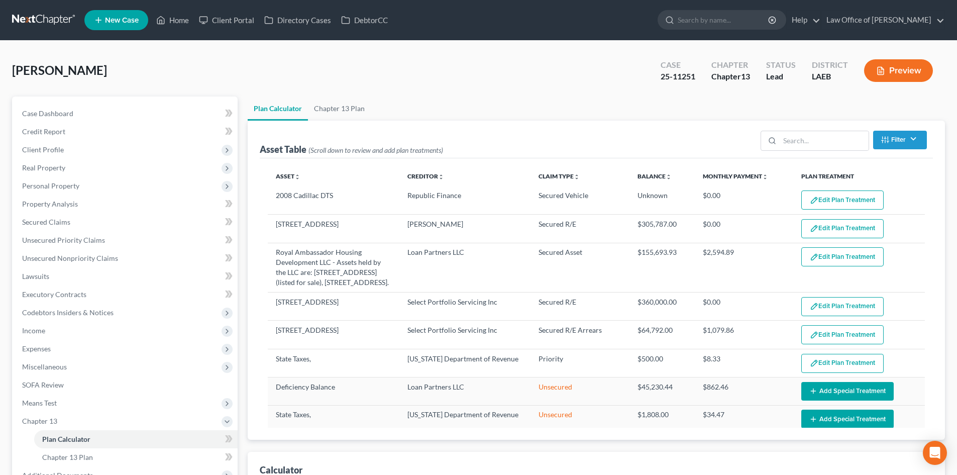
click at [843, 262] on button "Edit Plan Treatment" at bounding box center [842, 256] width 82 height 19
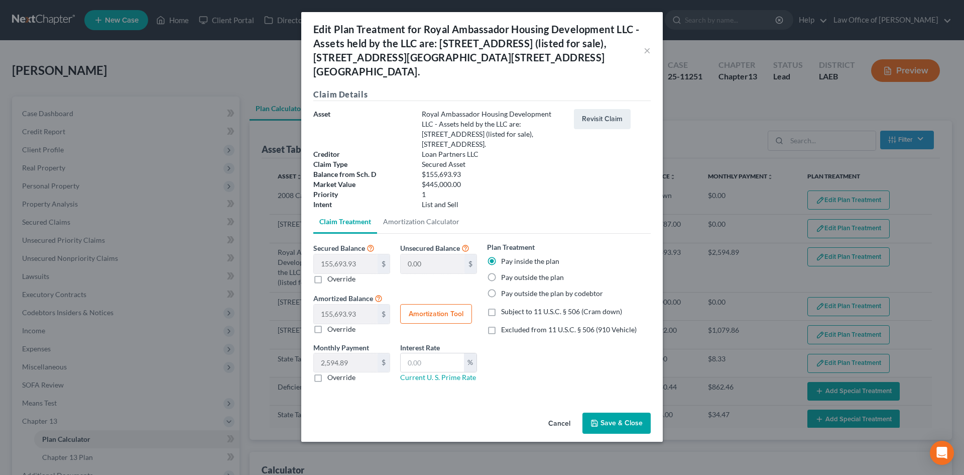
click at [503, 274] on label "Pay outside the plan" at bounding box center [532, 277] width 63 height 10
click at [505, 274] on input "Pay outside the plan" at bounding box center [508, 275] width 7 height 7
radio input "true"
click at [628, 417] on button "Save & Close" at bounding box center [617, 422] width 68 height 21
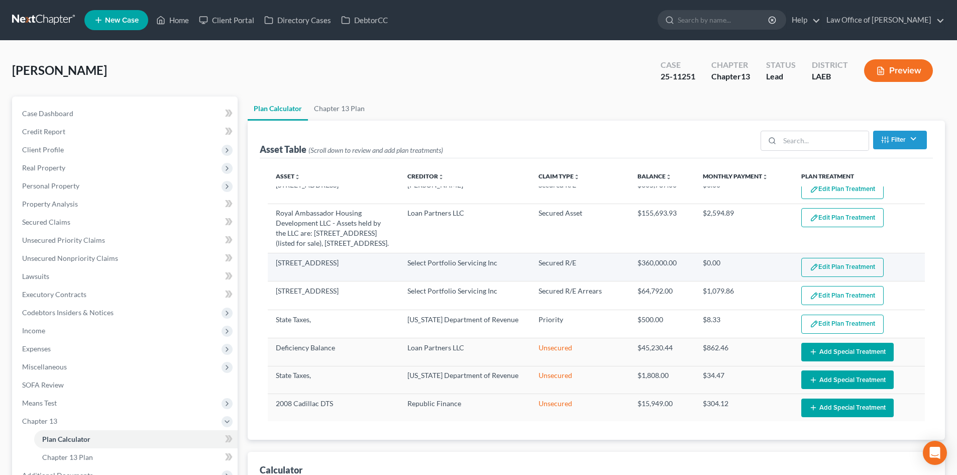
scroll to position [61, 0]
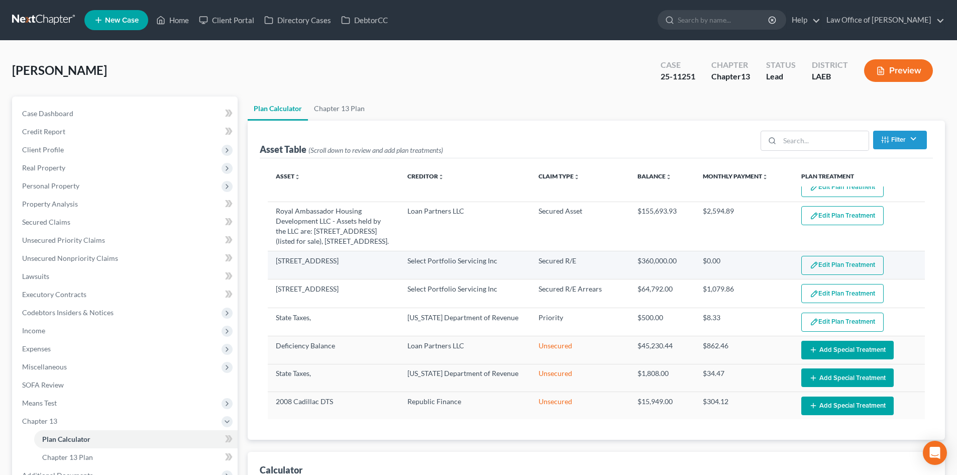
select select "59"
click at [833, 266] on button "Edit Plan Treatment" at bounding box center [842, 265] width 82 height 19
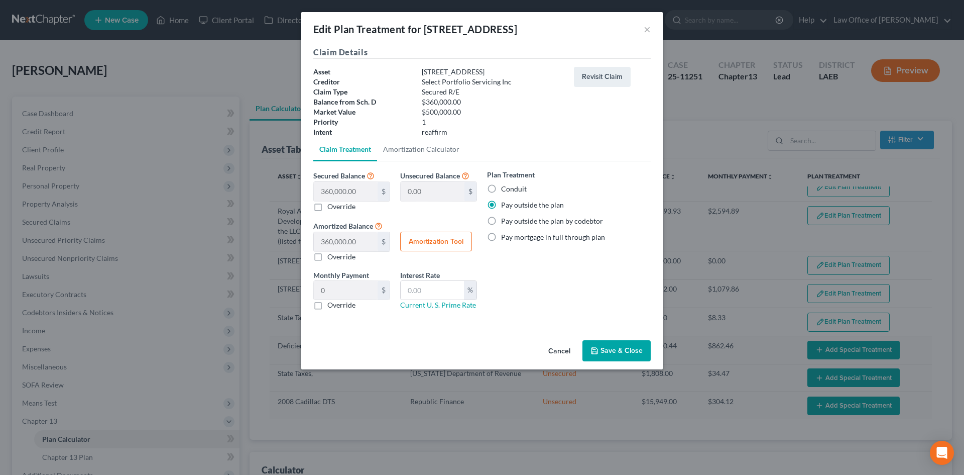
click at [327, 303] on label "Override" at bounding box center [341, 305] width 28 height 10
click at [331, 303] on input "Override" at bounding box center [334, 303] width 7 height 7
checkbox input "true"
click at [348, 289] on input "0.00" at bounding box center [346, 290] width 64 height 19
click at [346, 286] on input "0.00" at bounding box center [346, 290] width 64 height 19
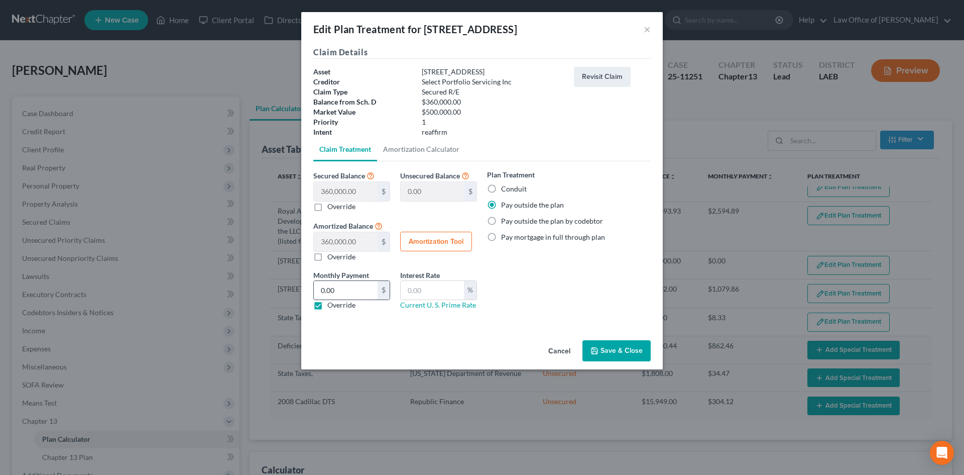
click at [346, 286] on input "0.00" at bounding box center [346, 290] width 64 height 19
type input "1,961"
click at [638, 353] on button "Save & Close" at bounding box center [617, 350] width 68 height 21
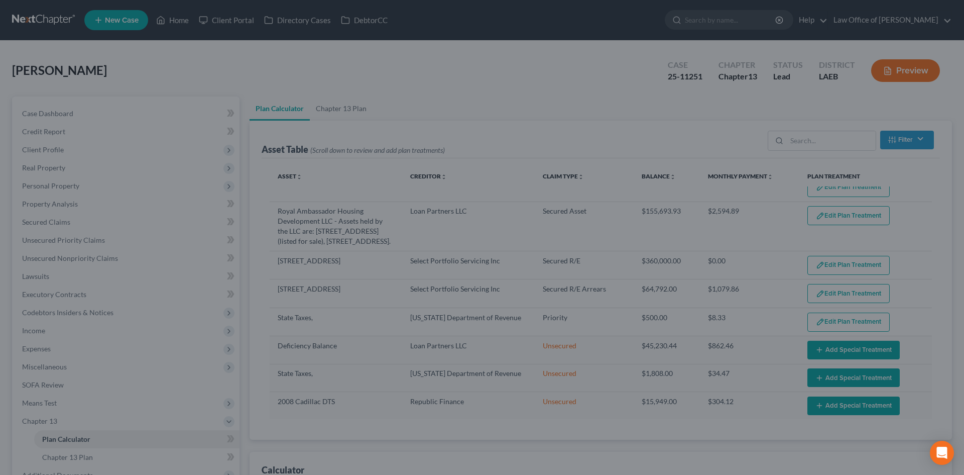
select select "59"
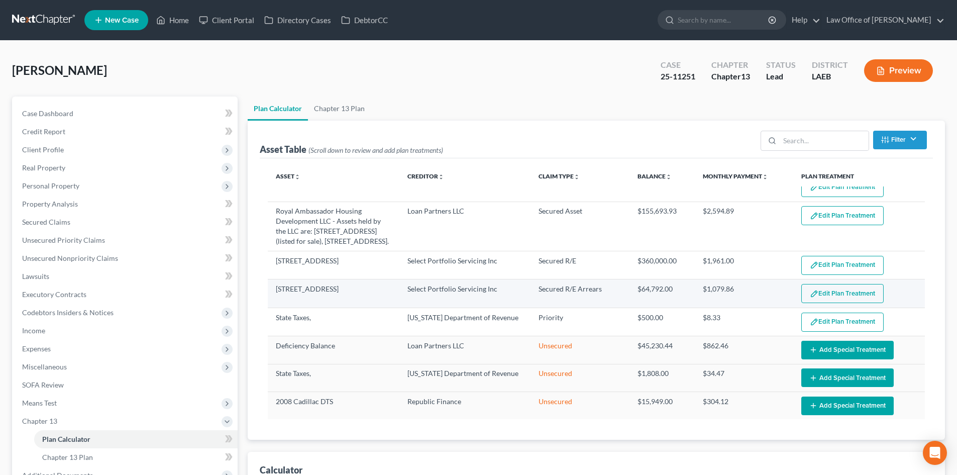
click at [844, 296] on button "Edit Plan Treatment" at bounding box center [842, 293] width 82 height 19
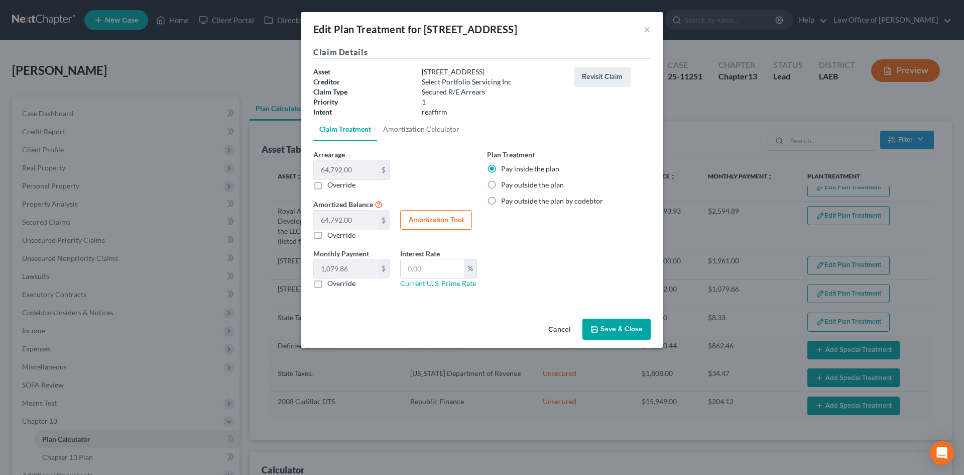
click at [628, 328] on button "Save & Close" at bounding box center [617, 328] width 68 height 21
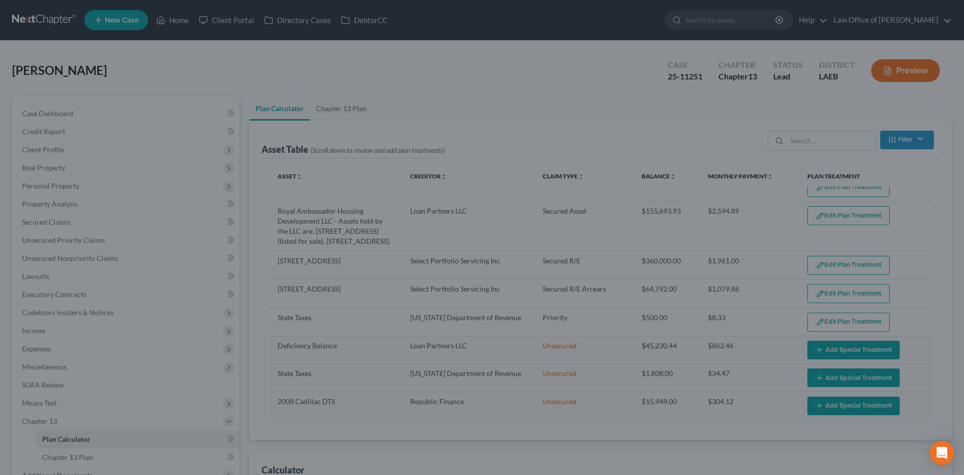
select select "59"
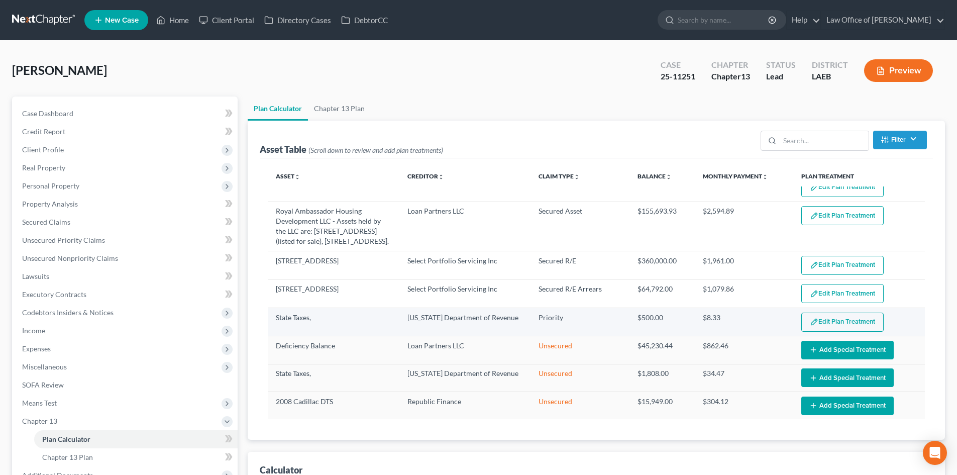
click at [836, 322] on button "Edit Plan Treatment" at bounding box center [842, 321] width 82 height 19
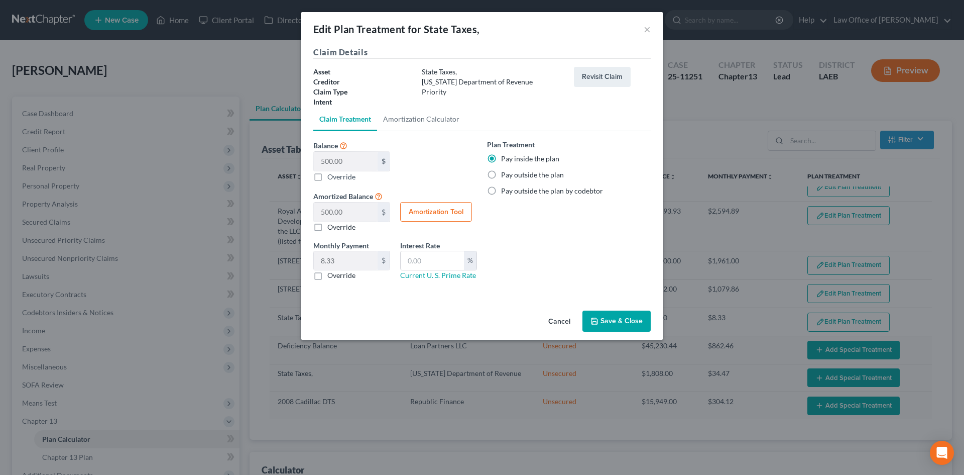
click at [637, 319] on button "Save & Close" at bounding box center [617, 320] width 68 height 21
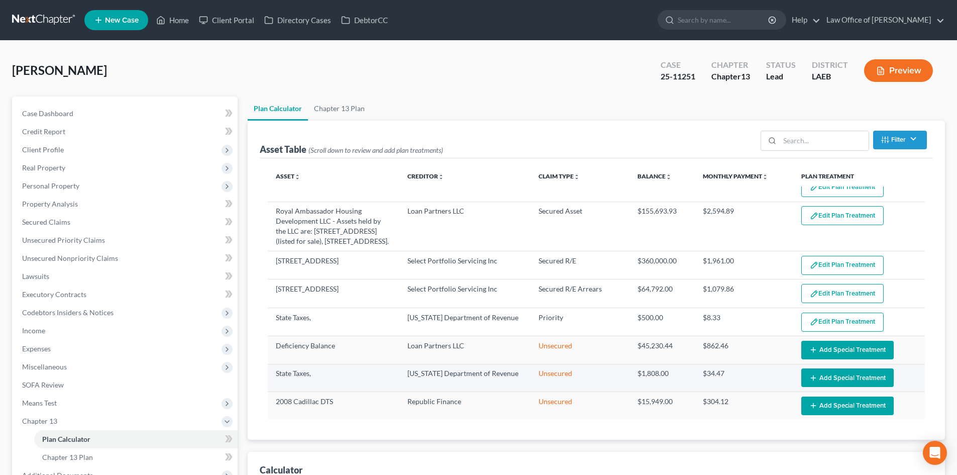
select select "59"
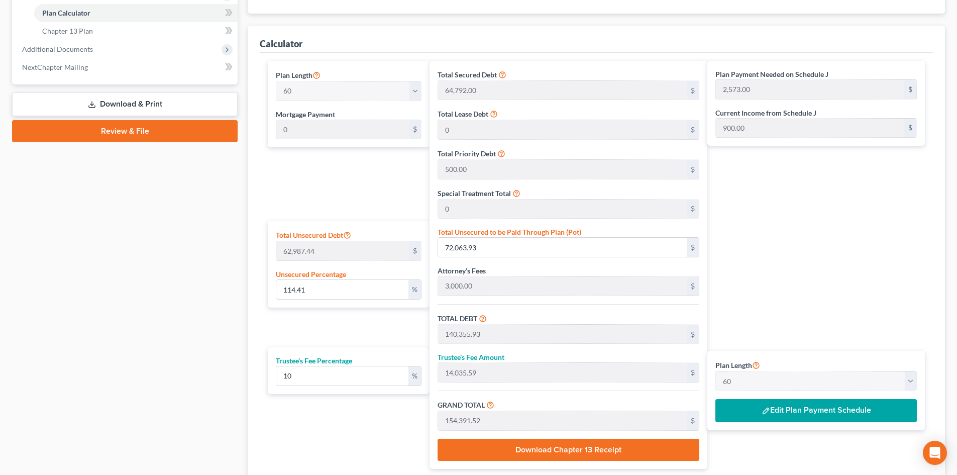
scroll to position [402, 0]
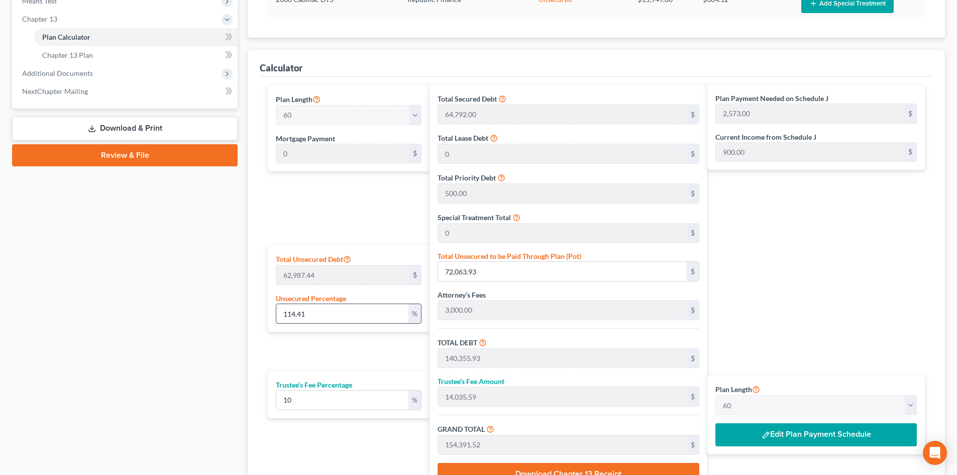
click at [313, 317] on input "114.41" at bounding box center [342, 313] width 132 height 19
type input "1"
type input "629.87"
type input "68,921.87"
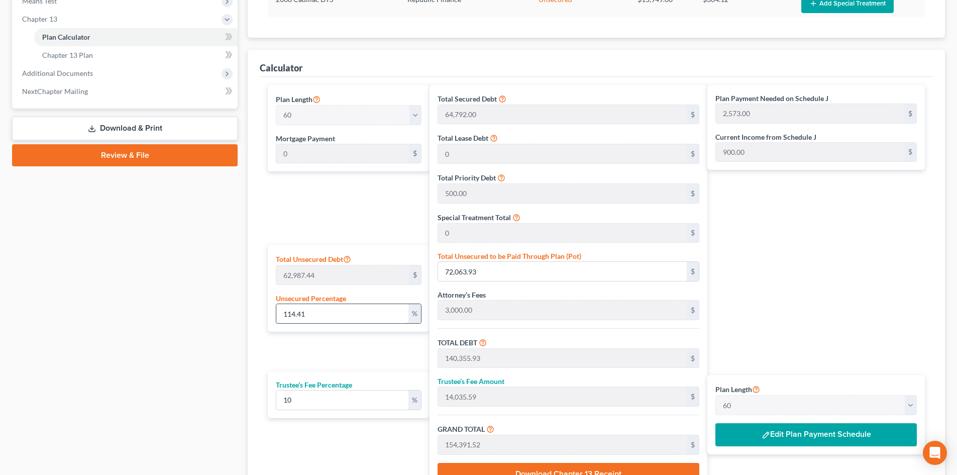
type input "6,892.18"
type input "75,814.06"
type input "1,264.00"
type input "10"
type input "6,298.74"
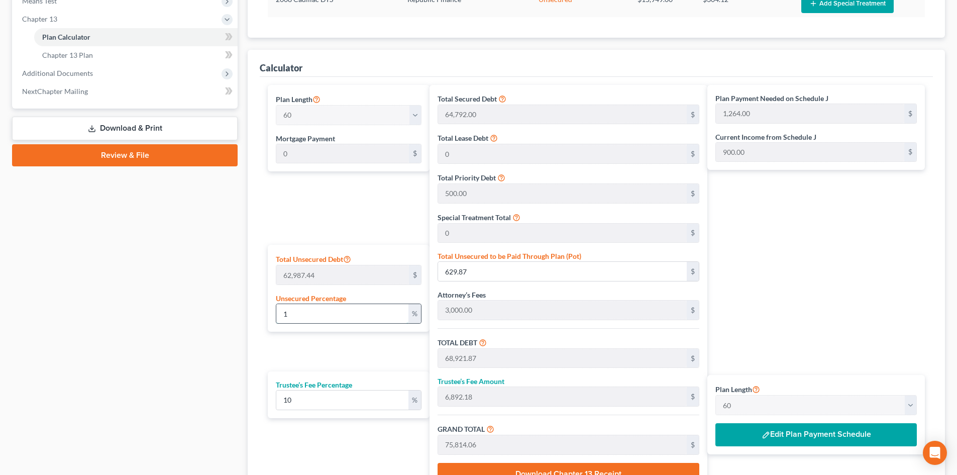
type input "74,590.74"
type input "7,459.07"
type input "82,049.81"
type input "1,367.00"
type input "100"
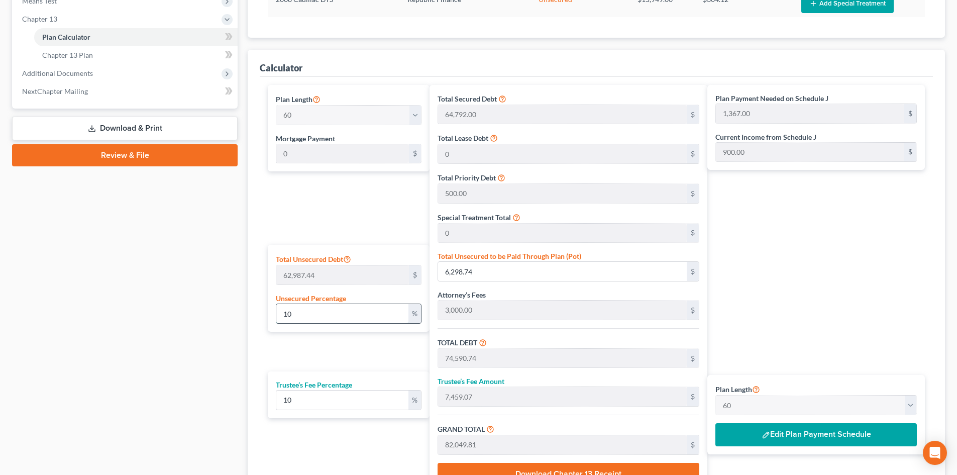
type input "62,987.44"
type input "131,279.44"
type input "13,127.94"
type input "144,407.38"
type input "2,407.00"
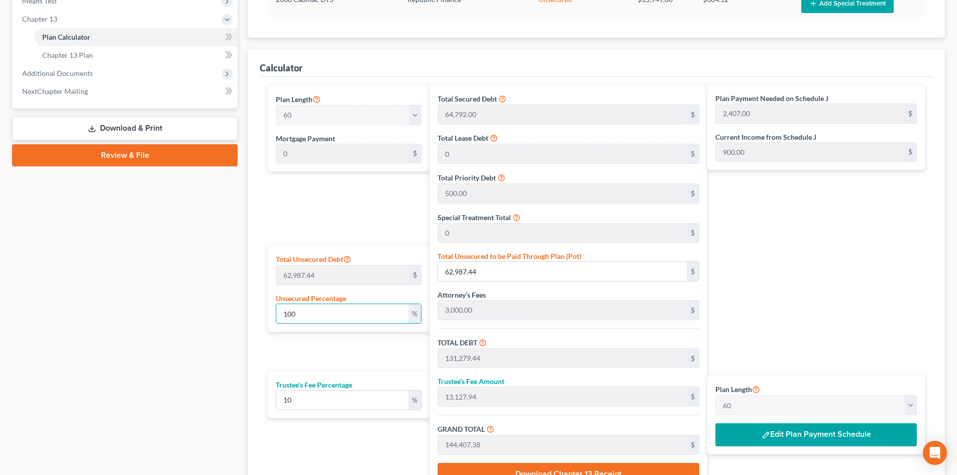
type input "100"
click at [853, 266] on div "Plan Payment Needed on Schedule J 2,407.00 $ Current Income from Schedule J 900…" at bounding box center [818, 289] width 222 height 408
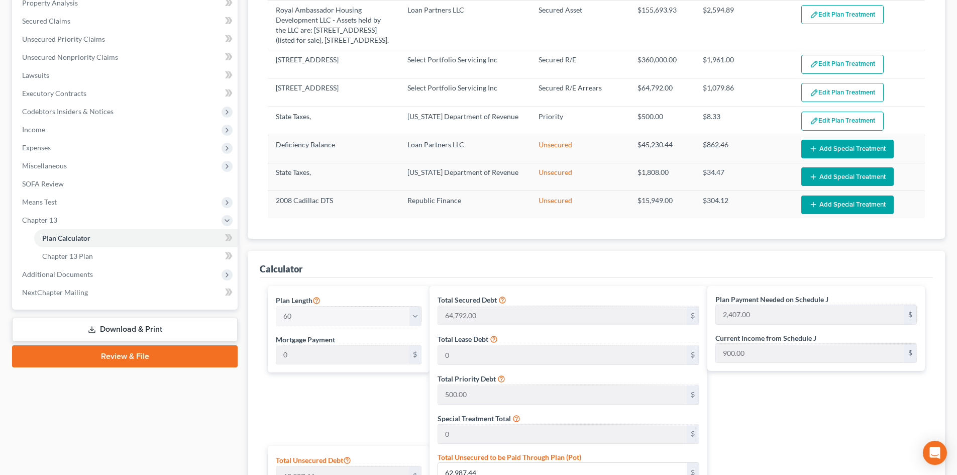
scroll to position [100, 0]
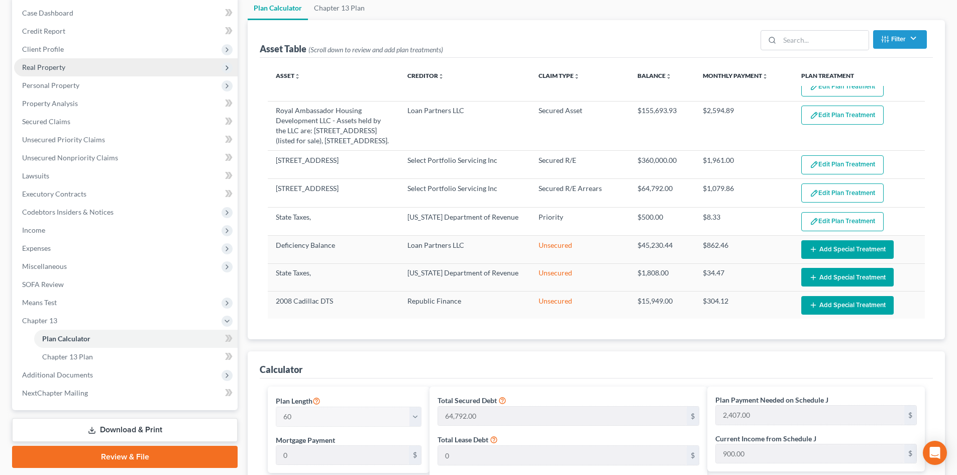
click at [46, 69] on span "Real Property" at bounding box center [43, 67] width 43 height 9
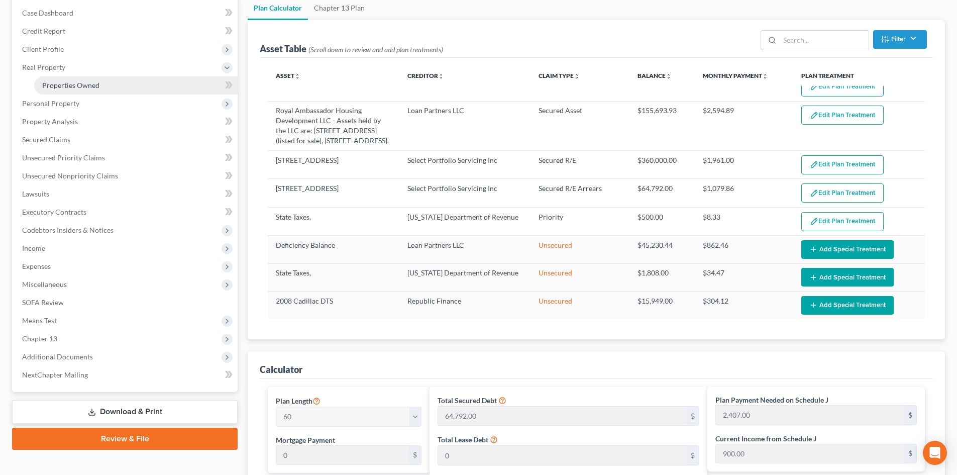
click at [73, 86] on span "Properties Owned" at bounding box center [70, 85] width 57 height 9
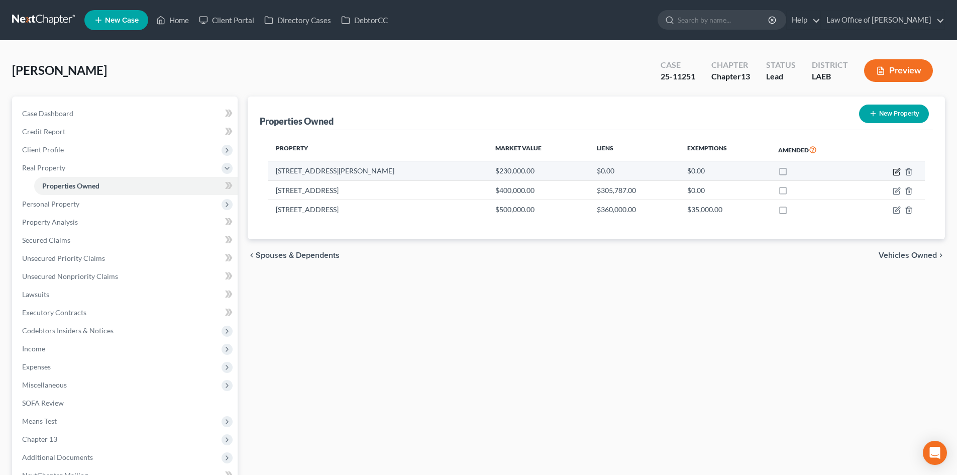
click at [895, 171] on icon "button" at bounding box center [896, 172] width 8 height 8
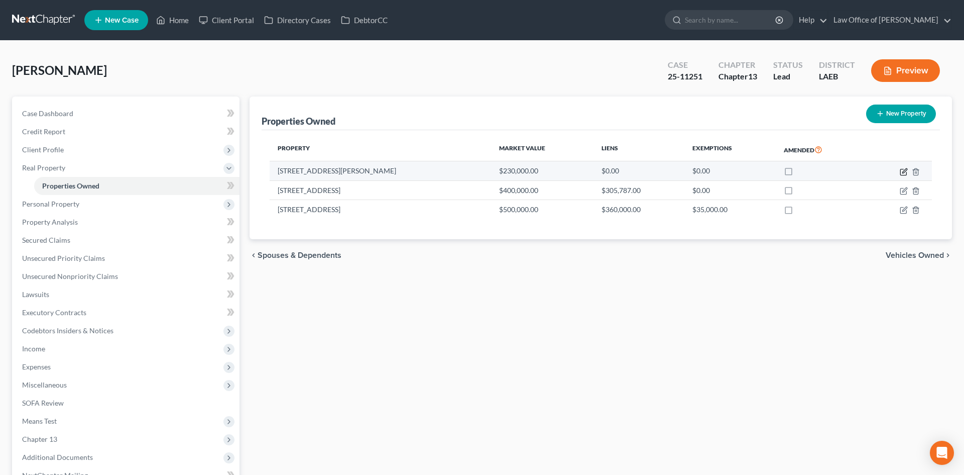
select select "19"
select select "3"
select select "0"
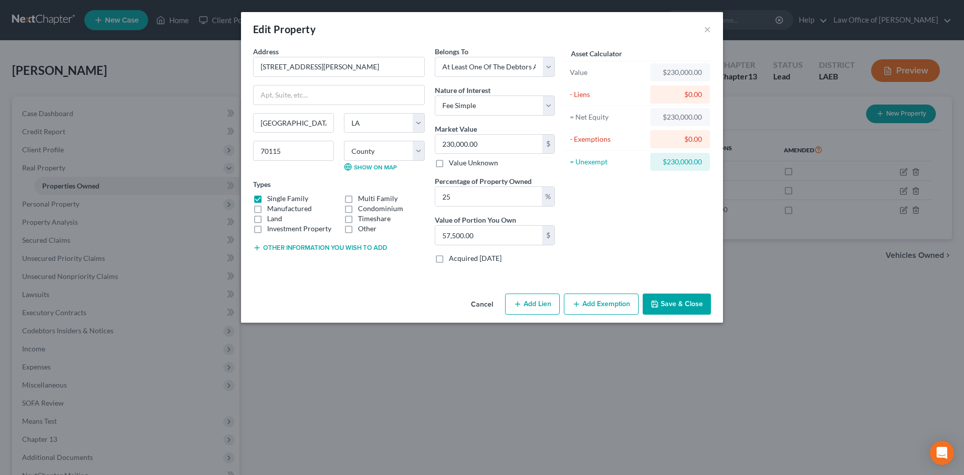
click at [310, 247] on button "Other information you wish to add" at bounding box center [320, 248] width 134 height 8
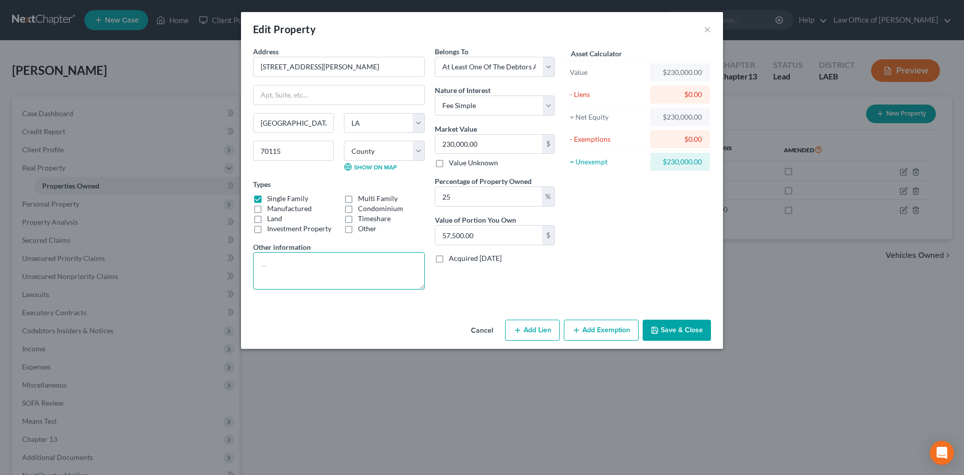
click at [286, 281] on textarea at bounding box center [339, 270] width 172 height 37
type textarea "25% interest in the property"
click at [667, 330] on button "Save & Close" at bounding box center [677, 329] width 68 height 21
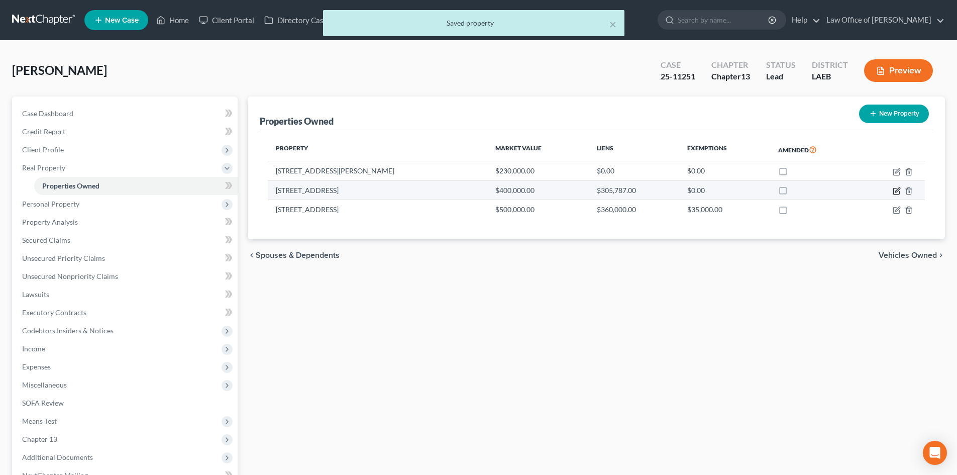
click at [896, 193] on icon "button" at bounding box center [896, 191] width 8 height 8
select select "19"
select select "35"
select select "0"
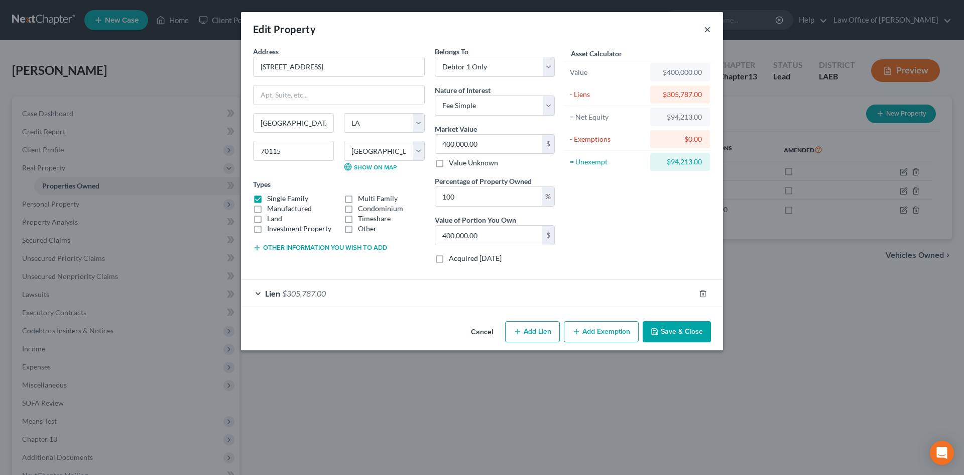
click at [706, 35] on button "×" at bounding box center [707, 29] width 7 height 12
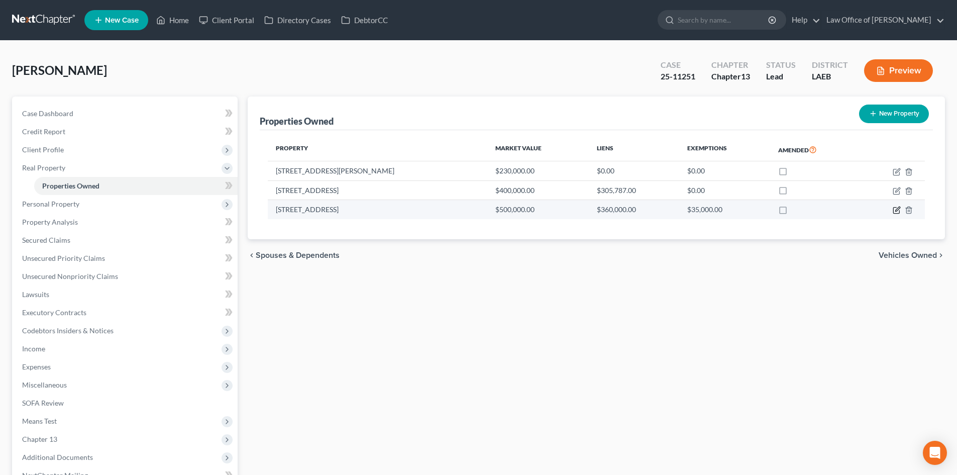
click at [896, 208] on icon "button" at bounding box center [896, 210] width 8 height 8
select select "19"
select select "35"
select select "0"
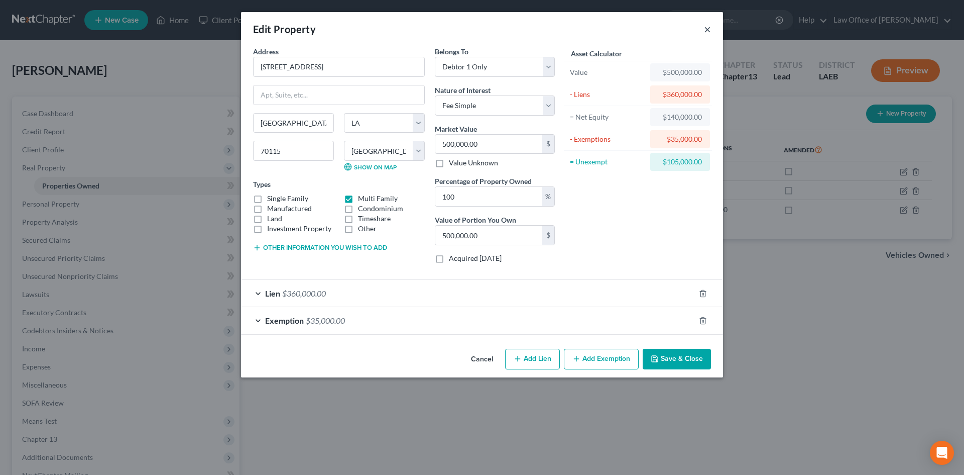
click at [707, 32] on button "×" at bounding box center [707, 29] width 7 height 12
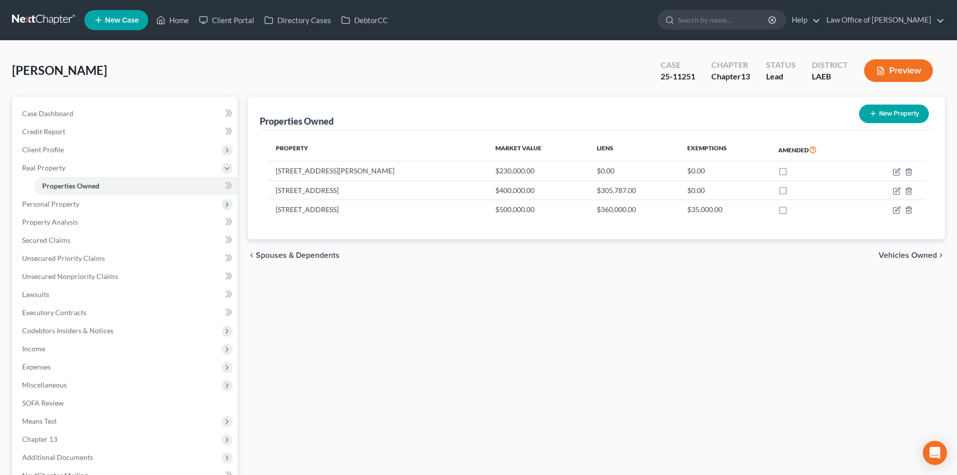
click at [556, 317] on div "Properties Owned New Property Property Market Value Liens Exemptions Amended 23…" at bounding box center [596, 322] width 707 height 453
click at [50, 228] on link "Property Analysis" at bounding box center [125, 222] width 223 height 18
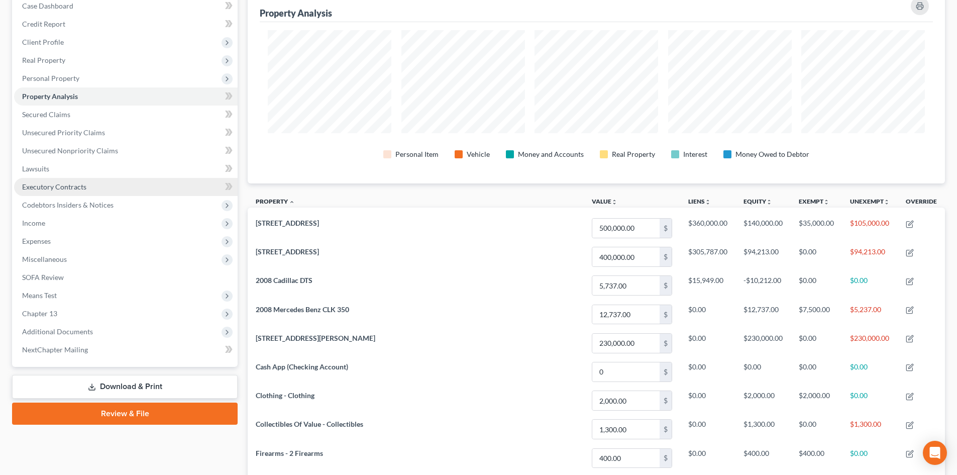
scroll to position [100, 0]
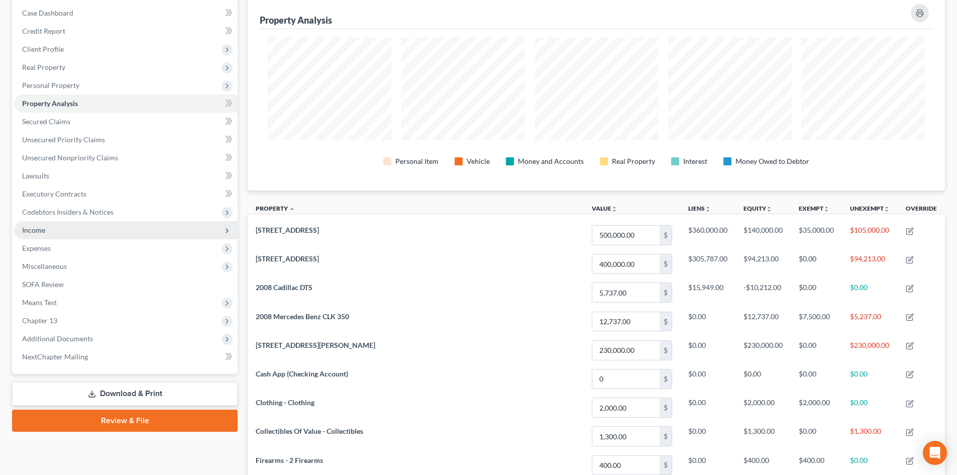
click at [36, 231] on span "Income" at bounding box center [33, 229] width 23 height 9
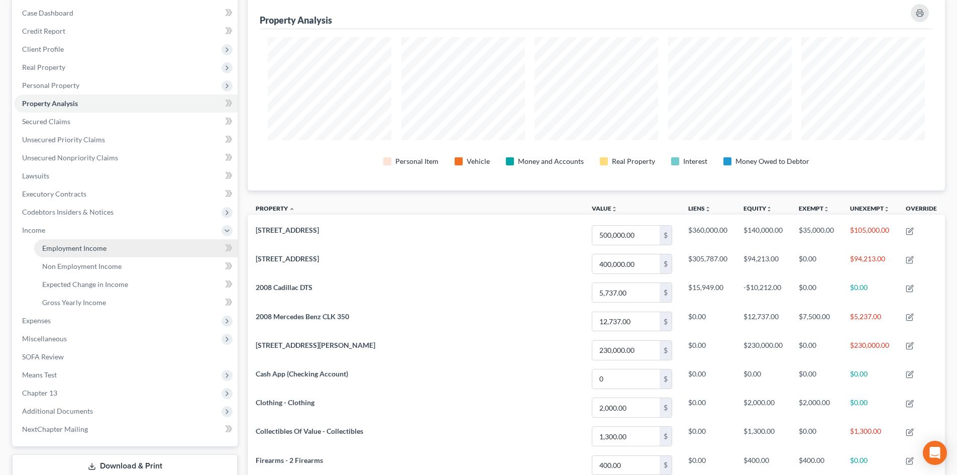
click at [69, 248] on span "Employment Income" at bounding box center [74, 248] width 64 height 9
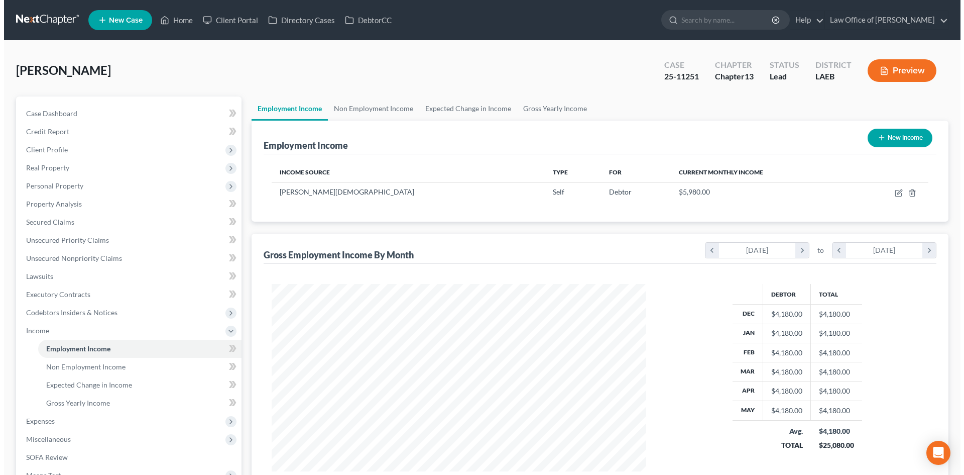
scroll to position [187, 395]
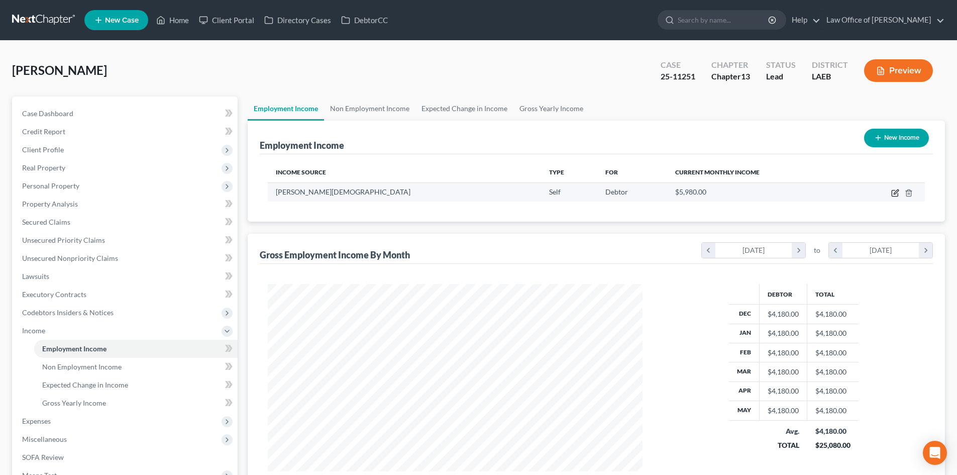
click at [894, 192] on icon "button" at bounding box center [895, 193] width 8 height 8
select select "1"
select select "19"
select select "0"
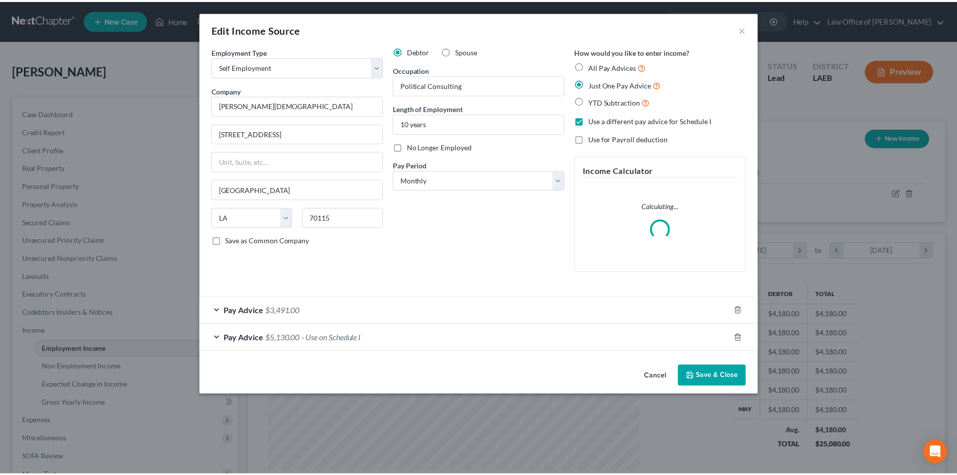
scroll to position [189, 398]
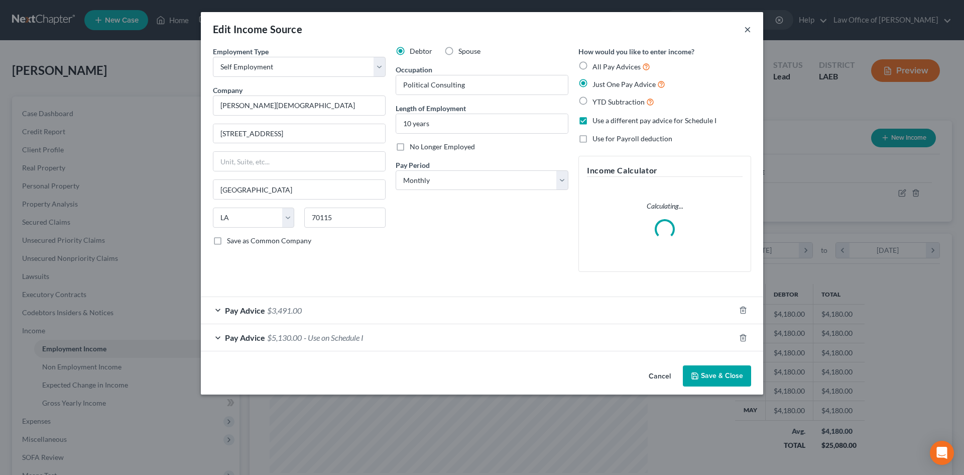
click at [749, 30] on button "×" at bounding box center [747, 29] width 7 height 12
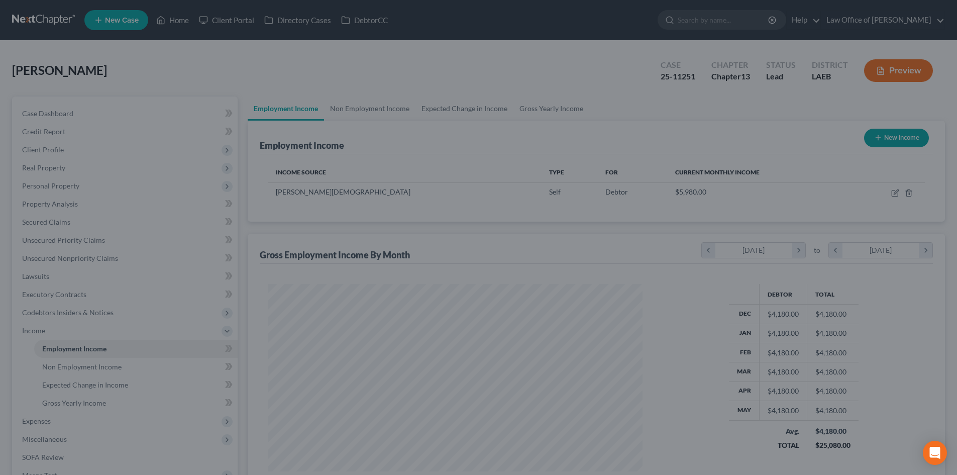
scroll to position [502024, 501816]
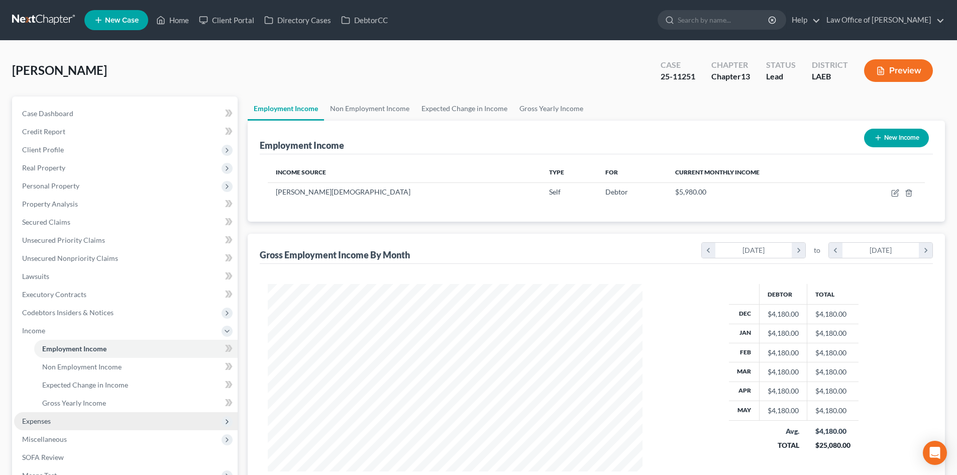
click at [36, 424] on span "Expenses" at bounding box center [36, 420] width 29 height 9
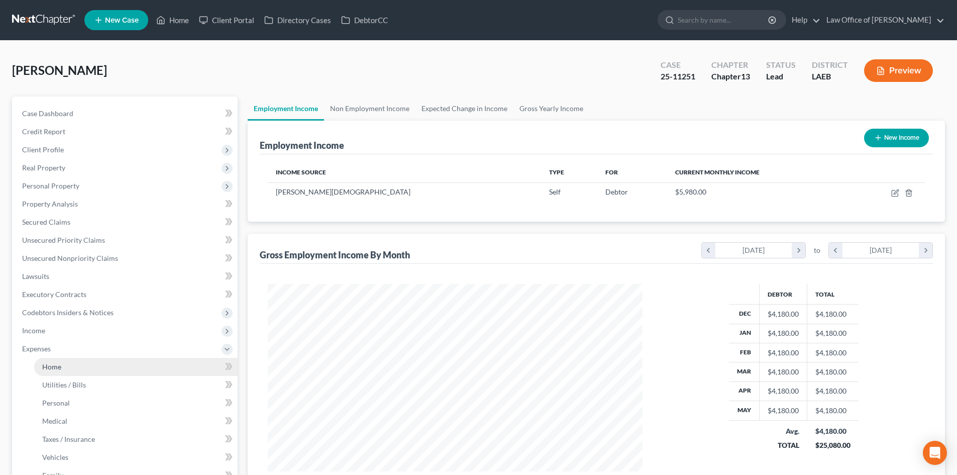
click at [63, 370] on link "Home" at bounding box center [135, 367] width 203 height 18
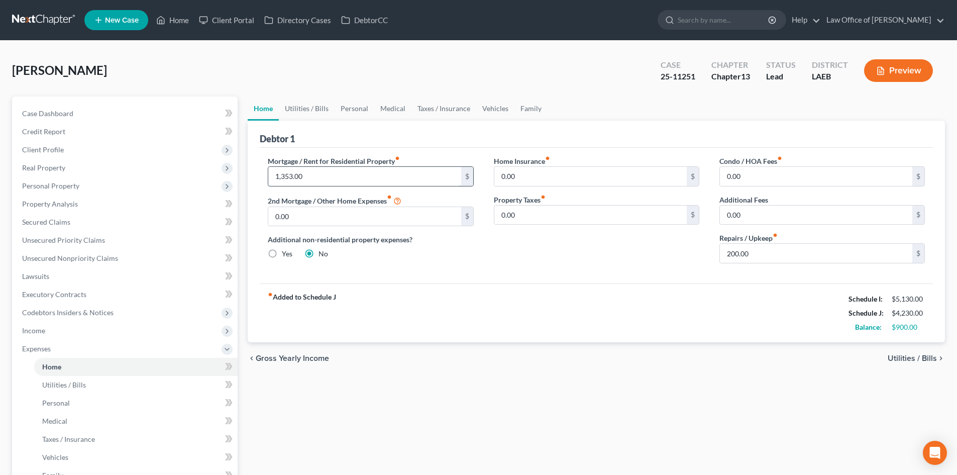
click at [338, 180] on input "1,353.00" at bounding box center [364, 176] width 192 height 19
type input "1,961"
click at [659, 260] on div "Home Insurance fiber_manual_record 0.00 $ Property Taxes fiber_manual_record 0.…" at bounding box center [596, 214] width 225 height 116
type input "0"
click at [697, 257] on div "Home Insurance fiber_manual_record 0.00 $ Property Taxes fiber_manual_record 0.…" at bounding box center [596, 214] width 225 height 116
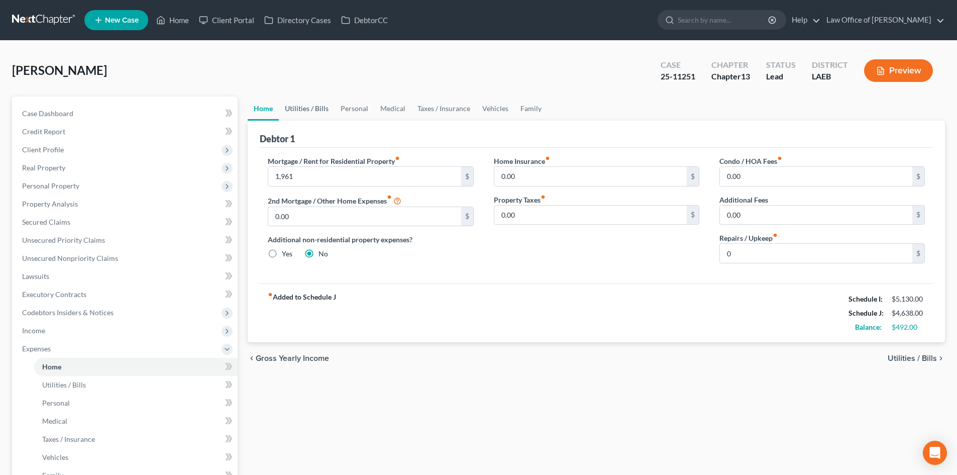
click at [308, 113] on link "Utilities / Bills" at bounding box center [307, 108] width 56 height 24
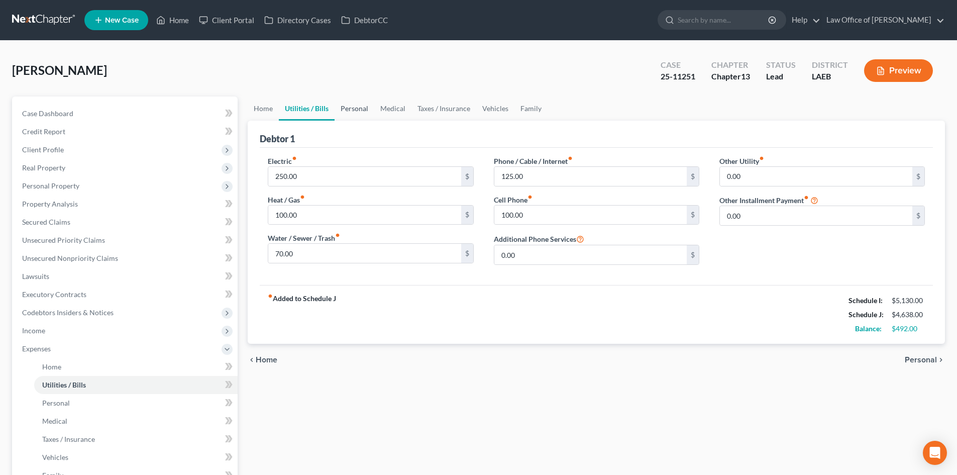
click at [347, 108] on link "Personal" at bounding box center [354, 108] width 40 height 24
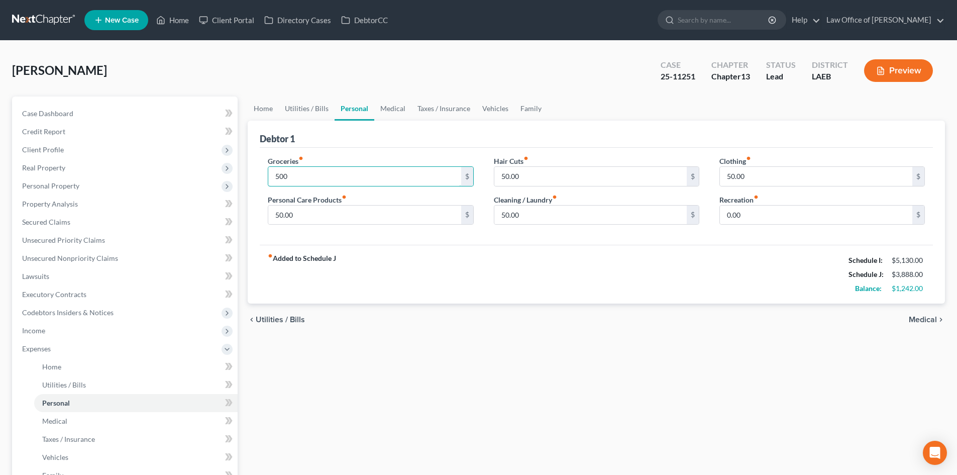
type input "500"
click at [604, 240] on div "Groceries fiber_manual_record 500 $ Personal Care Products fiber_manual_record …" at bounding box center [596, 196] width 673 height 97
click at [386, 110] on link "Medical" at bounding box center [392, 108] width 37 height 24
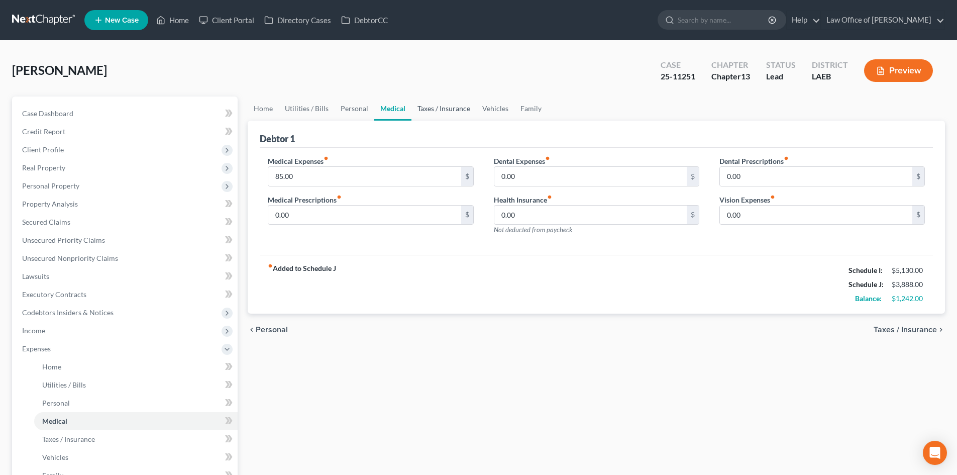
click at [445, 114] on link "Taxes / Insurance" at bounding box center [443, 108] width 65 height 24
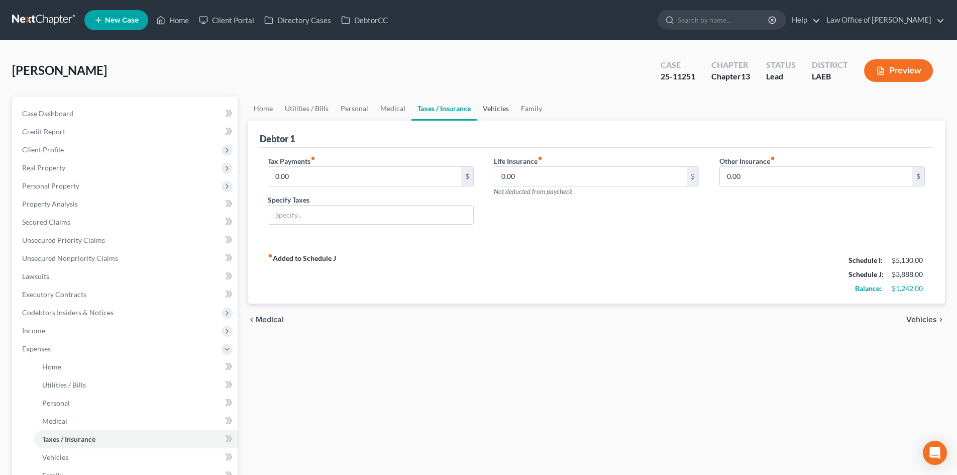
click at [489, 107] on link "Vehicles" at bounding box center [496, 108] width 38 height 24
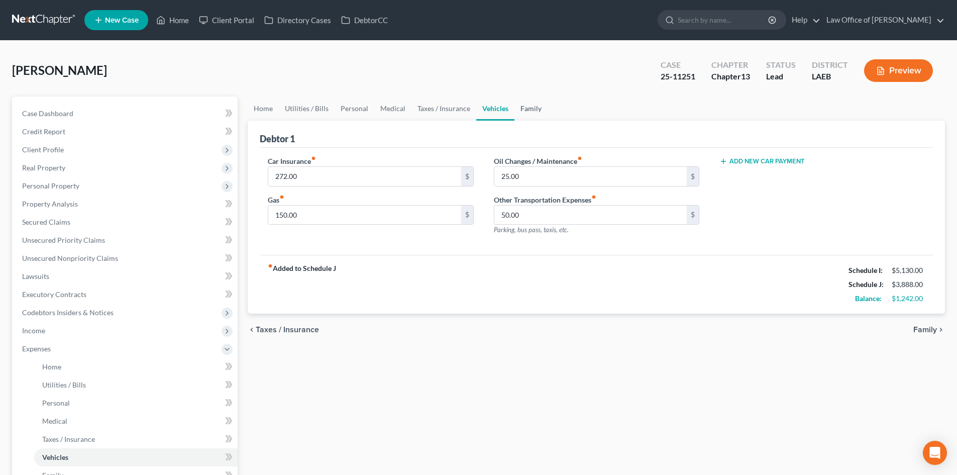
click at [544, 111] on link "Family" at bounding box center [530, 108] width 33 height 24
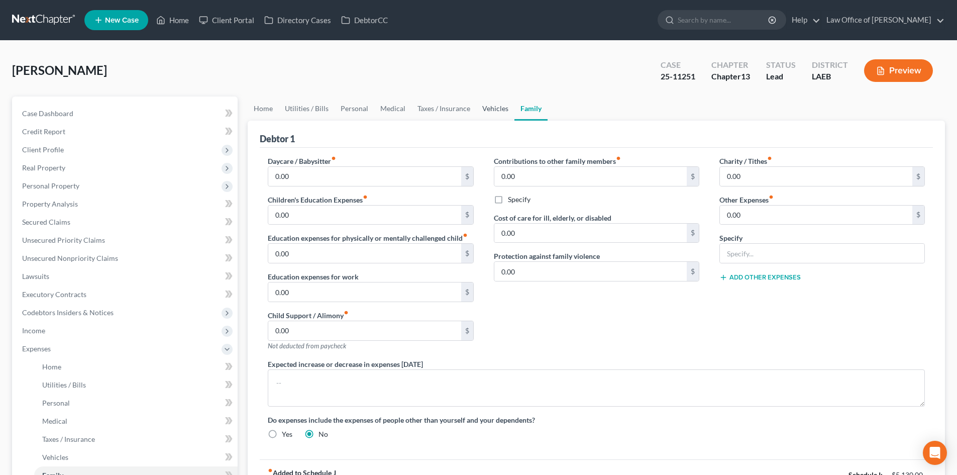
click at [500, 112] on link "Vehicles" at bounding box center [495, 108] width 38 height 24
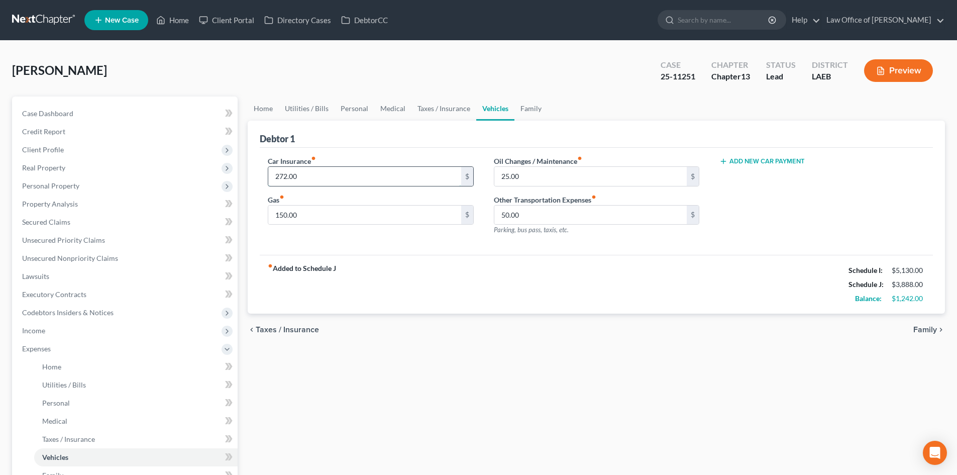
click at [339, 180] on input "272.00" at bounding box center [364, 176] width 192 height 19
type input "220"
drag, startPoint x: 294, startPoint y: 245, endPoint x: 294, endPoint y: 231, distance: 14.1
click at [294, 245] on div "Car Insurance fiber_manual_record 220 $ Gas fiber_manual_record 150.00 $ Oil Ch…" at bounding box center [596, 201] width 673 height 107
click at [312, 216] on input "150.00" at bounding box center [364, 214] width 192 height 19
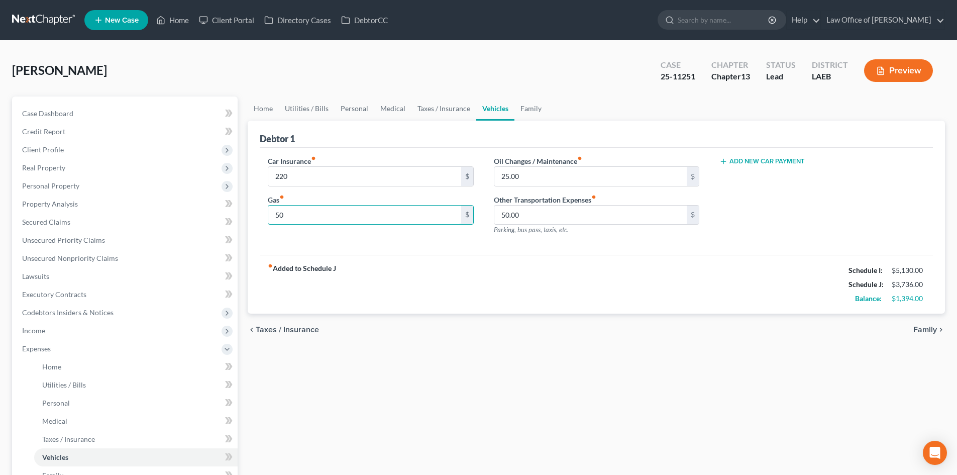
type input "50"
click at [605, 265] on div "fiber_manual_record Added to Schedule J Schedule I: $5,130.00 Schedule J: $3,73…" at bounding box center [596, 284] width 673 height 59
click at [343, 103] on link "Personal" at bounding box center [354, 108] width 40 height 24
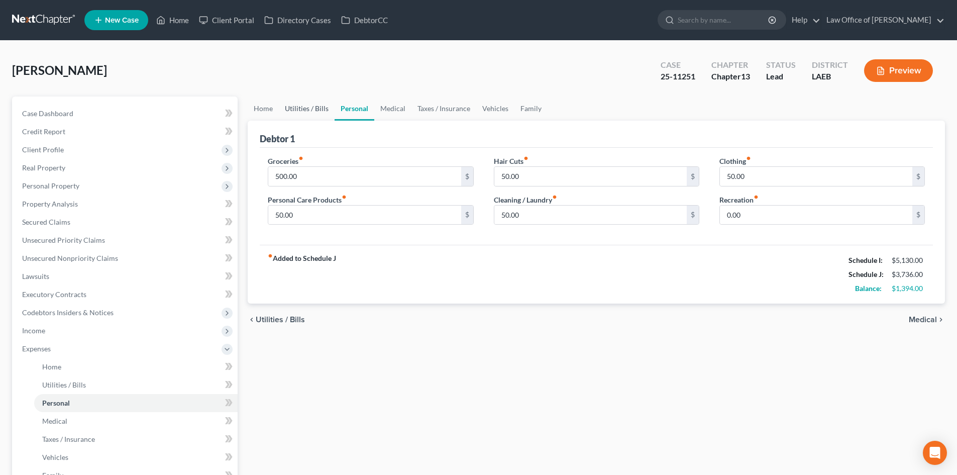
click at [315, 113] on link "Utilities / Bills" at bounding box center [307, 108] width 56 height 24
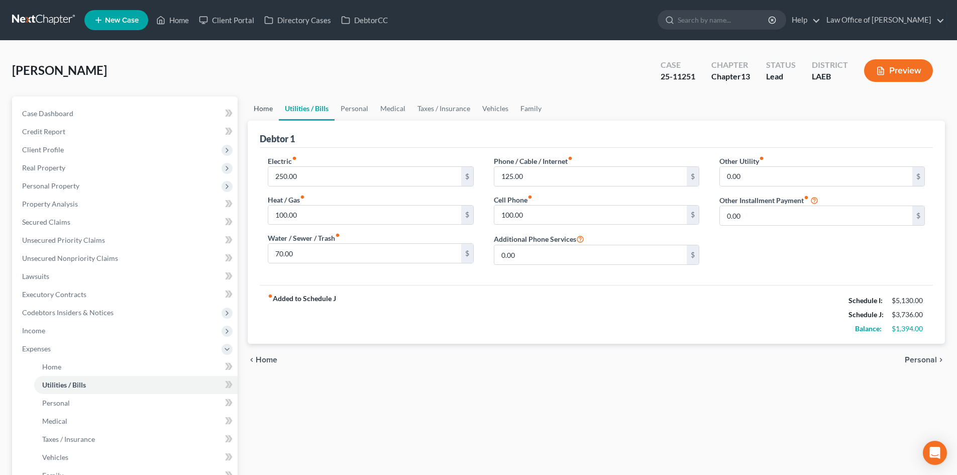
click at [267, 110] on link "Home" at bounding box center [263, 108] width 31 height 24
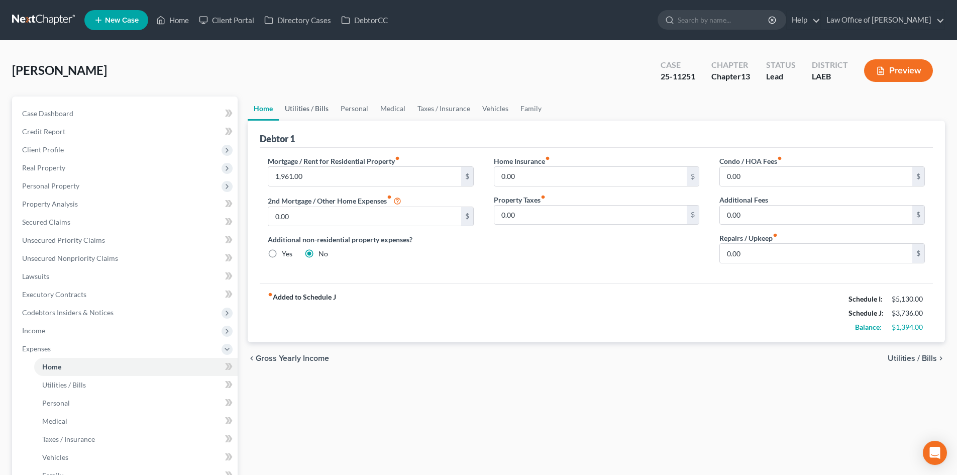
click at [314, 101] on link "Utilities / Bills" at bounding box center [307, 108] width 56 height 24
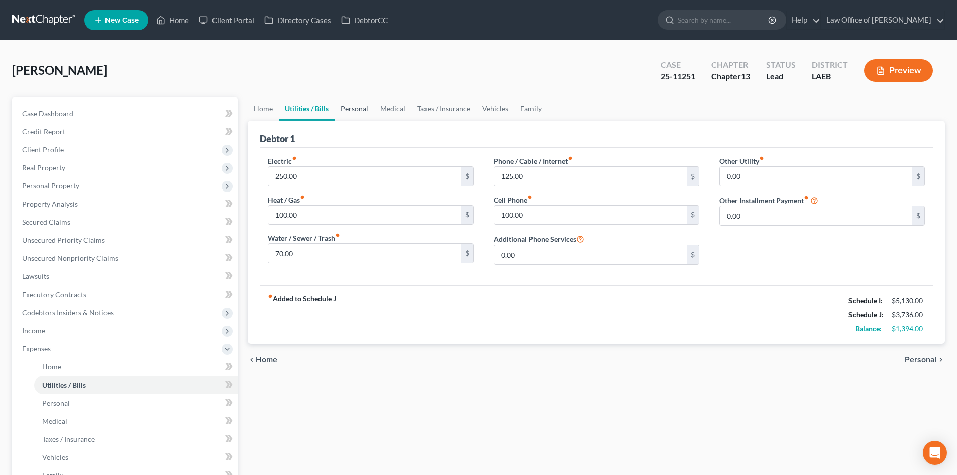
click at [355, 107] on link "Personal" at bounding box center [354, 108] width 40 height 24
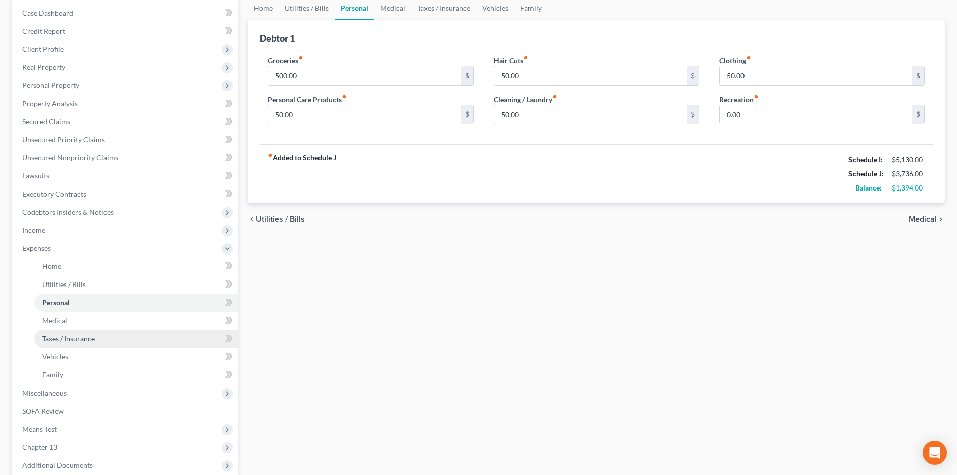
scroll to position [201, 0]
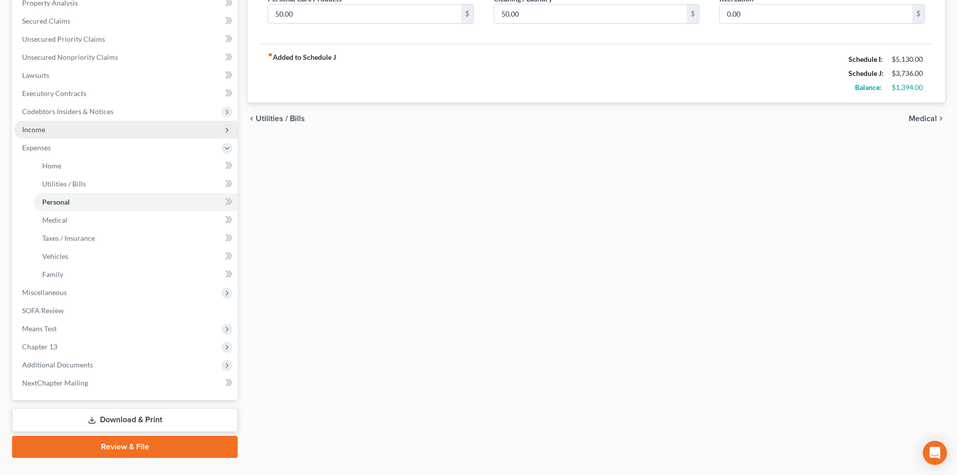
click at [34, 126] on span "Income" at bounding box center [33, 129] width 23 height 9
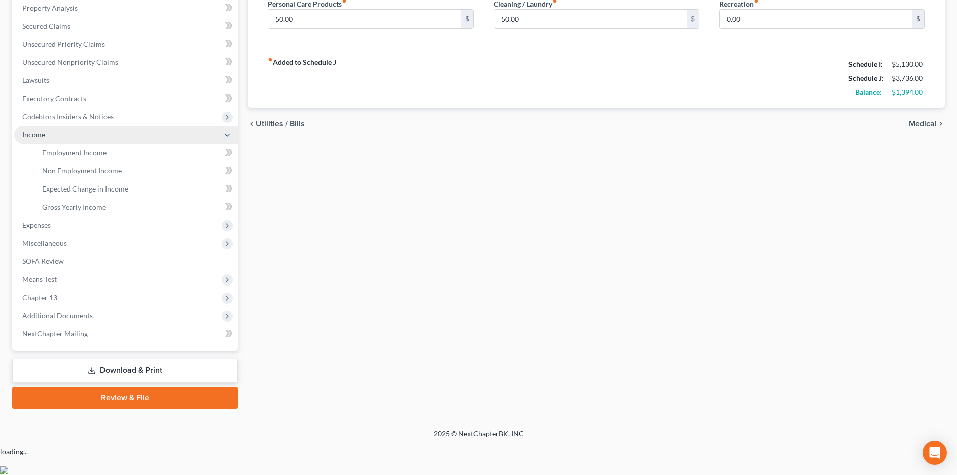
scroll to position [168, 0]
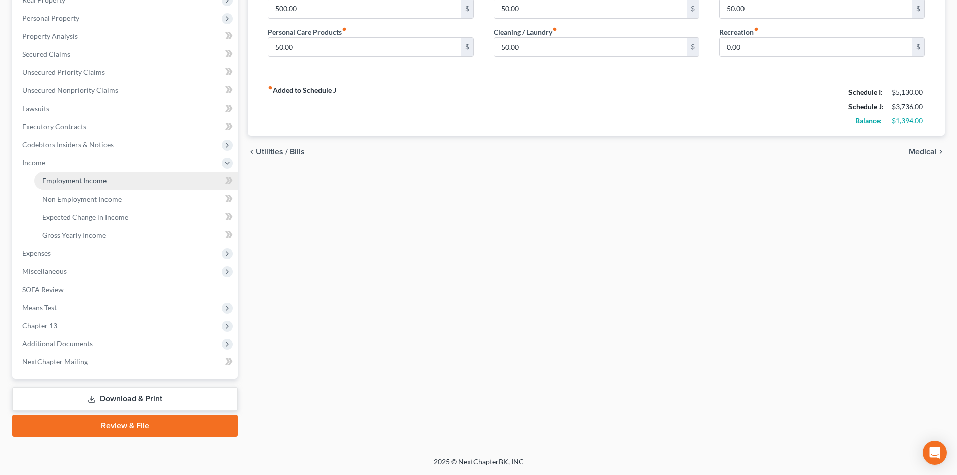
click at [69, 183] on span "Employment Income" at bounding box center [74, 180] width 64 height 9
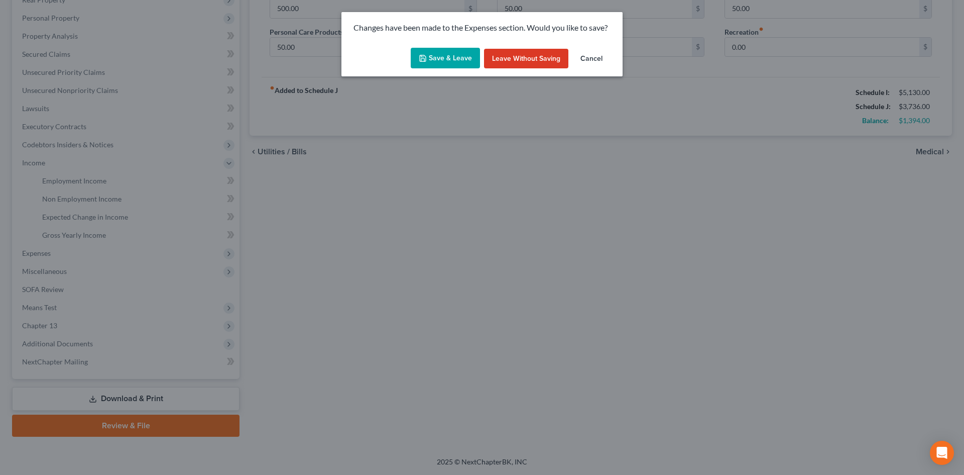
click at [440, 54] on button "Save & Leave" at bounding box center [445, 58] width 69 height 21
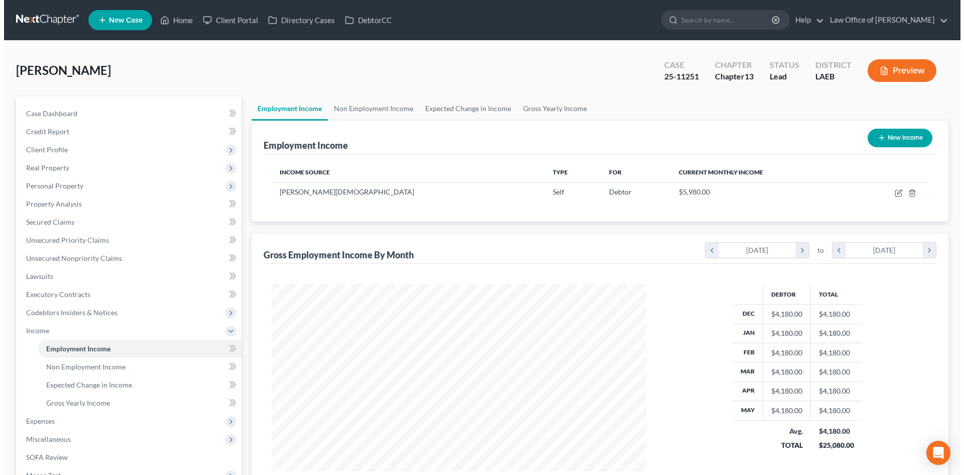
scroll to position [100, 0]
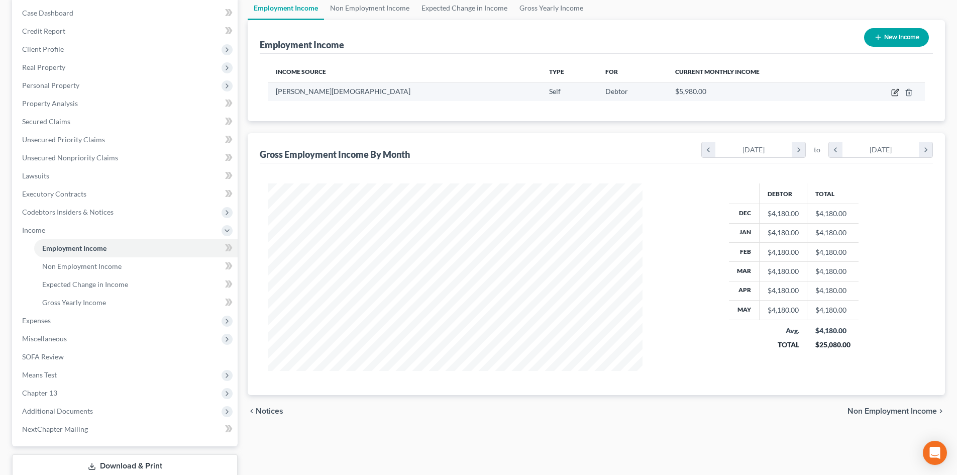
click at [898, 91] on icon "button" at bounding box center [895, 91] width 5 height 5
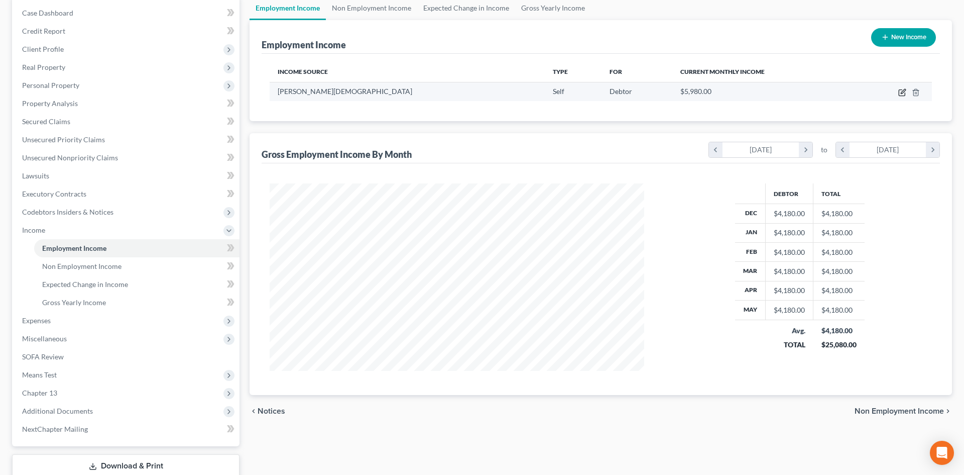
select select "1"
select select "19"
select select "0"
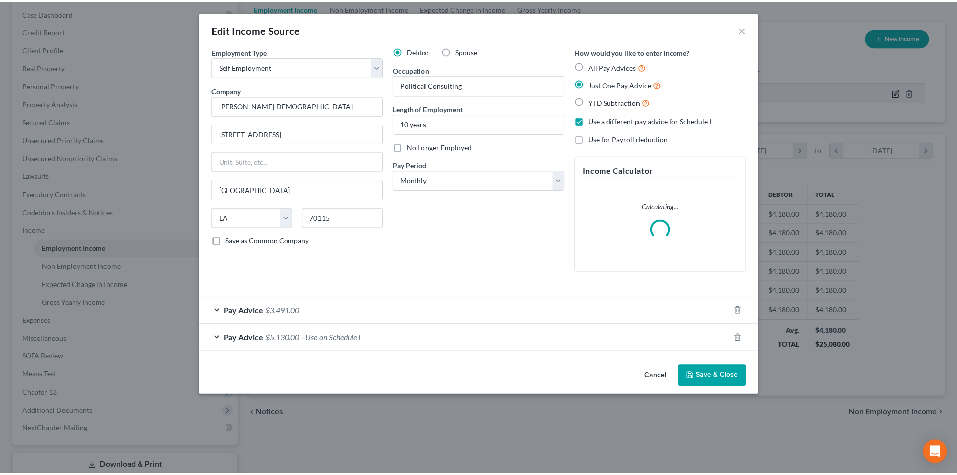
scroll to position [189, 398]
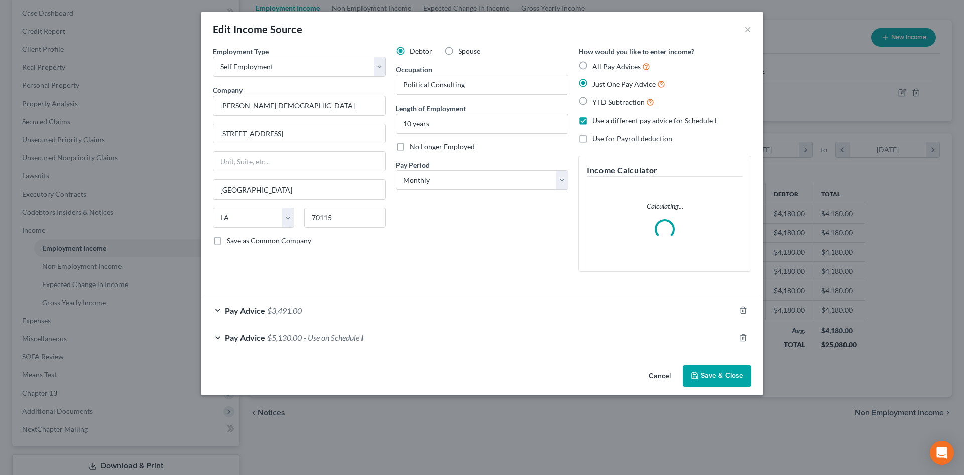
click at [236, 343] on div "Pay Advice $5,130.00 - Use on Schedule I" at bounding box center [468, 337] width 534 height 27
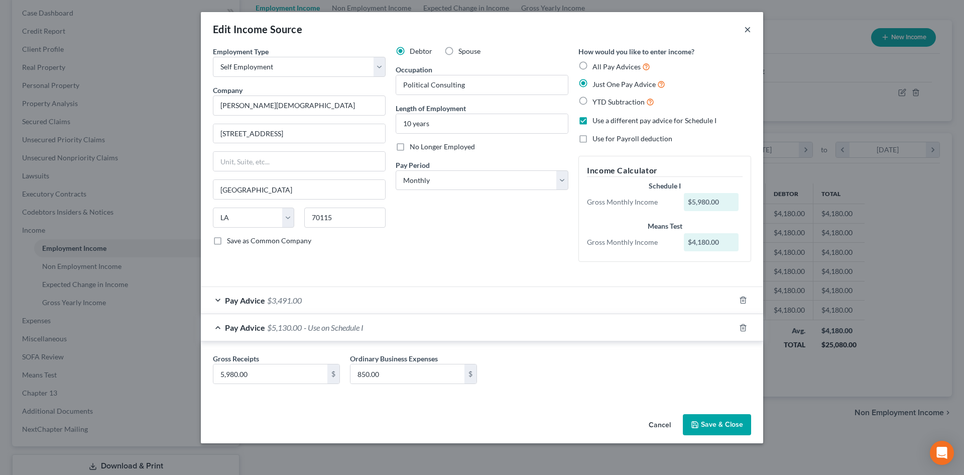
click at [746, 31] on button "×" at bounding box center [747, 29] width 7 height 12
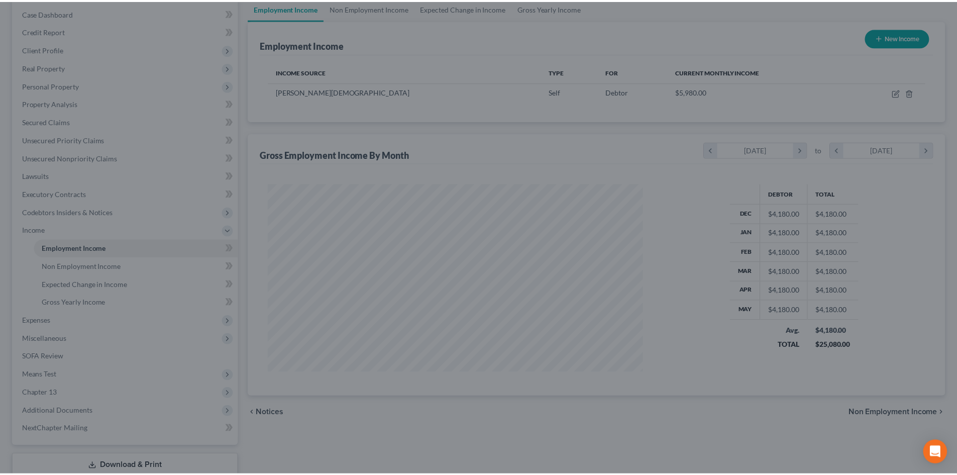
scroll to position [502024, 501816]
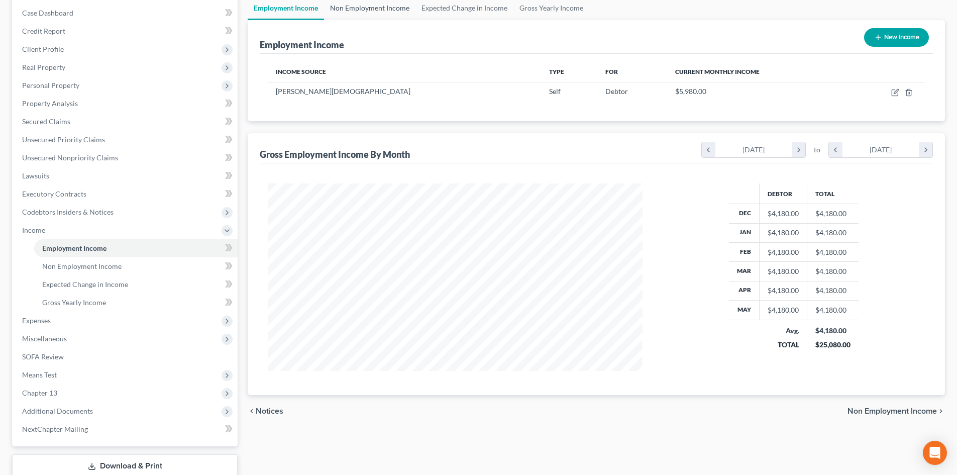
drag, startPoint x: 362, startPoint y: 0, endPoint x: 357, endPoint y: 9, distance: 9.9
click at [362, 1] on link "Non Employment Income" at bounding box center [369, 8] width 91 height 24
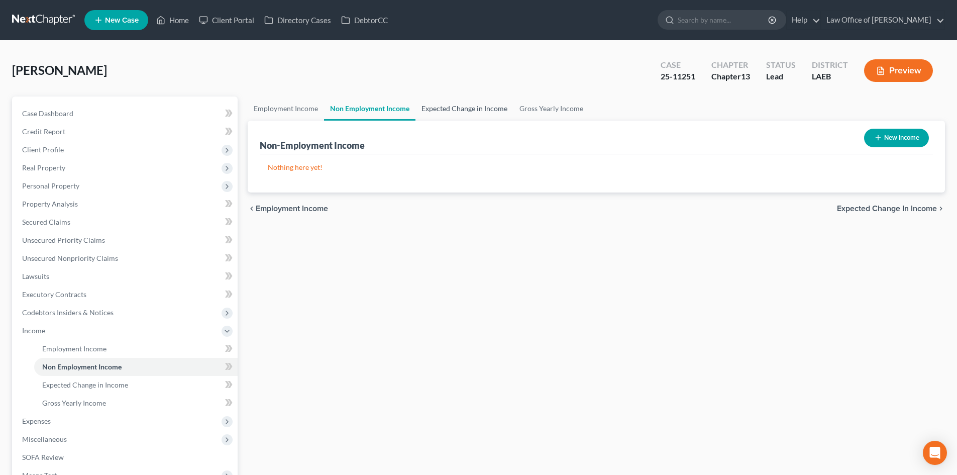
click at [428, 111] on link "Expected Change in Income" at bounding box center [464, 108] width 98 height 24
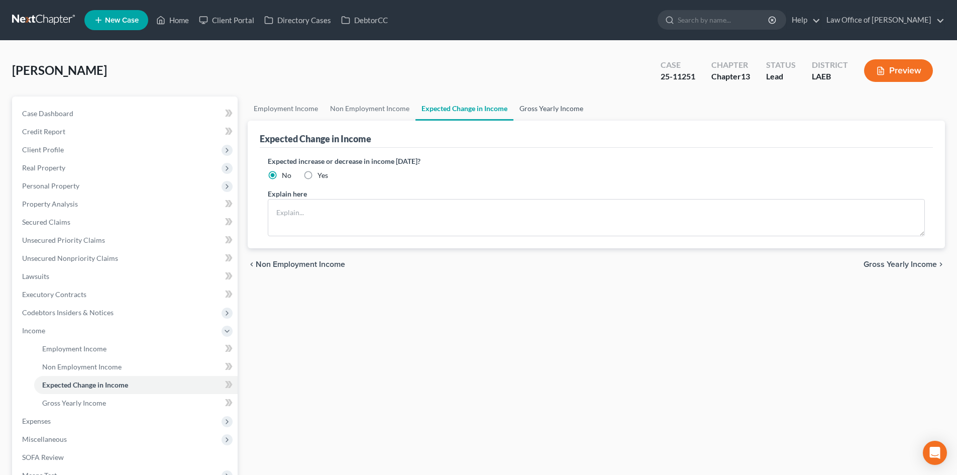
click at [540, 113] on link "Gross Yearly Income" at bounding box center [551, 108] width 76 height 24
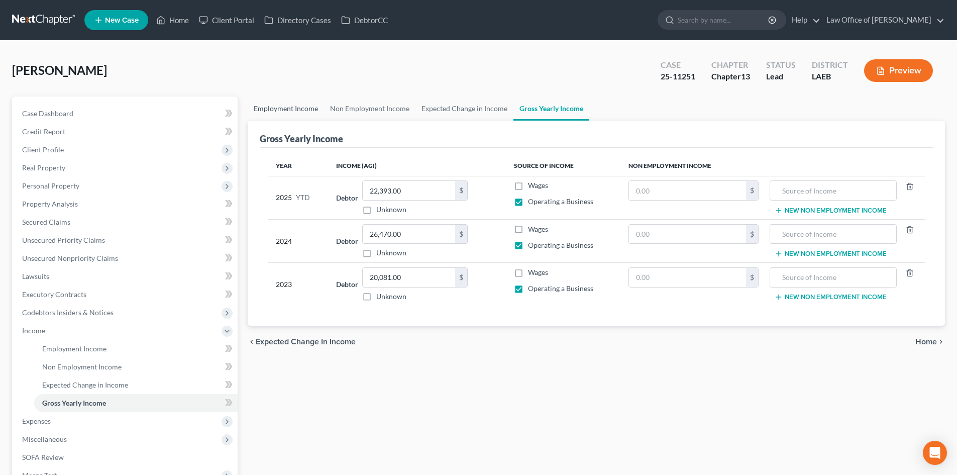
click at [316, 113] on link "Employment Income" at bounding box center [286, 108] width 76 height 24
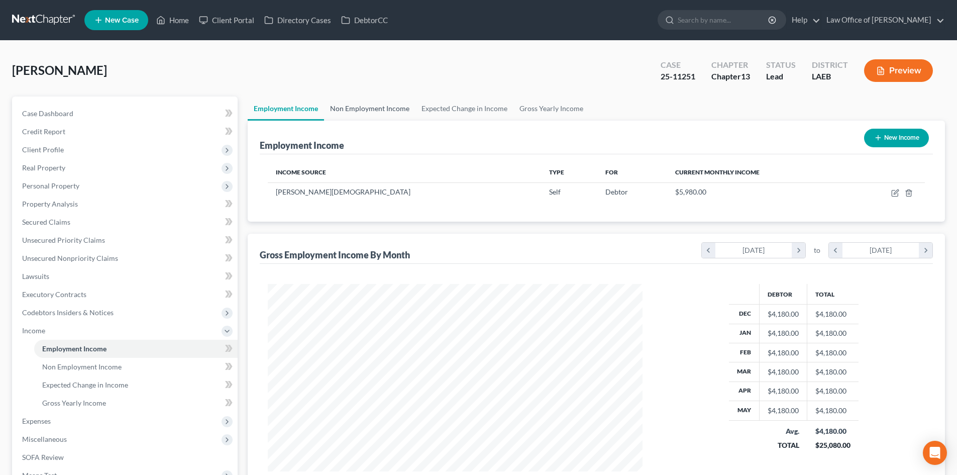
click at [357, 113] on link "Non Employment Income" at bounding box center [369, 108] width 91 height 24
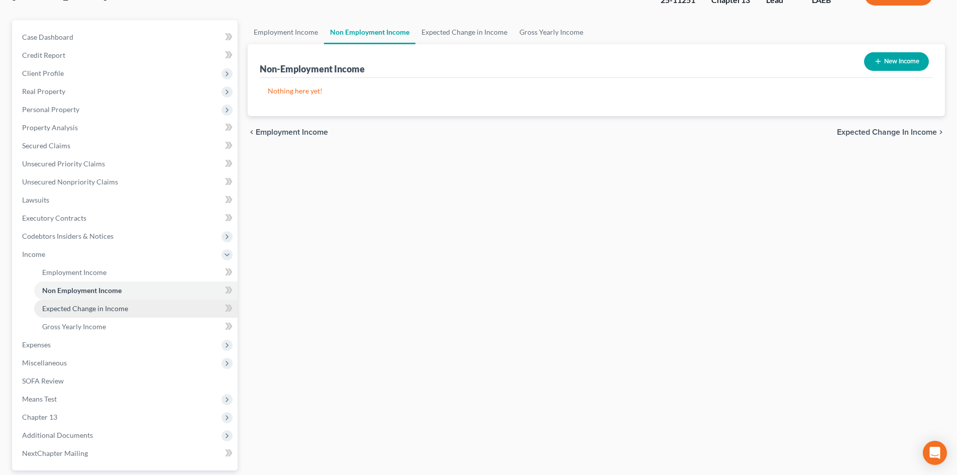
scroll to position [100, 0]
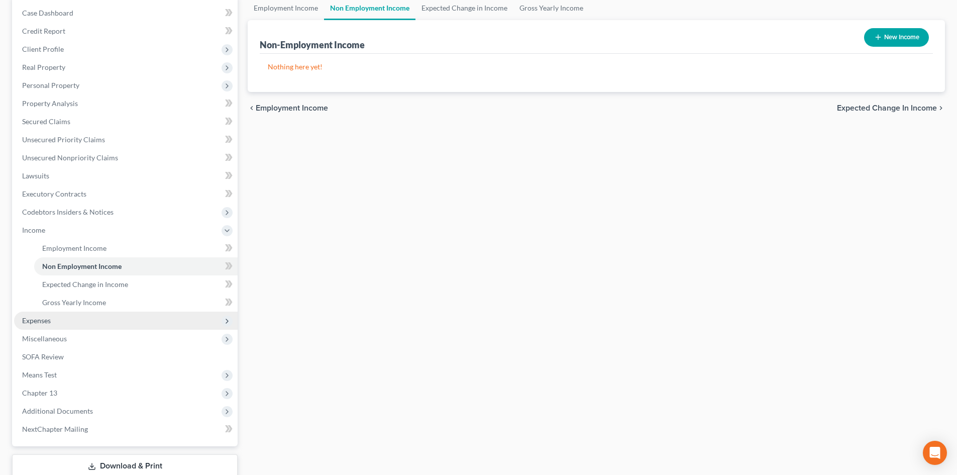
click at [45, 321] on span "Expenses" at bounding box center [36, 320] width 29 height 9
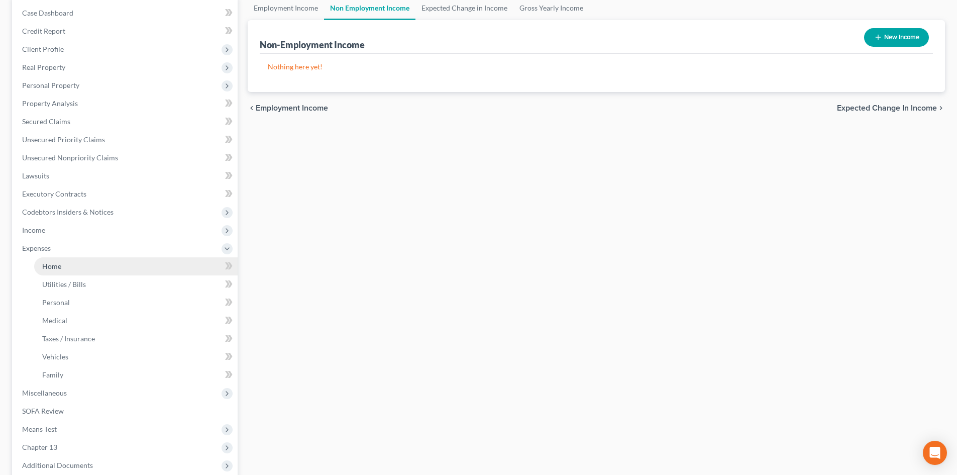
click at [61, 271] on link "Home" at bounding box center [135, 266] width 203 height 18
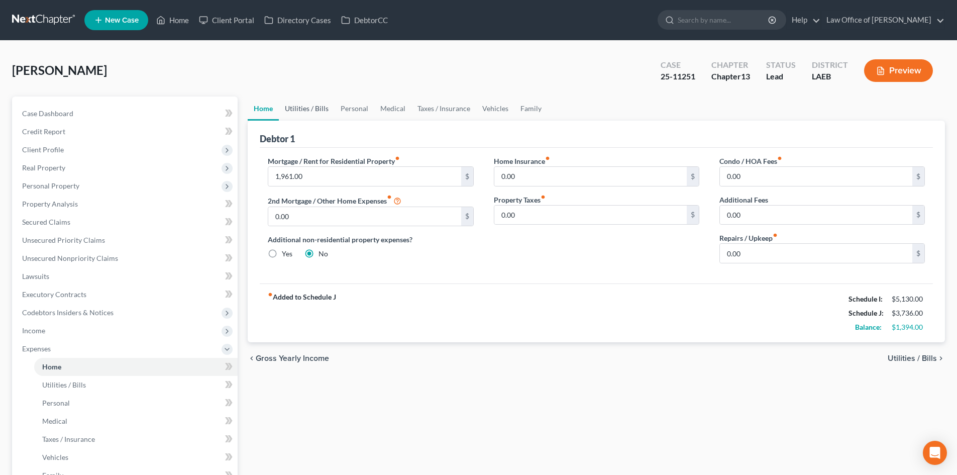
click at [297, 108] on link "Utilities / Bills" at bounding box center [307, 108] width 56 height 24
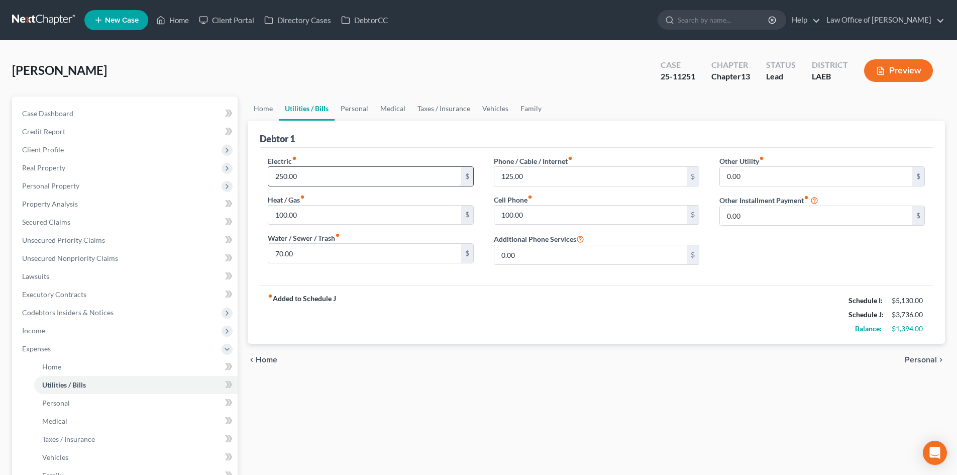
click at [325, 172] on input "250.00" at bounding box center [364, 176] width 192 height 19
type input "200"
type input "100"
click at [365, 102] on link "Personal" at bounding box center [354, 108] width 40 height 24
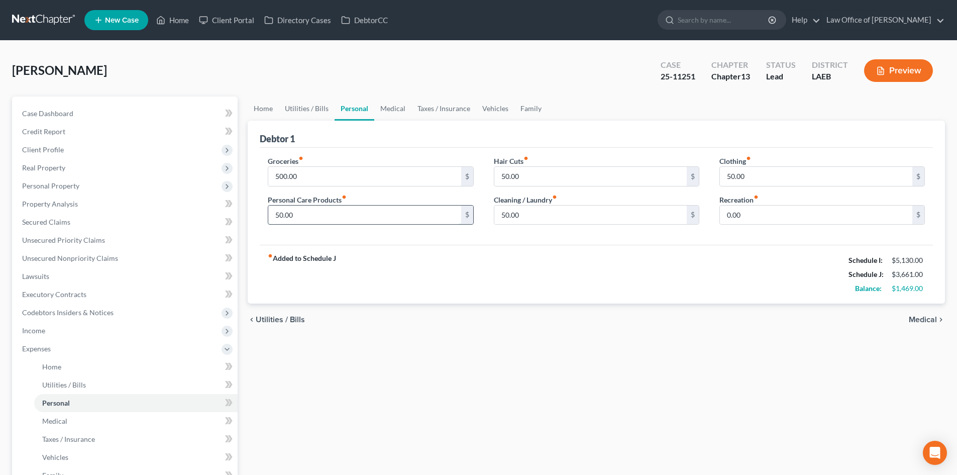
click at [356, 209] on input "50.00" at bounding box center [364, 214] width 192 height 19
type input "20"
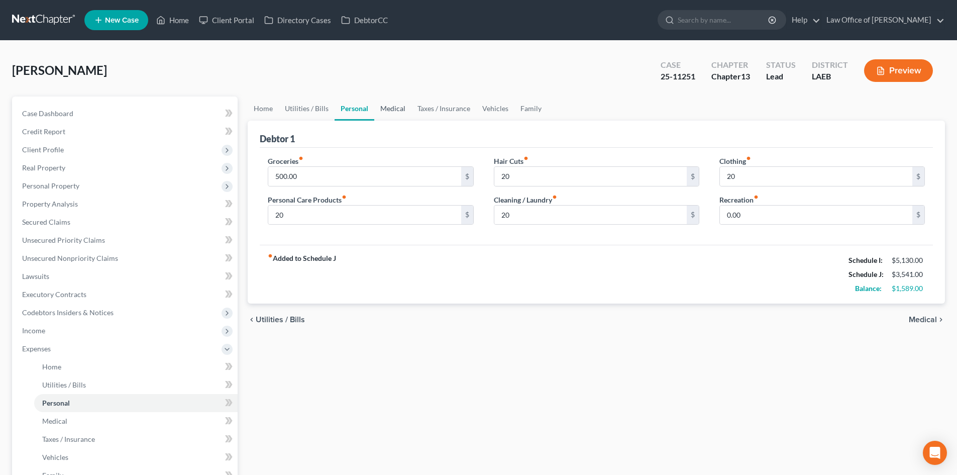
click at [397, 105] on link "Medical" at bounding box center [392, 108] width 37 height 24
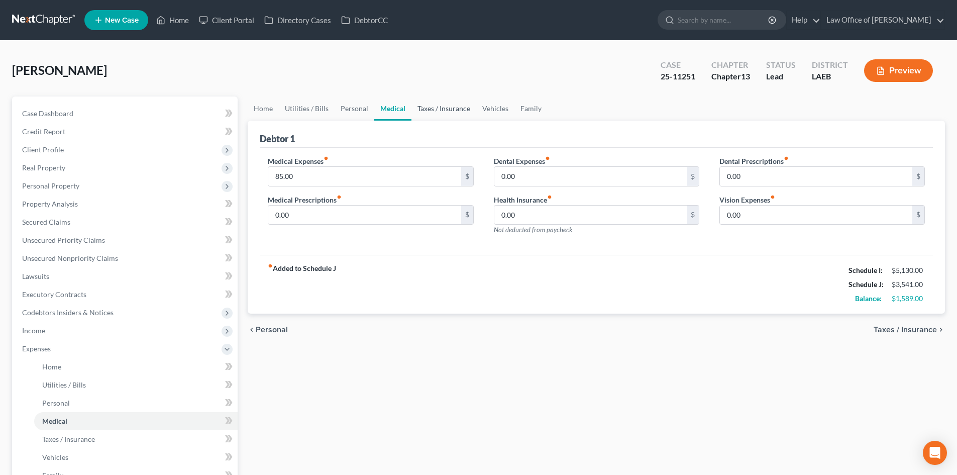
click at [431, 112] on link "Taxes / Insurance" at bounding box center [443, 108] width 65 height 24
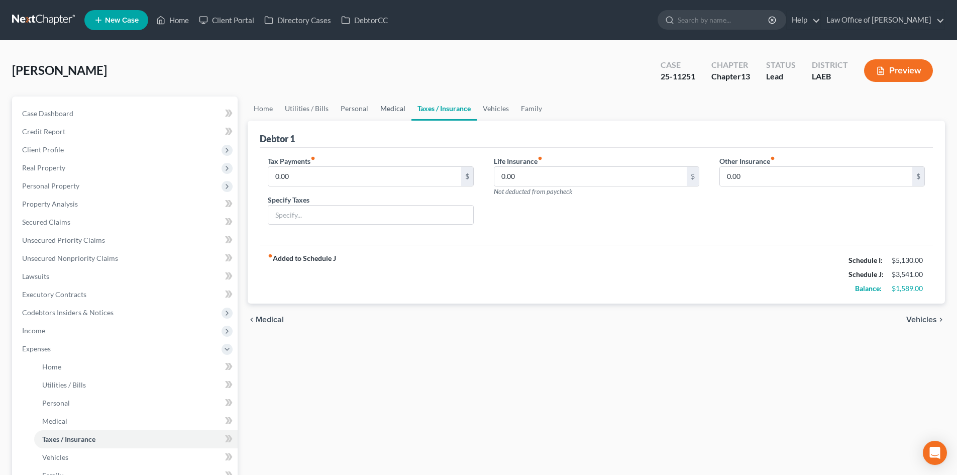
click at [388, 109] on link "Medical" at bounding box center [392, 108] width 37 height 24
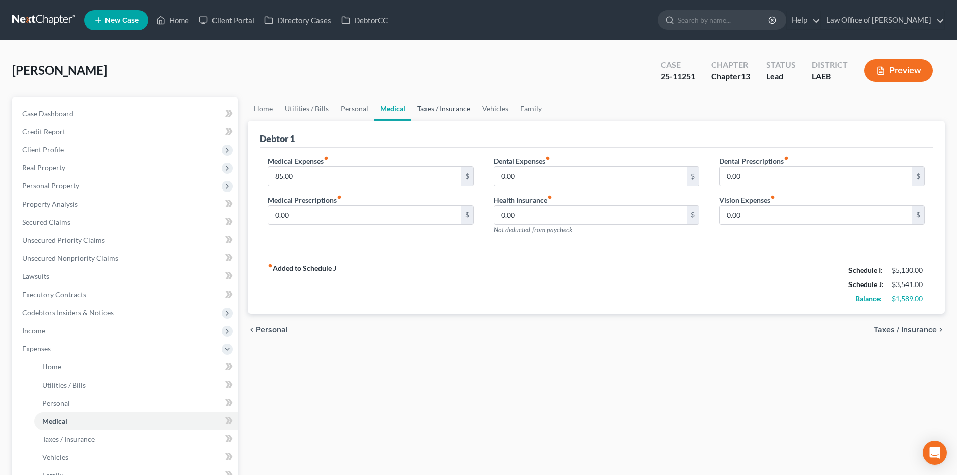
click at [460, 106] on link "Taxes / Insurance" at bounding box center [443, 108] width 65 height 24
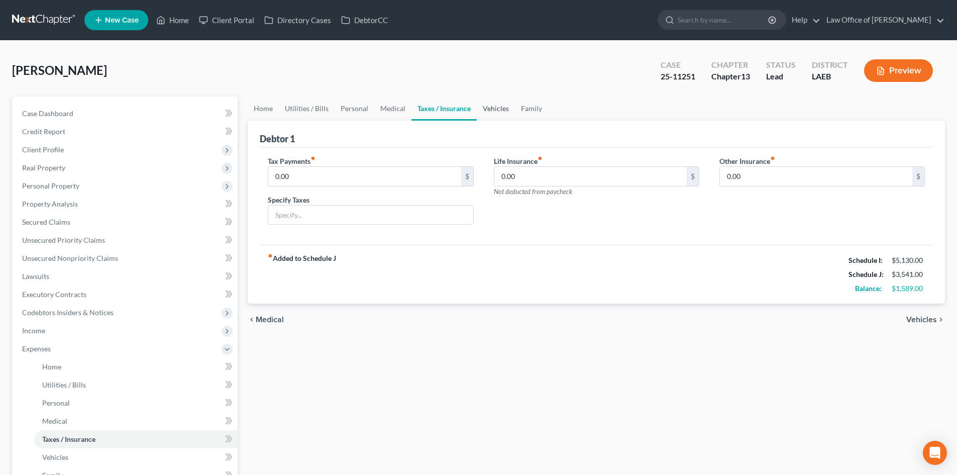
click at [492, 107] on link "Vehicles" at bounding box center [496, 108] width 38 height 24
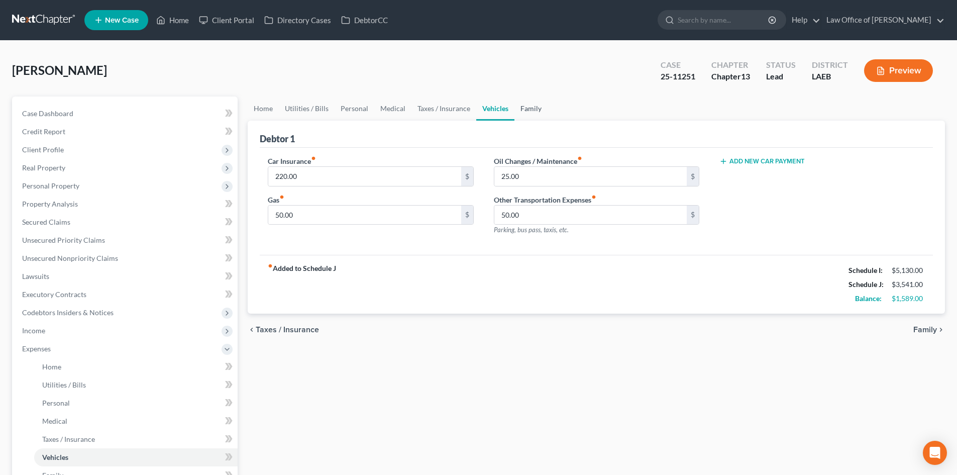
click at [531, 109] on link "Family" at bounding box center [530, 108] width 33 height 24
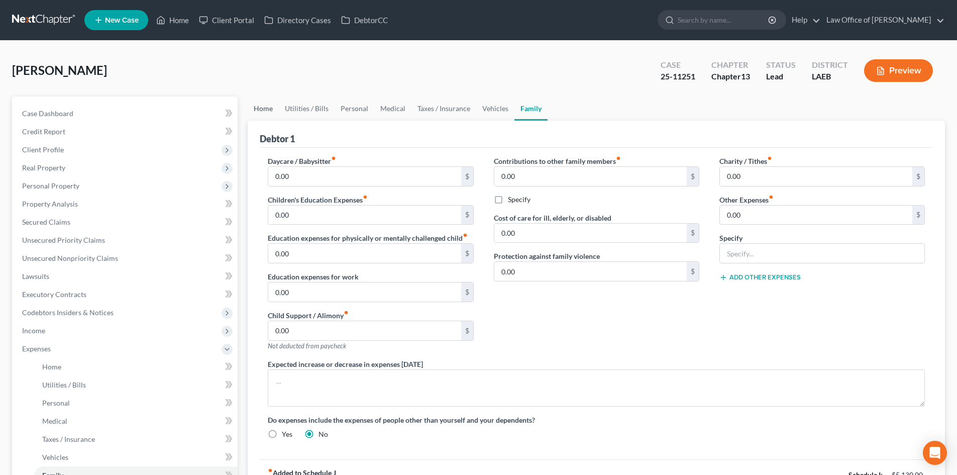
click at [267, 109] on link "Home" at bounding box center [263, 108] width 31 height 24
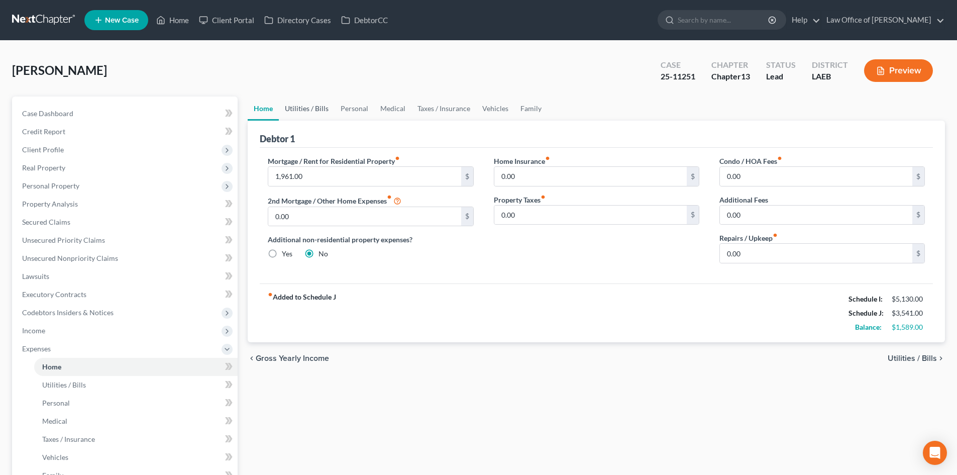
click at [308, 109] on link "Utilities / Bills" at bounding box center [307, 108] width 56 height 24
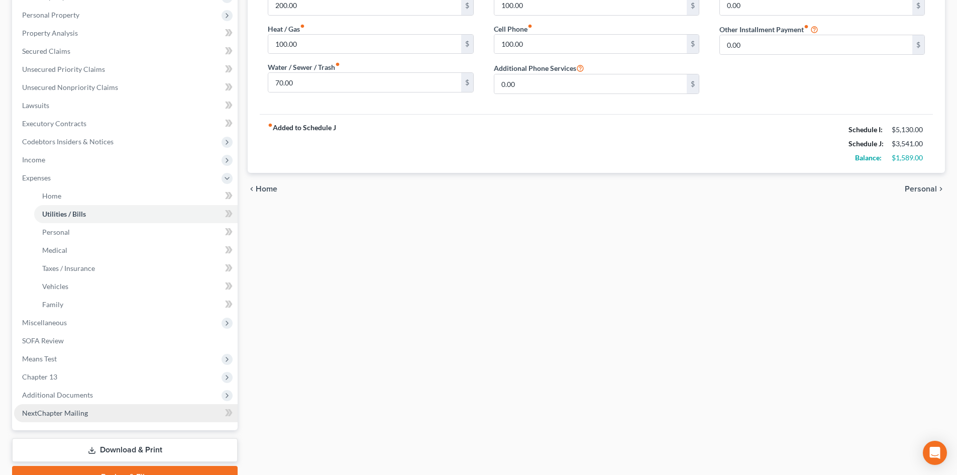
scroll to position [222, 0]
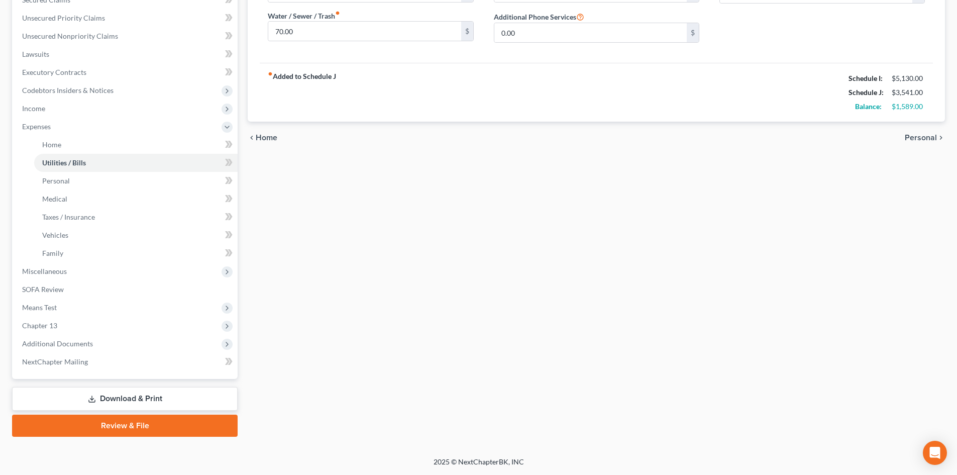
click at [118, 394] on link "Download & Print" at bounding box center [124, 399] width 225 height 24
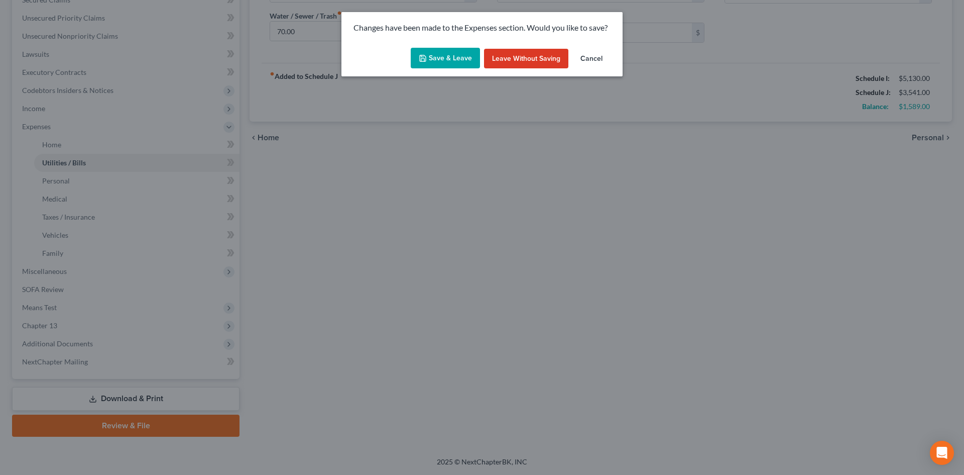
click at [446, 66] on button "Save & Leave" at bounding box center [445, 58] width 69 height 21
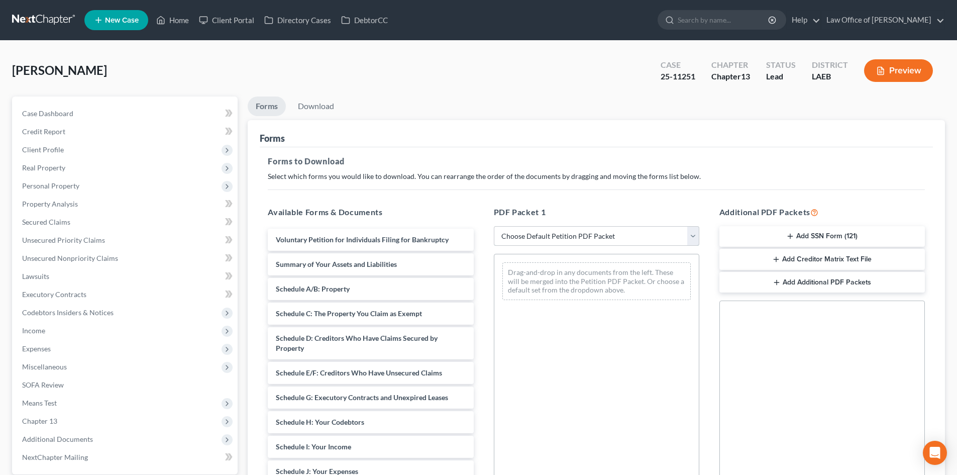
click at [545, 236] on select "Choose Default Petition PDF Packet Complete Bankruptcy Petition (all forms and …" at bounding box center [596, 236] width 205 height 20
select select "2"
click at [494, 226] on select "Choose Default Petition PDF Packet Complete Bankruptcy Petition (all forms and …" at bounding box center [596, 236] width 205 height 20
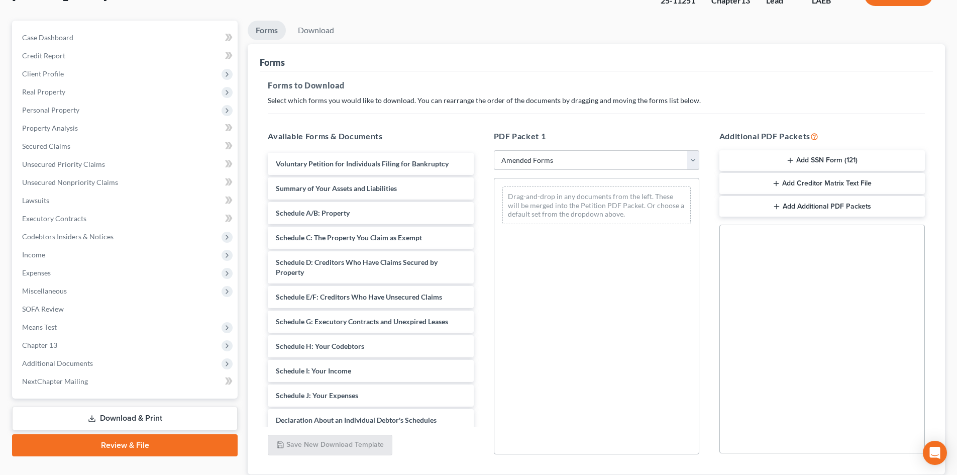
scroll to position [100, 0]
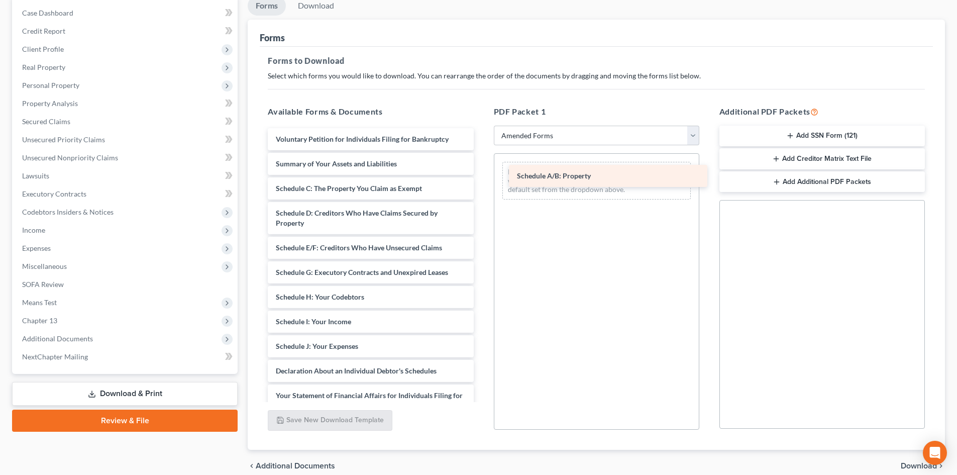
drag, startPoint x: 321, startPoint y: 189, endPoint x: 559, endPoint y: 175, distance: 239.0
click at [481, 176] on div "Schedule A/B: Property Voluntary Petition for Individuals Filing for Bankruptcy…" at bounding box center [370, 338] width 221 height 421
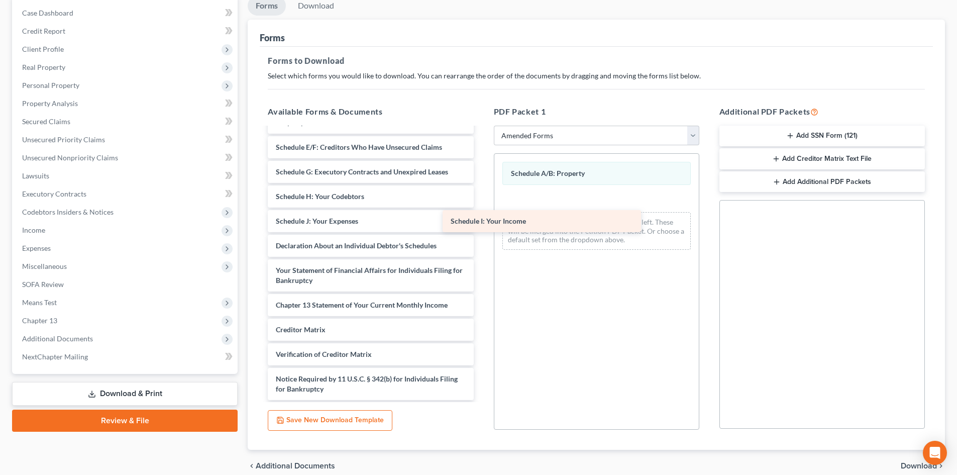
drag, startPoint x: 338, startPoint y: 224, endPoint x: 540, endPoint y: 213, distance: 202.2
click at [481, 213] on div "Schedule I: Your Income Voluntary Petition for Individuals Filing for Bankruptc…" at bounding box center [370, 226] width 221 height 397
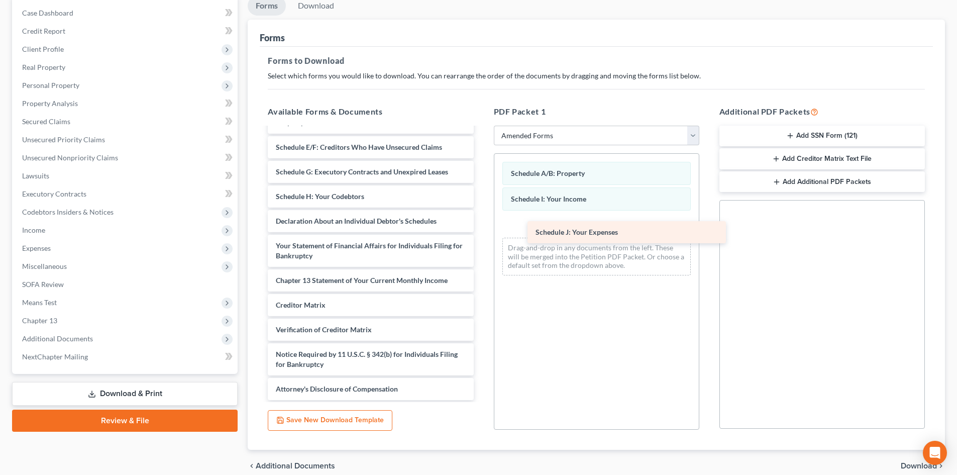
drag, startPoint x: 304, startPoint y: 222, endPoint x: 567, endPoint y: 240, distance: 264.2
click at [481, 239] on div "Schedule J: Your Expenses Voluntary Petition for Individuals Filing for Bankrup…" at bounding box center [370, 214] width 221 height 372
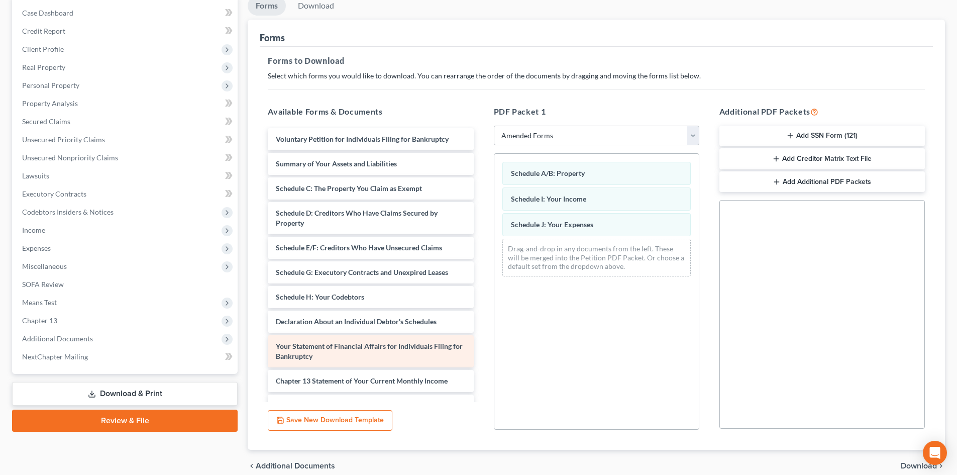
scroll to position [101, 0]
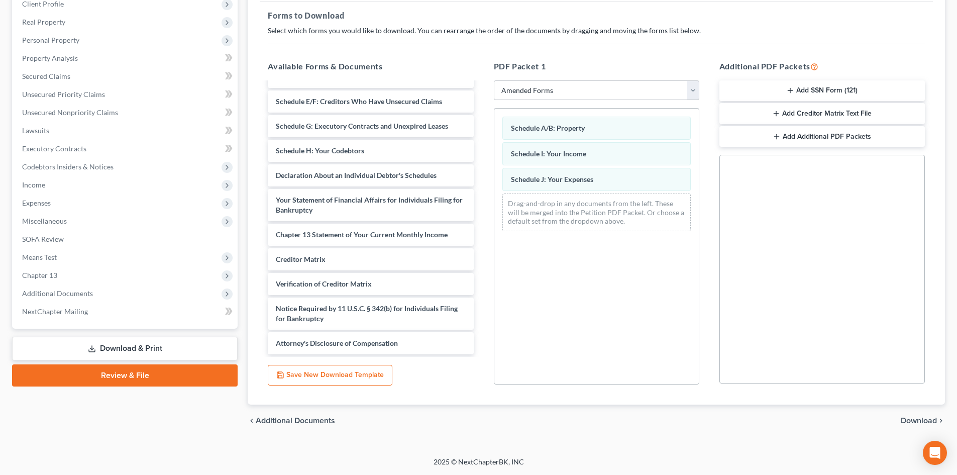
click at [907, 417] on span "Download" at bounding box center [918, 420] width 36 height 8
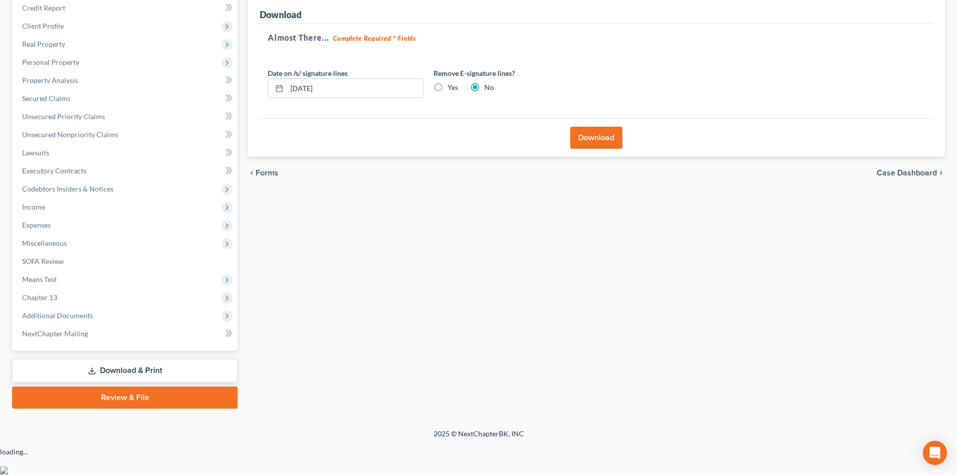
scroll to position [95, 0]
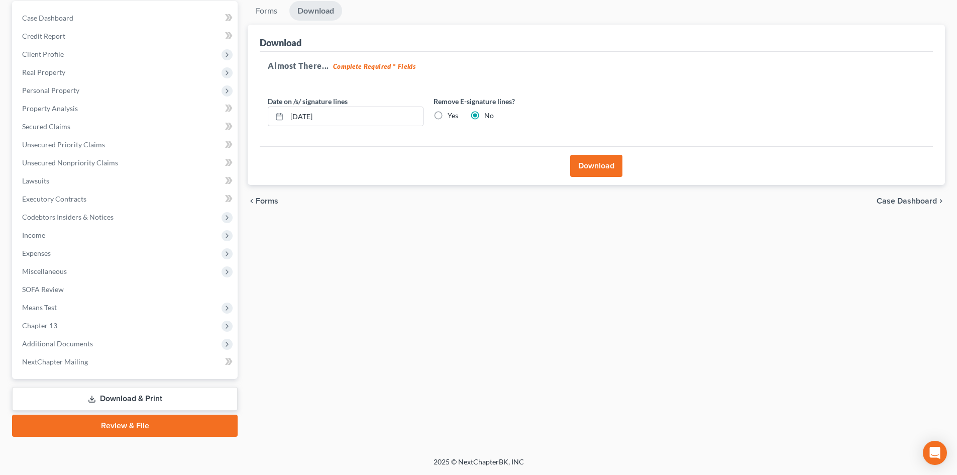
click at [594, 163] on button "Download" at bounding box center [596, 166] width 52 height 22
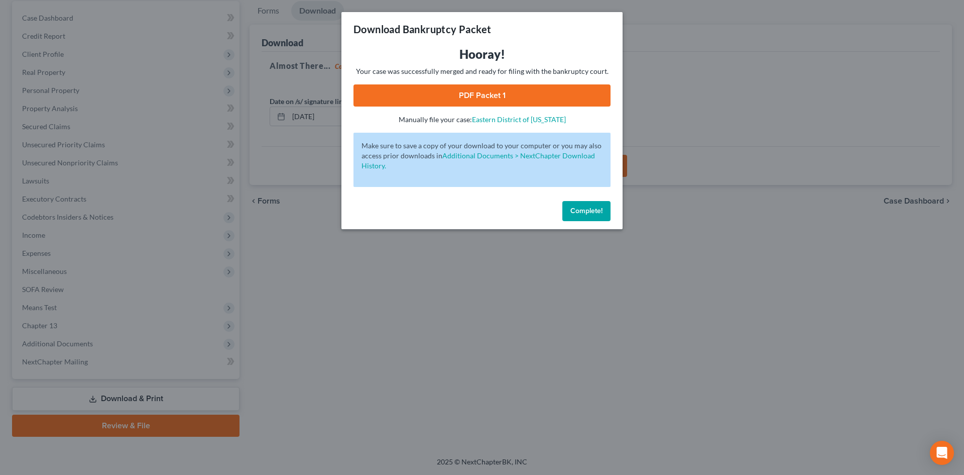
click at [585, 212] on span "Complete!" at bounding box center [587, 210] width 32 height 9
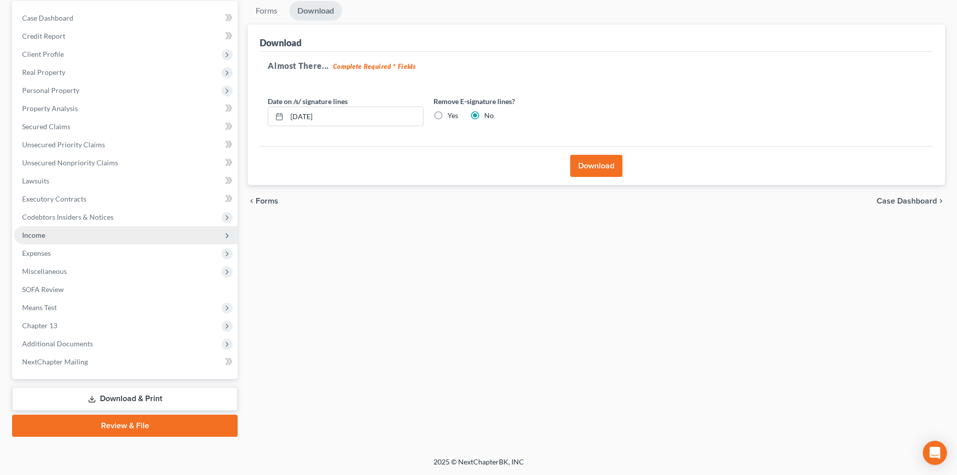
click at [36, 241] on span "Income" at bounding box center [125, 235] width 223 height 18
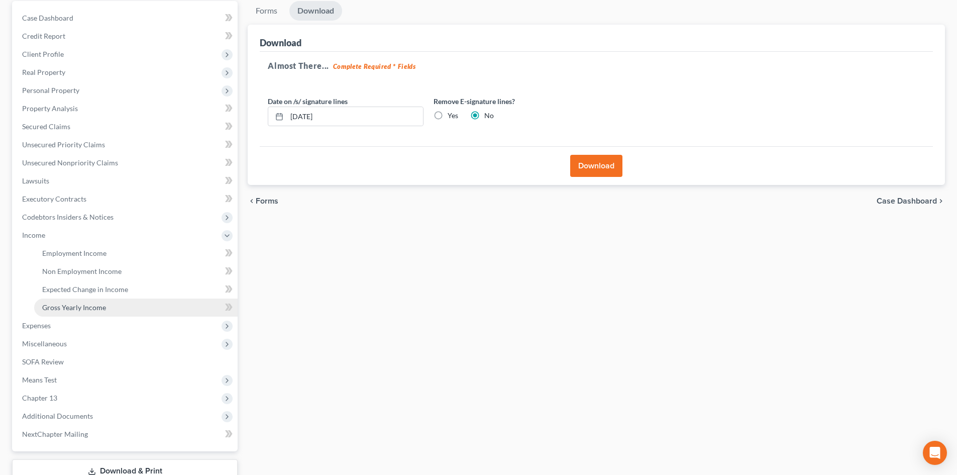
click at [67, 306] on span "Gross Yearly Income" at bounding box center [74, 307] width 64 height 9
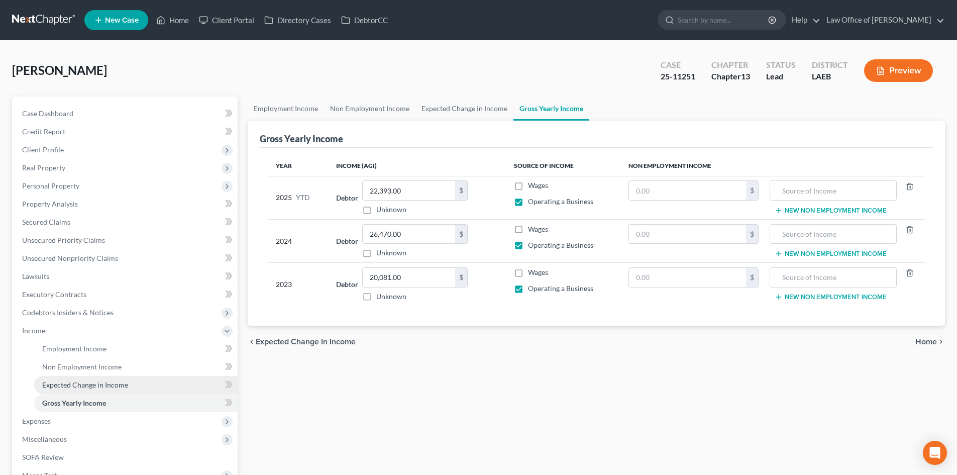
click at [78, 391] on link "Expected Change in Income" at bounding box center [135, 385] width 203 height 18
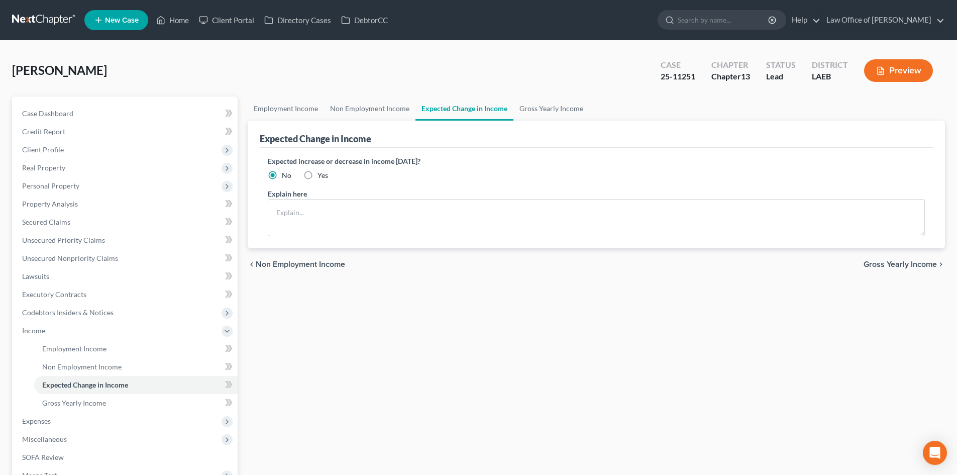
click at [317, 174] on label "Yes" at bounding box center [322, 175] width 11 height 10
click at [321, 174] on input "Yes" at bounding box center [324, 173] width 7 height 7
radio input "true"
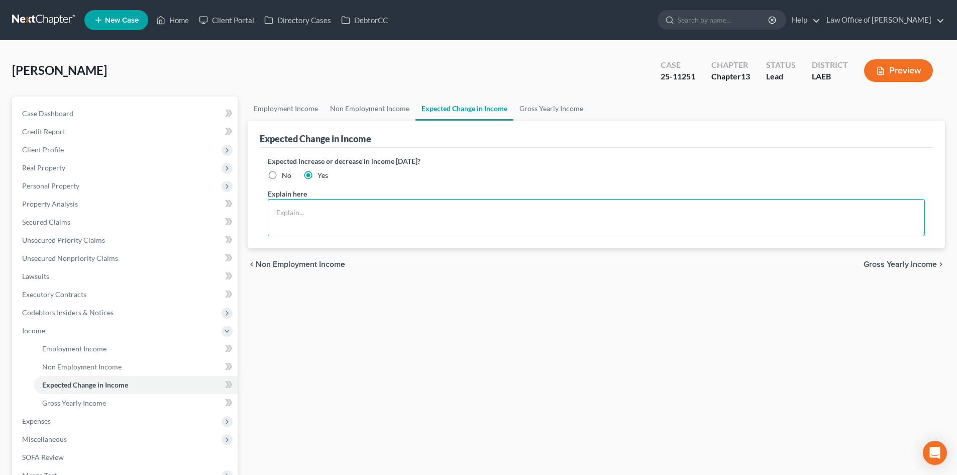
click at [310, 202] on textarea at bounding box center [596, 217] width 657 height 37
type textarea "Yes, debtor has returned to self-employment full time and has an increase in fu…"
click at [272, 116] on link "Employment Income" at bounding box center [286, 108] width 76 height 24
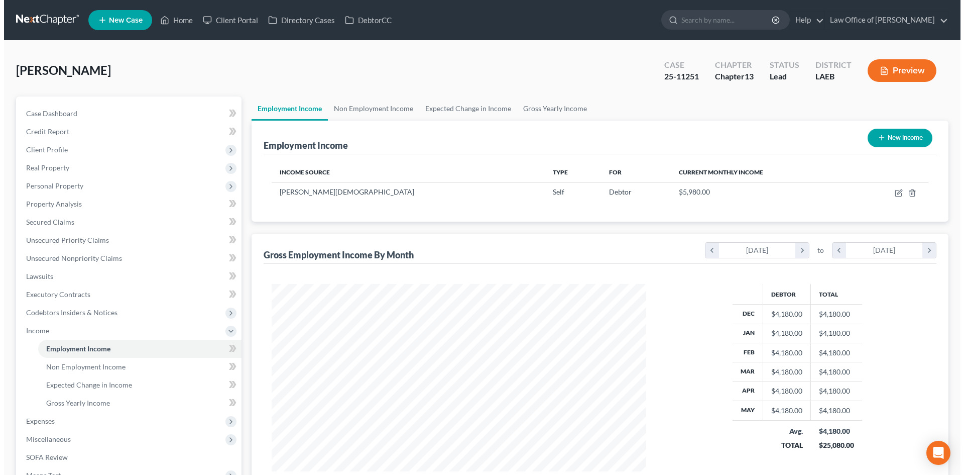
scroll to position [187, 395]
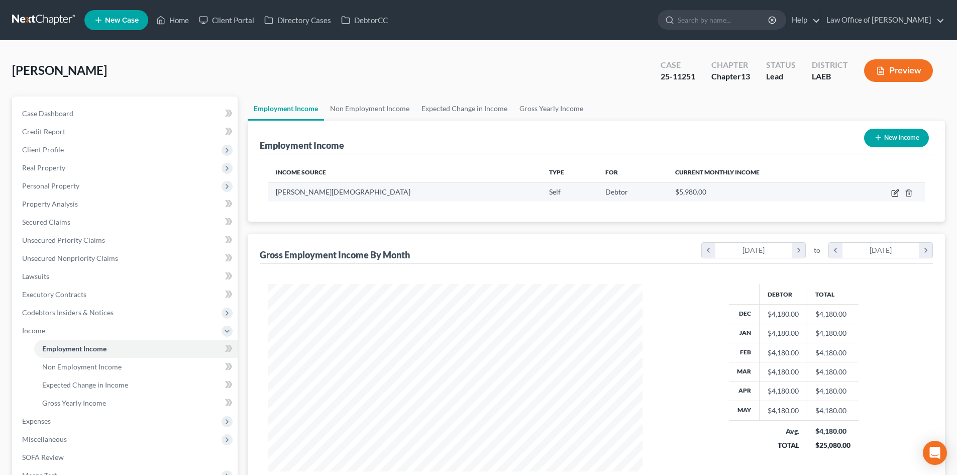
click at [893, 191] on icon "button" at bounding box center [895, 193] width 8 height 8
select select "1"
select select "19"
select select "0"
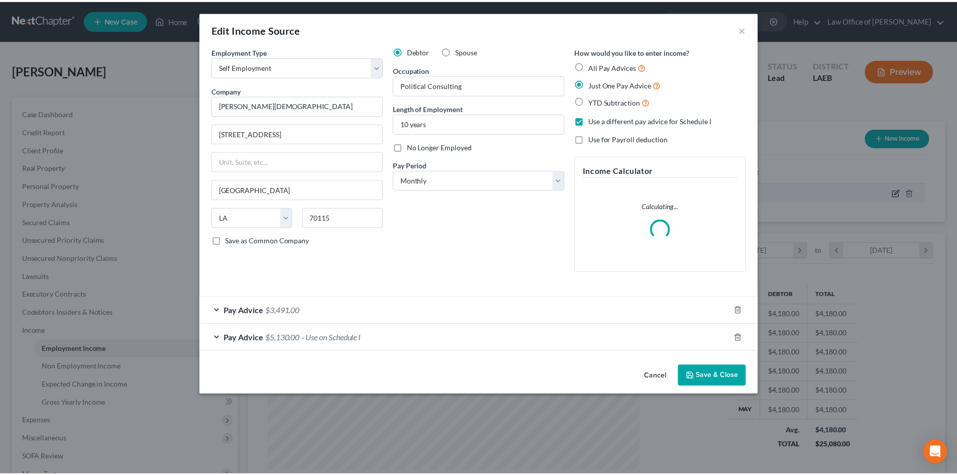
scroll to position [189, 398]
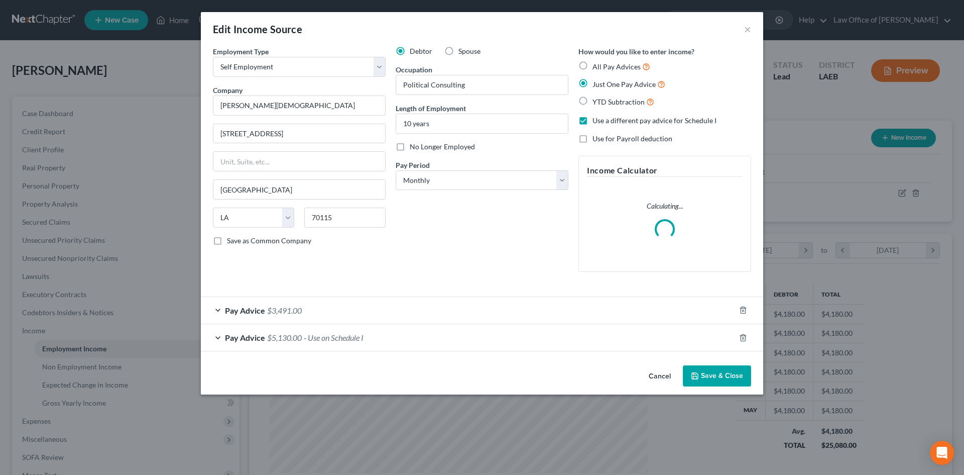
click at [258, 342] on span "Pay Advice" at bounding box center [245, 337] width 40 height 10
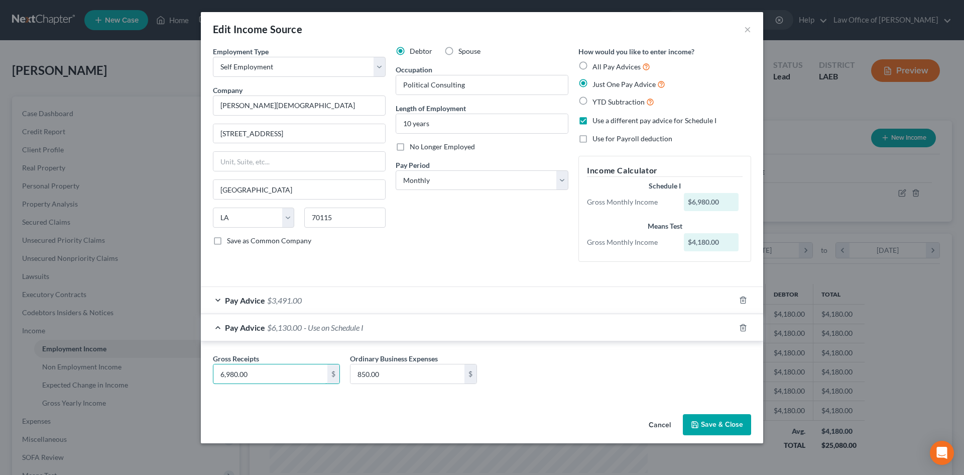
type input "6,980.00"
click at [720, 426] on button "Save & Close" at bounding box center [717, 424] width 68 height 21
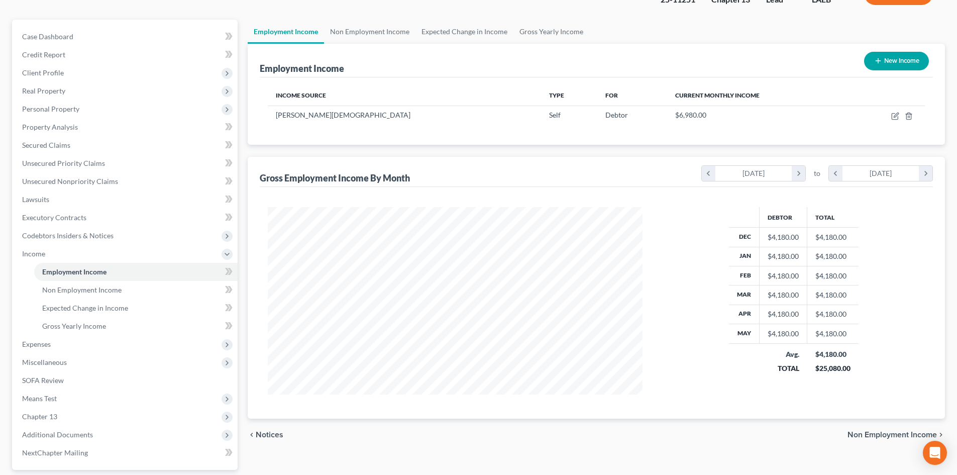
scroll to position [100, 0]
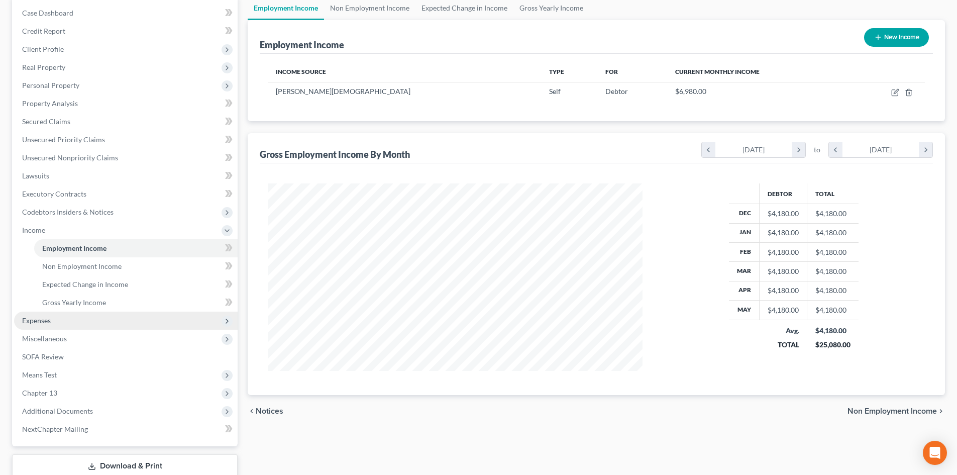
click at [26, 321] on span "Expenses" at bounding box center [36, 320] width 29 height 9
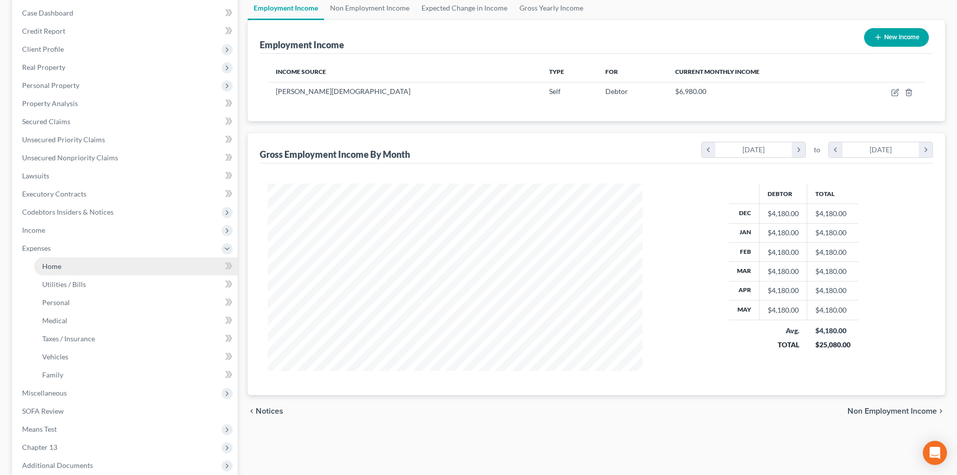
click at [64, 270] on link "Home" at bounding box center [135, 266] width 203 height 18
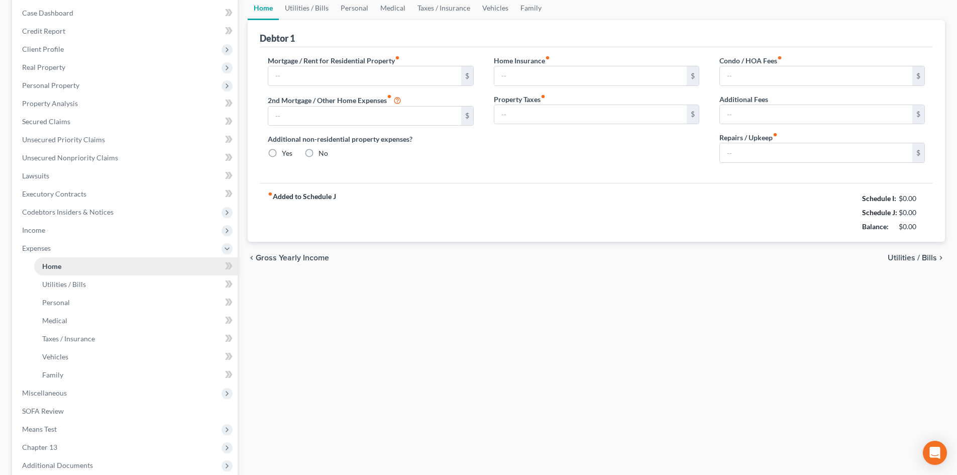
scroll to position [14, 0]
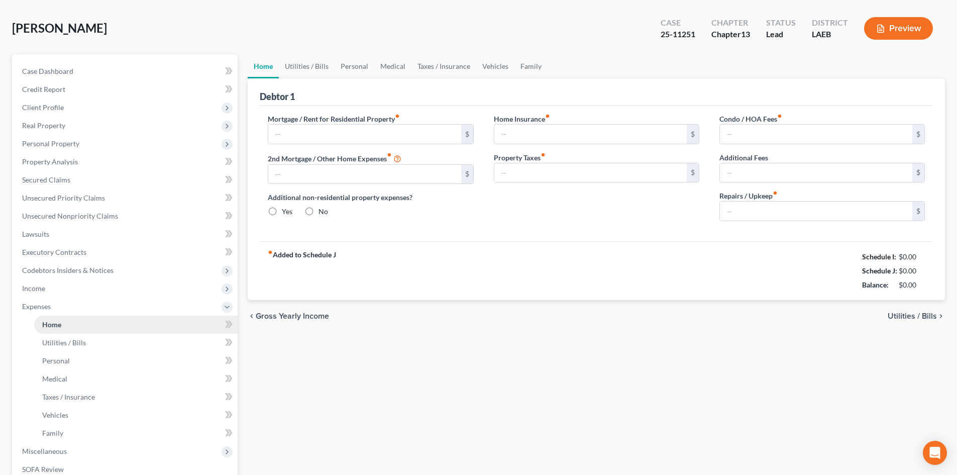
type input "1,961.00"
type input "0.00"
radio input "true"
type input "0.00"
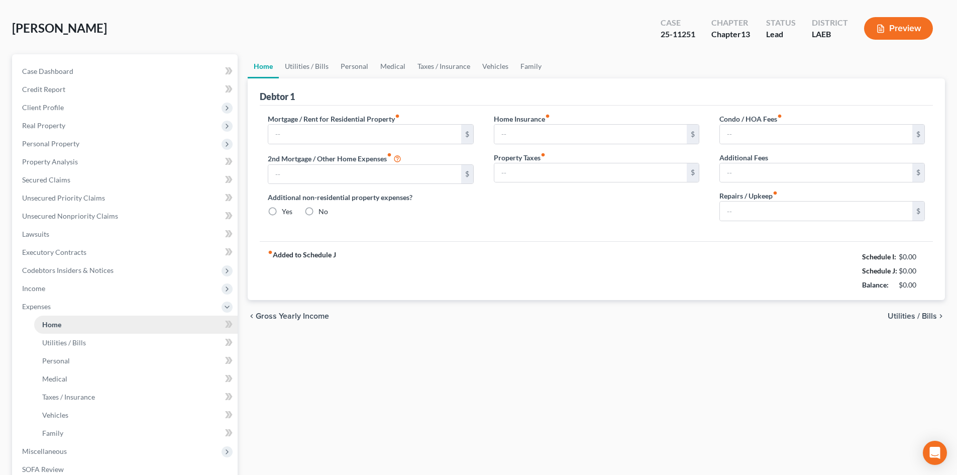
type input "0.00"
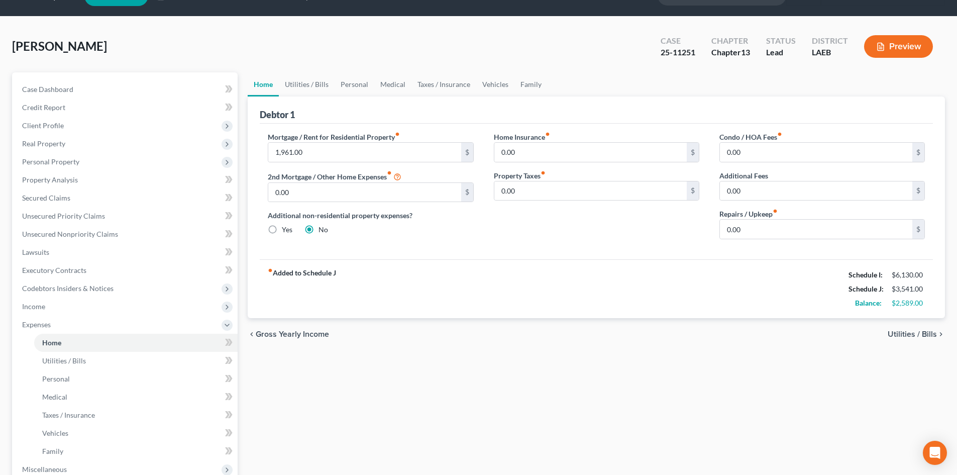
scroll to position [0, 0]
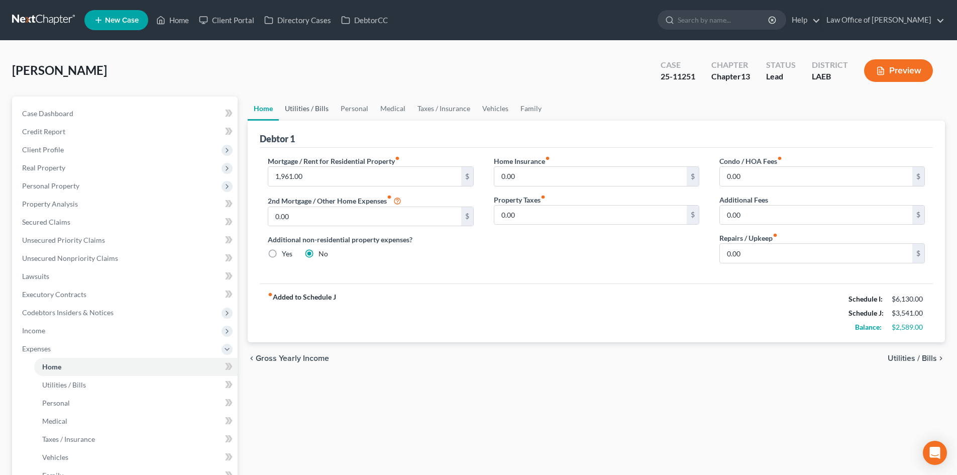
click at [307, 113] on link "Utilities / Bills" at bounding box center [307, 108] width 56 height 24
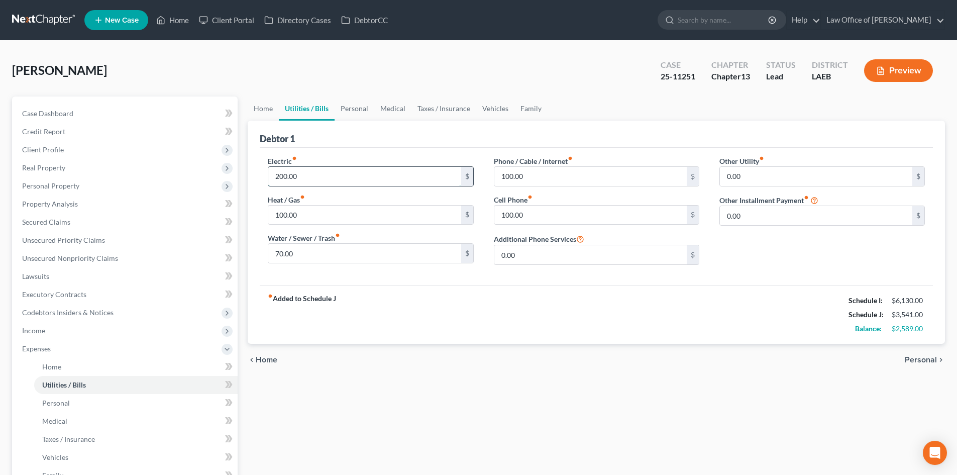
click at [327, 176] on input "200.00" at bounding box center [364, 176] width 192 height 19
type input "250"
drag, startPoint x: 558, startPoint y: 297, endPoint x: 535, endPoint y: 296, distance: 23.1
click at [558, 297] on div "fiber_manual_record Added to Schedule J Schedule I: $6,130.00 Schedule J: $3,59…" at bounding box center [596, 314] width 673 height 59
click at [354, 116] on link "Personal" at bounding box center [354, 108] width 40 height 24
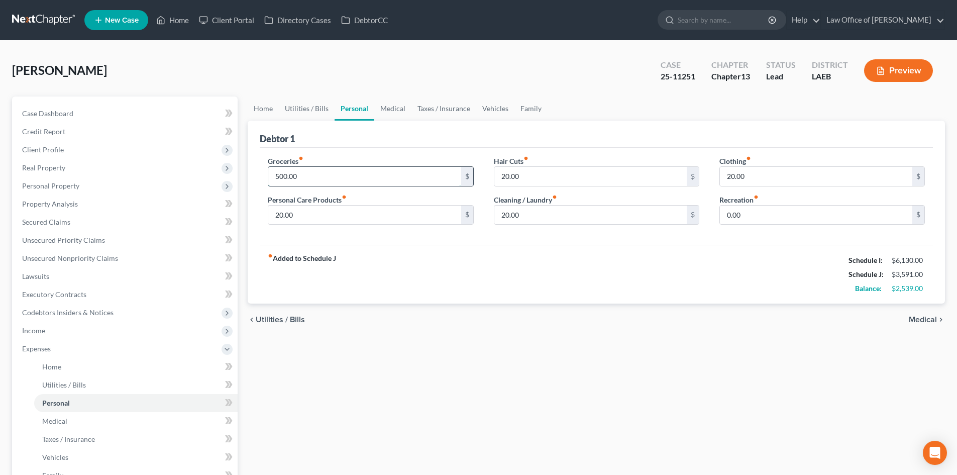
click at [328, 167] on input "500.00" at bounding box center [364, 176] width 192 height 19
type input "600"
click at [589, 294] on div "fiber_manual_record Added to Schedule J Schedule I: $6,130.00 Schedule J: $3,69…" at bounding box center [596, 274] width 673 height 59
click at [299, 114] on link "Utilities / Bills" at bounding box center [307, 108] width 56 height 24
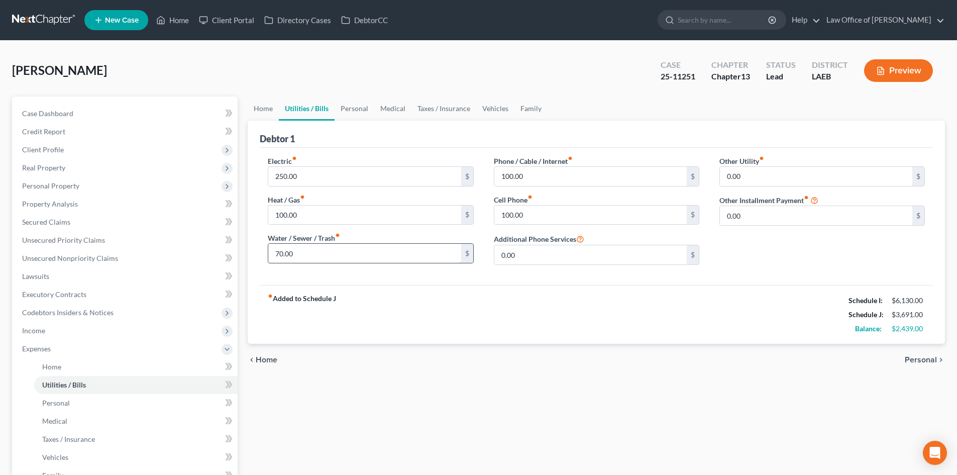
click at [321, 254] on input "70.00" at bounding box center [364, 253] width 192 height 19
drag, startPoint x: 319, startPoint y: 250, endPoint x: 275, endPoint y: 254, distance: 43.8
click at [275, 254] on input "99" at bounding box center [364, 253] width 192 height 19
type input "7"
click at [601, 389] on div "Home Utilities / Bills Personal Medical Taxes / Insurance Vehicles Family Debto…" at bounding box center [596, 377] width 707 height 562
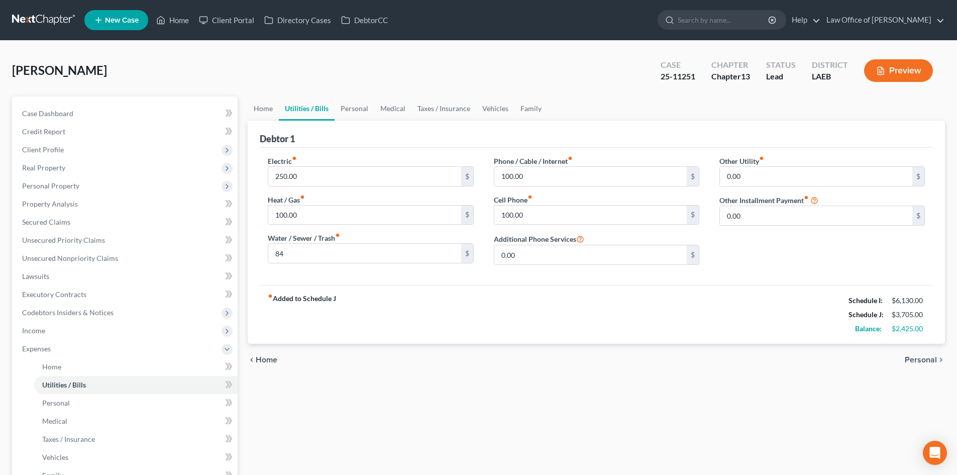
click at [423, 342] on div "fiber_manual_record Added to Schedule J Schedule I: $6,130.00 Schedule J: $3,70…" at bounding box center [596, 314] width 673 height 59
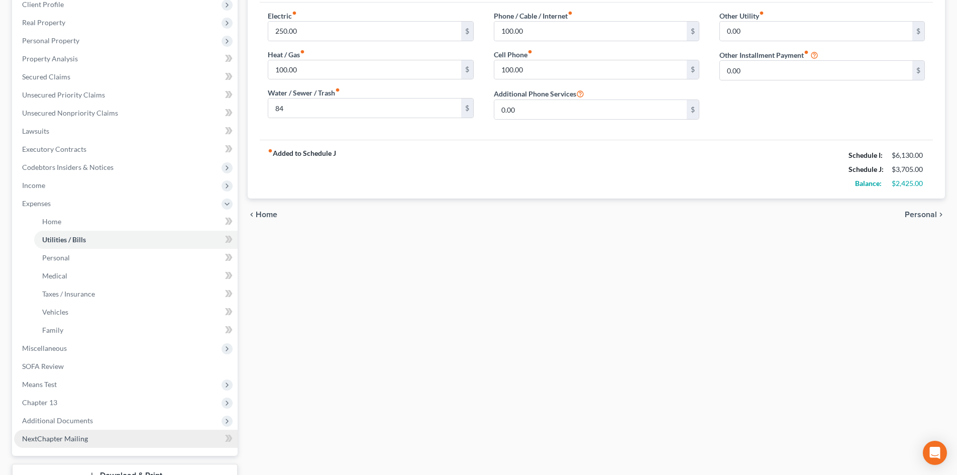
scroll to position [201, 0]
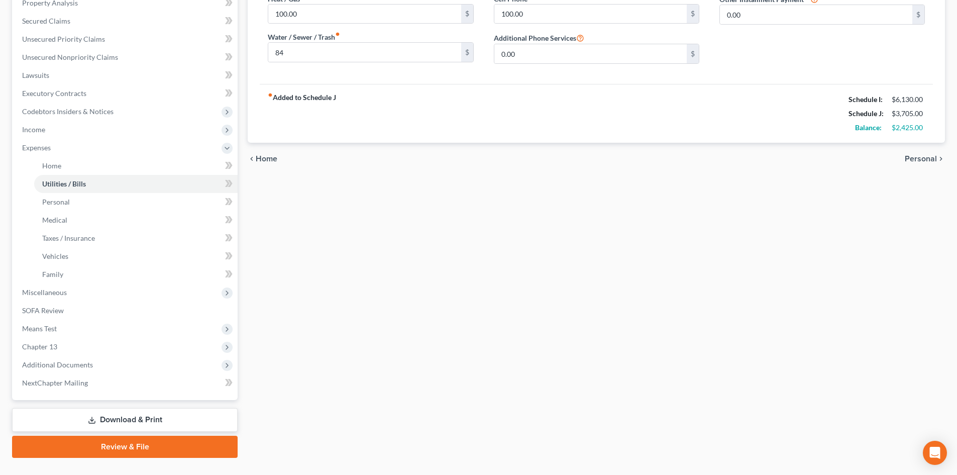
click at [99, 416] on link "Download & Print" at bounding box center [124, 420] width 225 height 24
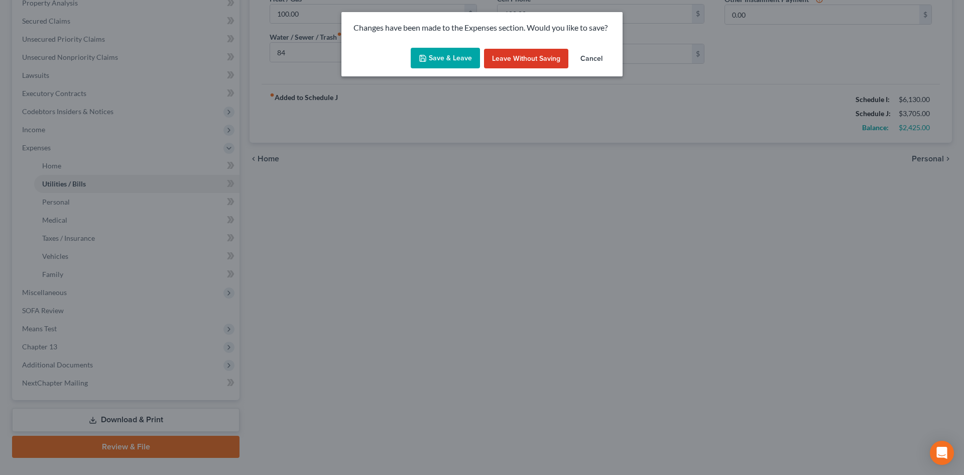
click at [435, 57] on button "Save & Leave" at bounding box center [445, 58] width 69 height 21
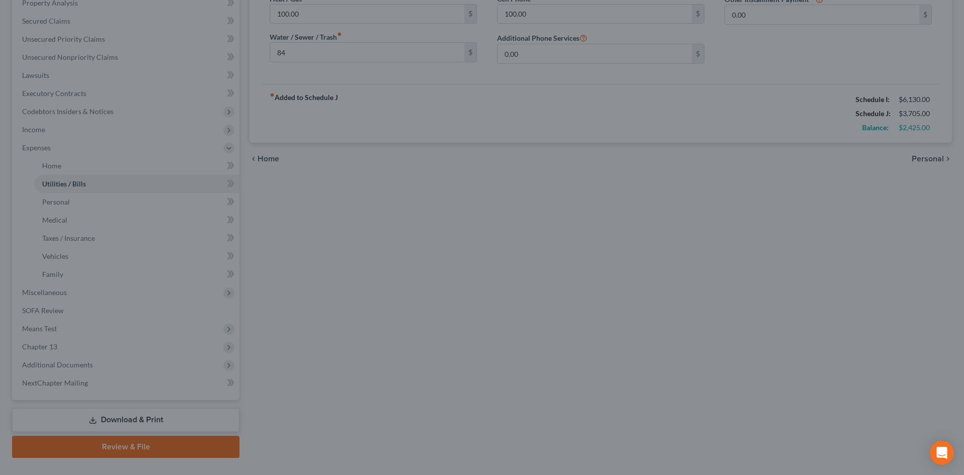
type input "84.00"
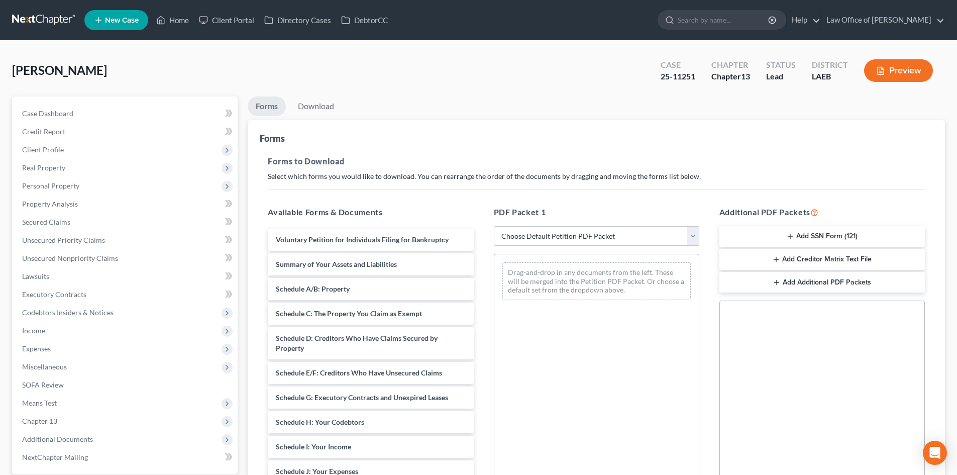
click at [538, 232] on select "Choose Default Petition PDF Packet Complete Bankruptcy Petition (all forms and …" at bounding box center [596, 236] width 205 height 20
select select "2"
click at [494, 226] on select "Choose Default Petition PDF Packet Complete Bankruptcy Petition (all forms and …" at bounding box center [596, 236] width 205 height 20
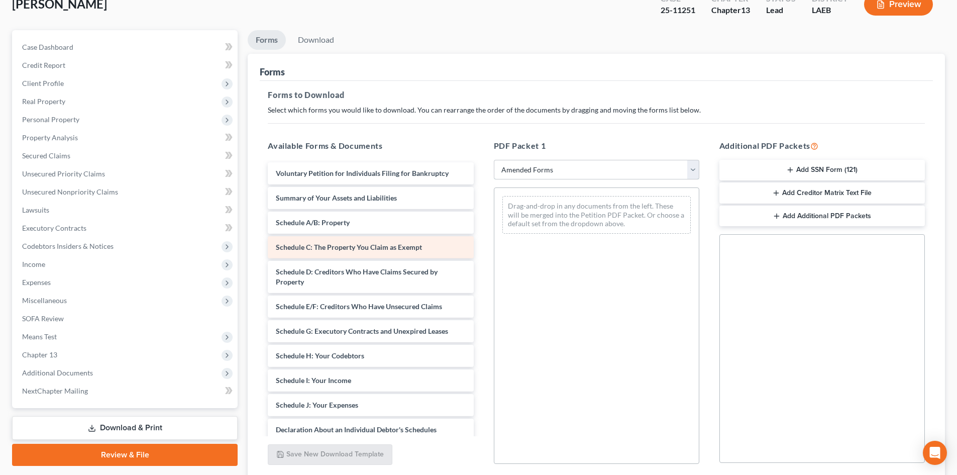
scroll to position [100, 0]
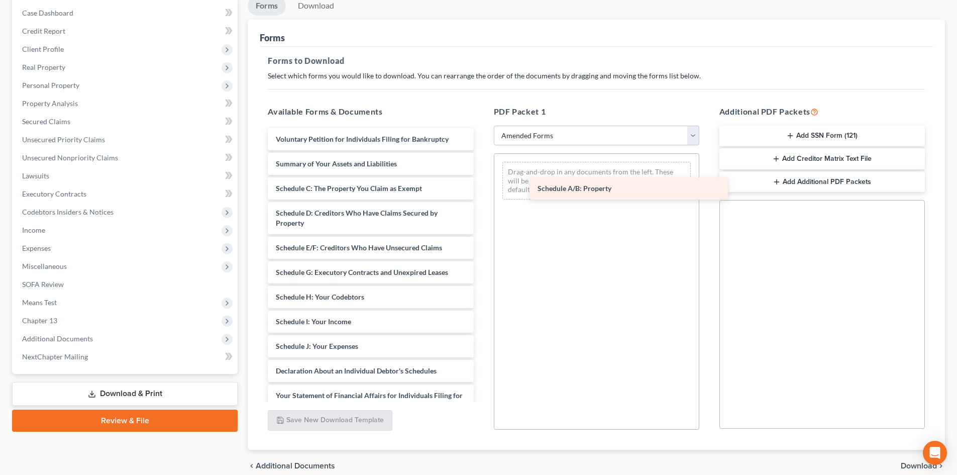
drag, startPoint x: 309, startPoint y: 189, endPoint x: 552, endPoint y: 172, distance: 243.6
click at [481, 172] on div "Schedule A/B: Property Voluntary Petition for Individuals Filing for Bankruptcy…" at bounding box center [370, 338] width 221 height 421
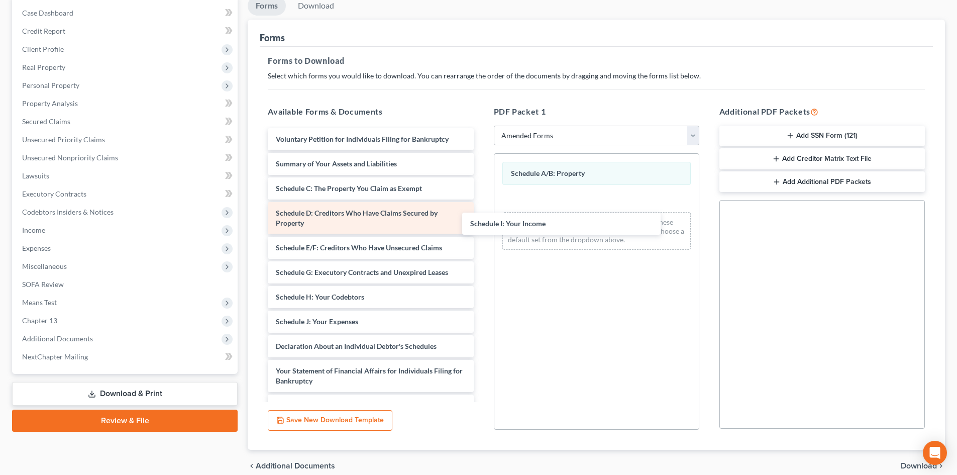
drag, startPoint x: 320, startPoint y: 321, endPoint x: 446, endPoint y: 233, distance: 153.7
click at [481, 214] on div "Schedule I: Your Income Voluntary Petition for Individuals Filing for Bankruptc…" at bounding box center [370, 326] width 221 height 397
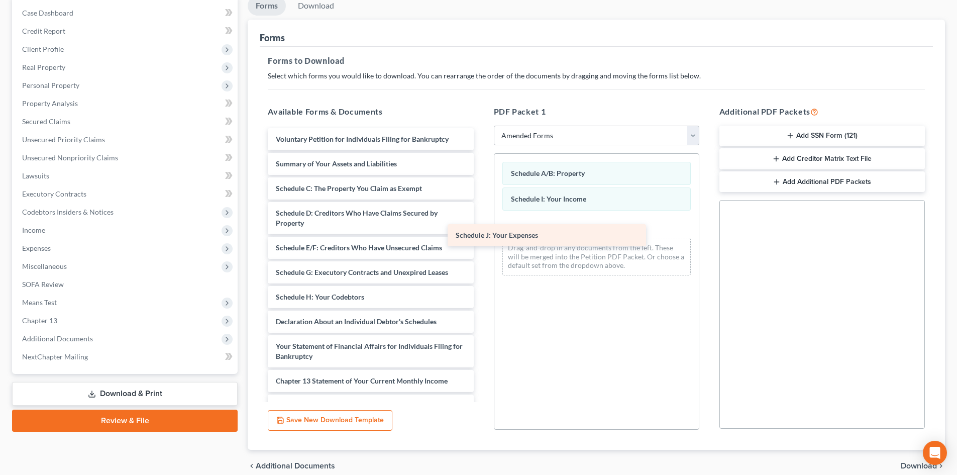
drag, startPoint x: 314, startPoint y: 323, endPoint x: 511, endPoint y: 220, distance: 222.6
click at [481, 218] on div "Schedule J: Your Expenses Voluntary Petition for Individuals Filing for Bankrup…" at bounding box center [370, 314] width 221 height 372
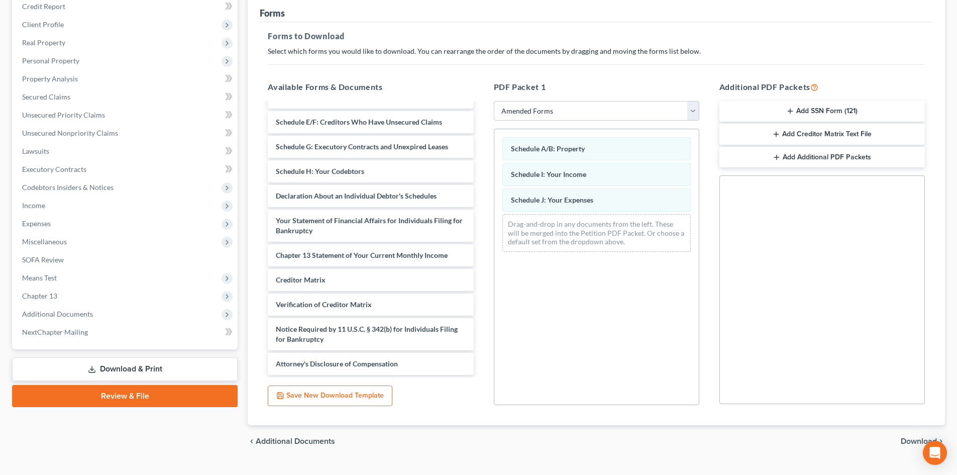
scroll to position [146, 0]
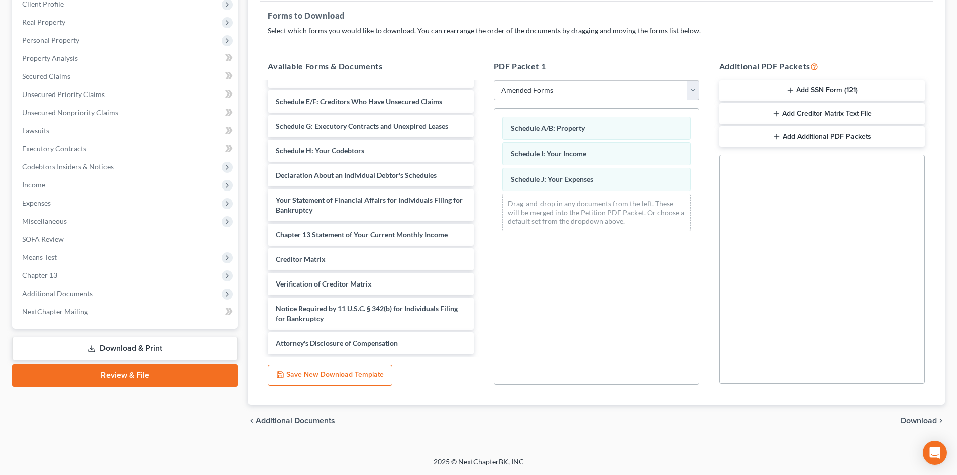
click at [910, 420] on span "Download" at bounding box center [918, 420] width 36 height 8
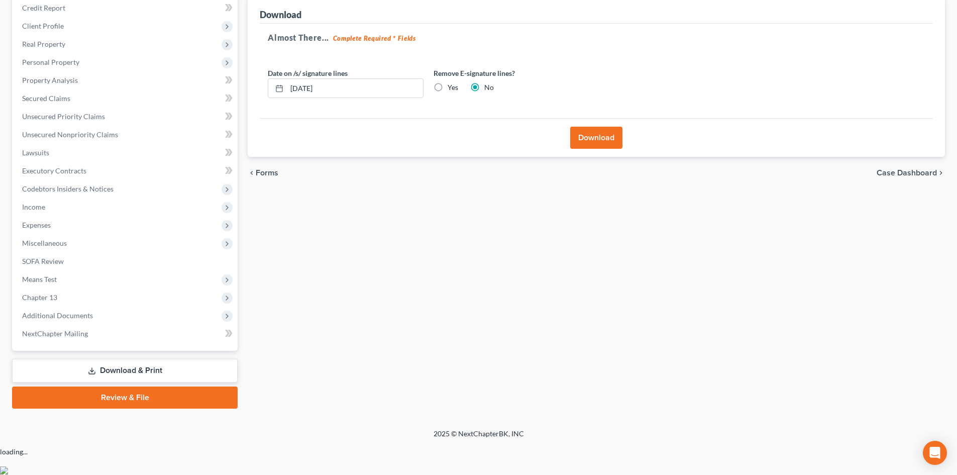
scroll to position [95, 0]
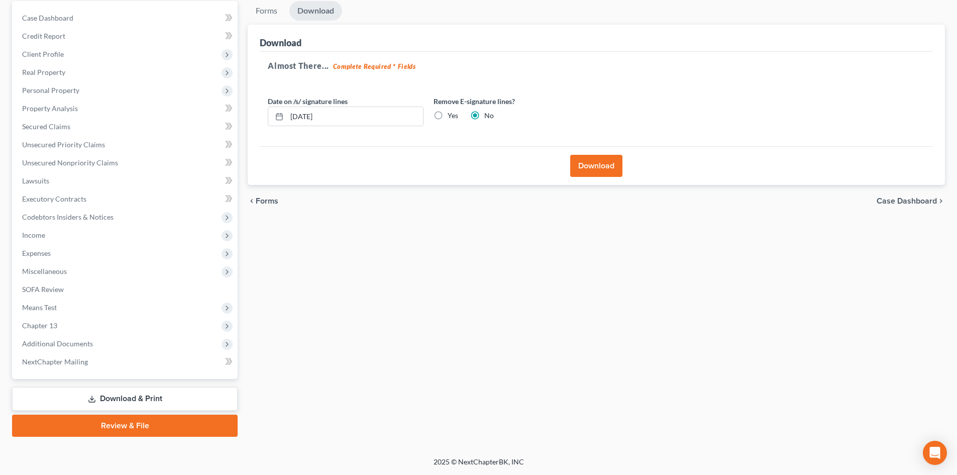
click at [588, 173] on button "Download" at bounding box center [596, 166] width 52 height 22
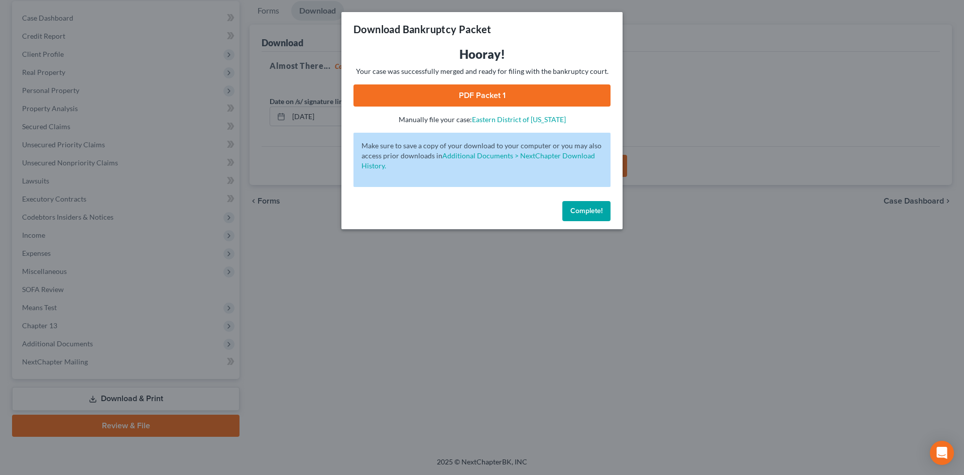
click at [473, 98] on link "PDF Packet 1" at bounding box center [482, 95] width 257 height 22
click at [586, 212] on span "Complete!" at bounding box center [587, 210] width 32 height 9
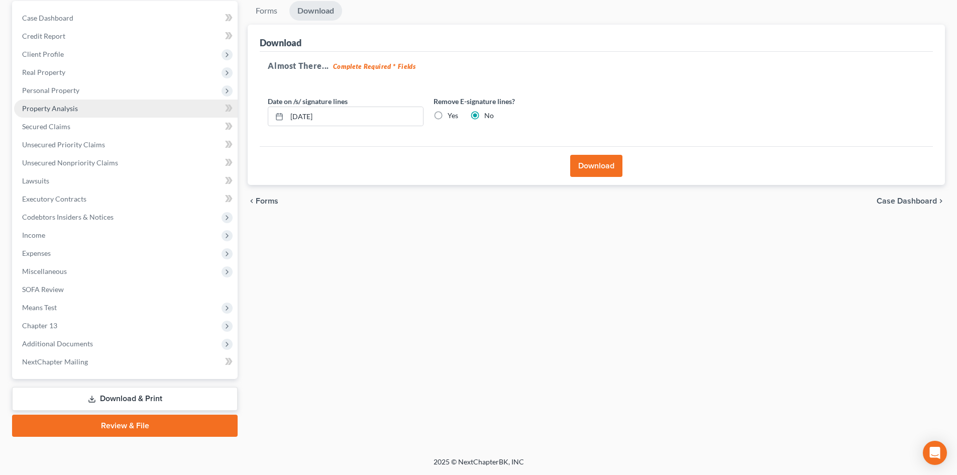
click at [49, 111] on span "Property Analysis" at bounding box center [50, 108] width 56 height 9
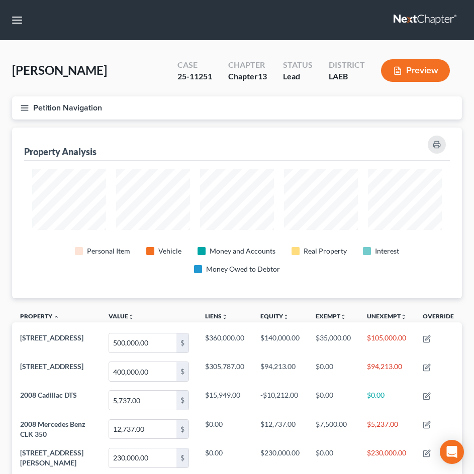
click at [28, 108] on line "button" at bounding box center [24, 108] width 7 height 0
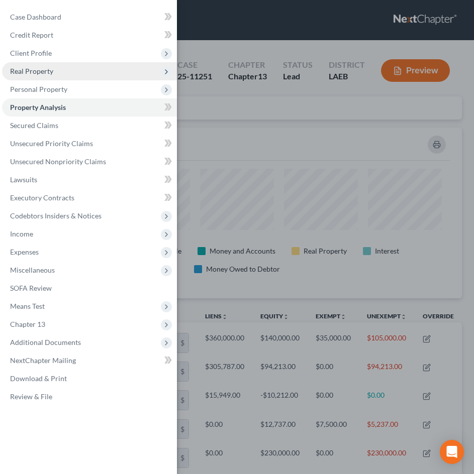
click at [36, 74] on span "Real Property" at bounding box center [31, 71] width 43 height 9
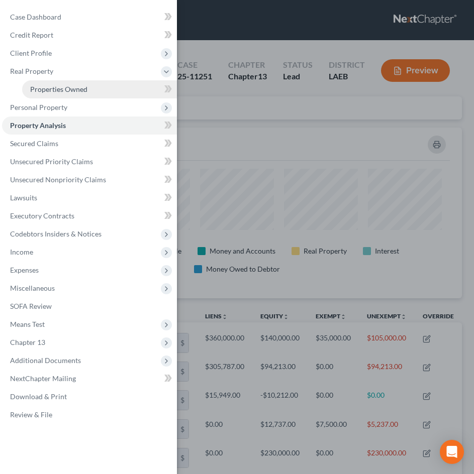
click at [42, 91] on span "Properties Owned" at bounding box center [58, 89] width 57 height 9
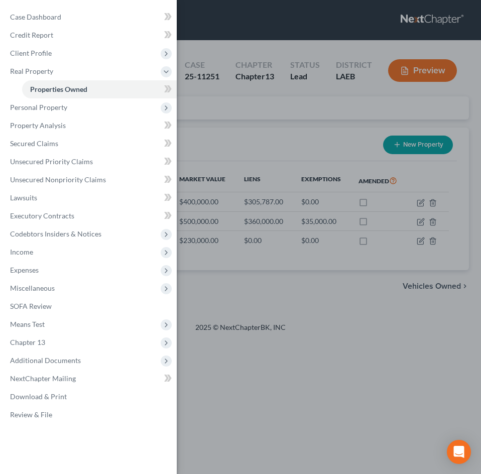
click at [234, 112] on div "Case Dashboard Payments Invoices Payments Payments Credit Report Client Profile" at bounding box center [240, 237] width 481 height 474
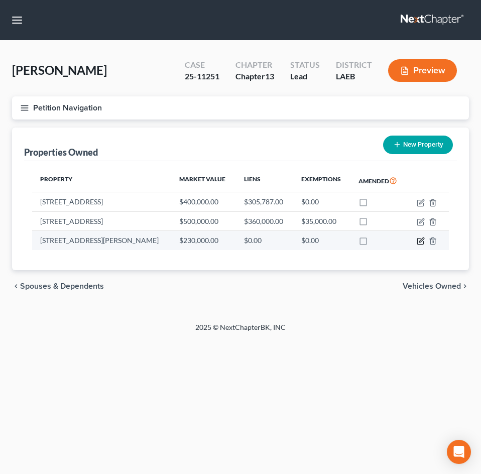
click at [418, 240] on icon "button" at bounding box center [421, 241] width 8 height 8
select select "19"
select select "35"
select select "3"
select select "0"
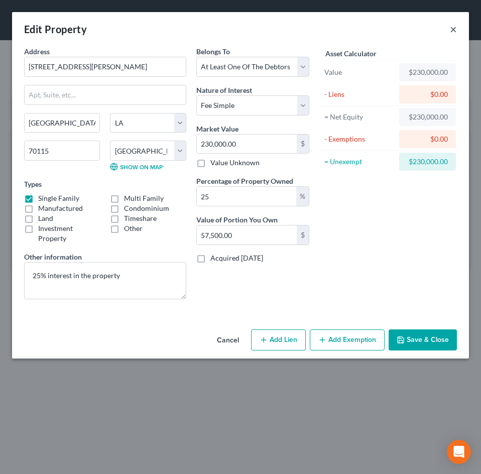
click at [452, 32] on button "×" at bounding box center [453, 29] width 7 height 12
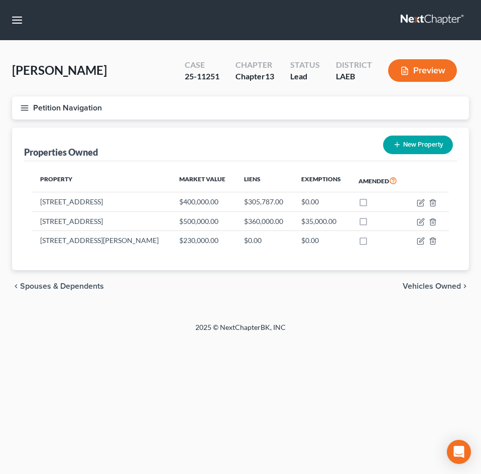
click at [25, 105] on line "button" at bounding box center [24, 105] width 7 height 0
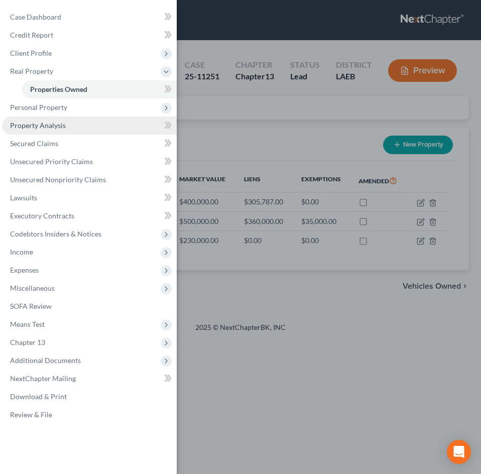
click at [31, 123] on span "Property Analysis" at bounding box center [38, 125] width 56 height 9
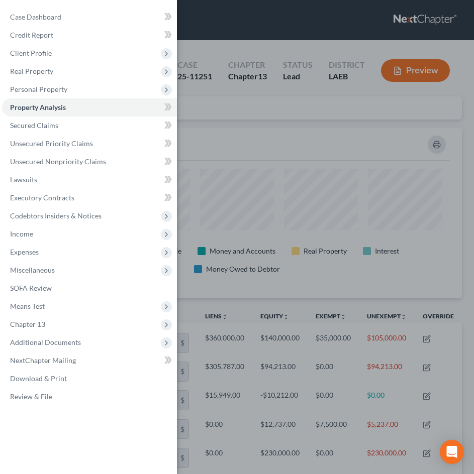
scroll to position [171, 449]
click at [343, 210] on div "Case Dashboard Payments Invoices Payments Payments Credit Report Client Profile" at bounding box center [237, 237] width 474 height 474
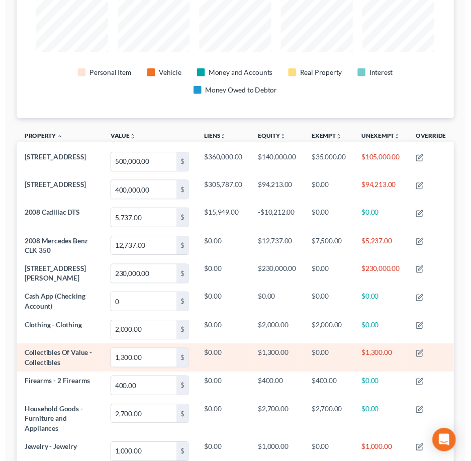
scroll to position [201, 0]
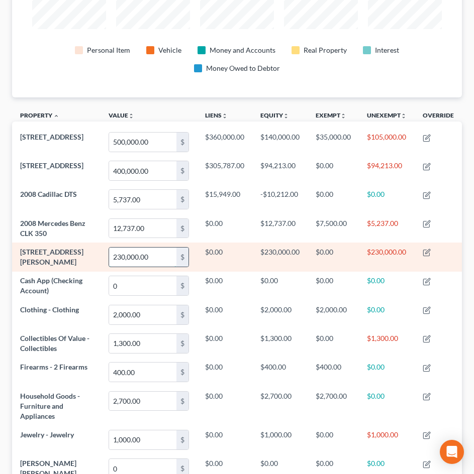
click at [151, 256] on input "230,000.00" at bounding box center [142, 257] width 67 height 19
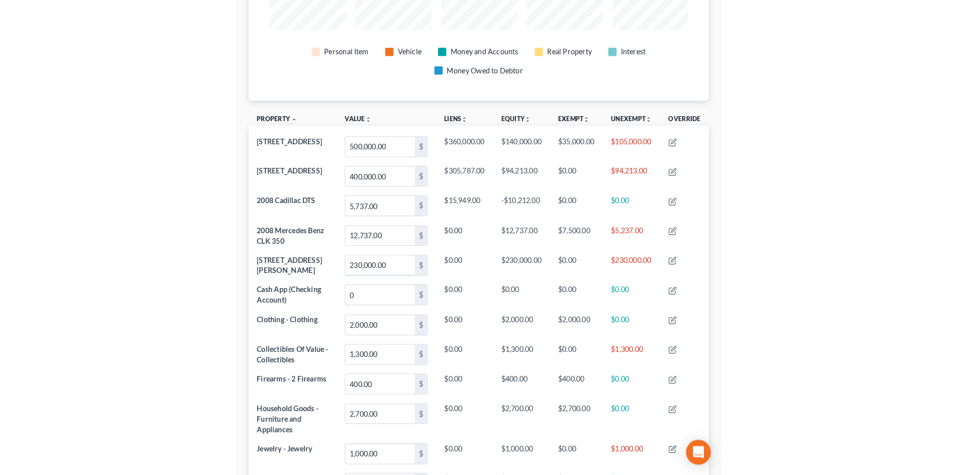
scroll to position [502041, 501765]
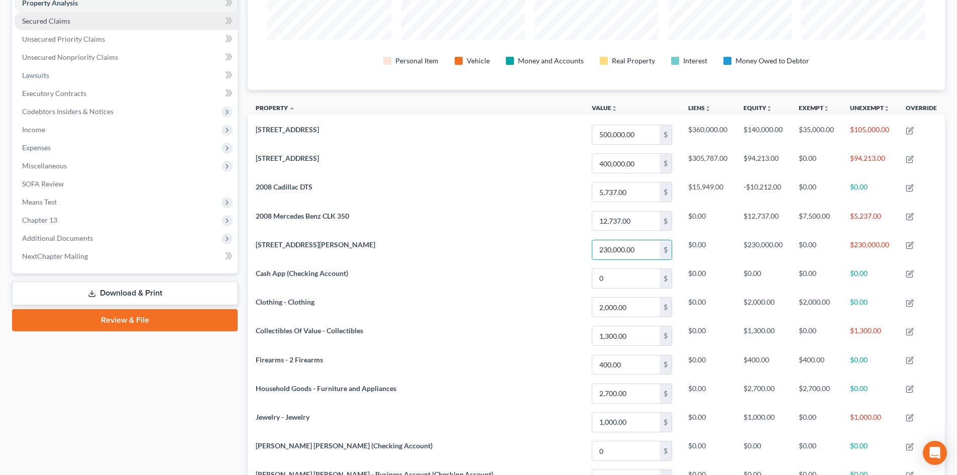
click at [53, 26] on link "Secured Claims" at bounding box center [125, 21] width 223 height 18
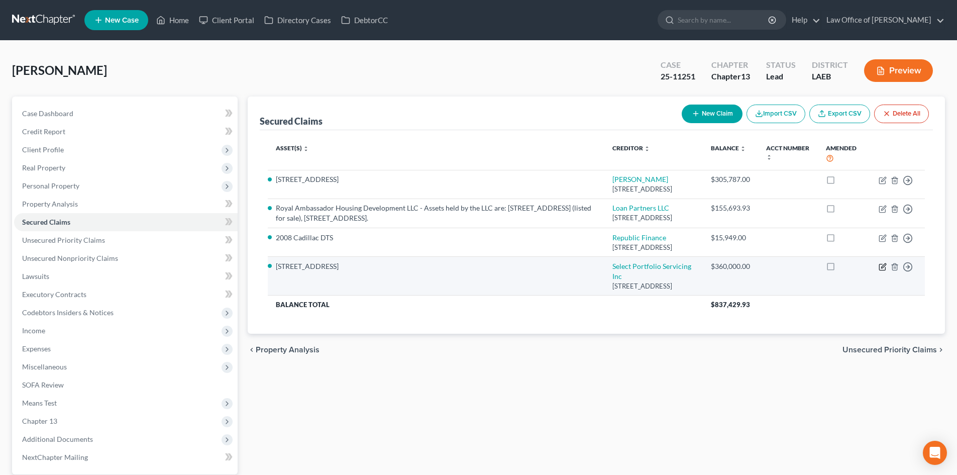
click at [881, 271] on icon "button" at bounding box center [882, 267] width 8 height 8
select select "46"
select select "13"
select select "2"
select select "0"
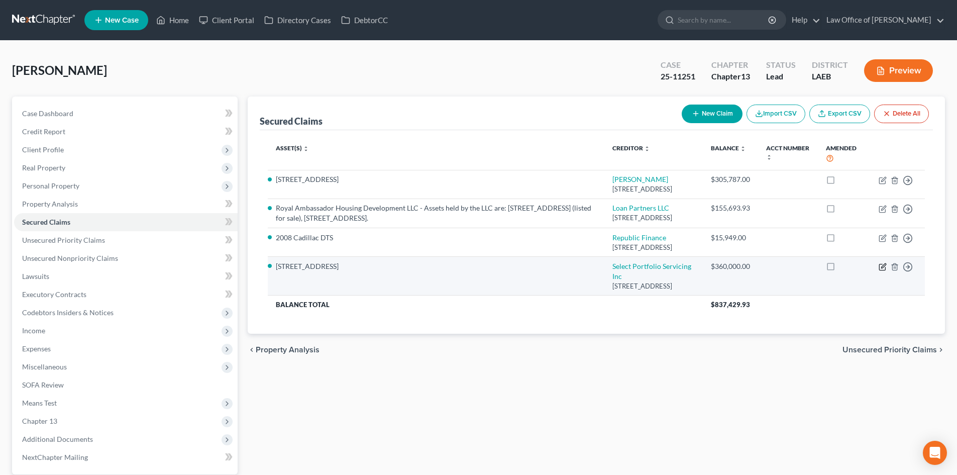
select select "0"
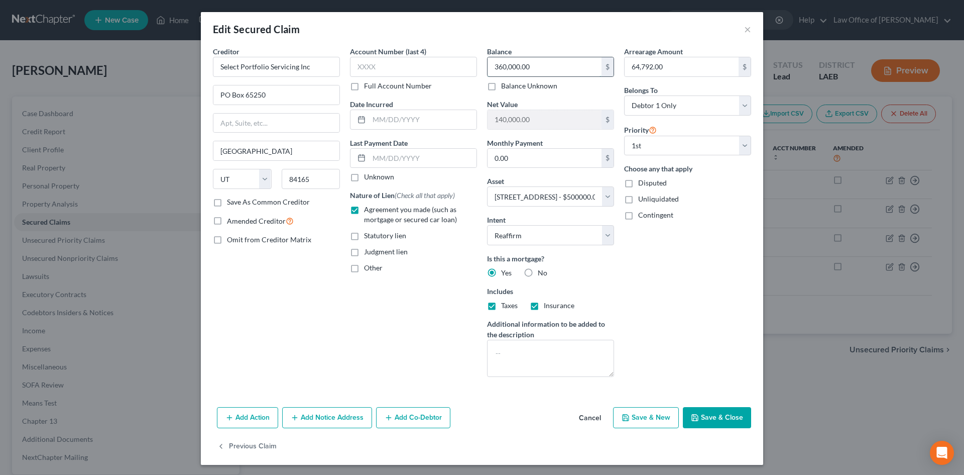
click at [545, 67] on input "360,000.00" at bounding box center [545, 66] width 114 height 19
click at [545, 68] on input "360,000.00" at bounding box center [545, 66] width 114 height 19
type input "386,248"
click at [674, 280] on div "Arrearage Amount 64,792.00 $ Belongs To * Select Debtor 1 Only Debtor 2 Only De…" at bounding box center [687, 215] width 137 height 338
click at [713, 420] on button "Save & Close" at bounding box center [717, 417] width 68 height 21
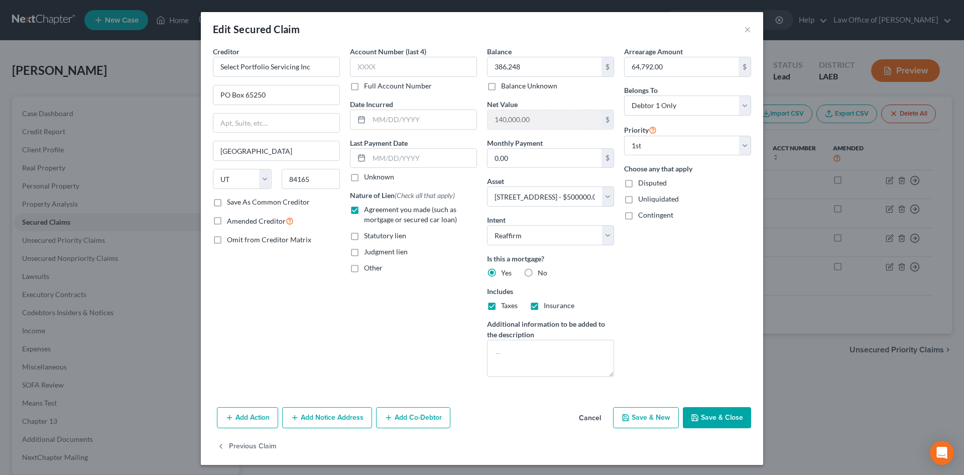
select select
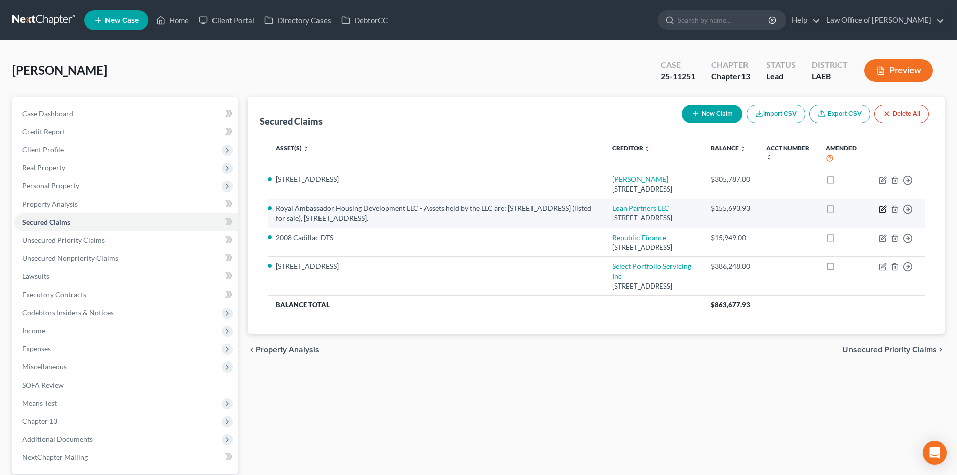
click at [884, 213] on icon "button" at bounding box center [882, 209] width 8 height 8
select select "19"
select select "4"
select select "3"
select select "0"
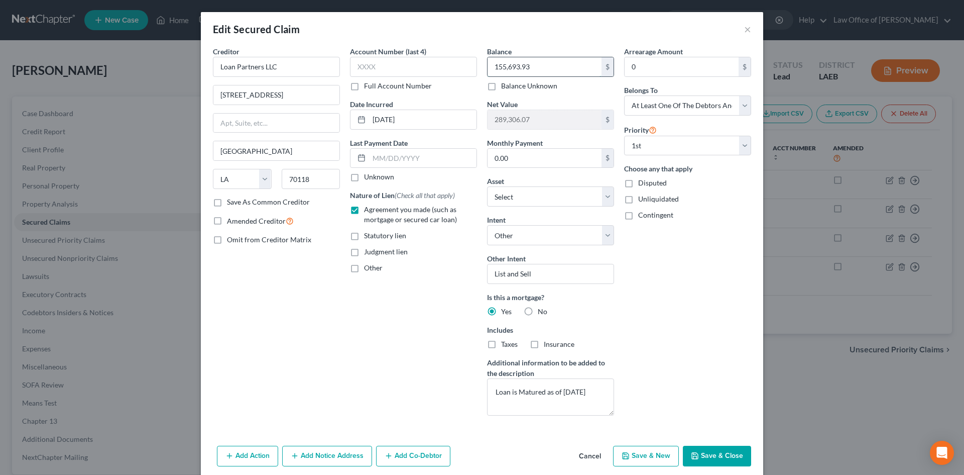
click at [533, 70] on input "155,693.93" at bounding box center [545, 66] width 114 height 19
click at [533, 59] on input "155,693.93" at bounding box center [545, 66] width 114 height 19
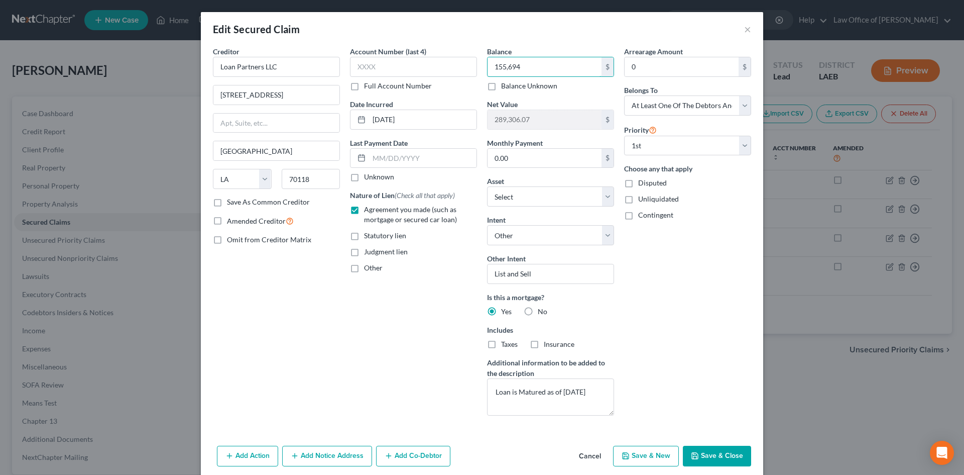
type input "155,694"
click at [713, 459] on button "Save & Close" at bounding box center [717, 455] width 68 height 21
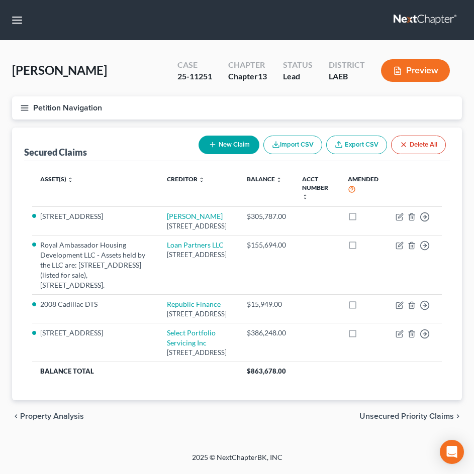
click at [28, 109] on icon "button" at bounding box center [24, 107] width 9 height 9
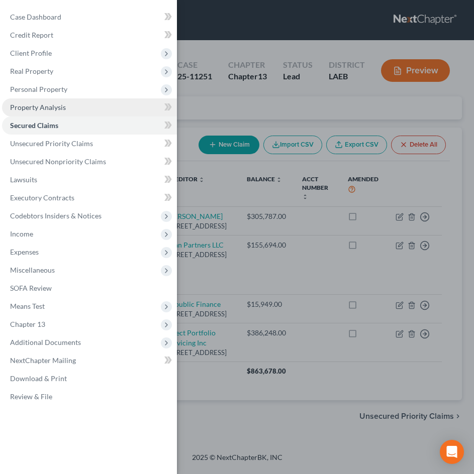
click at [34, 111] on link "Property Analysis" at bounding box center [89, 107] width 175 height 18
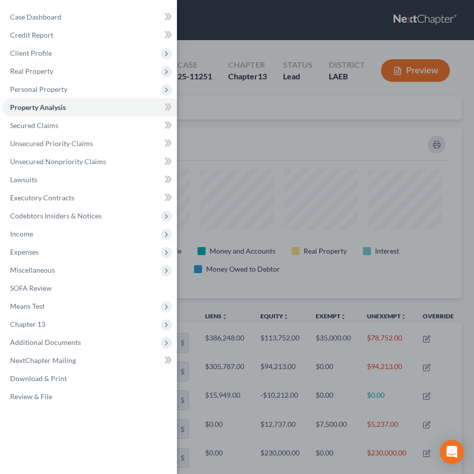
scroll to position [171, 449]
click at [247, 143] on div "Case Dashboard Payments Invoices Payments Payments Credit Report Client Profile" at bounding box center [237, 237] width 474 height 474
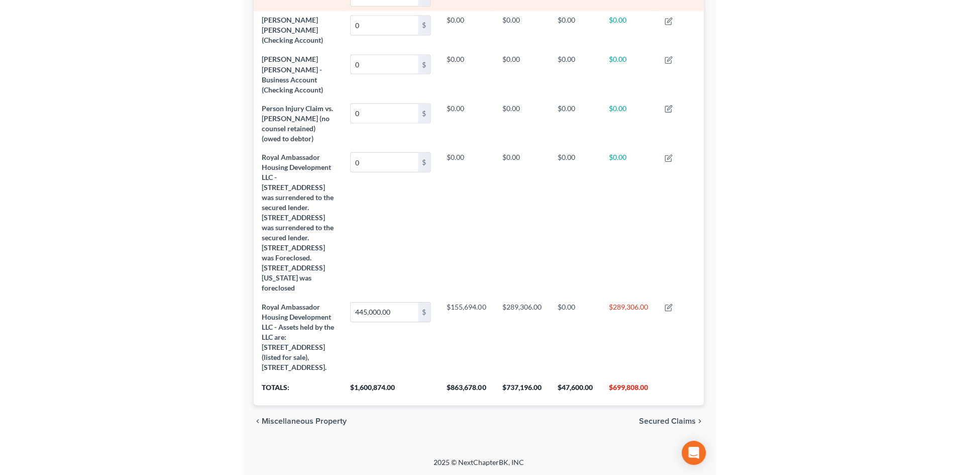
scroll to position [502017, 501514]
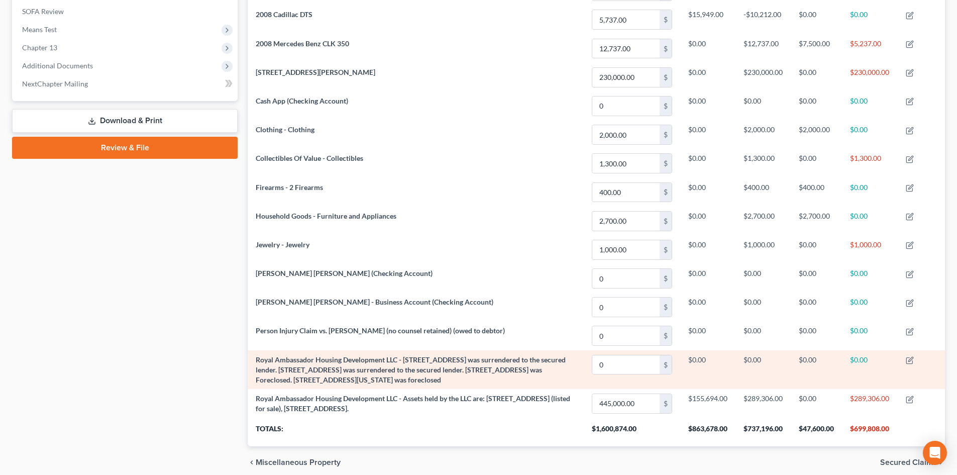
drag, startPoint x: 448, startPoint y: 380, endPoint x: 254, endPoint y: 356, distance: 196.3
click at [254, 356] on td "Royal Ambassador Housing Development LLC - 7820 Maple Street was surrendered to…" at bounding box center [416, 369] width 336 height 39
copy span "Royal Ambassador Housing Development LLC - 7820 Maple Street was surrendered to…"
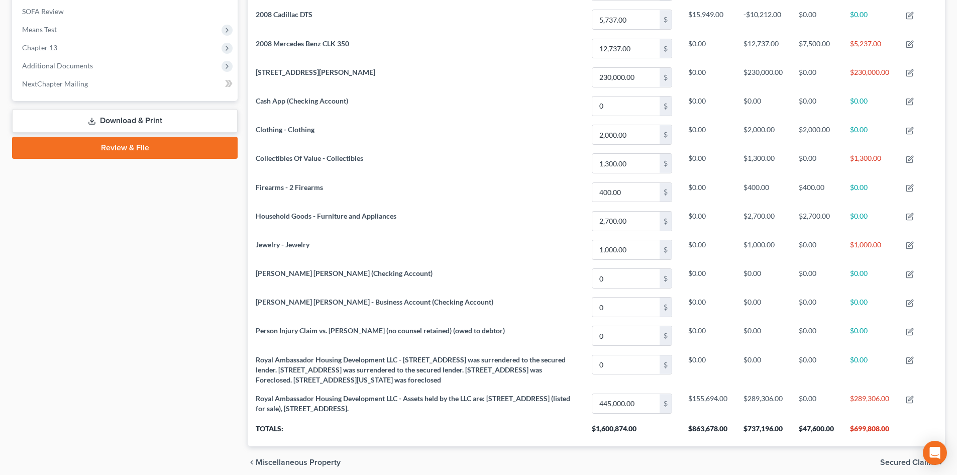
click at [411, 423] on th "Totals:" at bounding box center [416, 432] width 336 height 28
drag, startPoint x: 484, startPoint y: 412, endPoint x: 242, endPoint y: 391, distance: 243.0
click at [242, 391] on div "Petition Navigation Case Dashboard Payments Invoices Payments Payments Credit R…" at bounding box center [478, 100] width 943 height 755
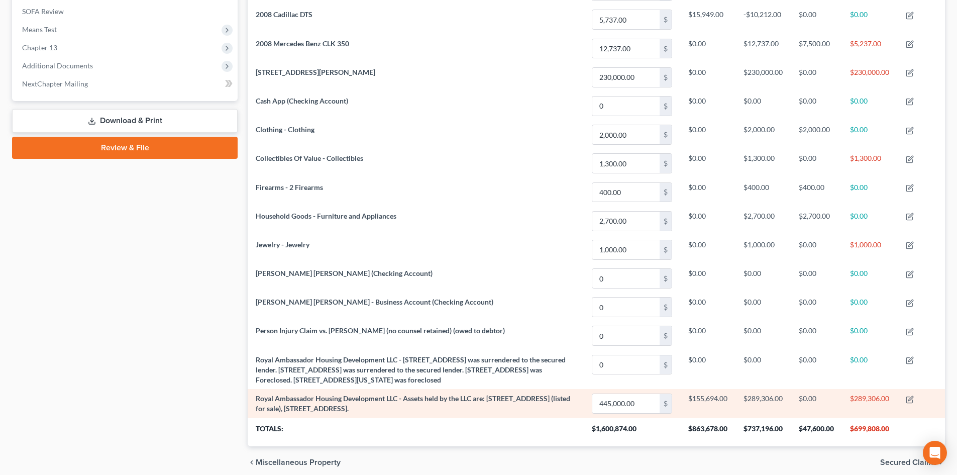
drag, startPoint x: 363, startPoint y: 406, endPoint x: 448, endPoint y: 417, distance: 85.6
click at [364, 406] on span "Royal Ambassador Housing Development LLC - Assets held by the LLC are: 1623-27 …" at bounding box center [413, 403] width 314 height 19
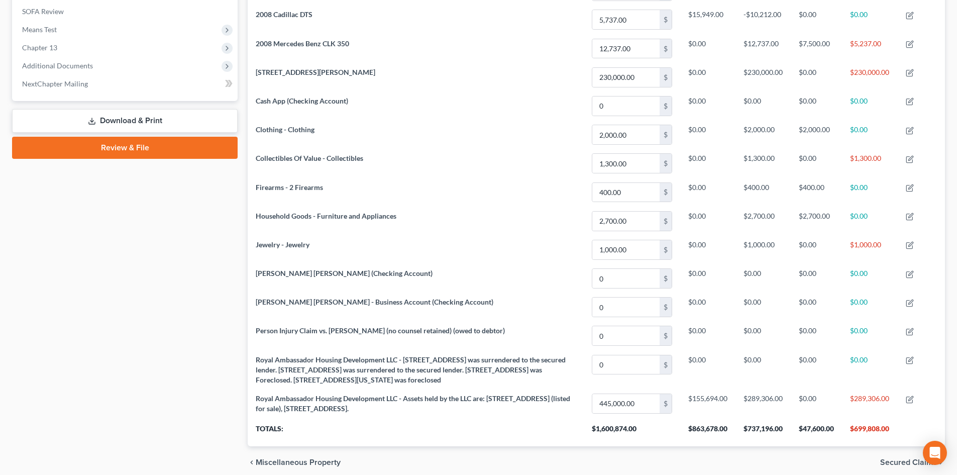
click at [506, 418] on th "Totals:" at bounding box center [416, 432] width 336 height 28
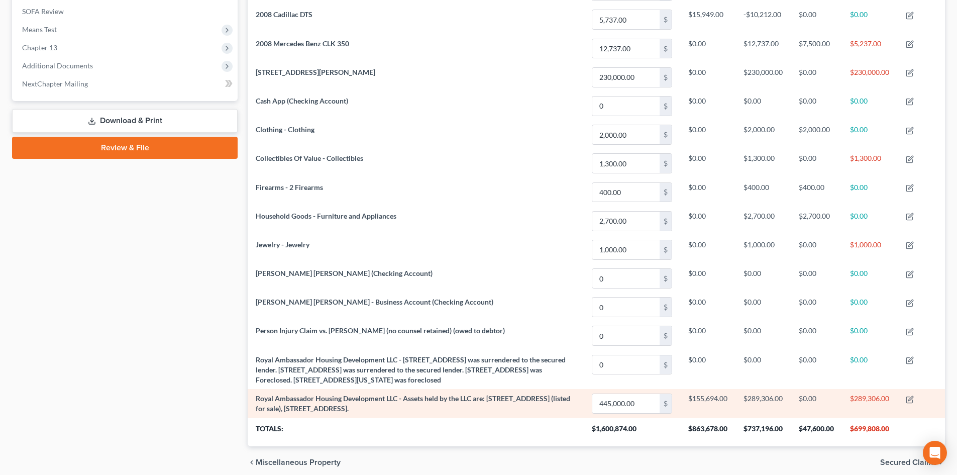
drag, startPoint x: 488, startPoint y: 413, endPoint x: 250, endPoint y: 394, distance: 238.8
click at [250, 394] on td "Royal Ambassador Housing Development LLC - Assets held by the LLC are: 1623-27 …" at bounding box center [416, 403] width 336 height 29
copy span "Royal Ambassador Housing Development LLC - Assets held by the LLC are: 1623-27 …"
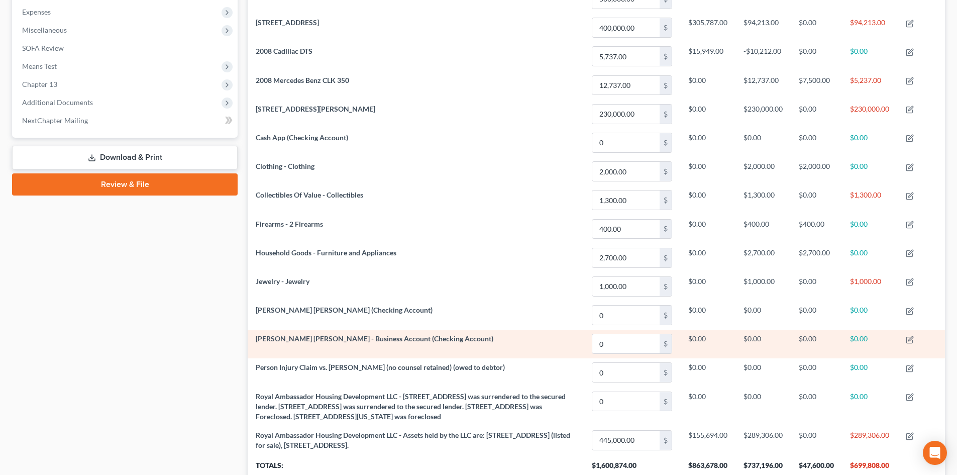
scroll to position [314, 0]
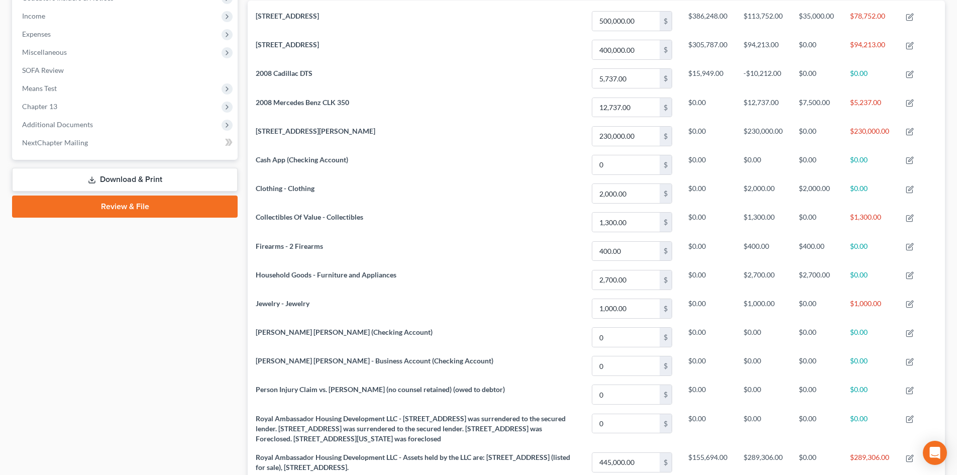
drag, startPoint x: 69, startPoint y: 348, endPoint x: 241, endPoint y: 316, distance: 174.6
click at [69, 348] on div "Case Dashboard Payments Invoices Payments Payments Credit Report Client Profile" at bounding box center [125, 159] width 236 height 755
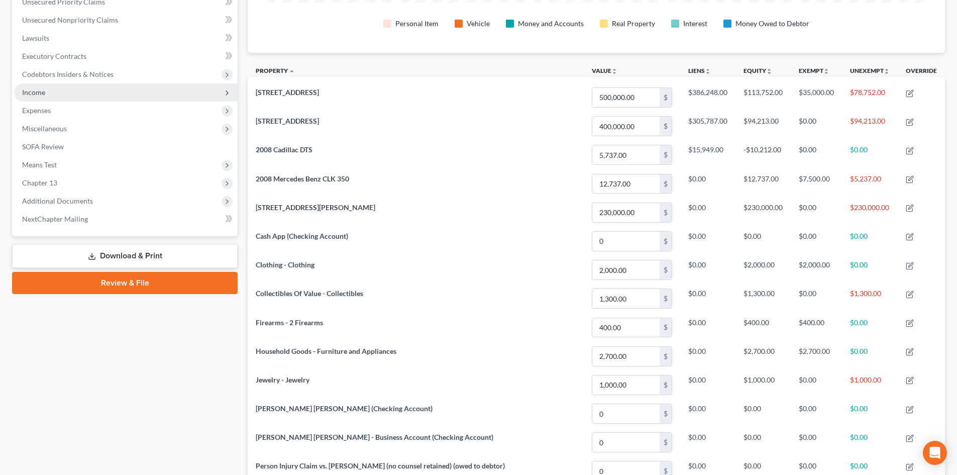
scroll to position [214, 0]
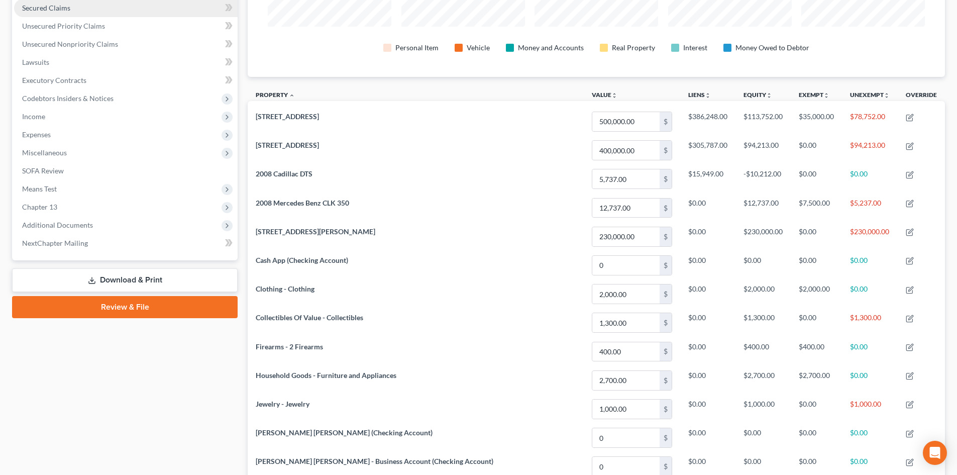
click at [45, 10] on span "Secured Claims" at bounding box center [46, 8] width 48 height 9
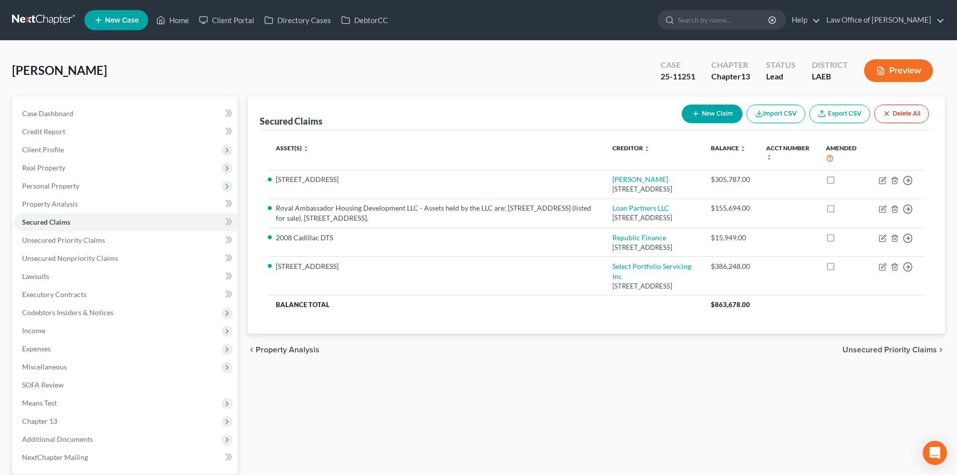
drag, startPoint x: 26, startPoint y: 17, endPoint x: 70, endPoint y: 17, distance: 43.7
click at [26, 17] on link at bounding box center [44, 20] width 64 height 18
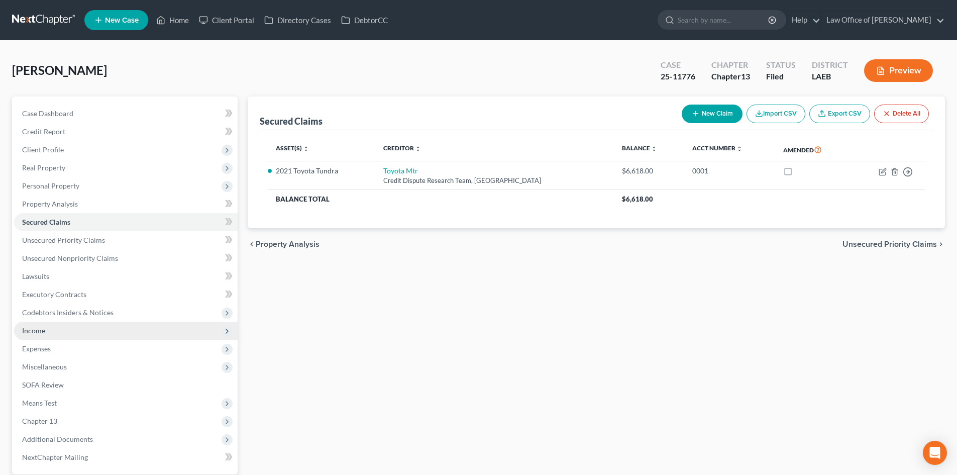
click at [46, 338] on span "Income" at bounding box center [125, 330] width 223 height 18
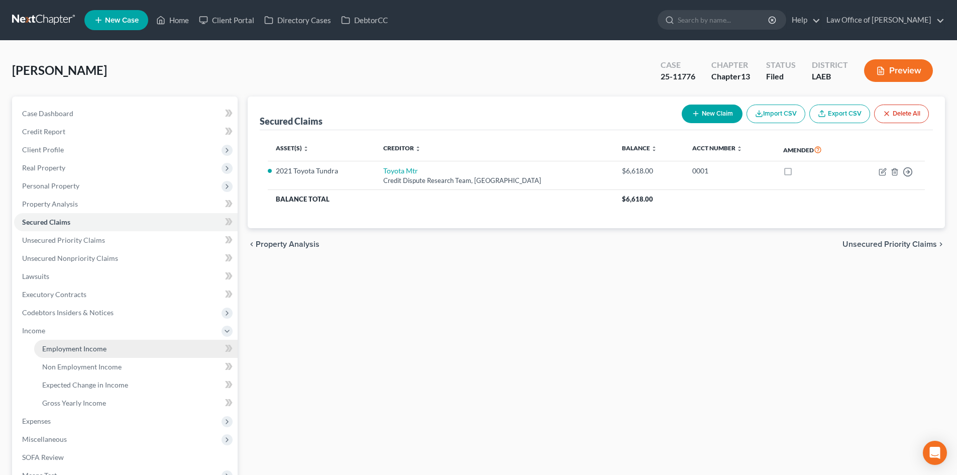
click at [73, 353] on link "Employment Income" at bounding box center [135, 348] width 203 height 18
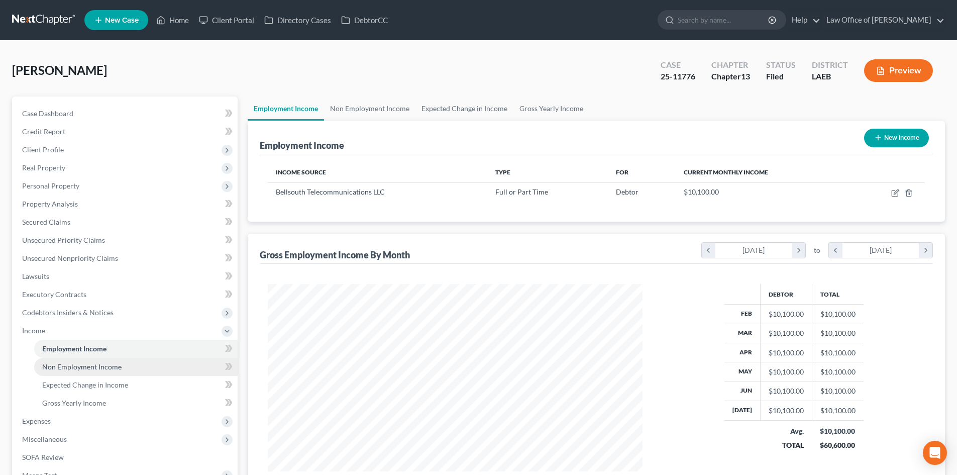
scroll to position [187, 395]
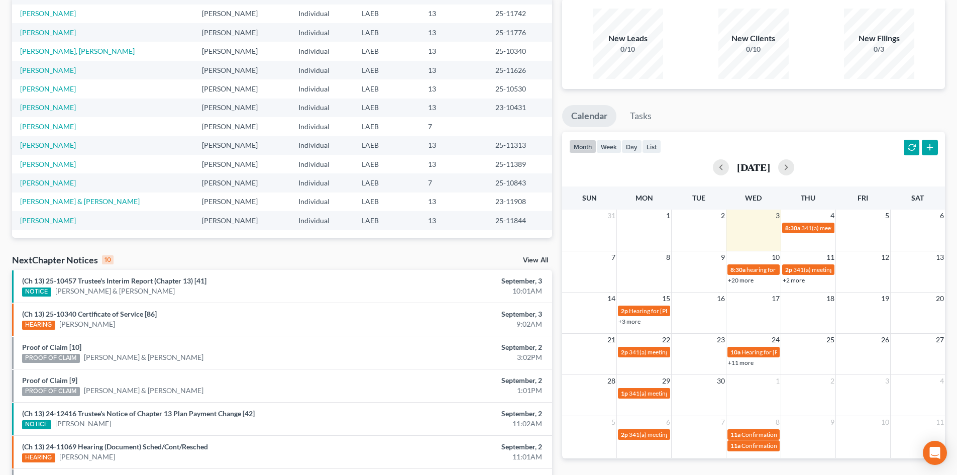
scroll to position [100, 0]
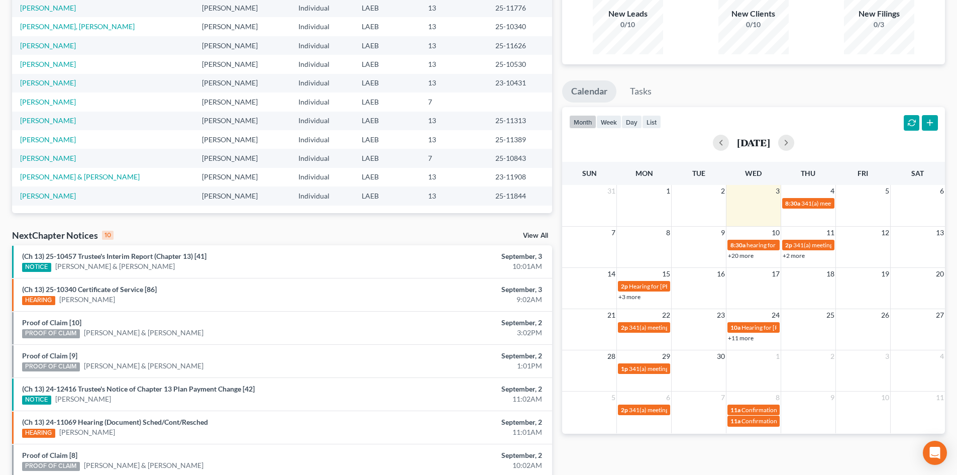
click at [738, 256] on link "+20 more" at bounding box center [741, 256] width 26 height 8
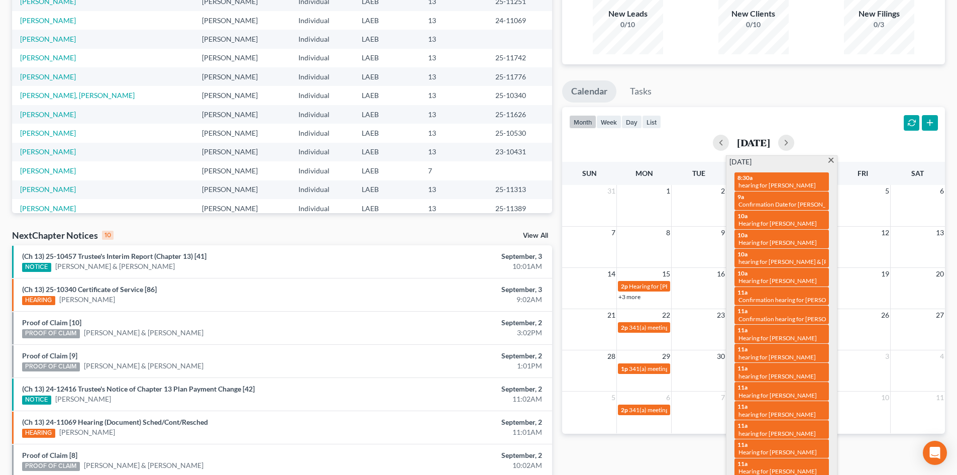
scroll to position [0, 0]
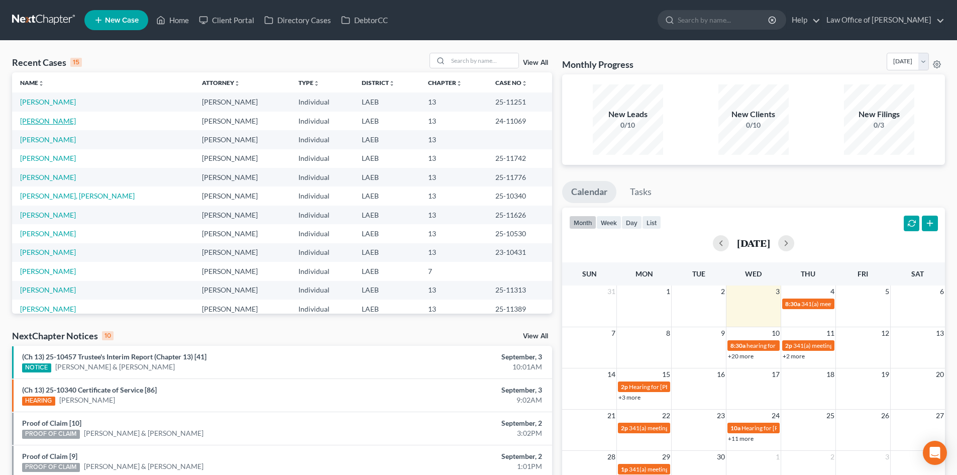
click at [43, 122] on link "[PERSON_NAME]" at bounding box center [48, 121] width 56 height 9
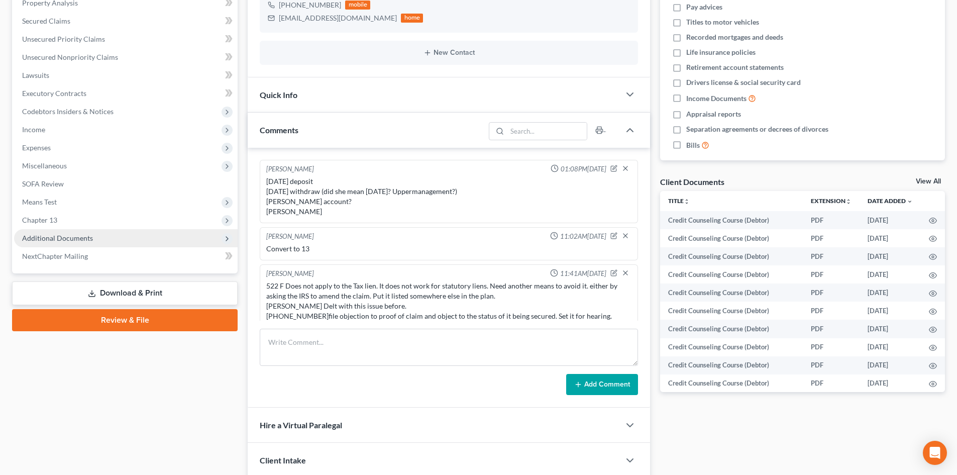
scroll to position [111, 0]
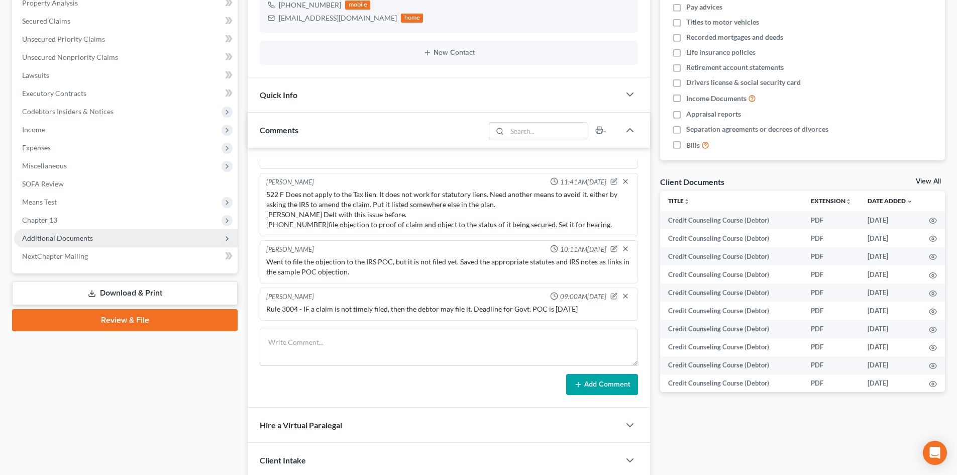
click at [32, 242] on span "Additional Documents" at bounding box center [57, 238] width 71 height 9
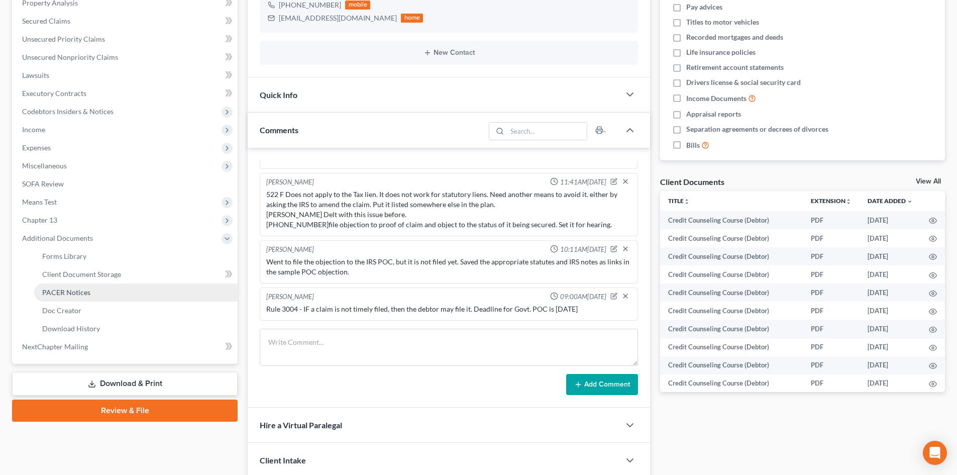
click at [61, 291] on span "PACER Notices" at bounding box center [66, 292] width 48 height 9
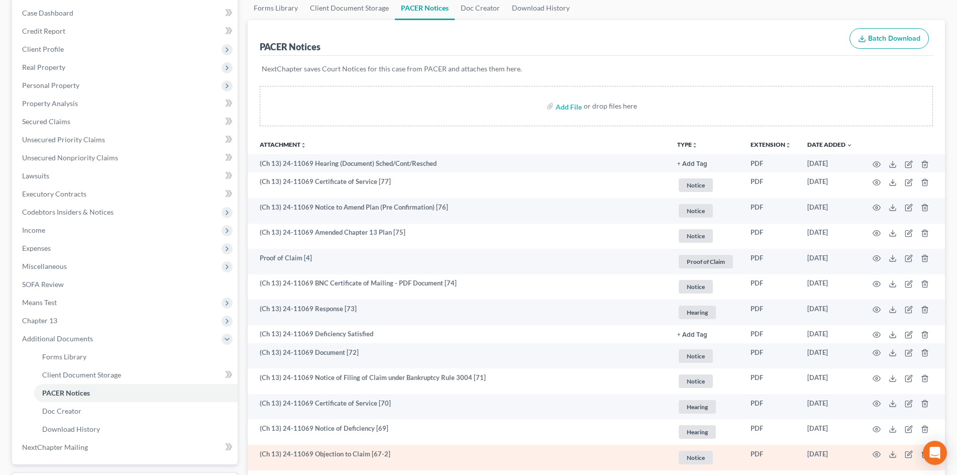
scroll to position [201, 0]
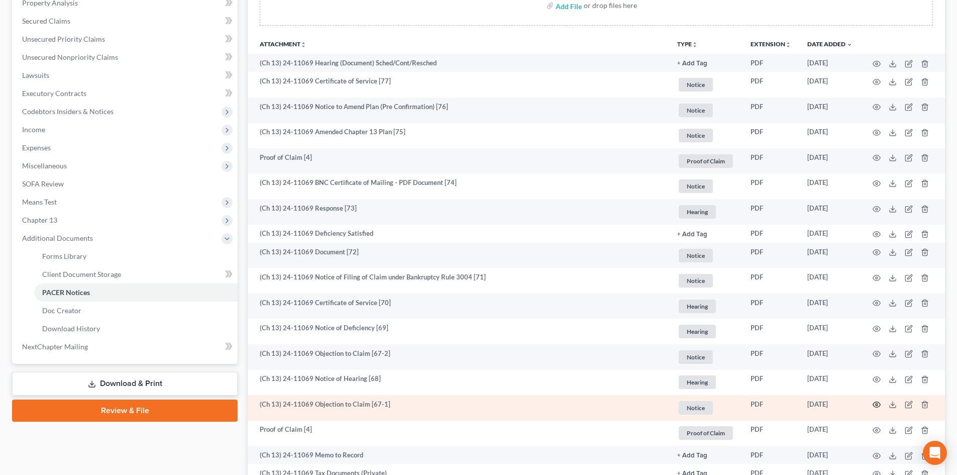
click at [874, 403] on icon "button" at bounding box center [876, 404] width 8 height 8
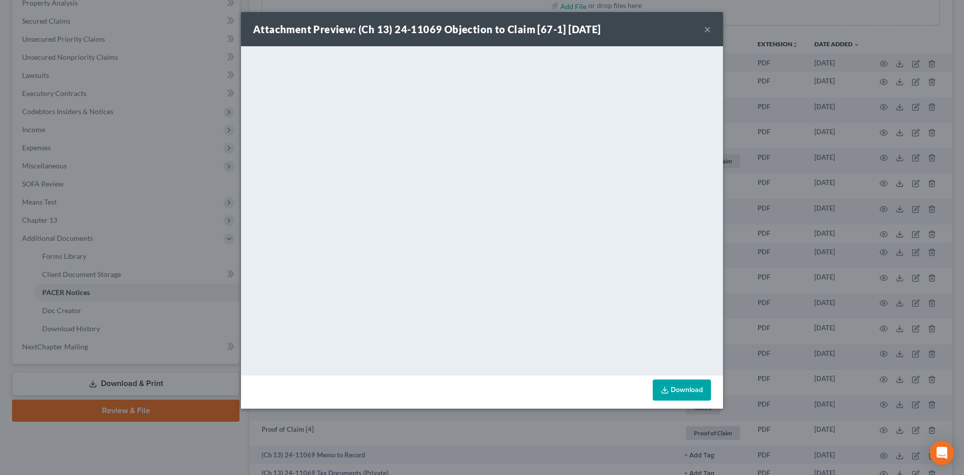
click at [710, 29] on button "×" at bounding box center [707, 29] width 7 height 12
